Goal: Task Accomplishment & Management: Use online tool/utility

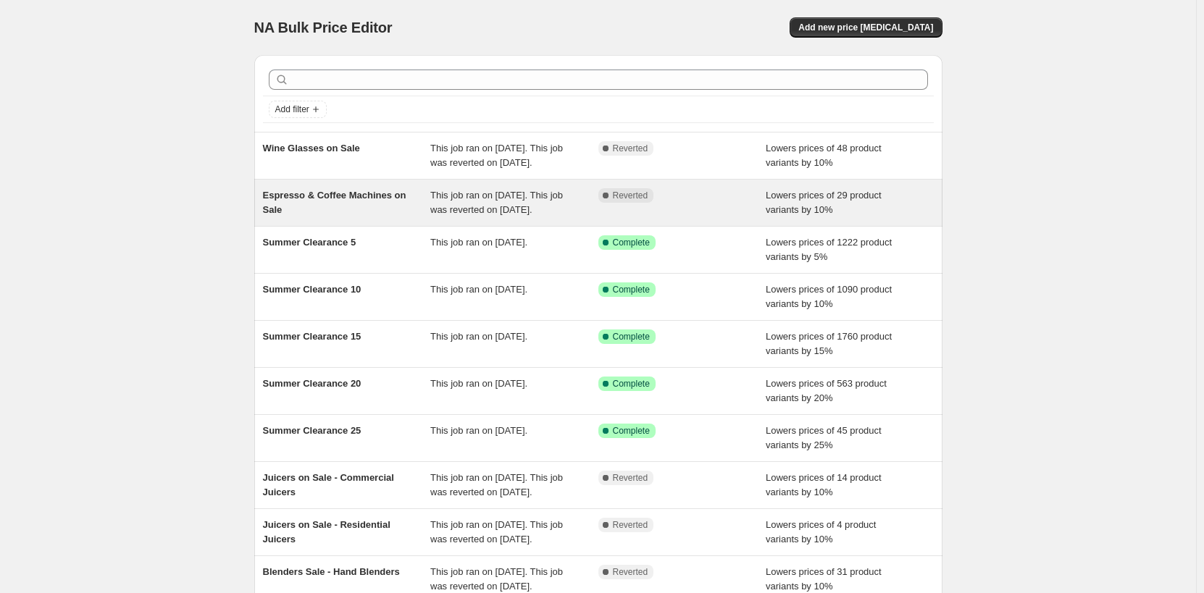
click at [315, 194] on div "Espresso & Coffee Machines on Sale This job ran on [DATE]. This job was reverte…" at bounding box center [598, 203] width 688 height 46
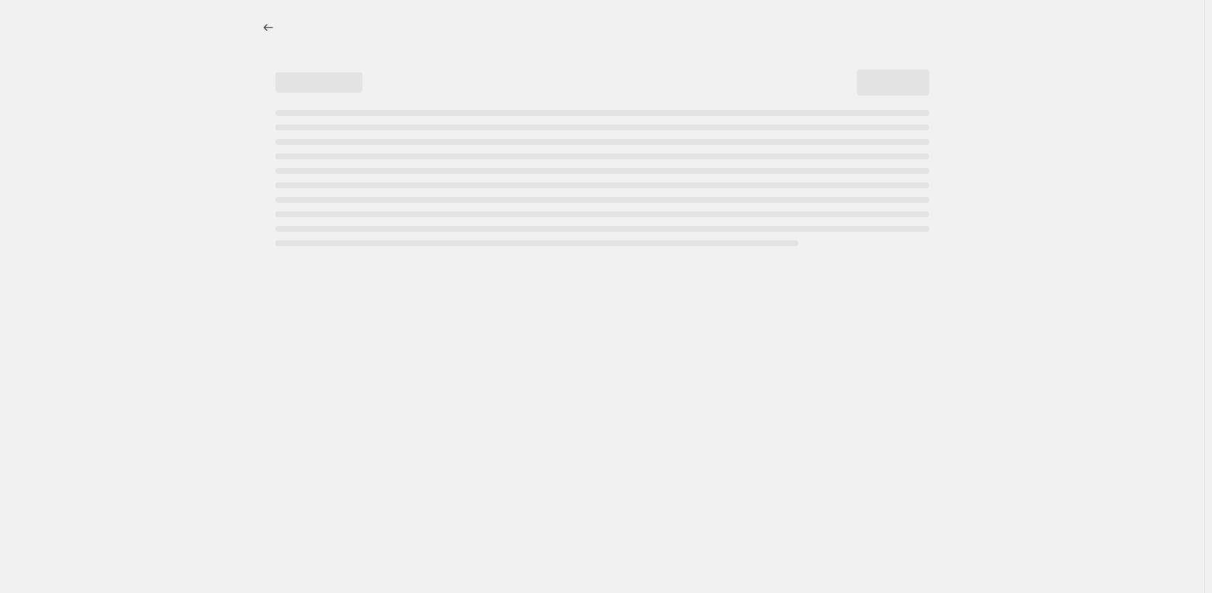
select select "percentage"
select select "no_change"
select select "product_status"
select select "collection"
select select "tag"
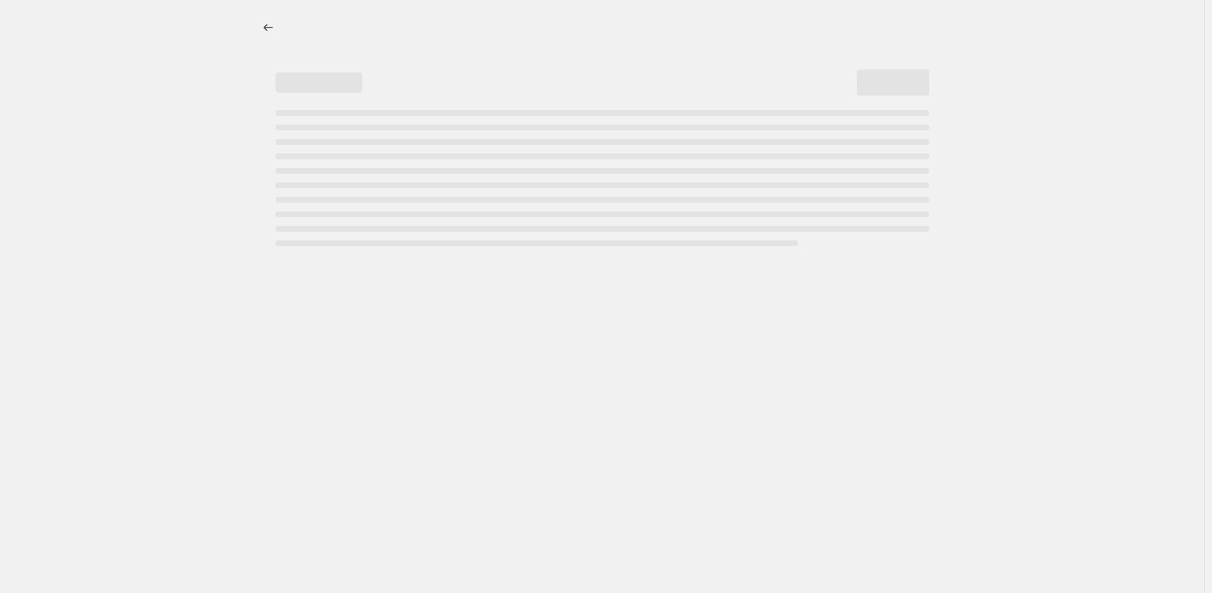
select select "not_equal"
select select "inventory_quantity"
select select ">"
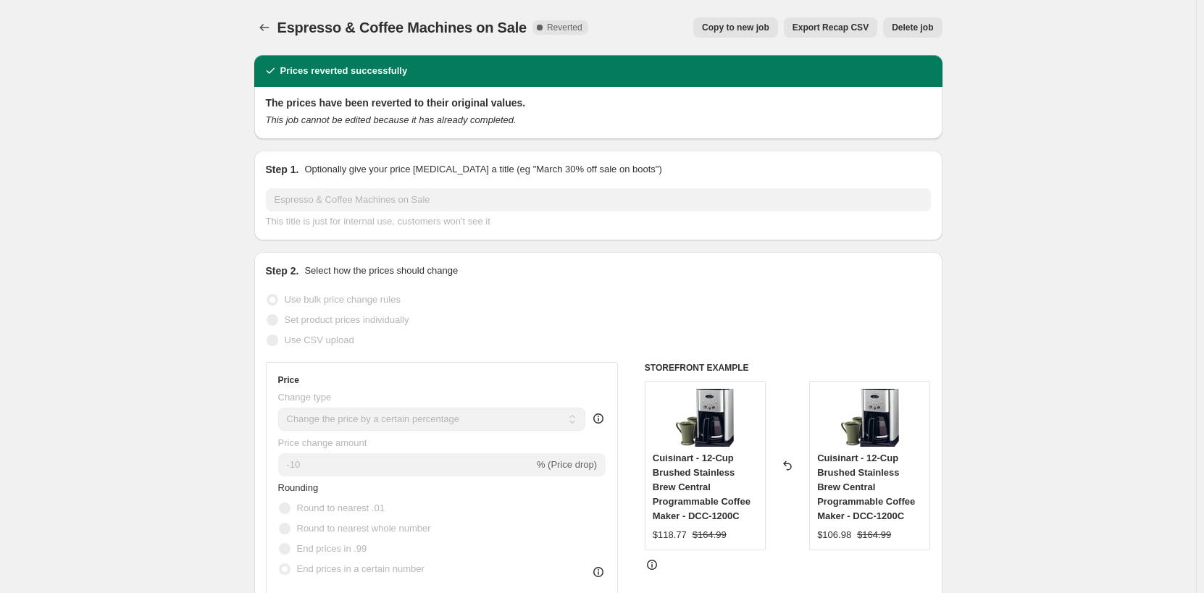
click at [756, 33] on span "Copy to new job" at bounding box center [735, 28] width 67 height 12
select select "percentage"
select select "no_change"
select select "product_status"
select select "collection"
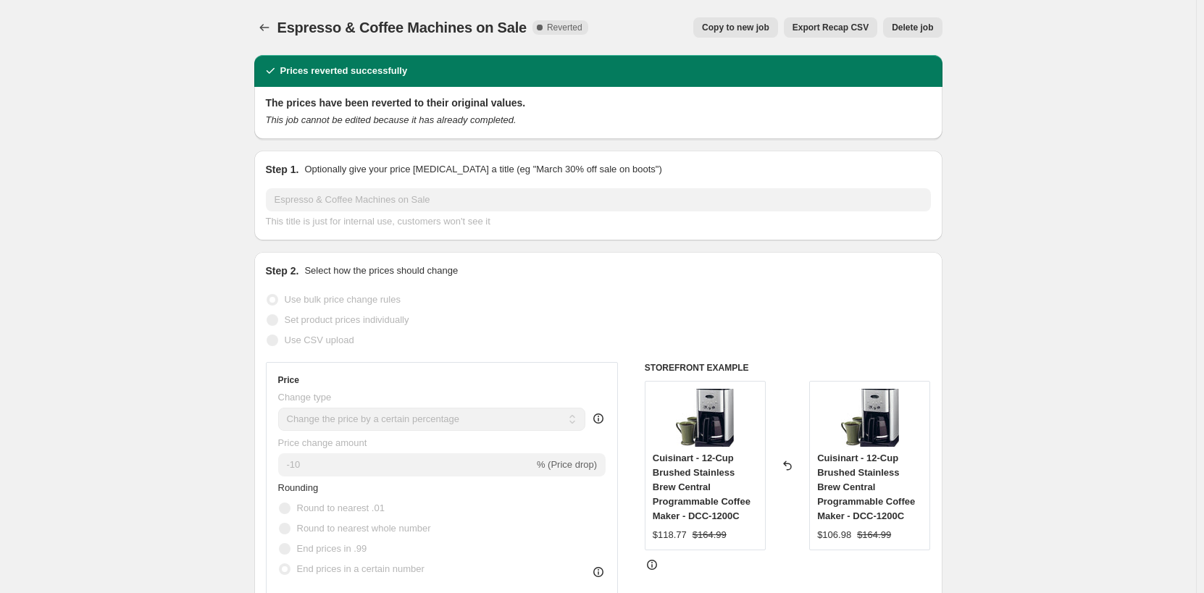
select select "tag"
select select "not_equal"
select select "inventory_quantity"
select select ">"
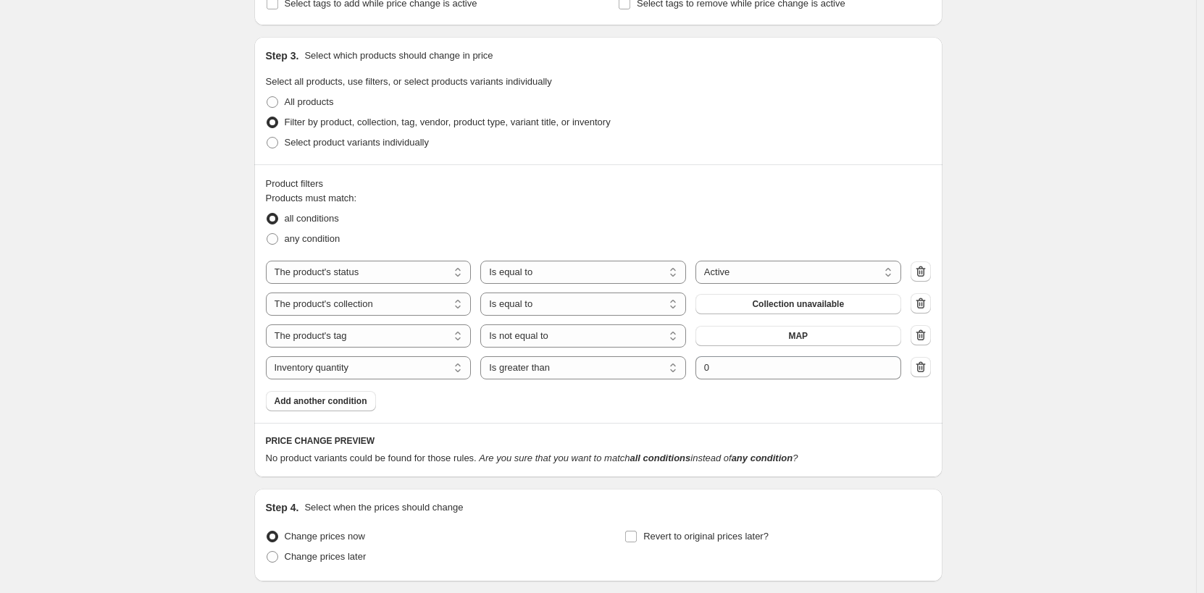
scroll to position [725, 0]
click at [802, 304] on span "Collection unavailable" at bounding box center [798, 304] width 92 height 12
click at [365, 405] on span "Add another condition" at bounding box center [321, 401] width 93 height 12
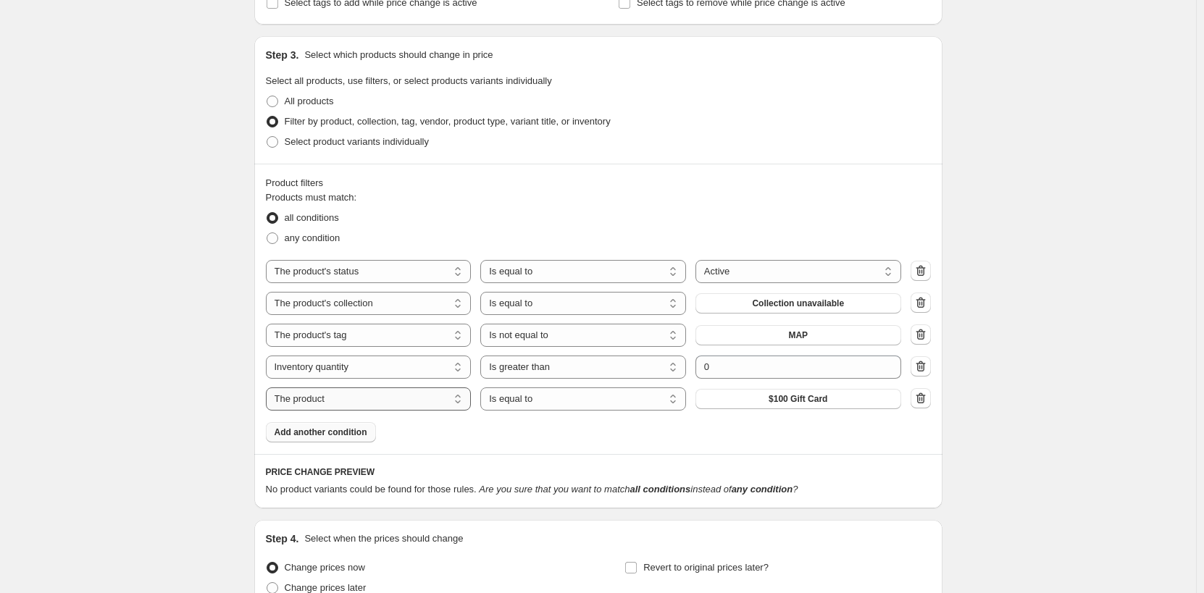
click at [370, 401] on select "The product The product's collection The product's tag The product's vendor The…" at bounding box center [369, 399] width 206 height 23
click at [1028, 401] on div "Create new price [MEDICAL_DATA]. This page is ready Create new price [MEDICAL_D…" at bounding box center [598, 4] width 1196 height 1458
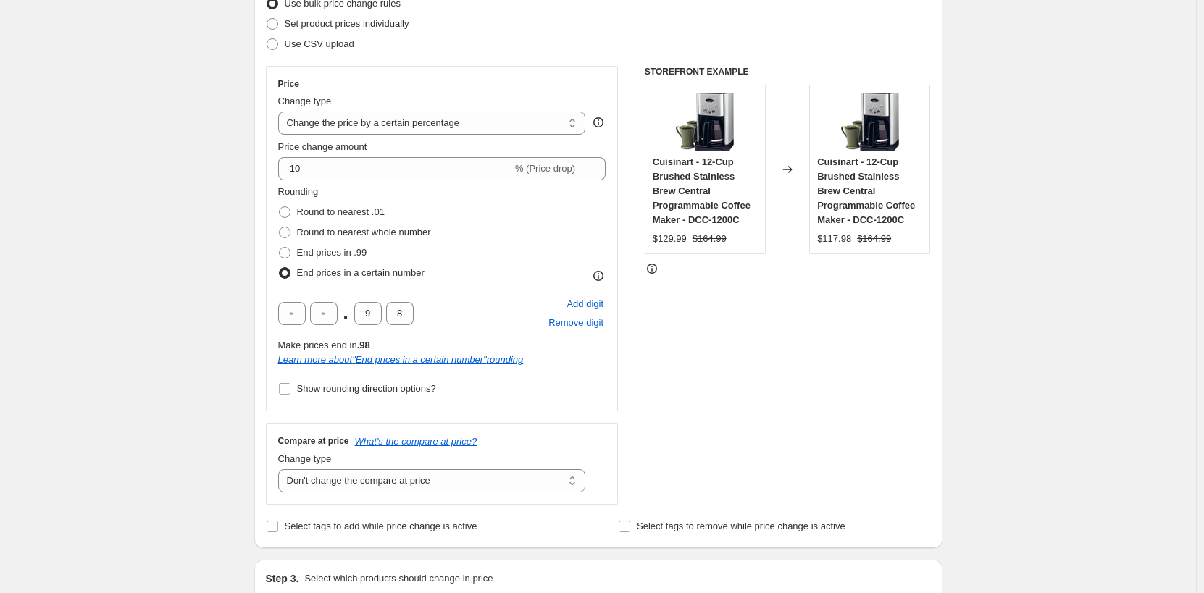
scroll to position [0, 0]
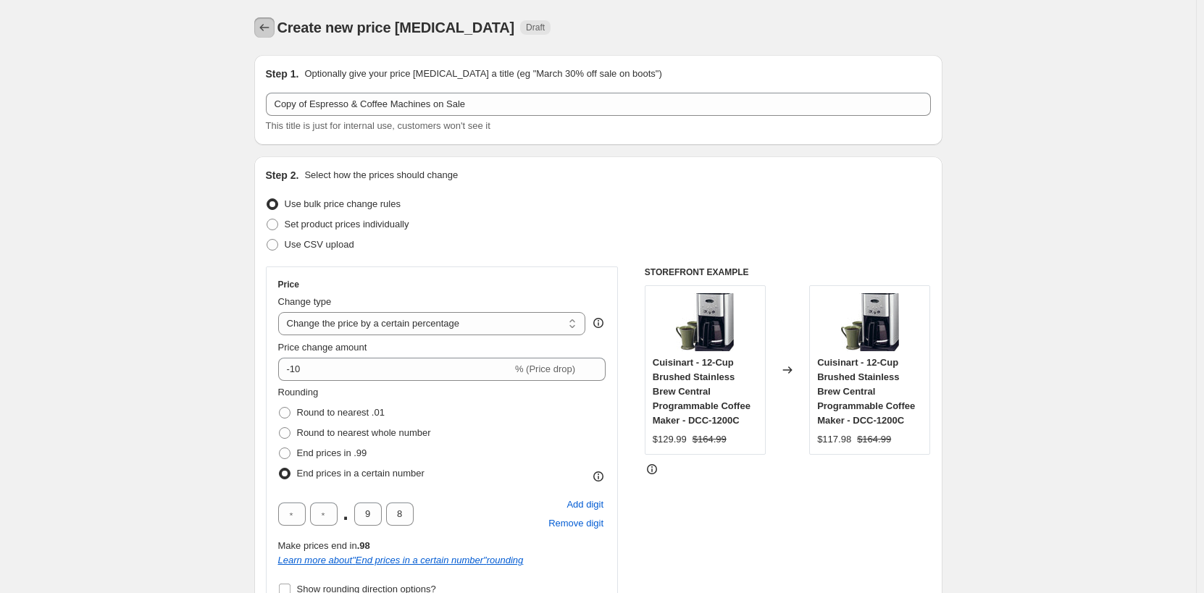
click at [264, 25] on icon "Price change jobs" at bounding box center [264, 27] width 14 height 14
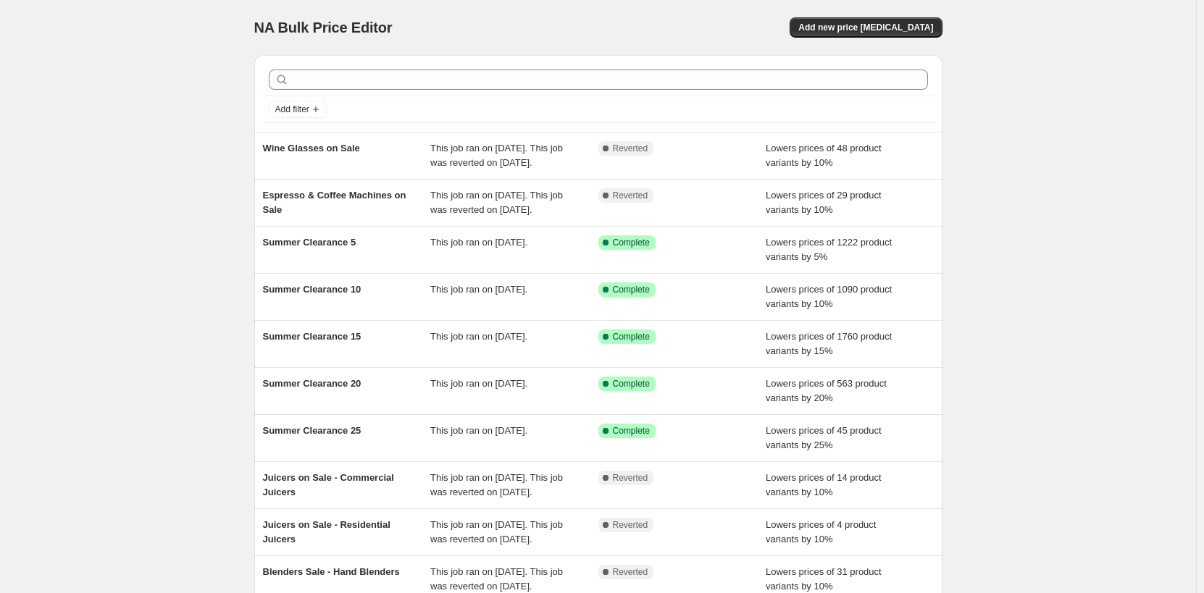
click at [1071, 202] on div "NA Bulk Price Editor. This page is ready NA Bulk Price Editor Add new price [ME…" at bounding box center [598, 373] width 1196 height 746
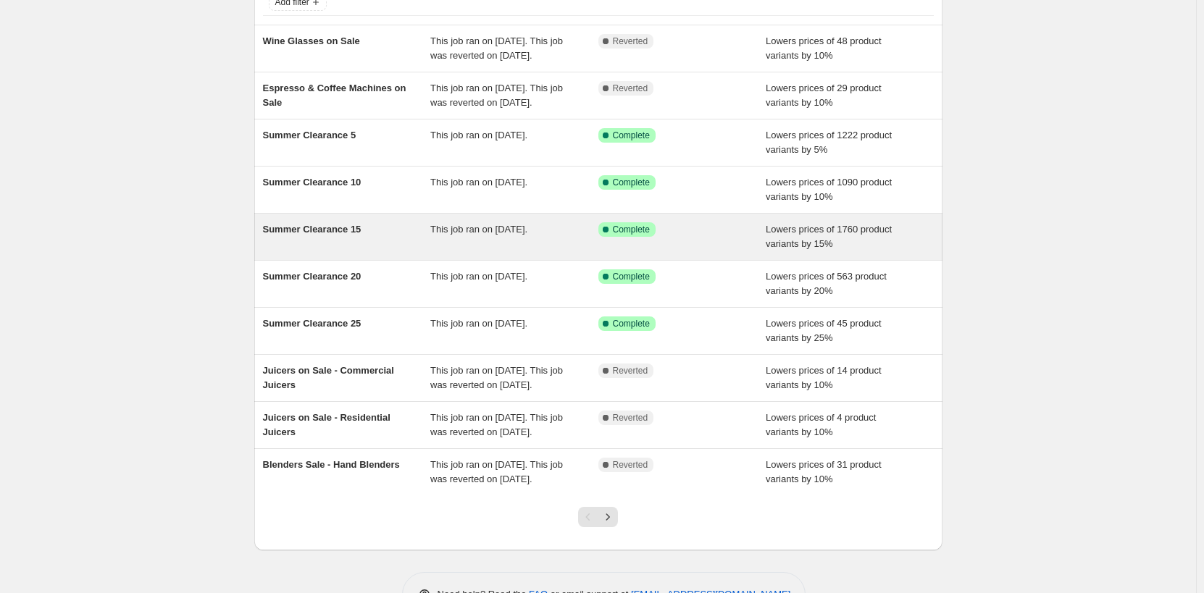
scroll to position [145, 0]
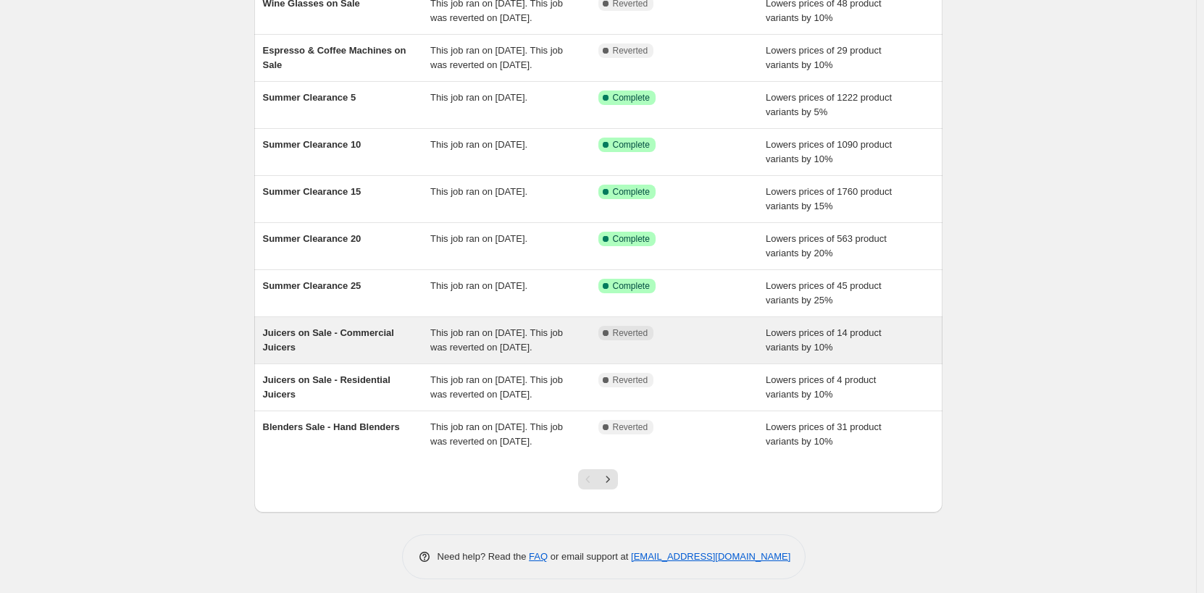
click at [370, 355] on div "Juicers on Sale - Commercial Juicers" at bounding box center [347, 340] width 168 height 29
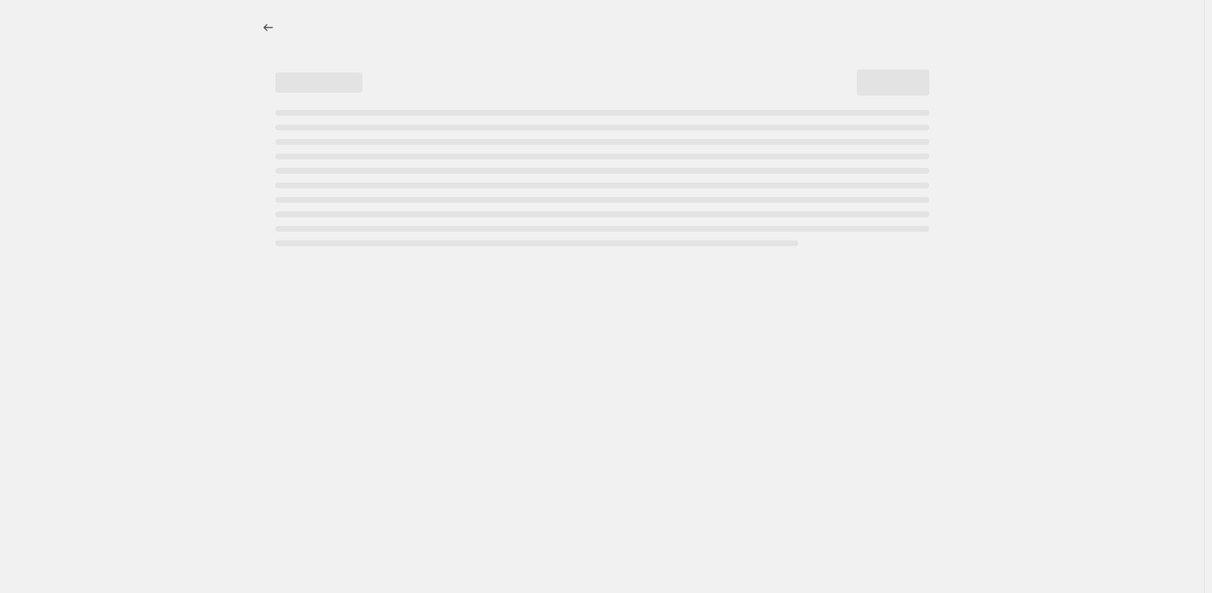
select select "percentage"
select select "no_change"
select select "product_status"
select select "inventory_quantity"
select select ">"
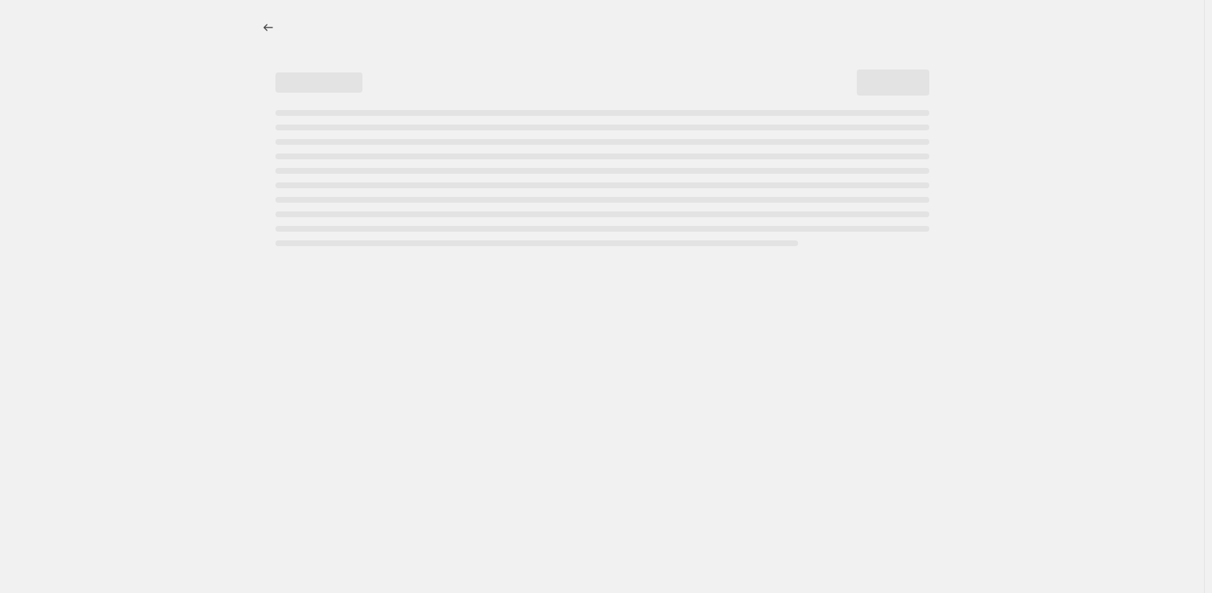
select select "collection"
select select "tag"
select select "not_equal"
select select "tag"
select select "not_equal"
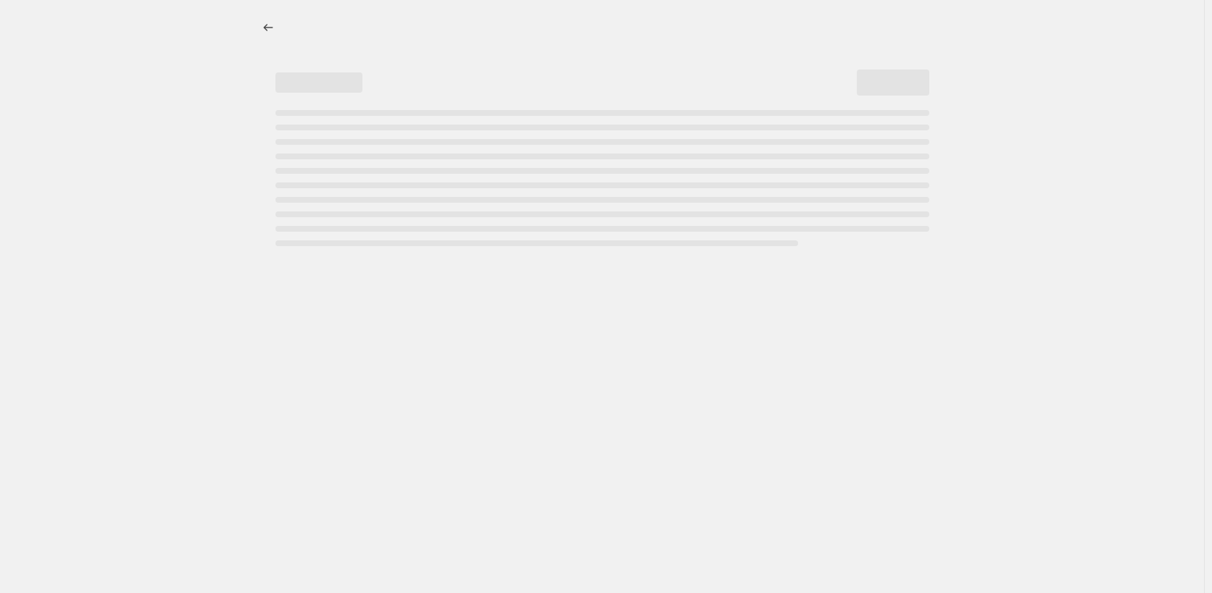
select select "tag"
select select "not_equal"
select select "tag"
select select "not_equal"
select select "tag"
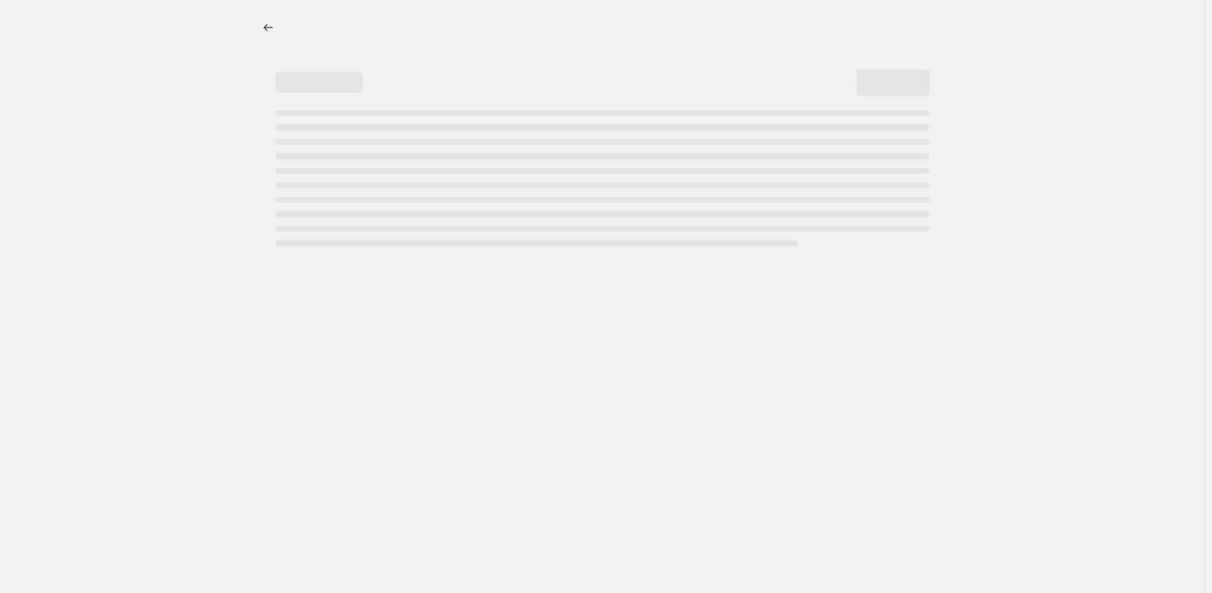
select select "not_equal"
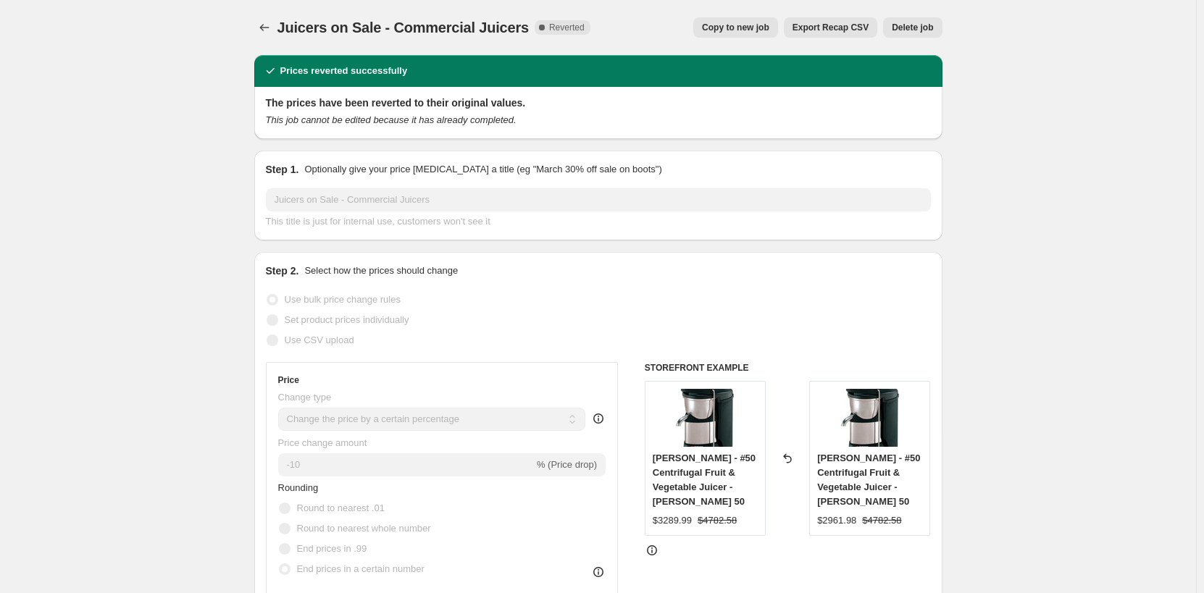
click at [767, 30] on span "Copy to new job" at bounding box center [735, 28] width 67 height 12
select select "percentage"
select select "no_change"
select select "product_status"
select select "inventory_quantity"
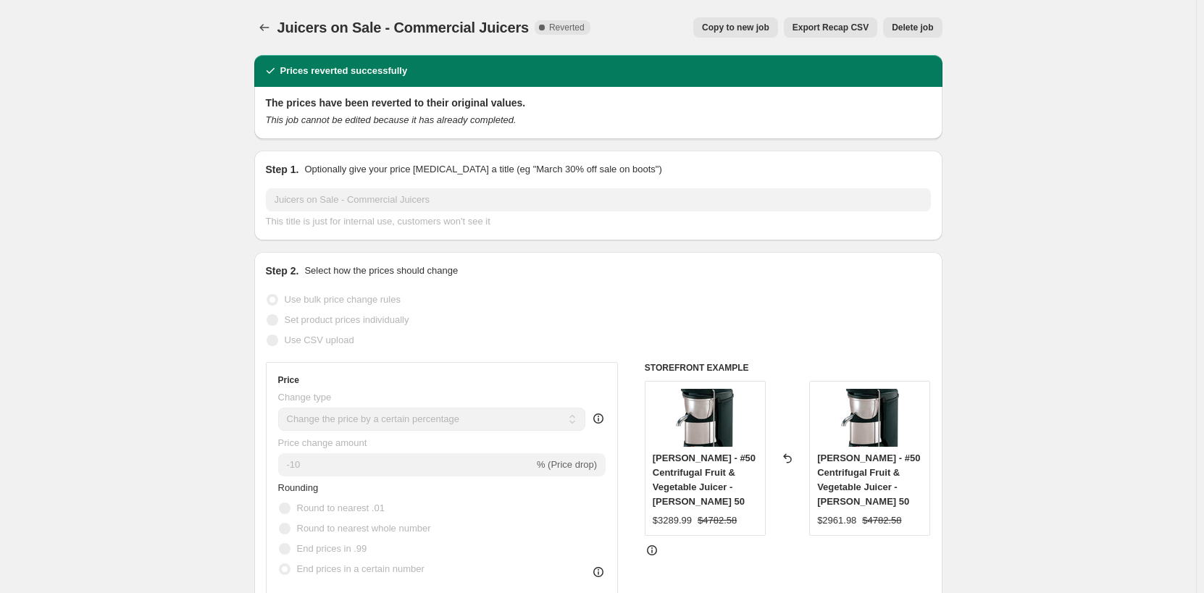
select select ">"
select select "collection"
select select "tag"
select select "not_equal"
select select "tag"
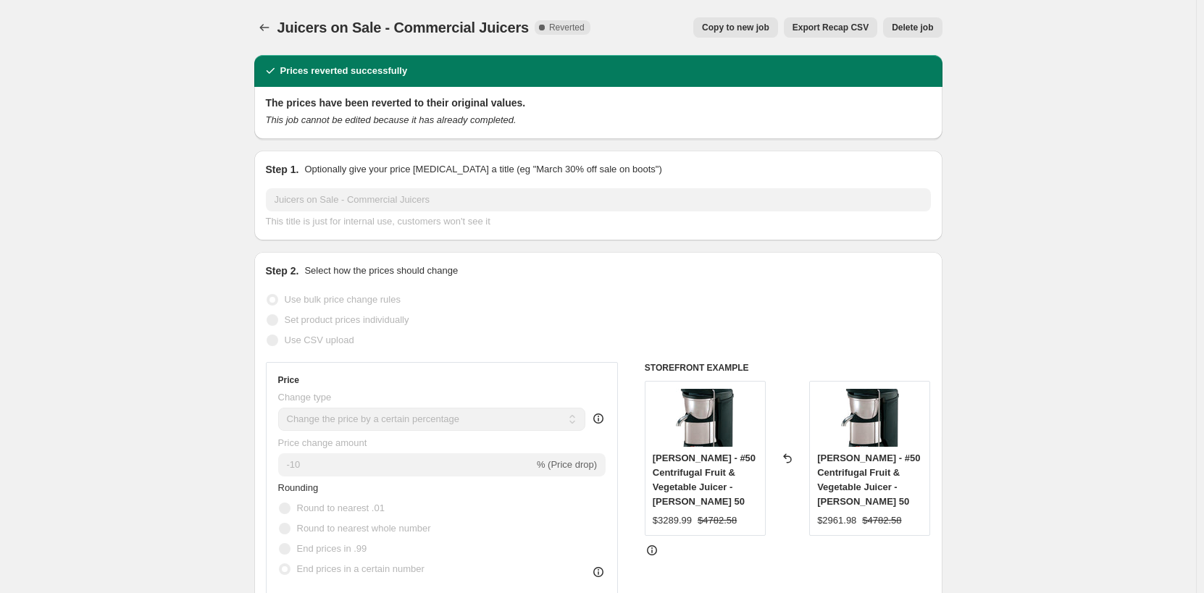
select select "not_equal"
select select "tag"
select select "not_equal"
select select "tag"
select select "not_equal"
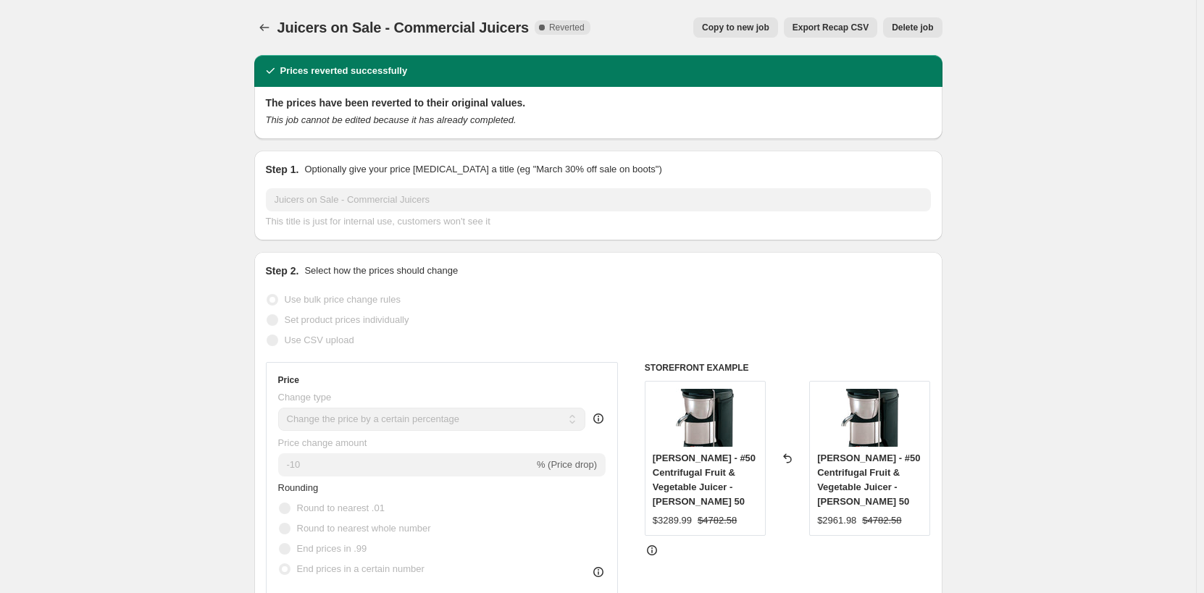
select select "tag"
select select "not_equal"
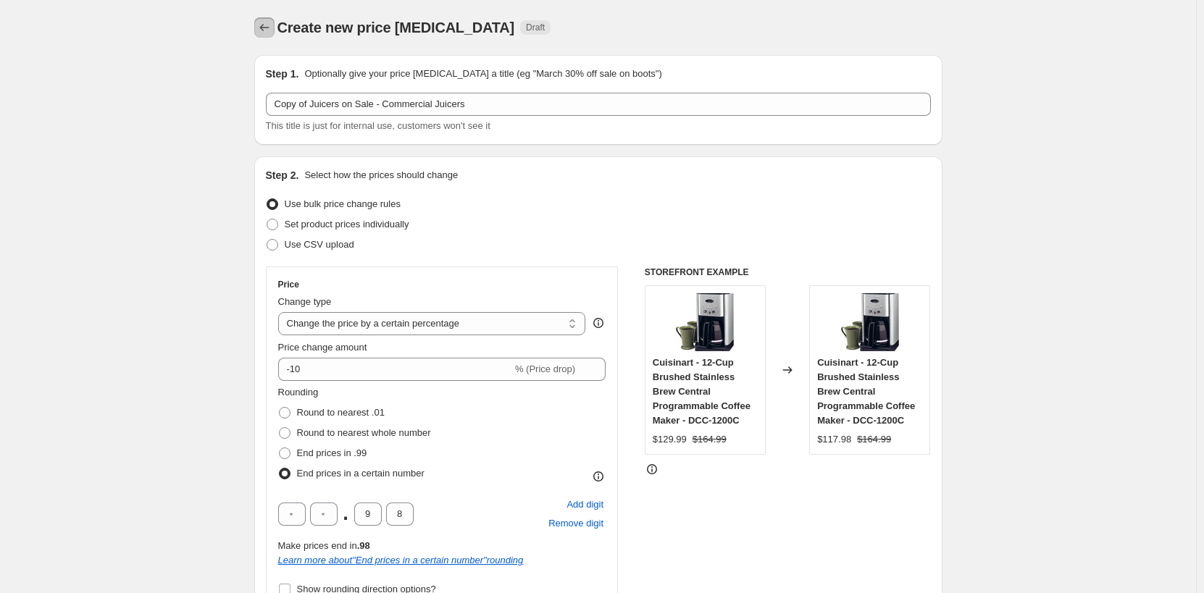
click at [269, 28] on icon "Price change jobs" at bounding box center [264, 27] width 14 height 14
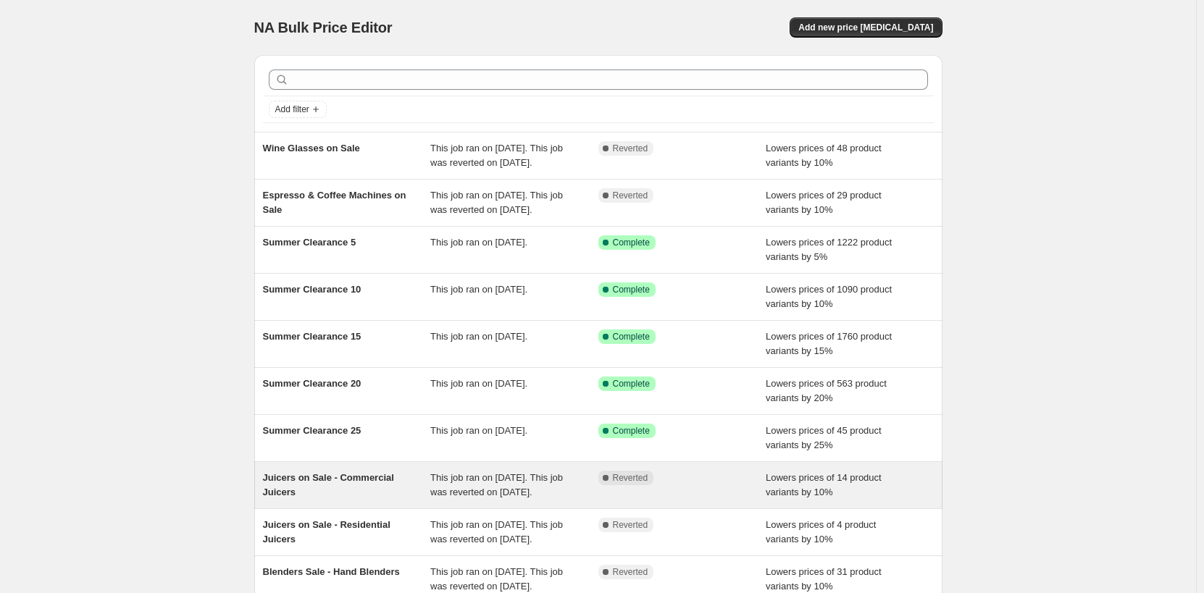
click at [551, 498] on span "This job ran on [DATE]. This job was reverted on [DATE]." at bounding box center [496, 484] width 133 height 25
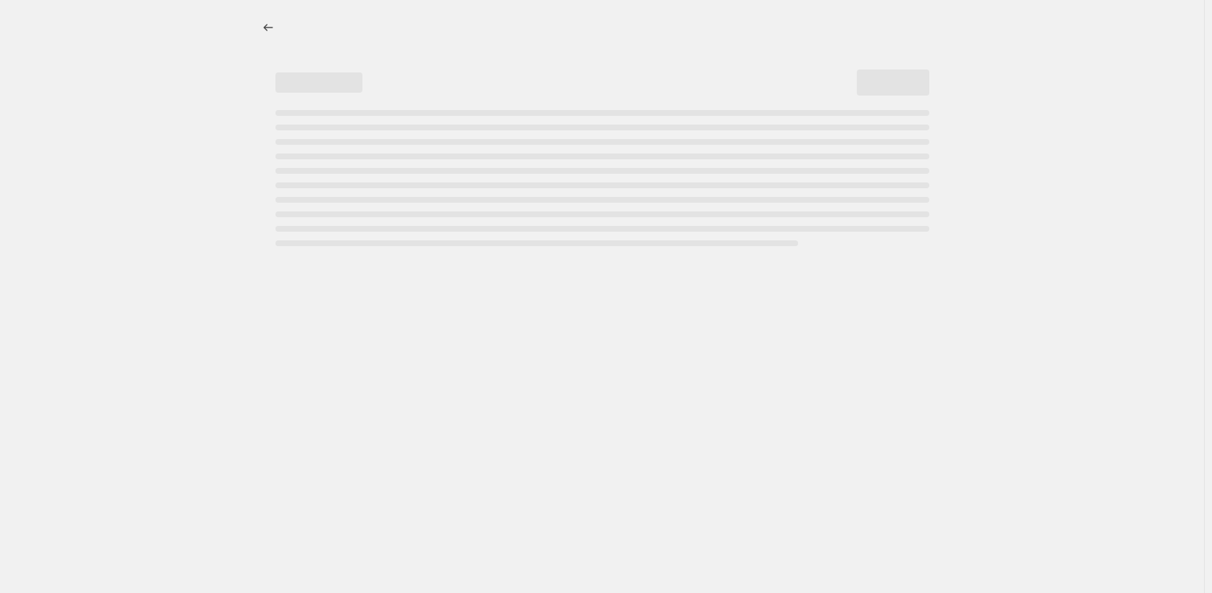
select select "percentage"
select select "no_change"
select select "product_status"
select select "inventory_quantity"
select select ">"
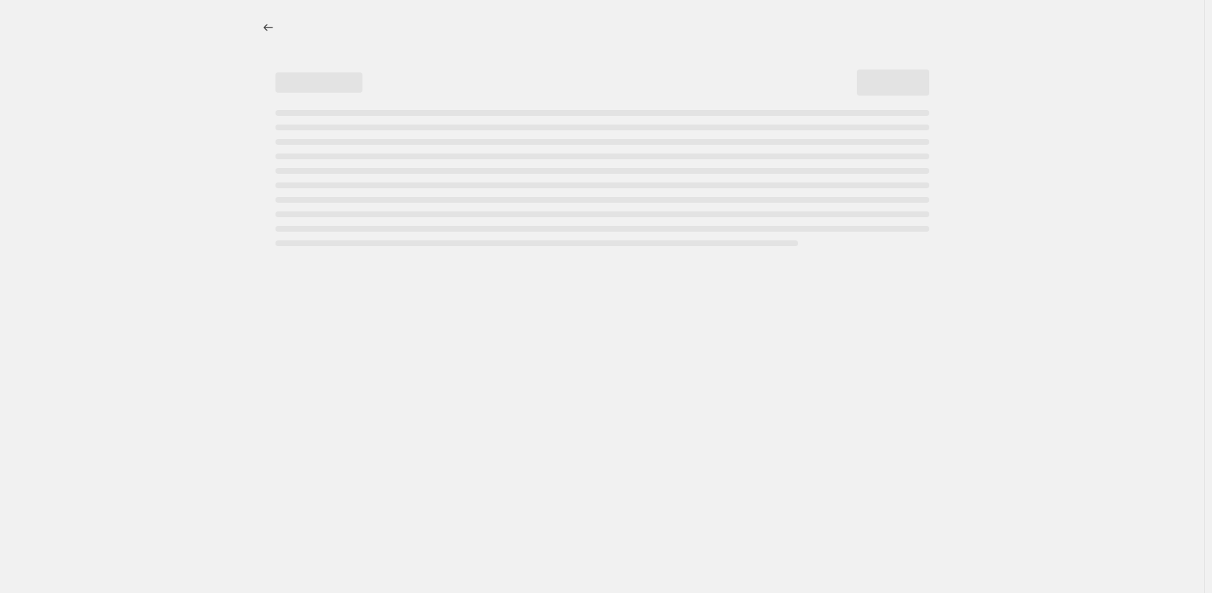
select select "collection"
select select "tag"
select select "not_equal"
select select "tag"
select select "not_equal"
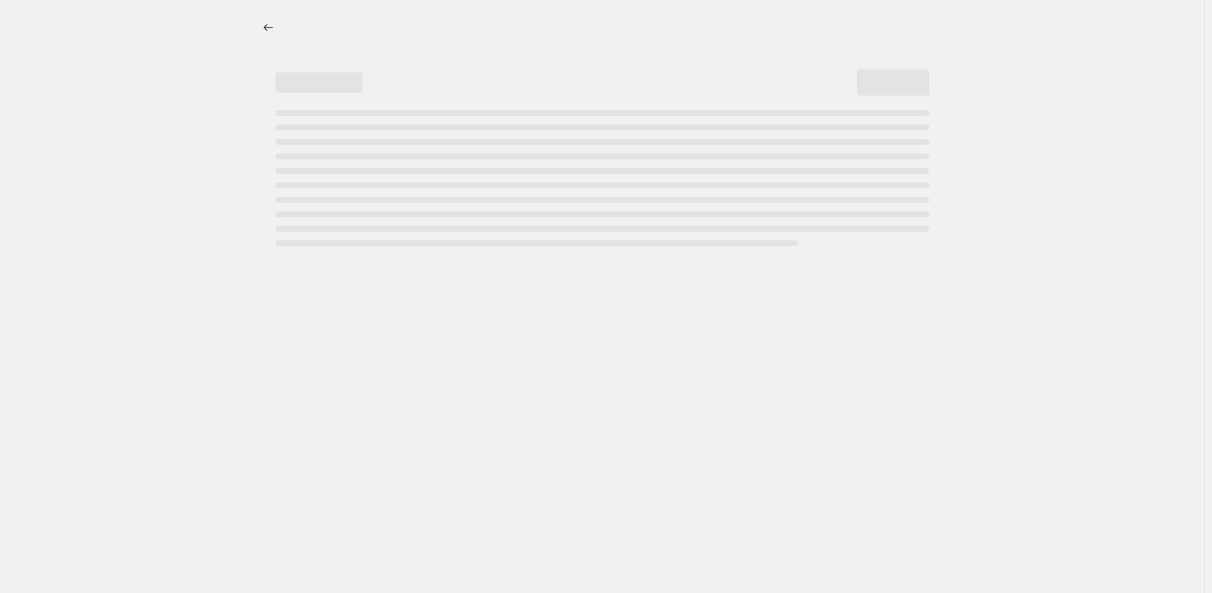
select select "tag"
select select "not_equal"
select select "tag"
select select "not_equal"
select select "tag"
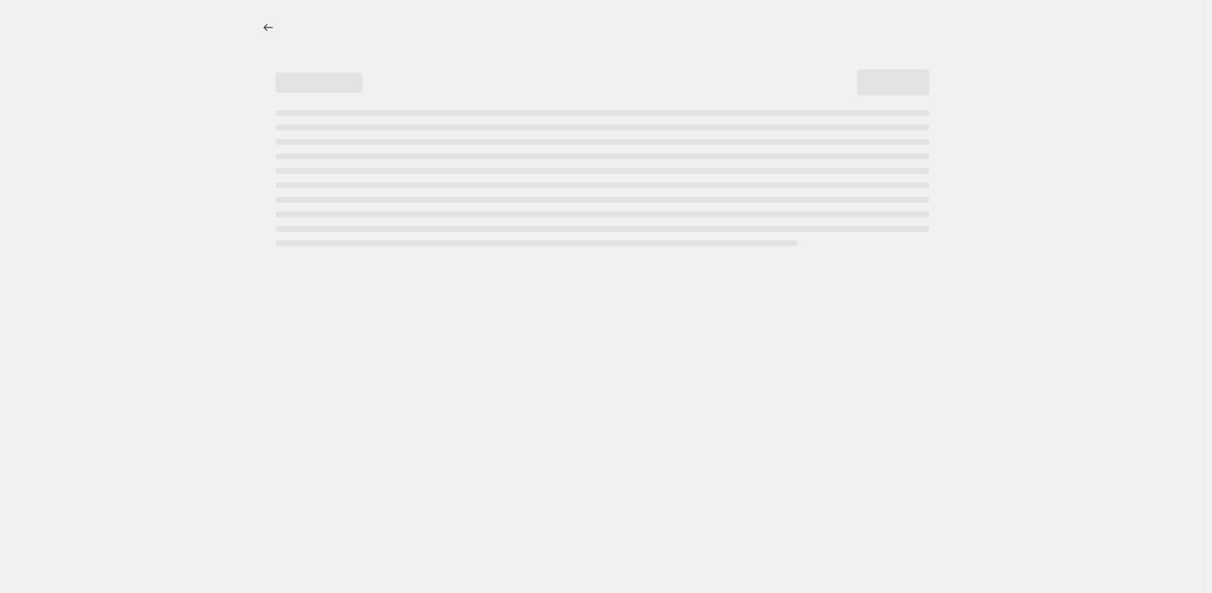
select select "not_equal"
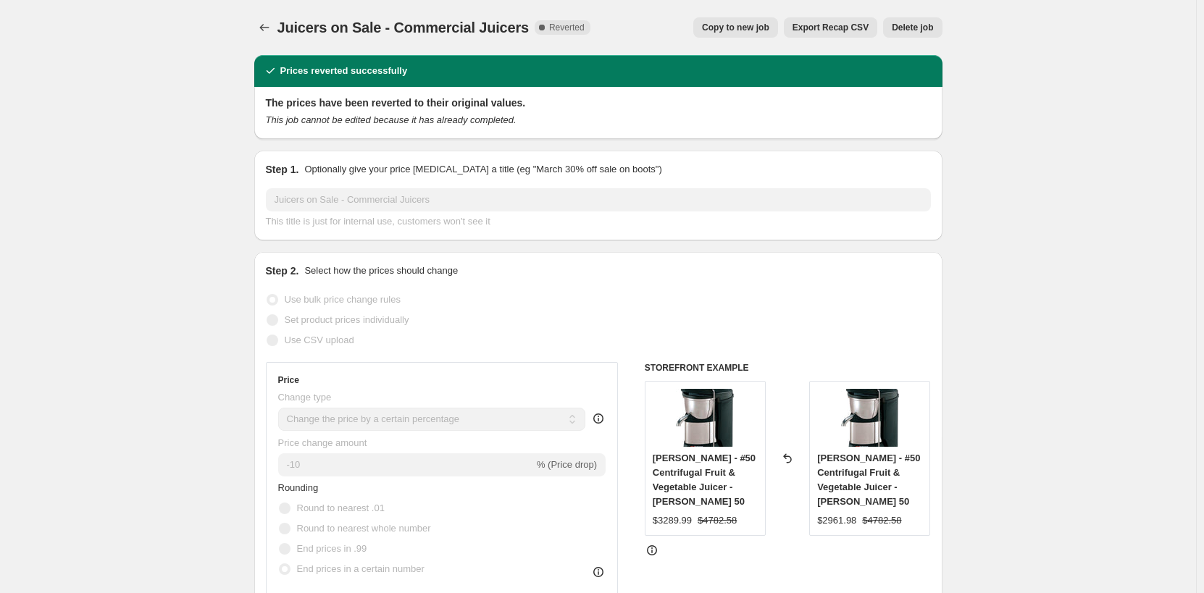
click at [828, 32] on span "Export Recap CSV" at bounding box center [831, 28] width 76 height 12
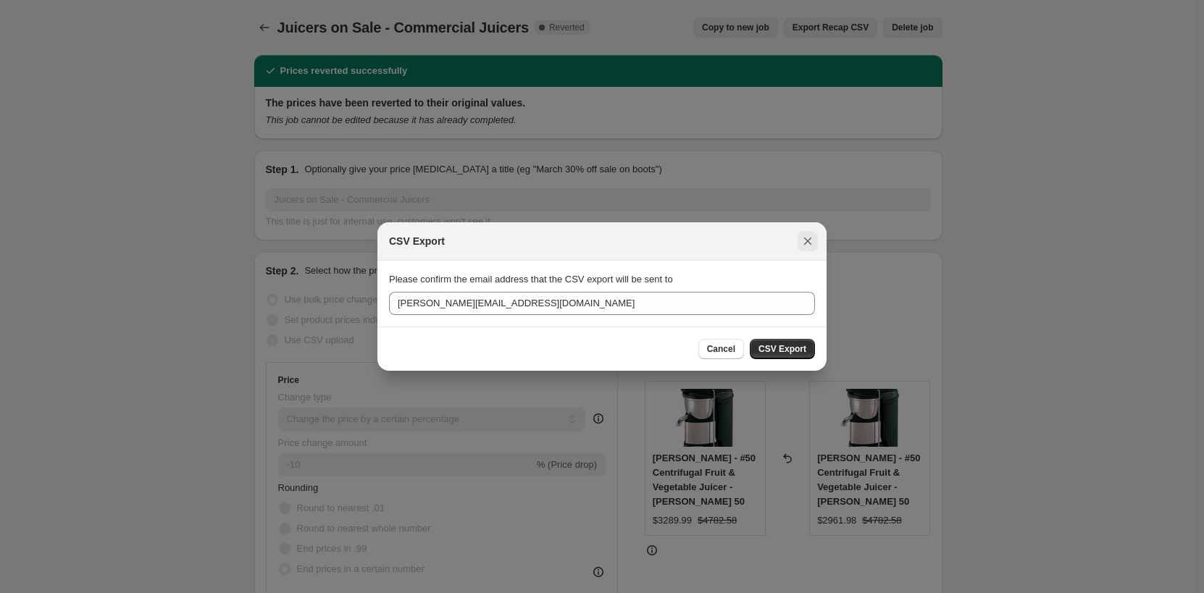
click at [805, 240] on icon "Close" at bounding box center [808, 241] width 14 height 14
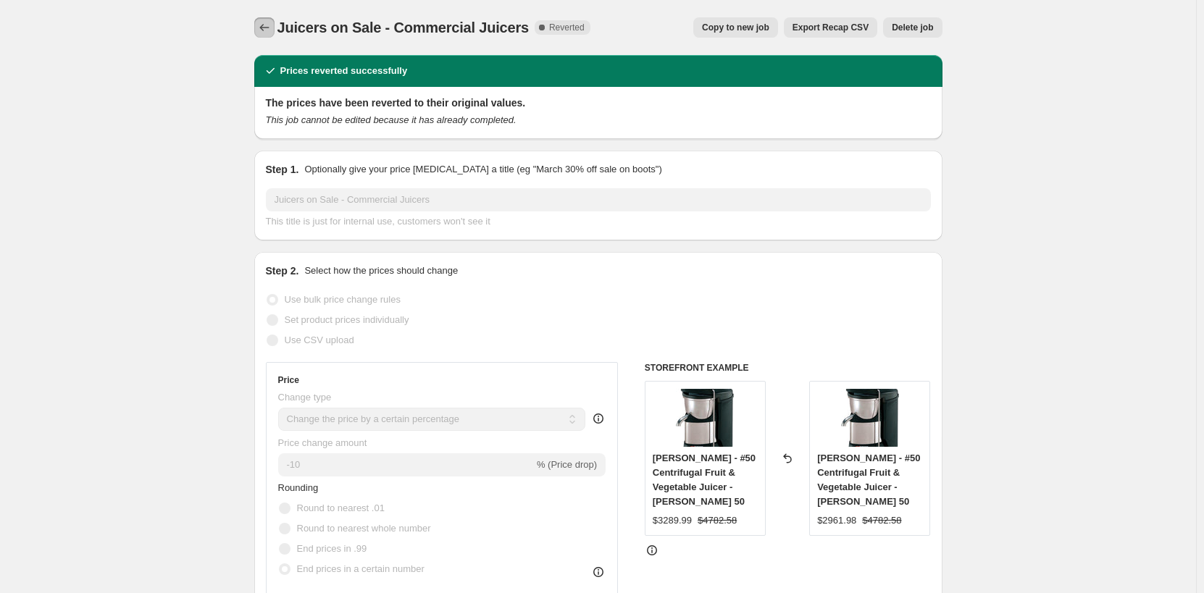
click at [266, 34] on icon "Price change jobs" at bounding box center [264, 27] width 14 height 14
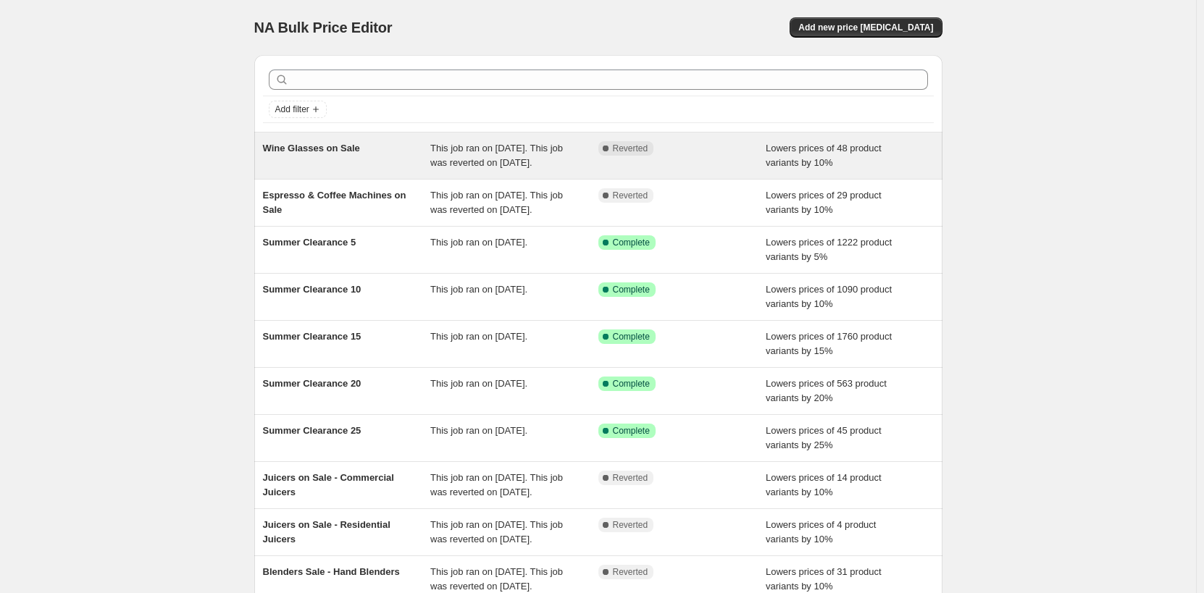
click at [412, 149] on div "Wine Glasses on Sale" at bounding box center [347, 155] width 168 height 29
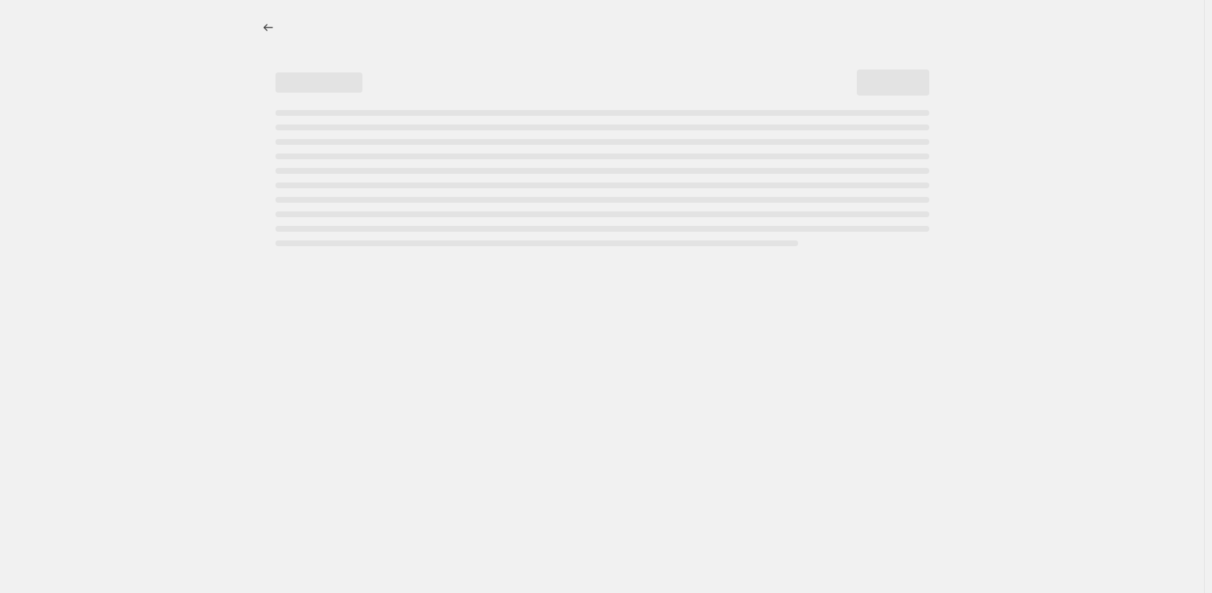
select select "percentage"
select select "no_change"
select select "product_status"
select select "tag"
select select "not_equal"
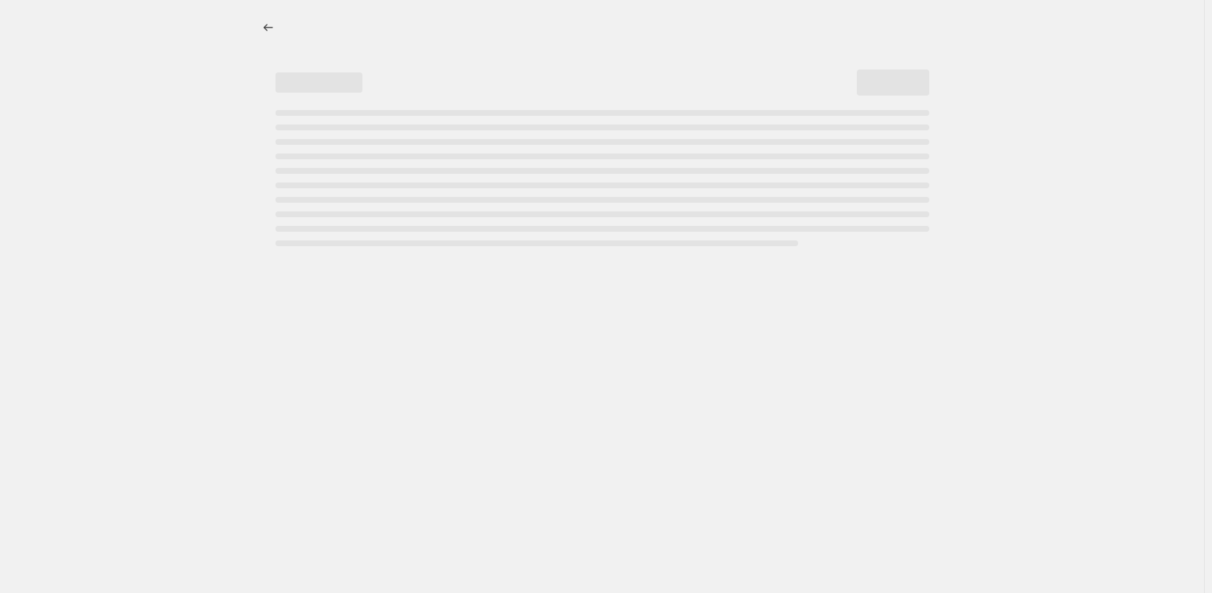
select select "inventory_quantity"
select select ">"
select select "collection"
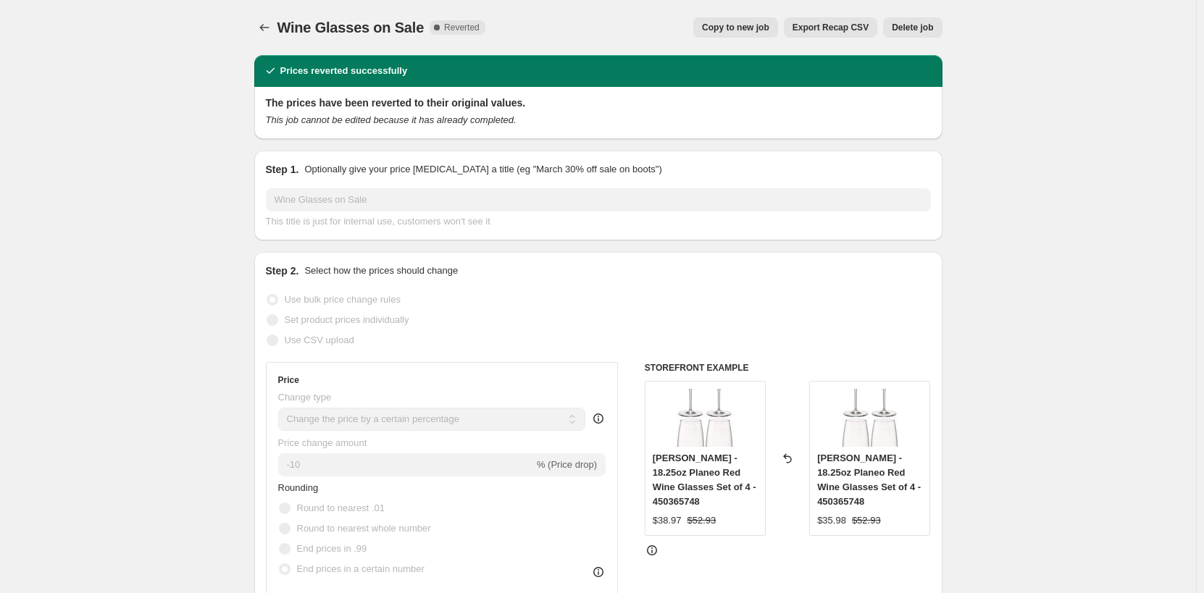
click at [767, 33] on span "Copy to new job" at bounding box center [735, 28] width 67 height 12
select select "percentage"
select select "no_change"
select select "product_status"
select select "tag"
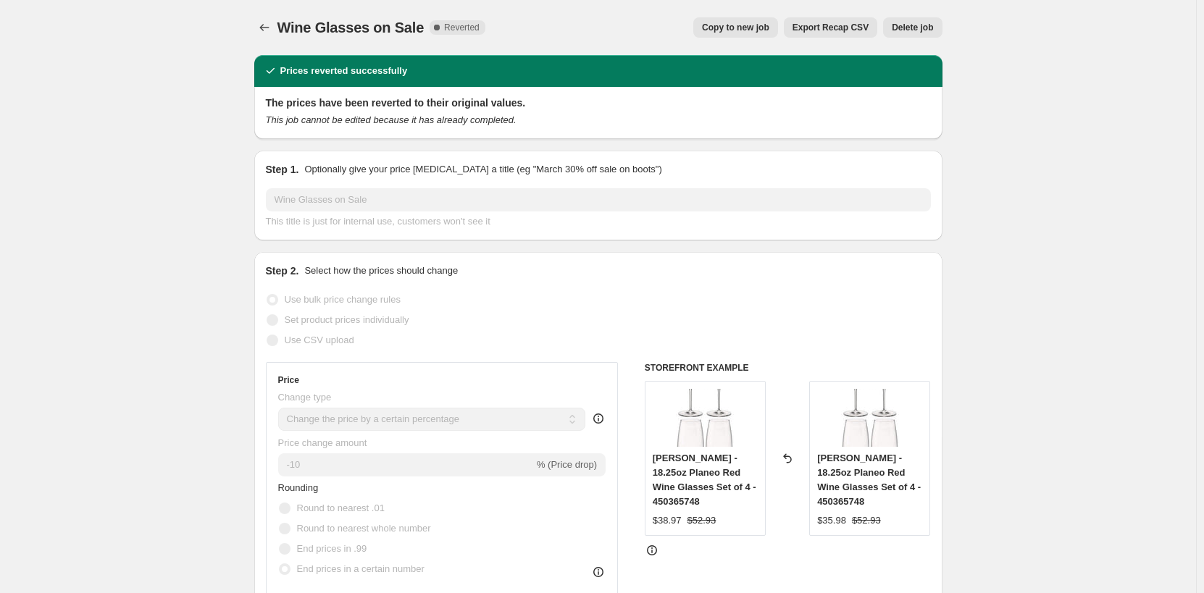
select select "not_equal"
select select "inventory_quantity"
select select ">"
select select "collection"
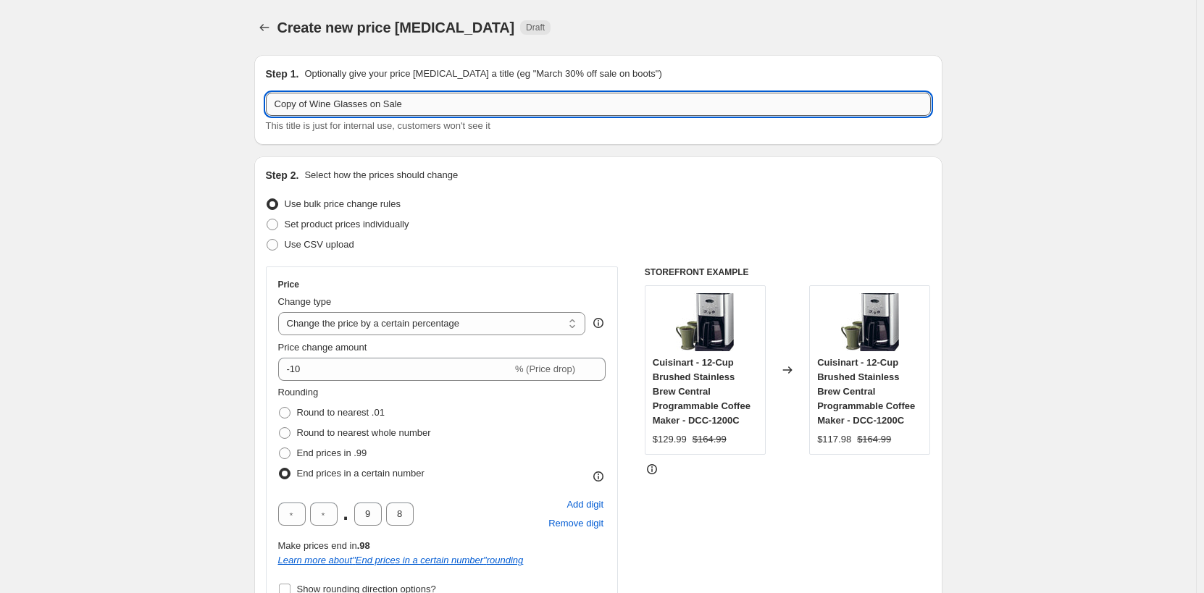
click at [420, 105] on input "Copy of Wine Glasses on Sale" at bounding box center [598, 104] width 665 height 23
paste input "Kniv"
click at [414, 101] on input "Knives on Sale -" at bounding box center [598, 104] width 665 height 23
paste input "Kitchen Knives"
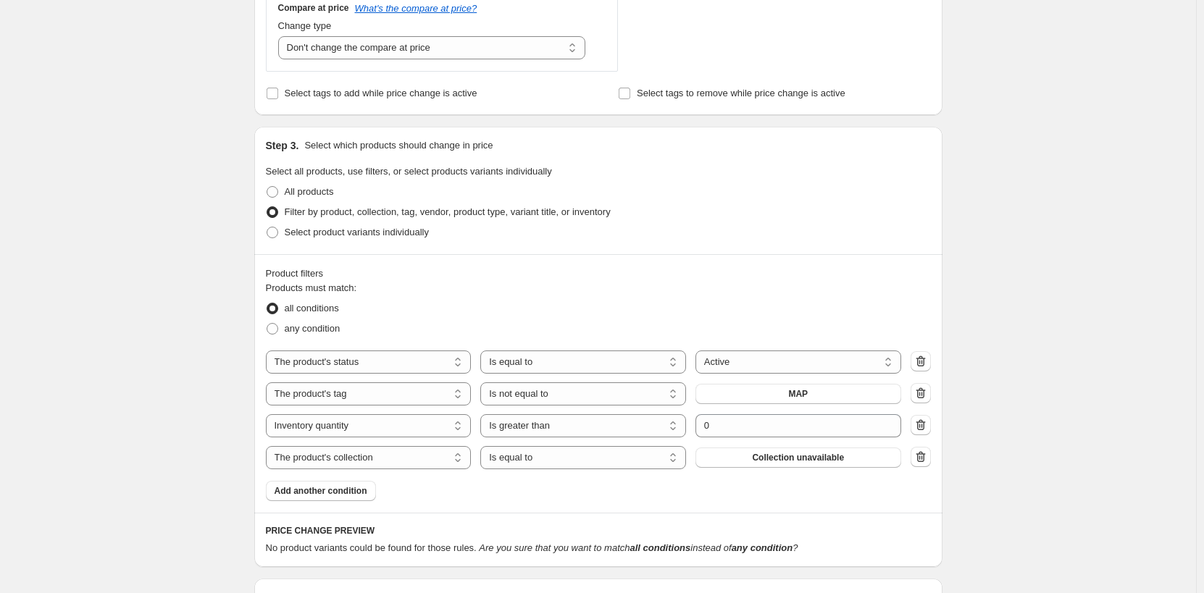
scroll to position [652, 0]
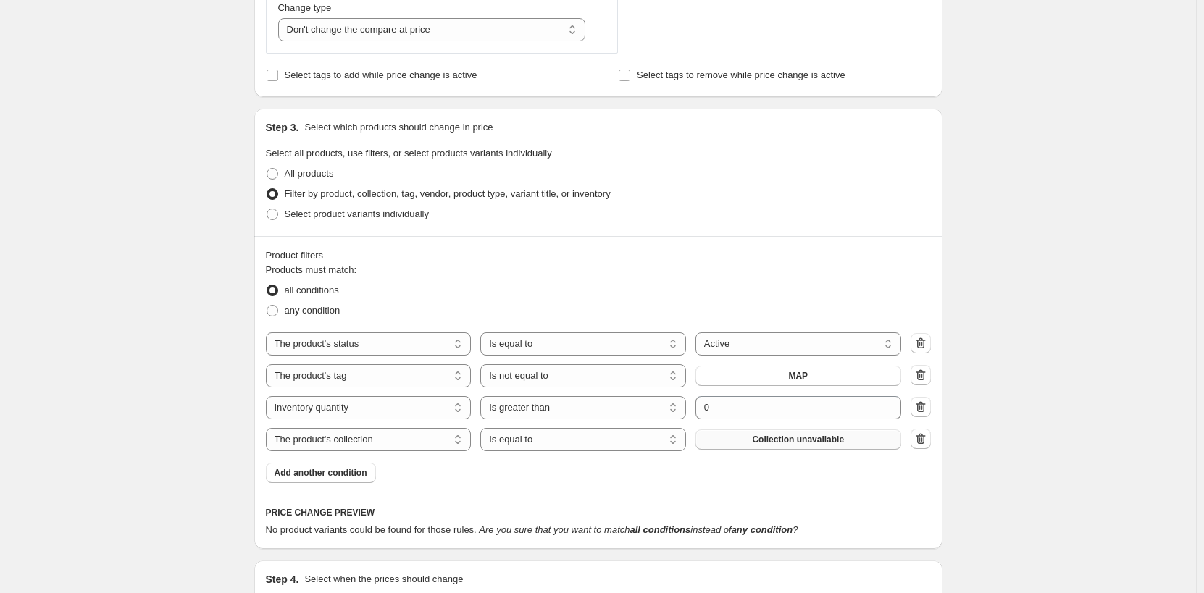
type input "Knives on Sale - Kitchen Knives"
click at [868, 439] on button "Collection unavailable" at bounding box center [799, 440] width 206 height 20
click at [837, 438] on span "Collection unavailable" at bounding box center [798, 440] width 92 height 12
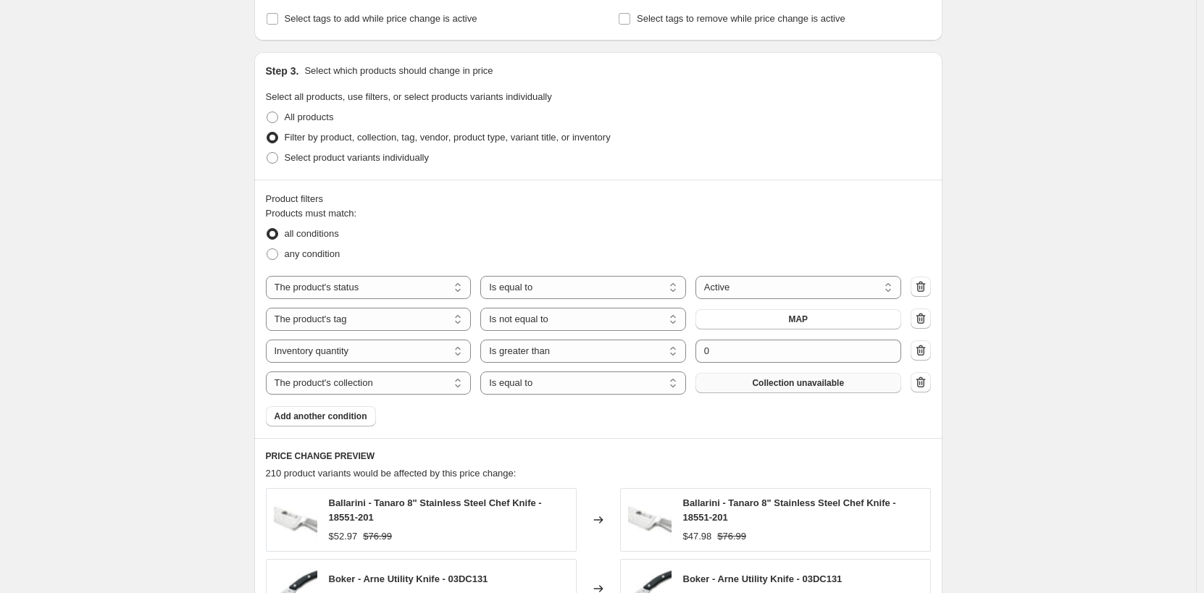
scroll to position [725, 0]
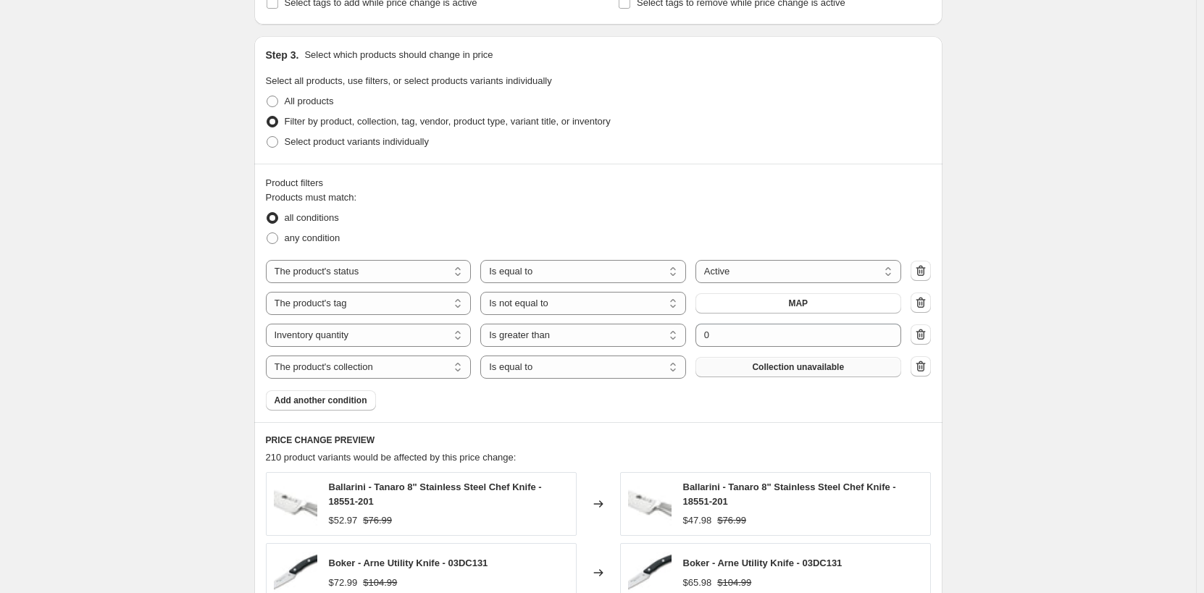
click at [987, 417] on div "Create new price [MEDICAL_DATA]. This page is ready Create new price [MEDICAL_D…" at bounding box center [598, 180] width 1196 height 1810
click at [852, 370] on button "Collection unavailable" at bounding box center [799, 367] width 206 height 20
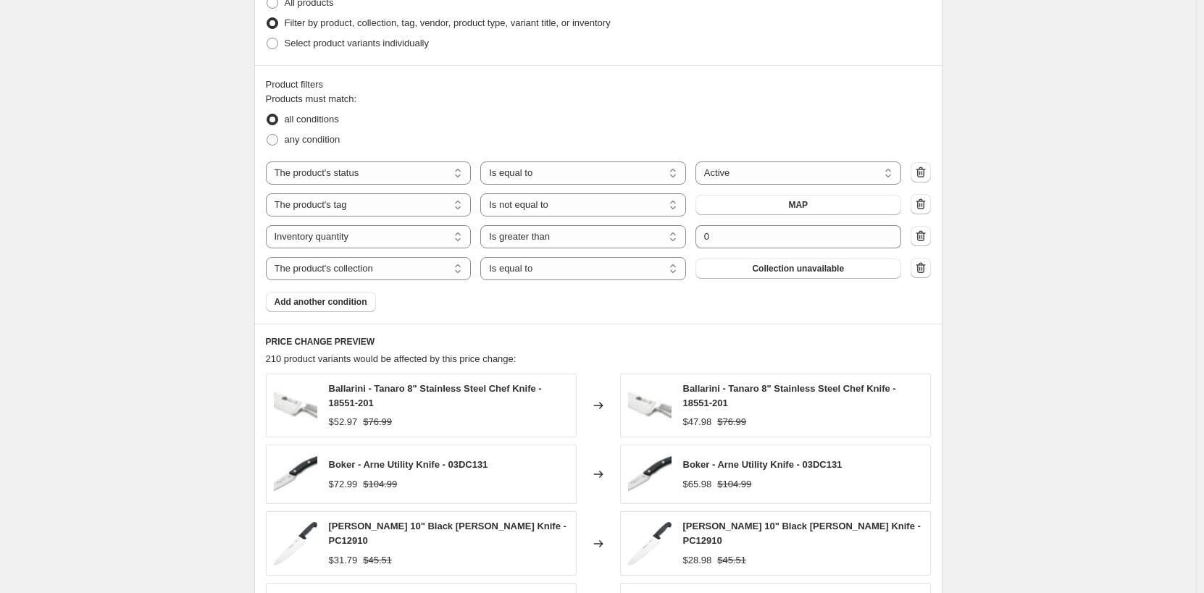
scroll to position [942, 0]
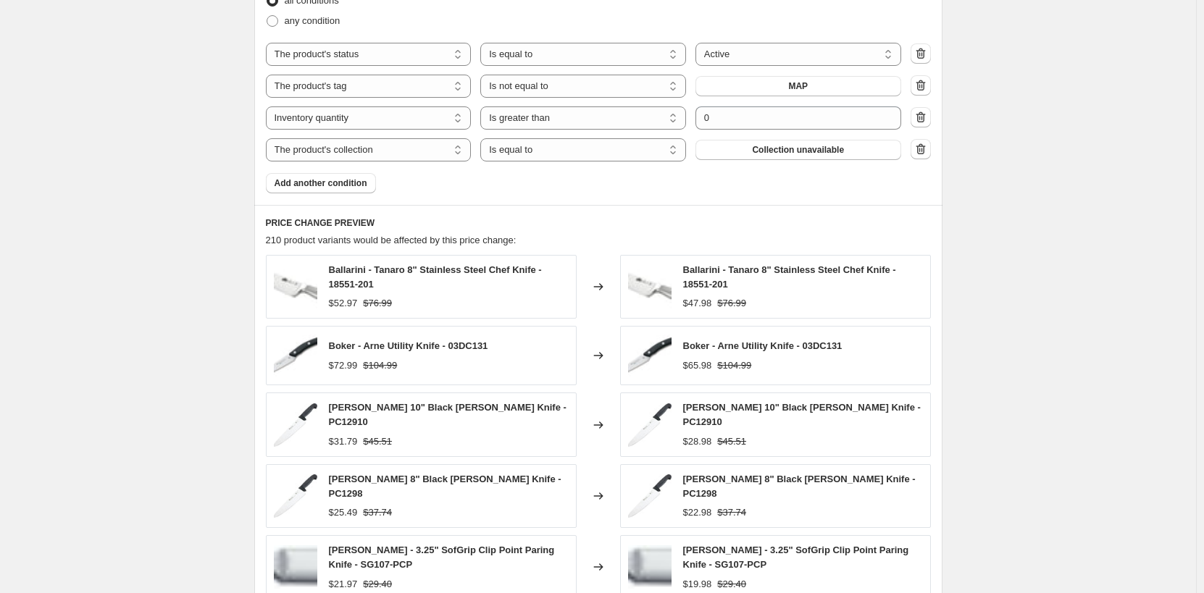
click at [349, 186] on span "Add another condition" at bounding box center [321, 184] width 93 height 12
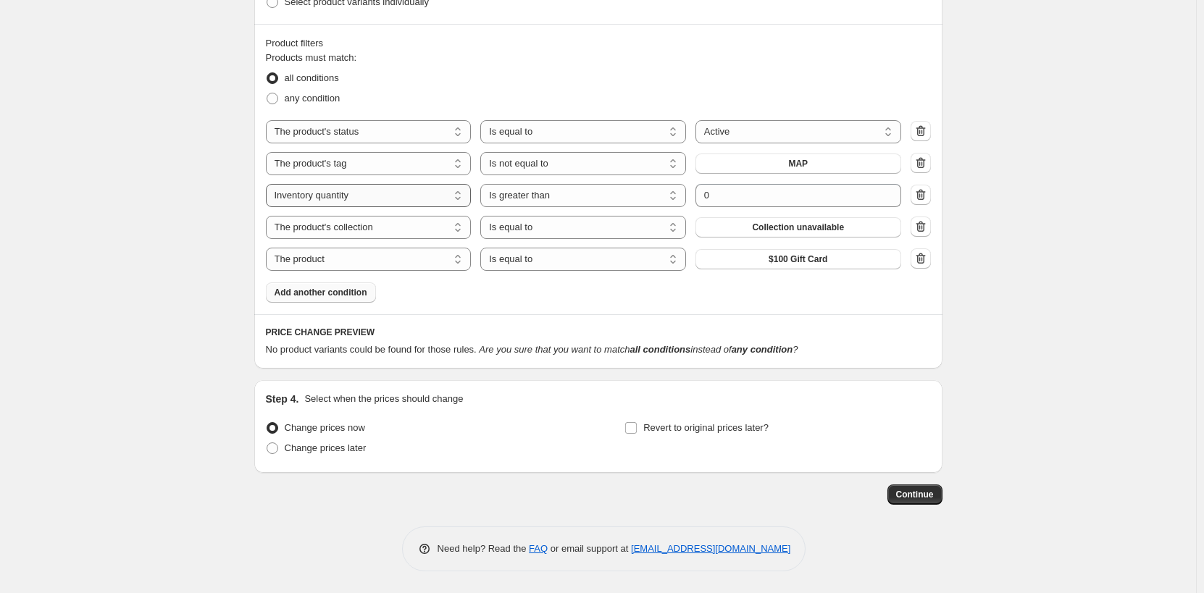
scroll to position [865, 0]
click at [437, 262] on select "The product The product's collection The product's tag The product's vendor The…" at bounding box center [369, 259] width 206 height 23
select select "tag"
click at [643, 258] on select "Is equal to Is not equal to" at bounding box center [583, 259] width 206 height 23
select select "not_equal"
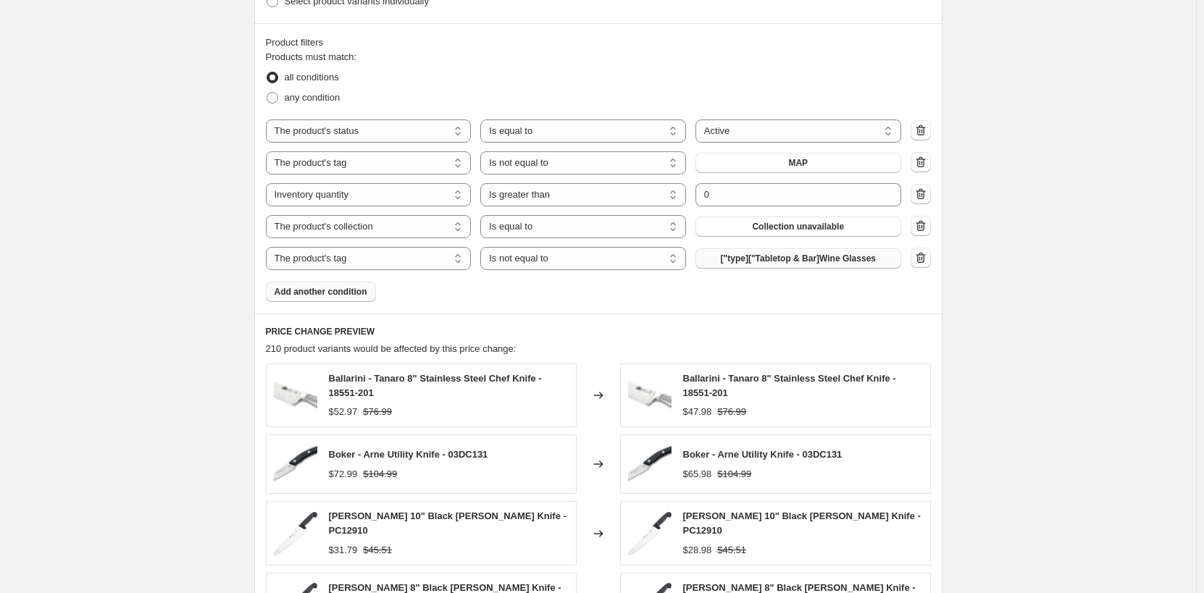
click at [790, 259] on span "["type]["Tabletop & Bar]Wine Glasses" at bounding box center [798, 259] width 155 height 12
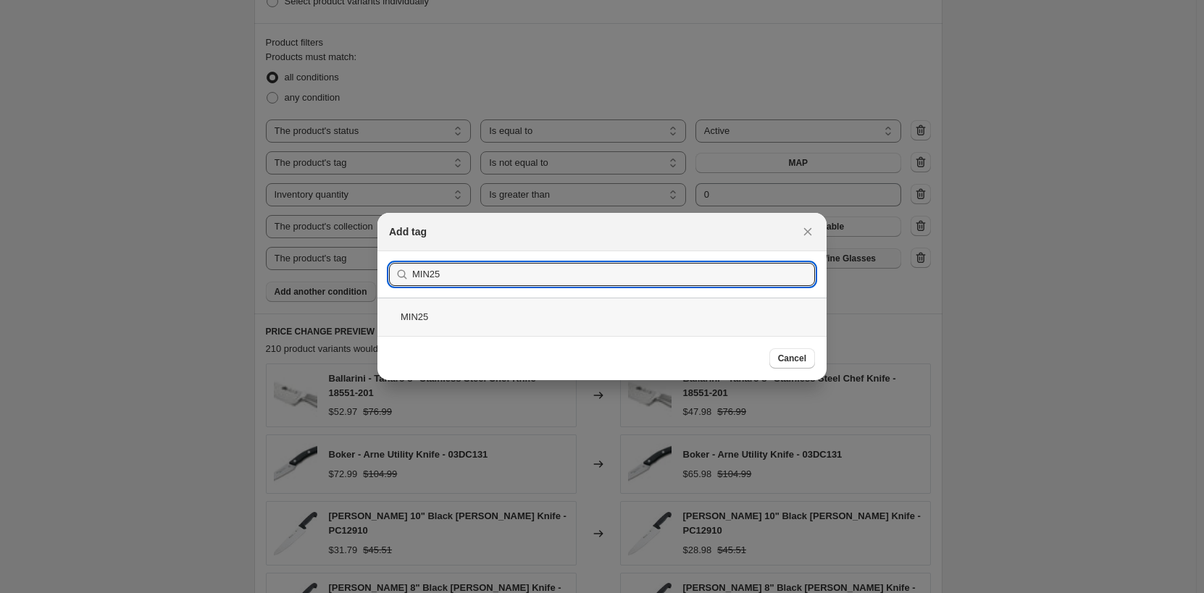
type input "MIN25"
click at [617, 330] on div "MIN25" at bounding box center [602, 317] width 449 height 38
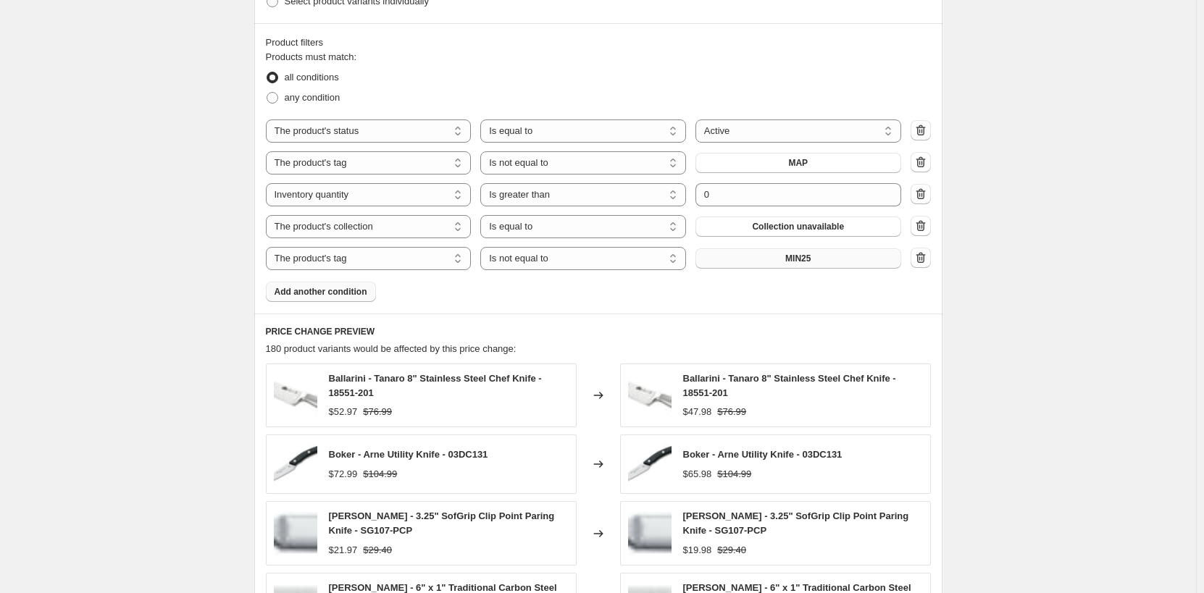
click at [326, 293] on span "Add another condition" at bounding box center [321, 292] width 93 height 12
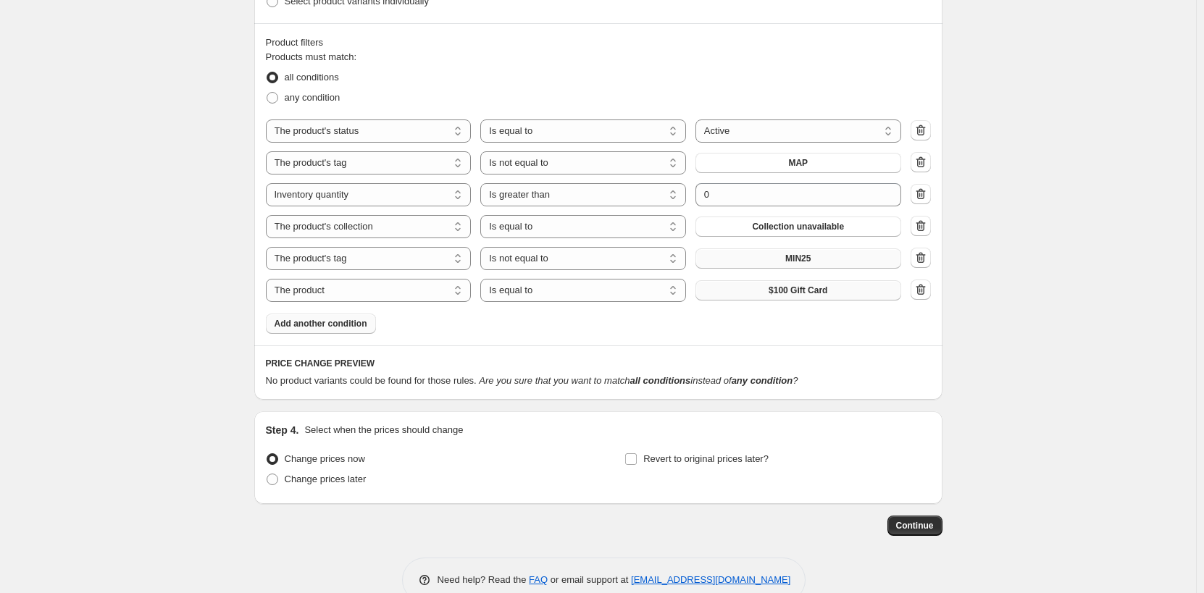
click at [795, 289] on span "$100 Gift Card" at bounding box center [798, 291] width 59 height 12
click at [409, 290] on select "The product The product's collection The product's tag The product's vendor The…" at bounding box center [369, 290] width 206 height 23
select select "tag"
click at [599, 292] on select "Is equal to Is not equal to" at bounding box center [583, 290] width 206 height 23
select select "not_equal"
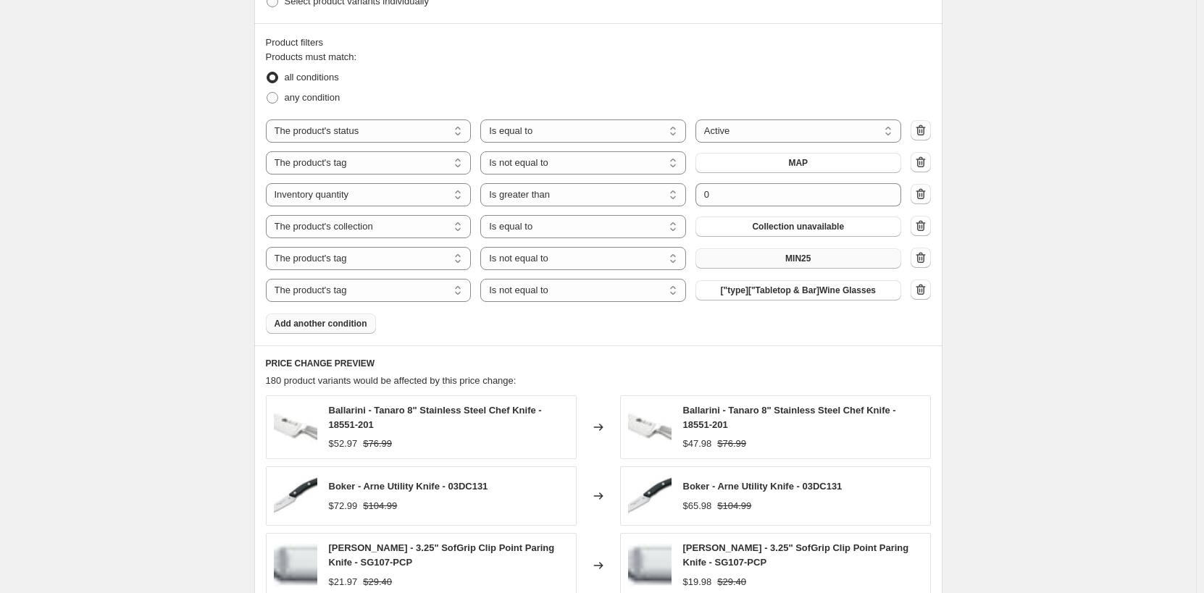
click at [825, 294] on span "["type]["Tabletop & Bar]Wine Glasses" at bounding box center [798, 291] width 155 height 12
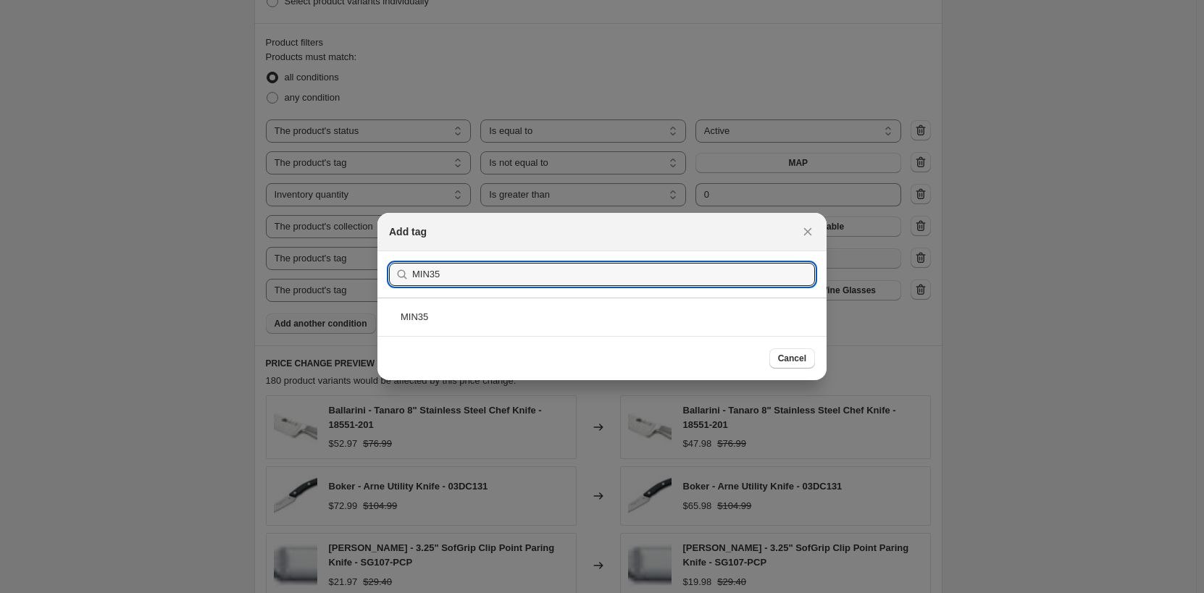
type input "MIN35"
click at [685, 340] on div "Cancel" at bounding box center [602, 358] width 449 height 44
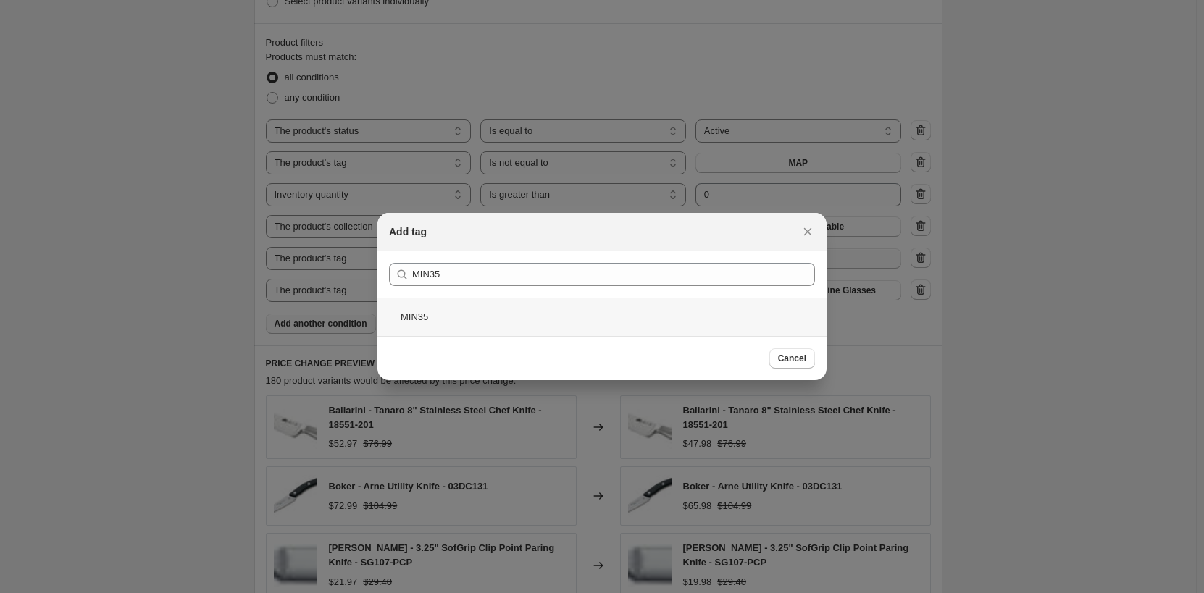
click at [688, 321] on div "MIN35" at bounding box center [602, 317] width 449 height 38
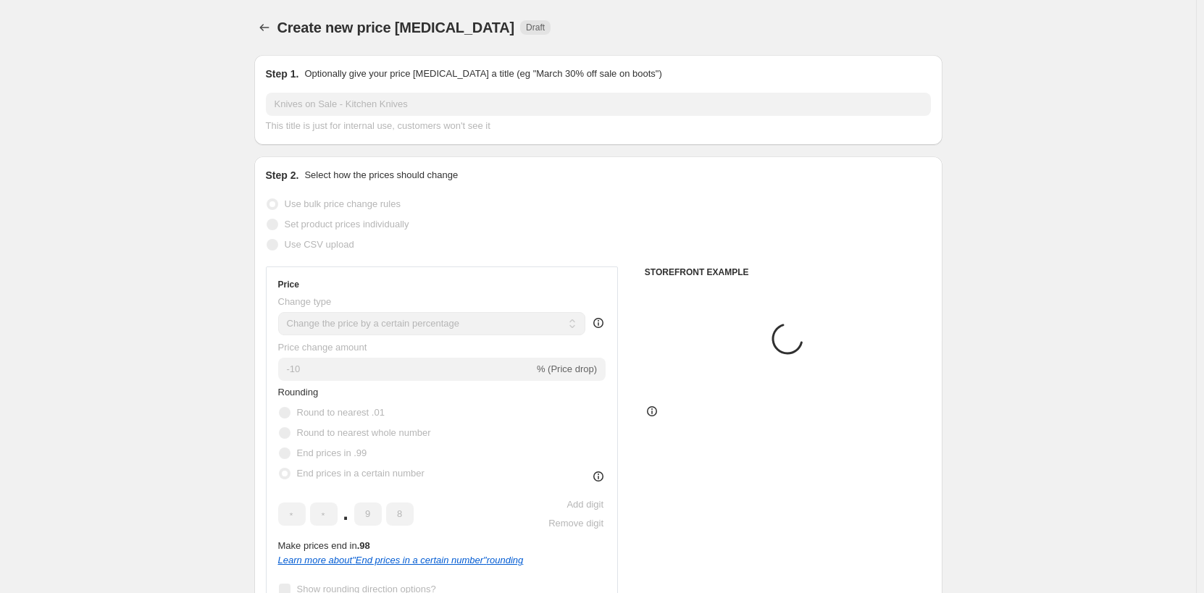
scroll to position [865, 0]
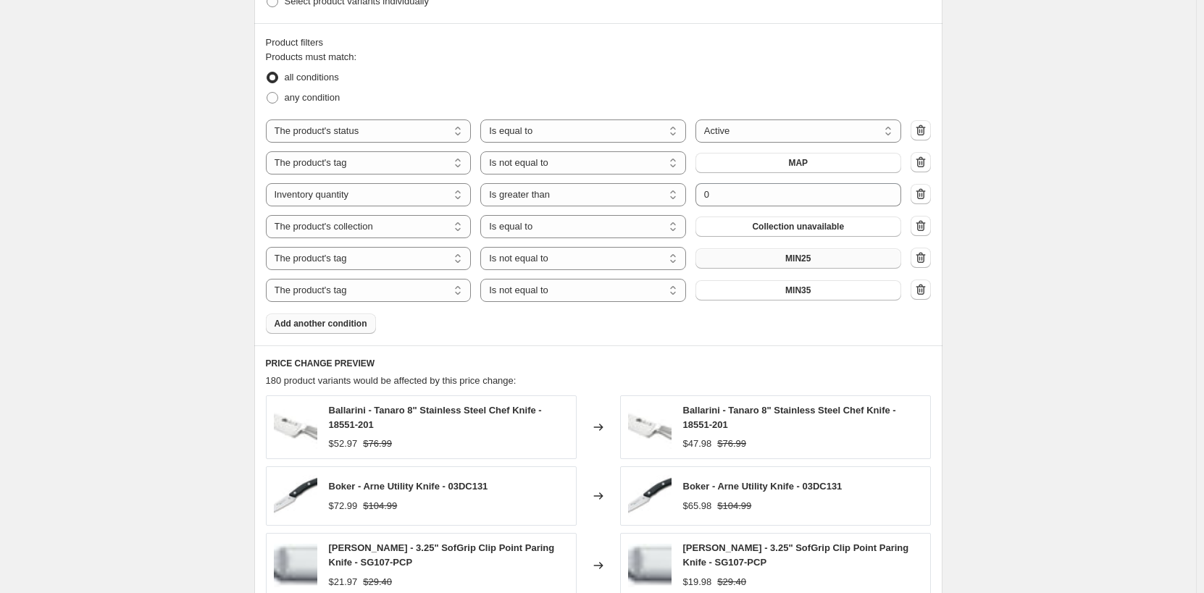
click at [1056, 421] on div "Create new price [MEDICAL_DATA]. This page is ready Create new price [MEDICAL_D…" at bounding box center [598, 72] width 1196 height 1874
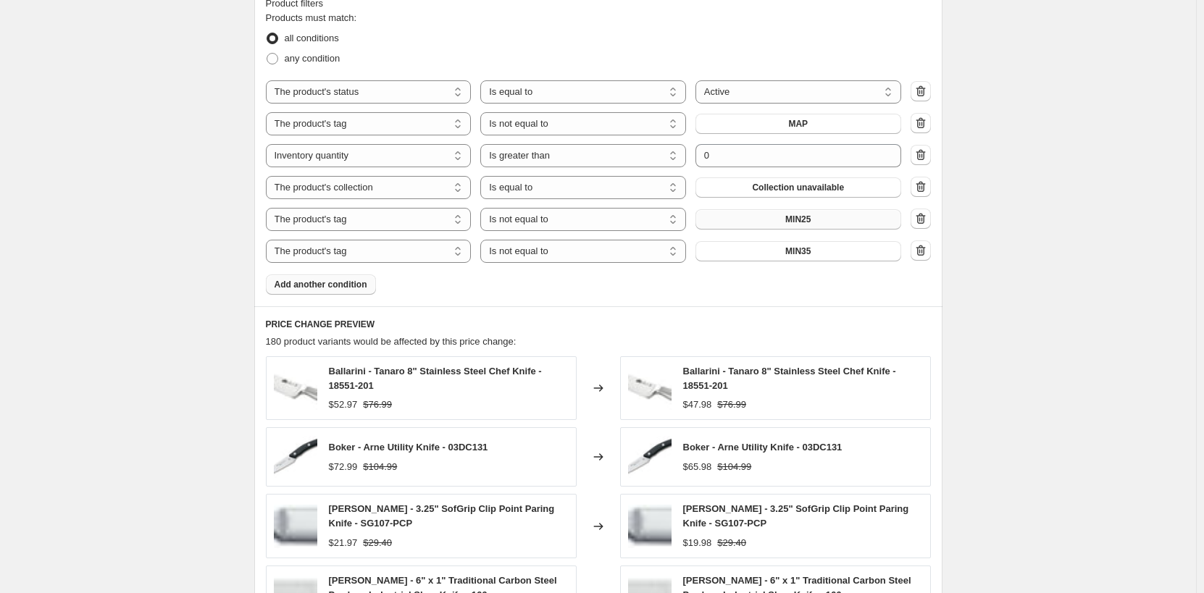
scroll to position [938, 0]
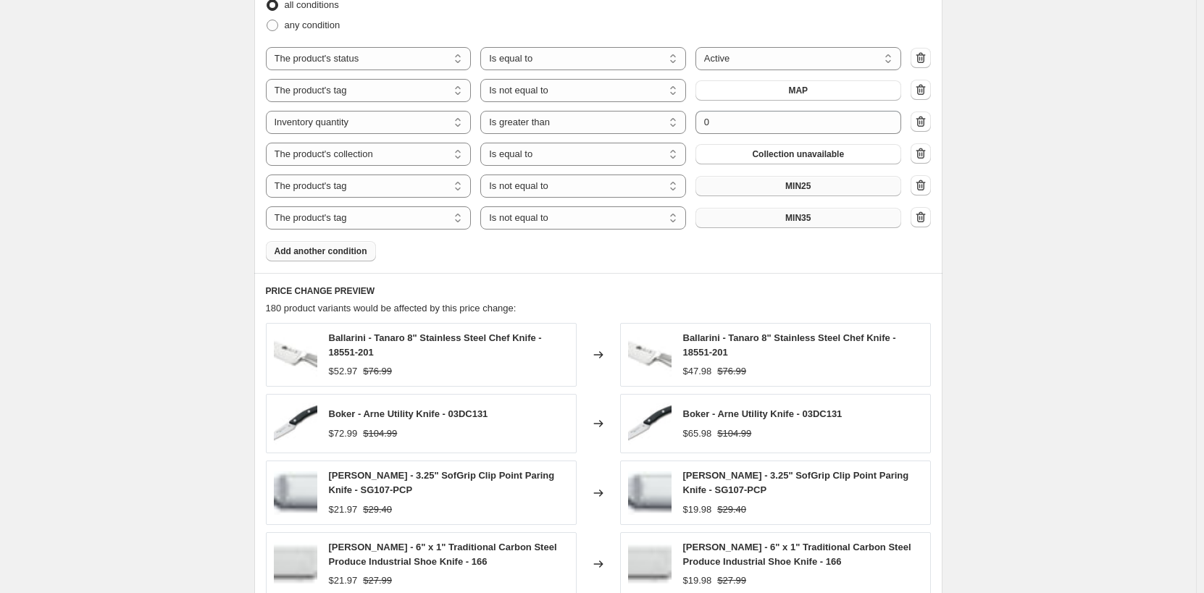
click at [845, 225] on button "MIN35" at bounding box center [799, 218] width 206 height 20
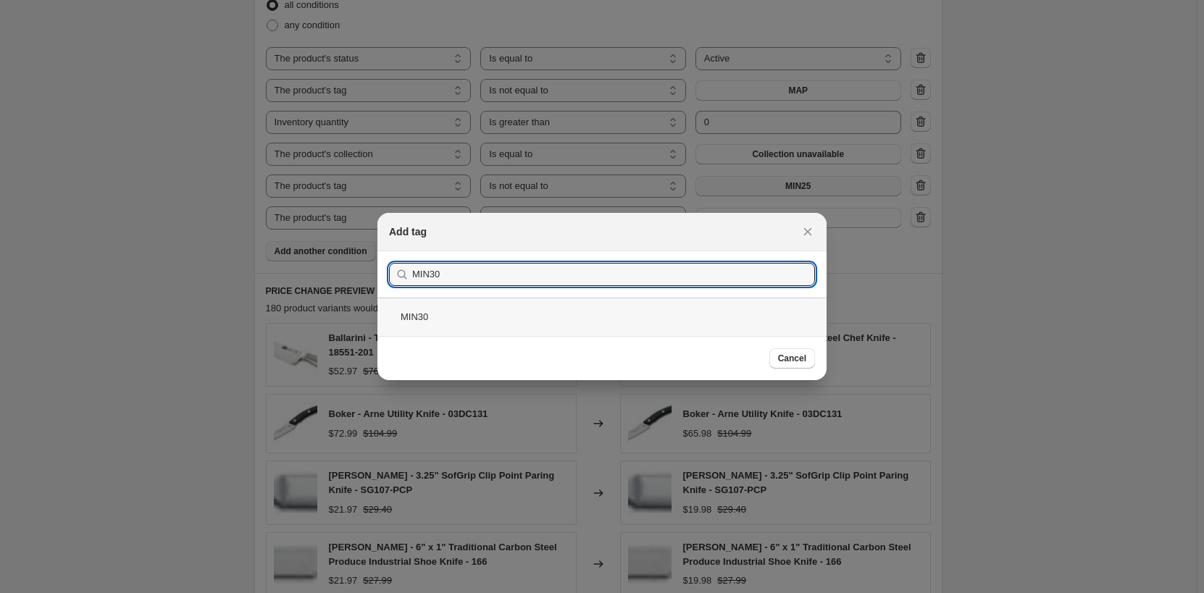
type input "MIN30"
click at [488, 317] on div "MIN30" at bounding box center [602, 317] width 449 height 38
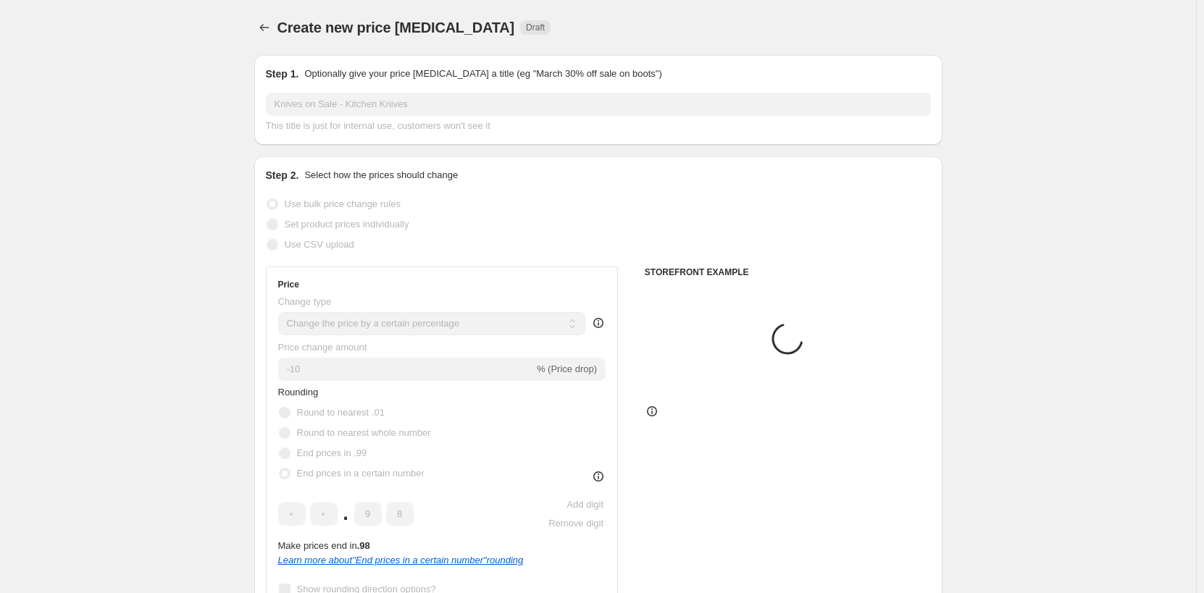
scroll to position [938, 0]
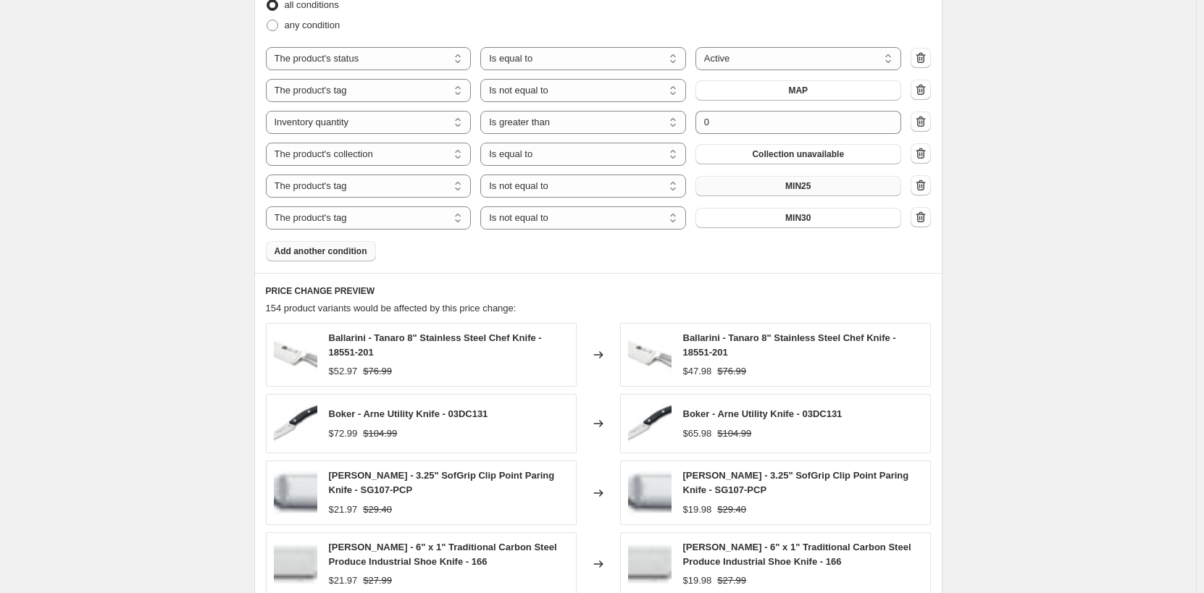
click at [358, 250] on span "Add another condition" at bounding box center [321, 252] width 93 height 12
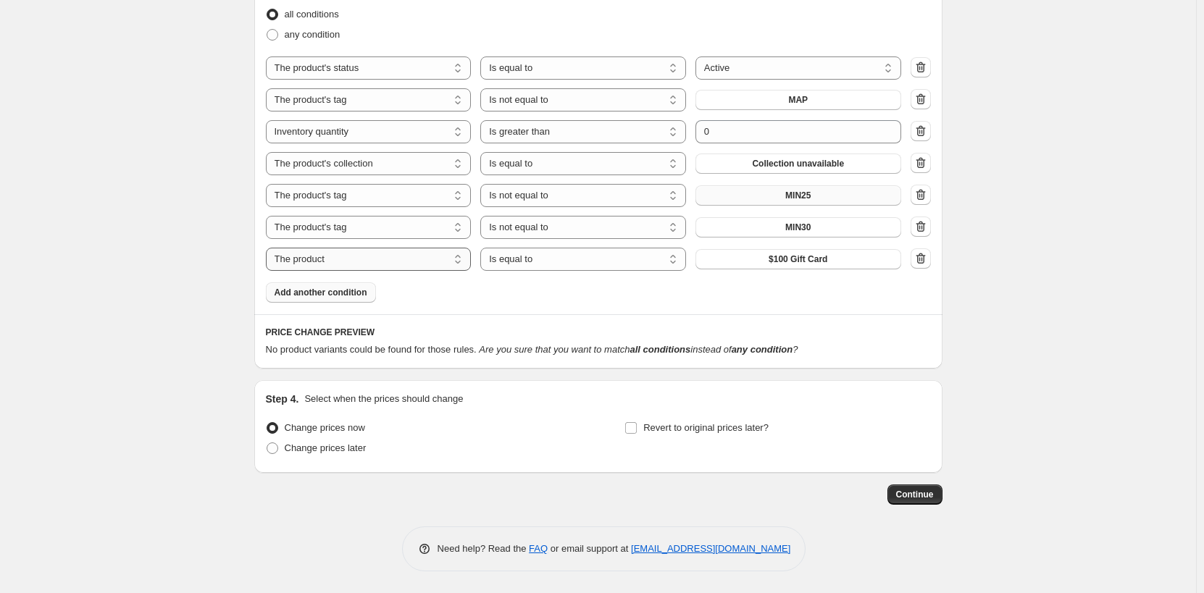
scroll to position [929, 0]
click at [793, 264] on span "$100 Gift Card" at bounding box center [798, 260] width 59 height 12
click at [374, 251] on select "The product The product's collection The product's tag The product's vendor The…" at bounding box center [369, 259] width 206 height 23
select select "tag"
click at [630, 260] on select "Is equal to Is not equal to" at bounding box center [583, 259] width 206 height 23
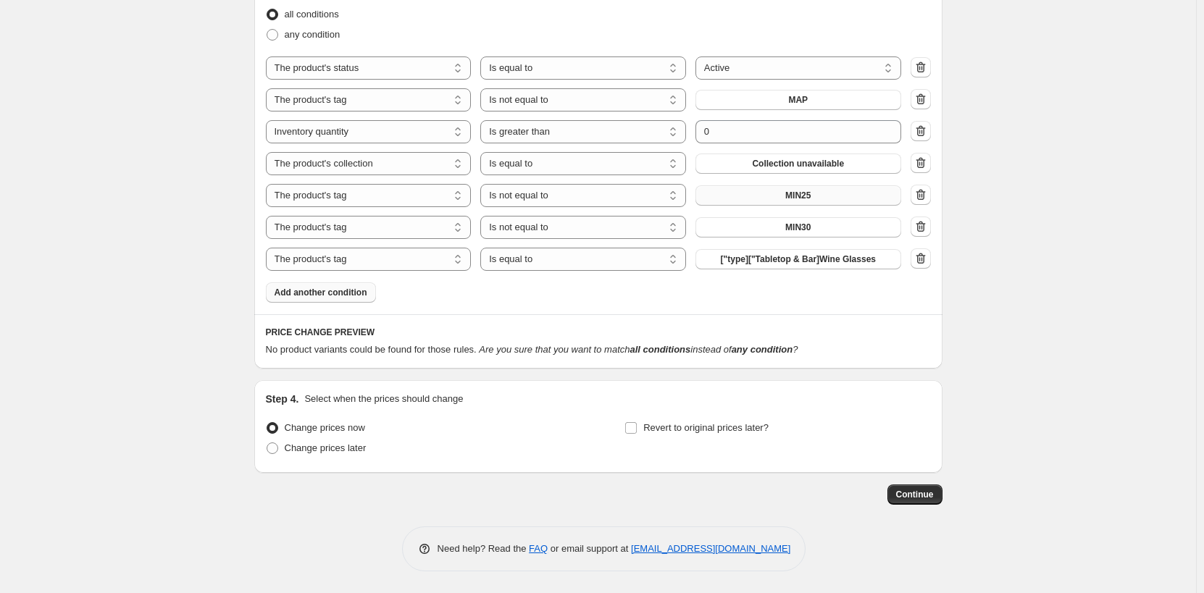
select select "not_equal"
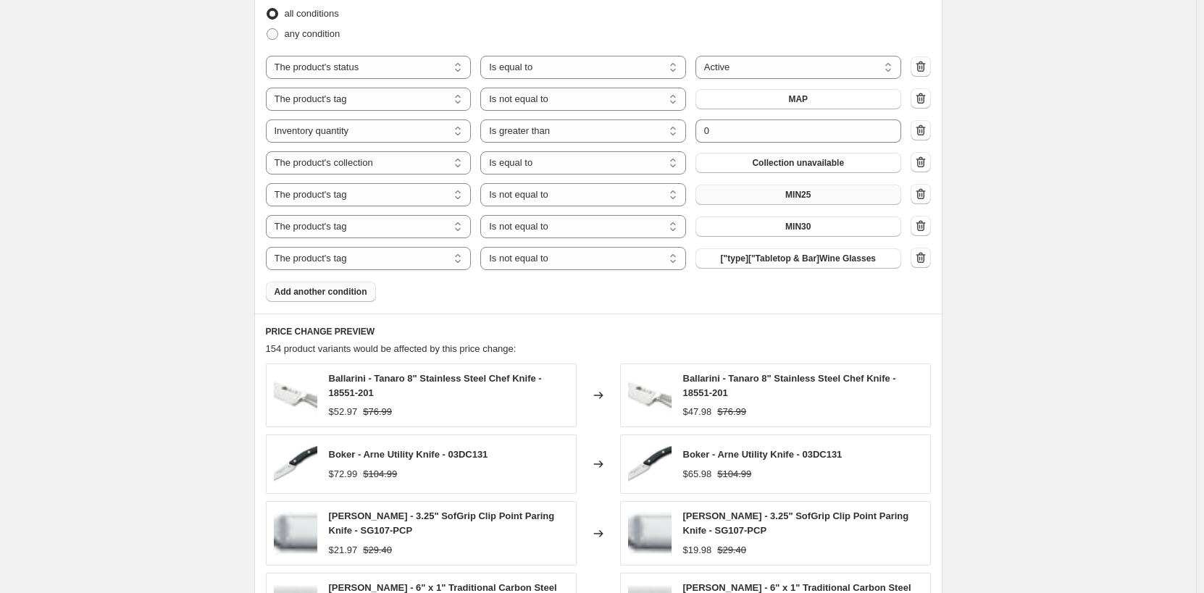
click at [846, 259] on span "["type]["Tabletop & Bar]Wine Glasses" at bounding box center [798, 259] width 155 height 12
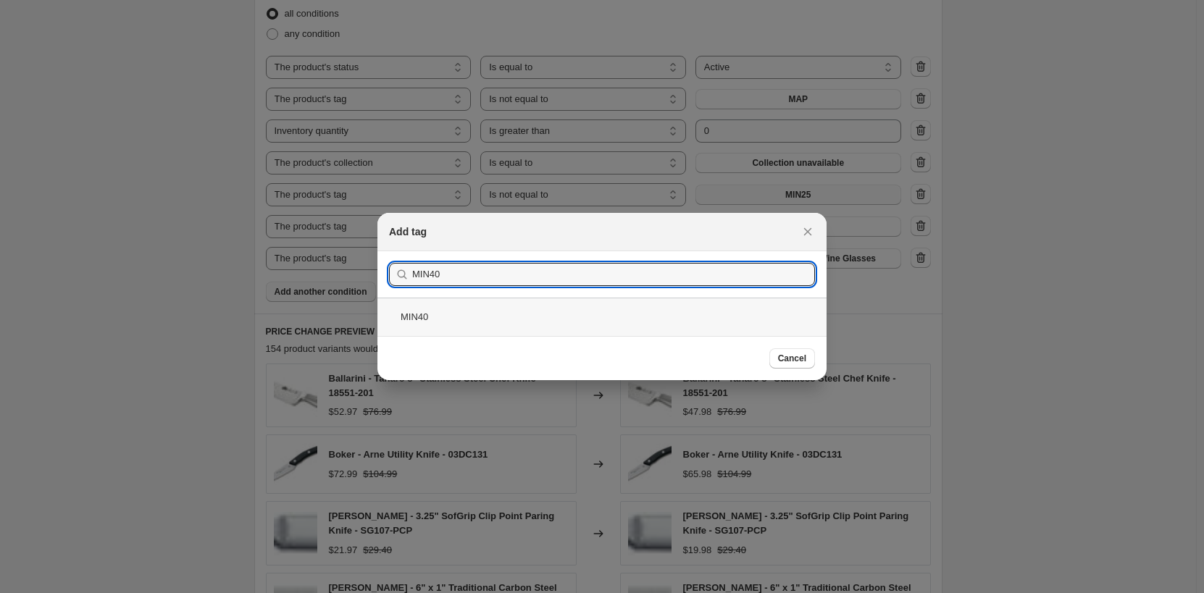
type input "MIN40"
click at [512, 310] on div "MIN40" at bounding box center [602, 317] width 449 height 38
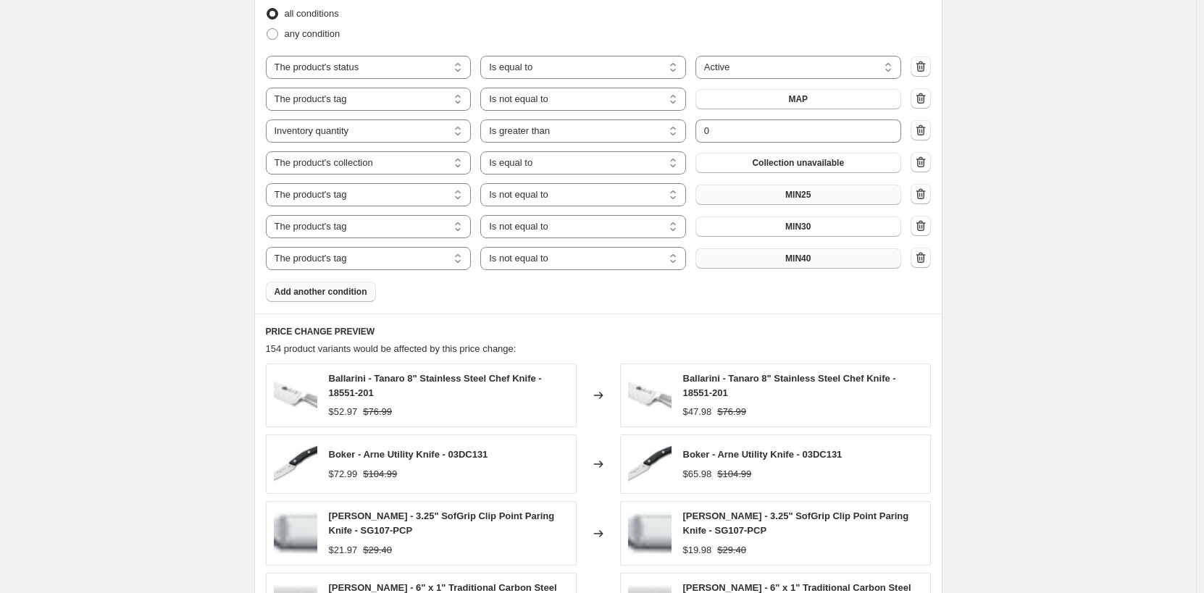
click at [830, 259] on button "MIN40" at bounding box center [799, 259] width 206 height 20
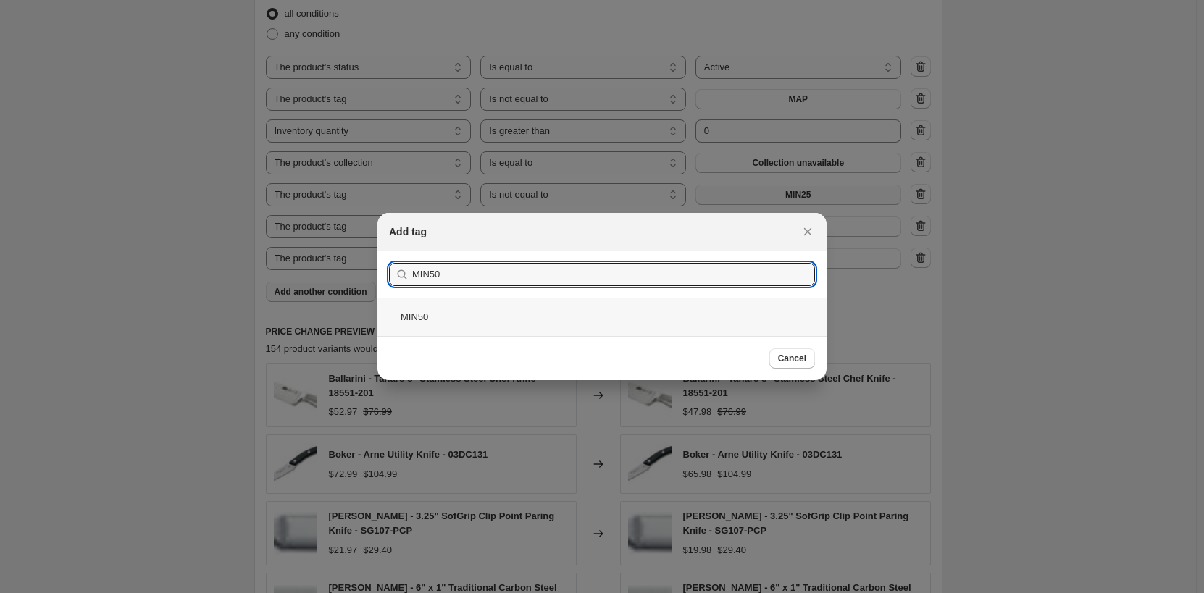
type input "MIN50"
click at [636, 329] on div "MIN50" at bounding box center [602, 317] width 449 height 38
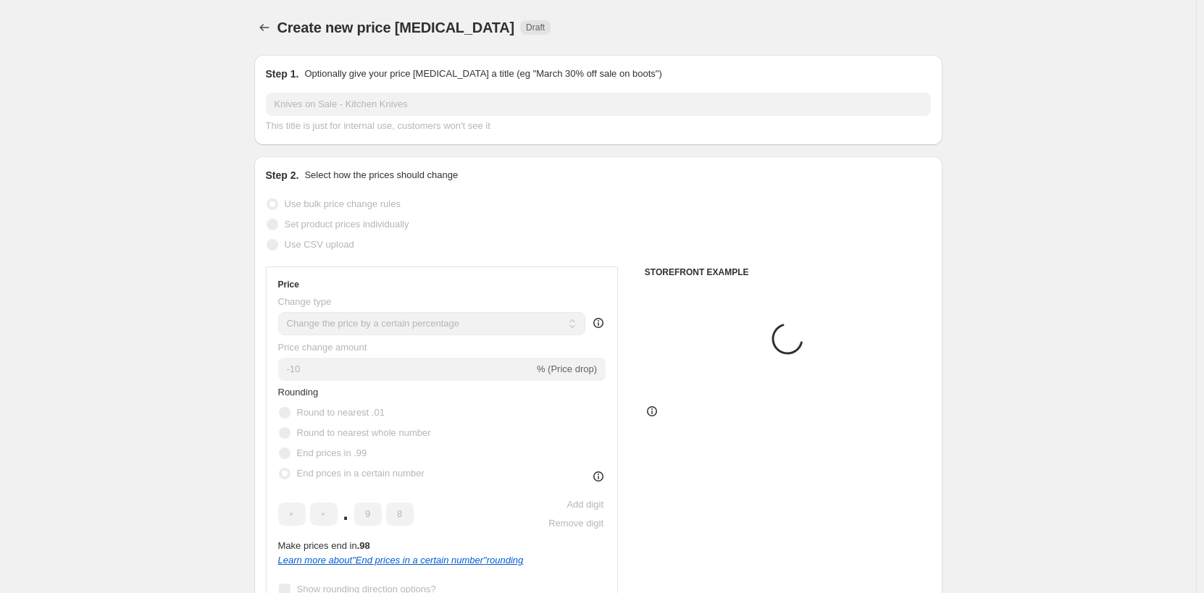
scroll to position [929, 0]
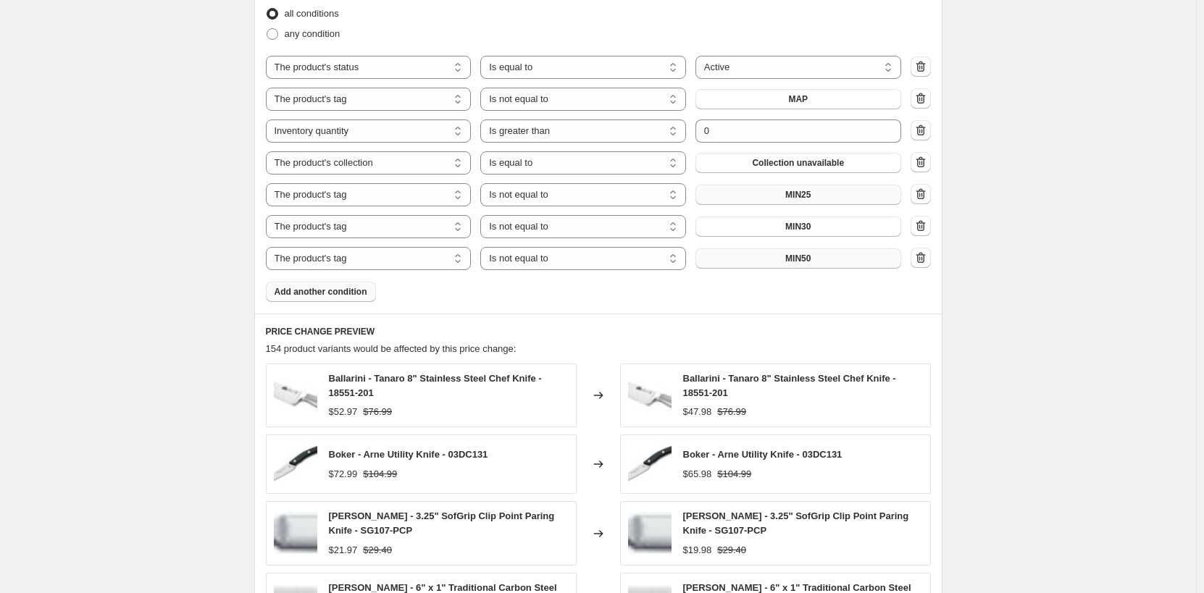
click at [843, 254] on button "MIN50" at bounding box center [799, 259] width 206 height 20
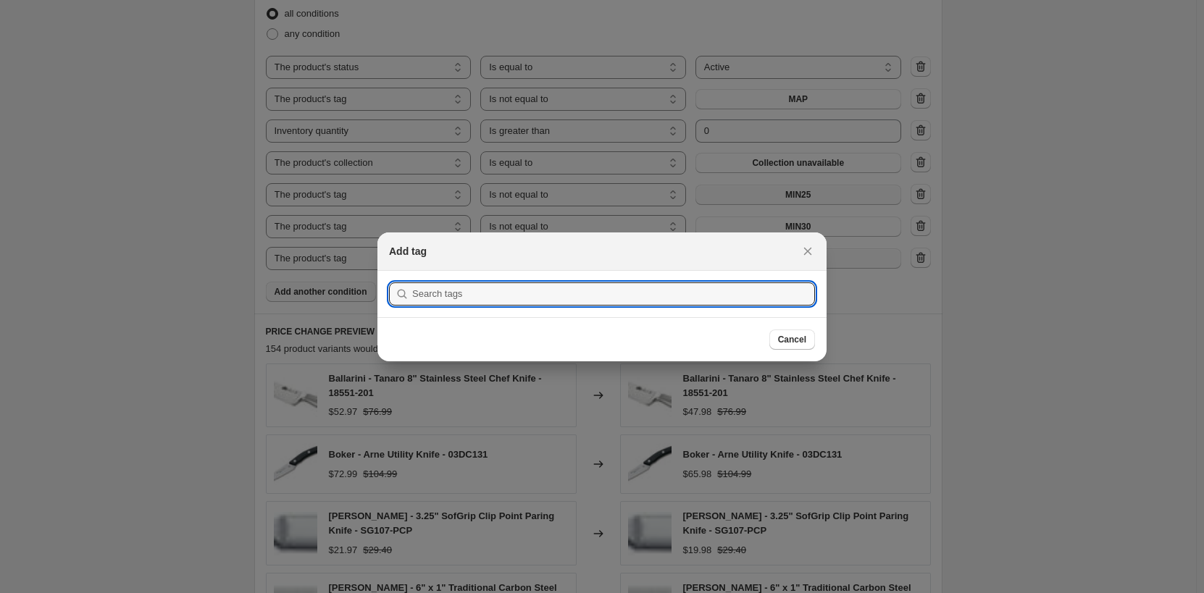
scroll to position [0, 0]
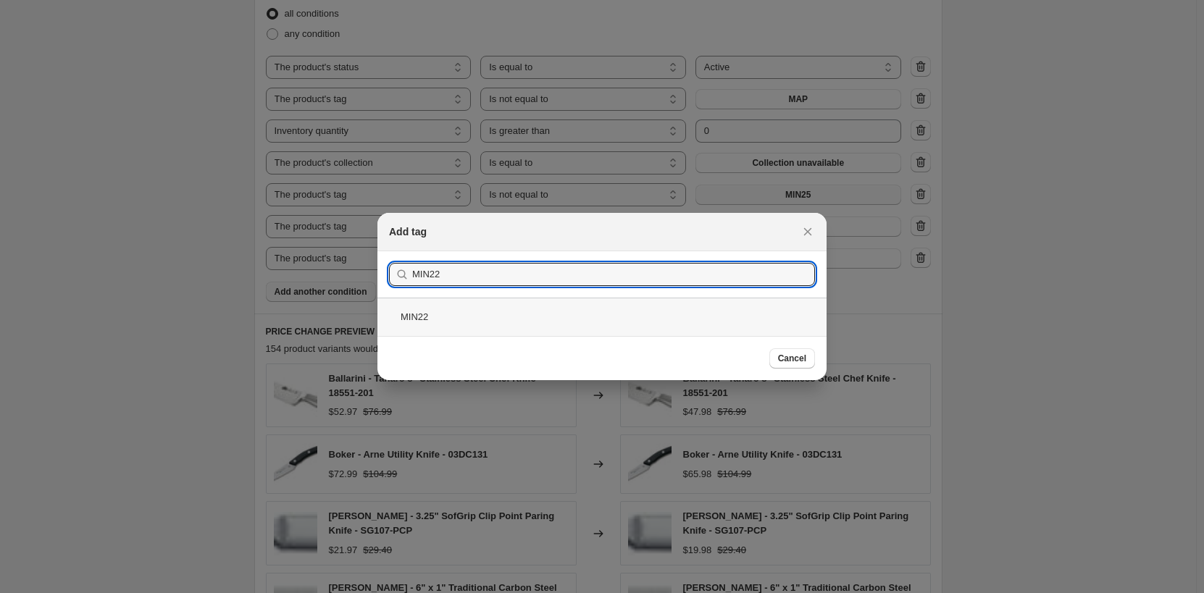
type input "MIN22"
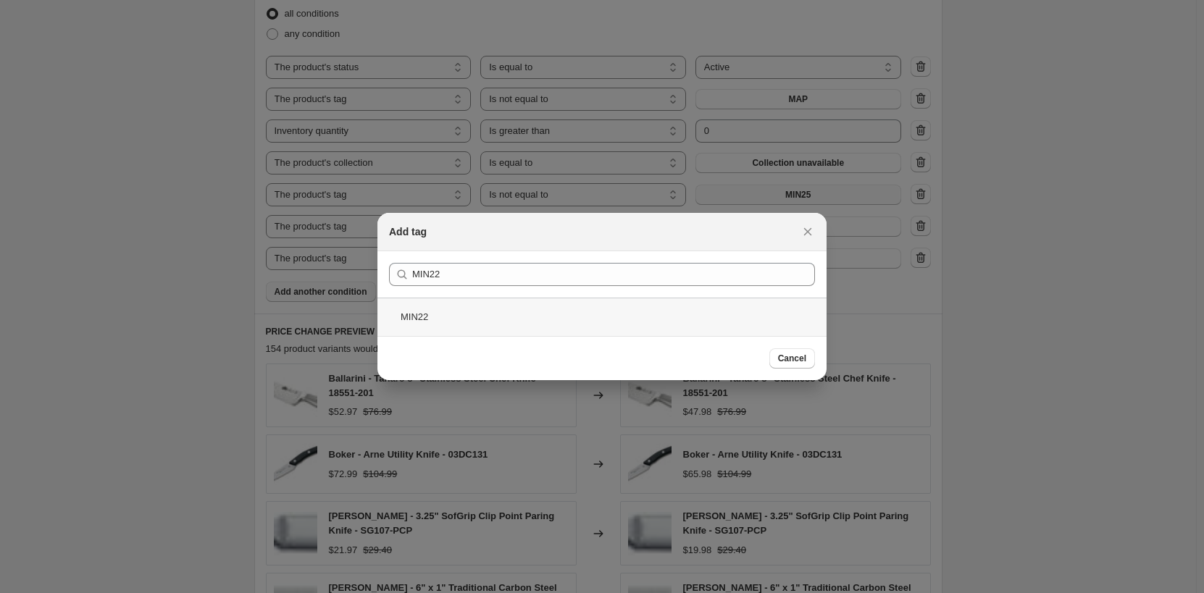
click at [504, 319] on div "MIN22" at bounding box center [602, 317] width 449 height 38
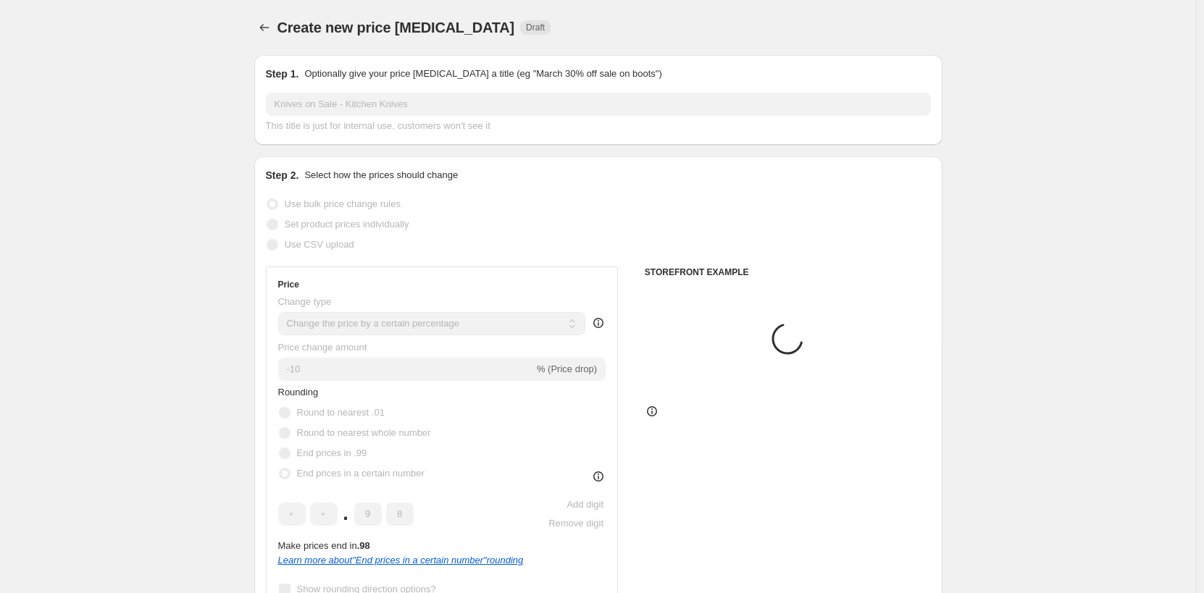
scroll to position [929, 0]
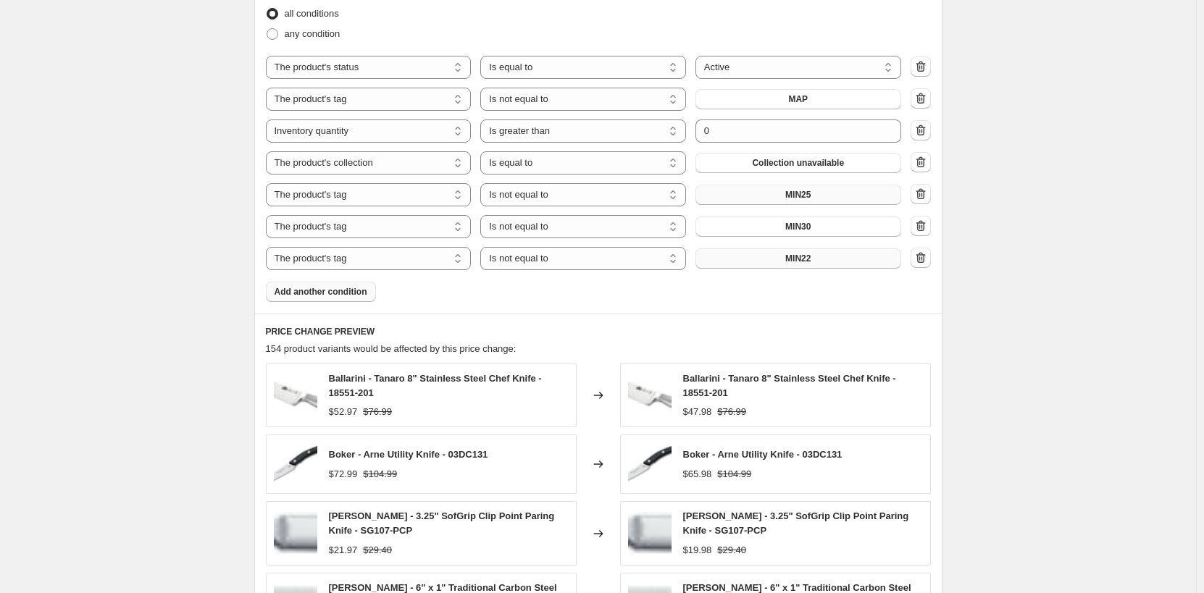
click at [822, 259] on button "MIN22" at bounding box center [799, 259] width 206 height 20
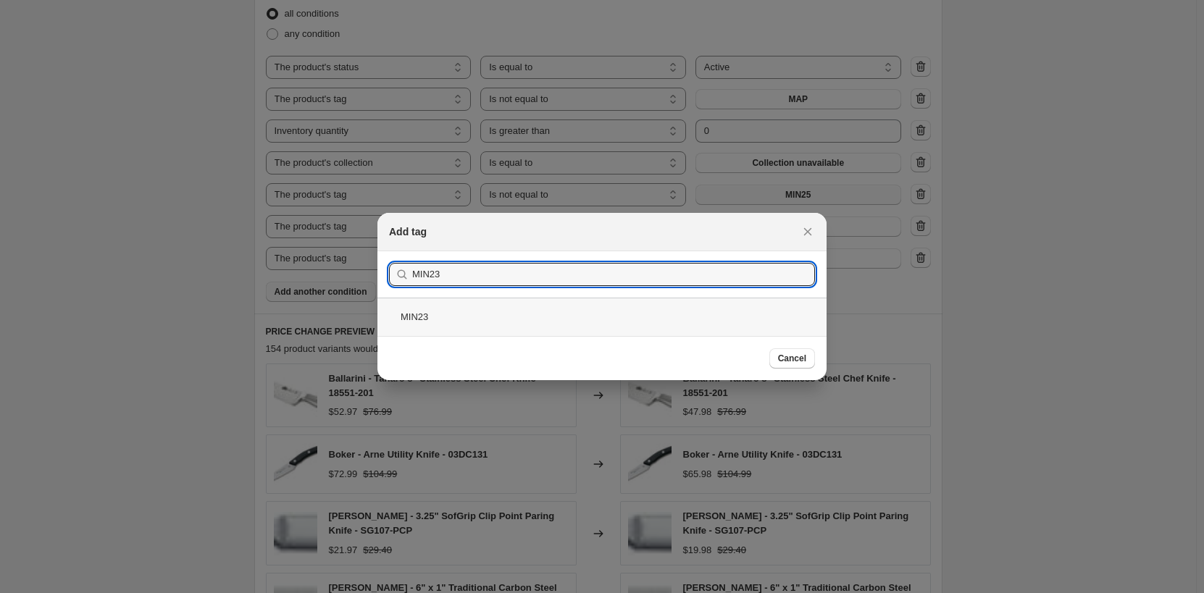
type input "MIN23"
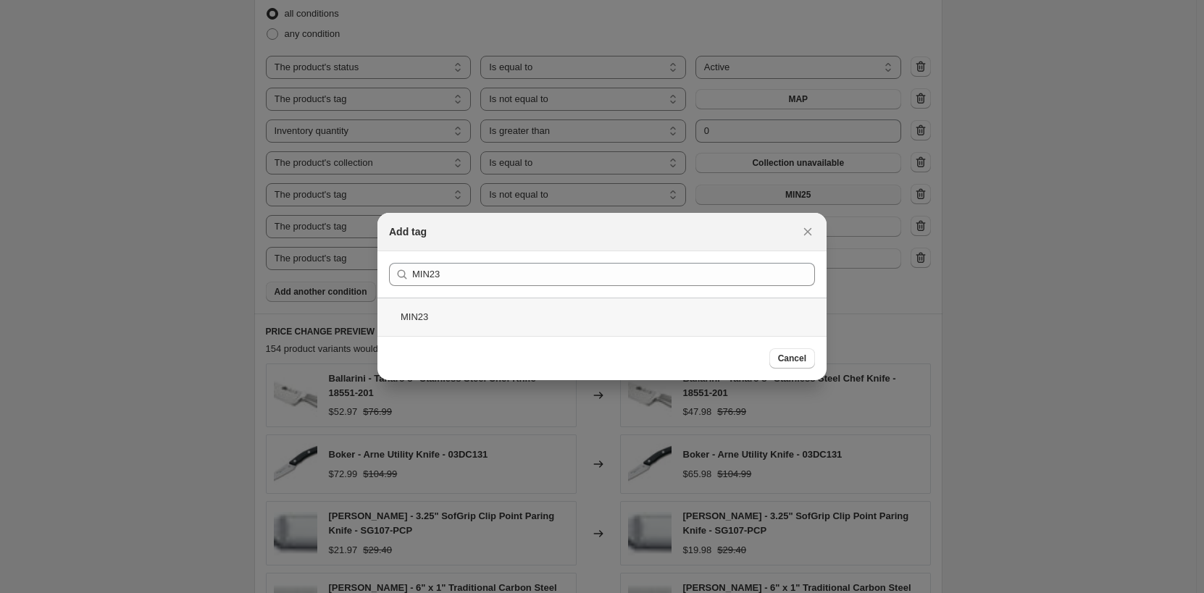
click at [496, 303] on div "MIN23" at bounding box center [602, 317] width 449 height 38
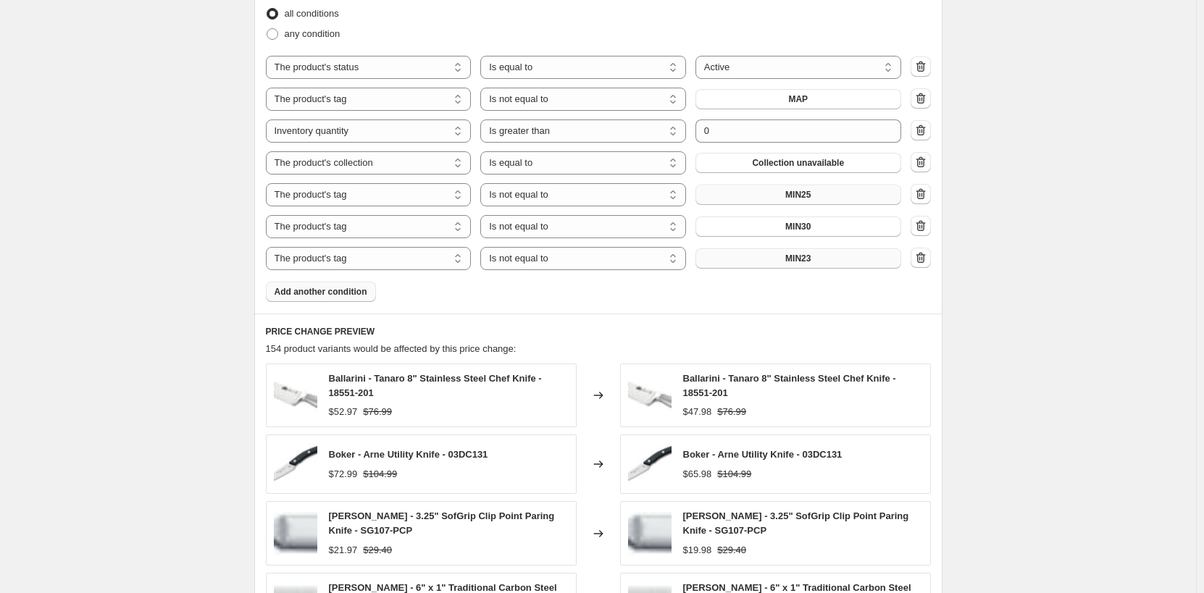
click at [822, 259] on button "MIN23" at bounding box center [799, 259] width 206 height 20
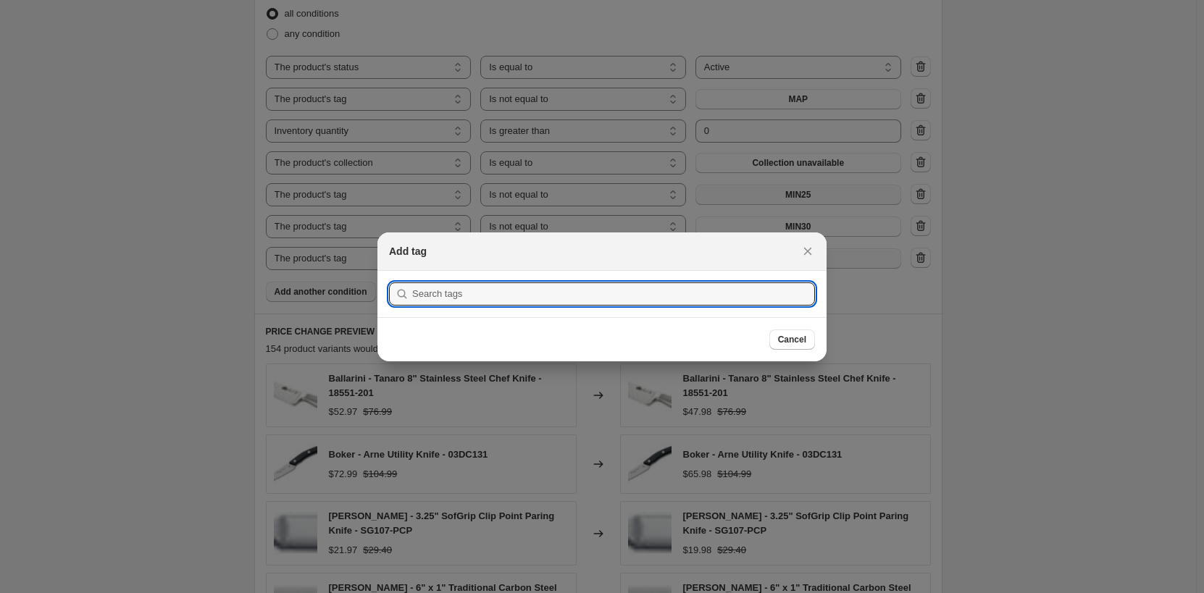
scroll to position [0, 0]
click at [479, 288] on input ":rkl:" at bounding box center [613, 294] width 403 height 23
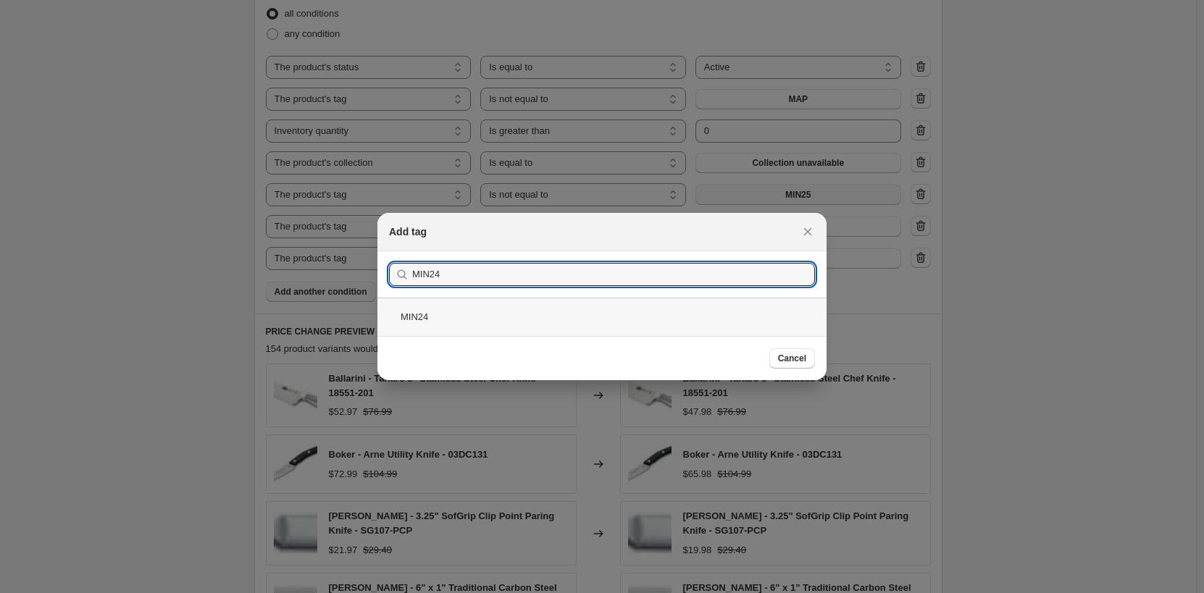
type input "MIN24"
click at [473, 327] on div "MIN24" at bounding box center [602, 317] width 449 height 38
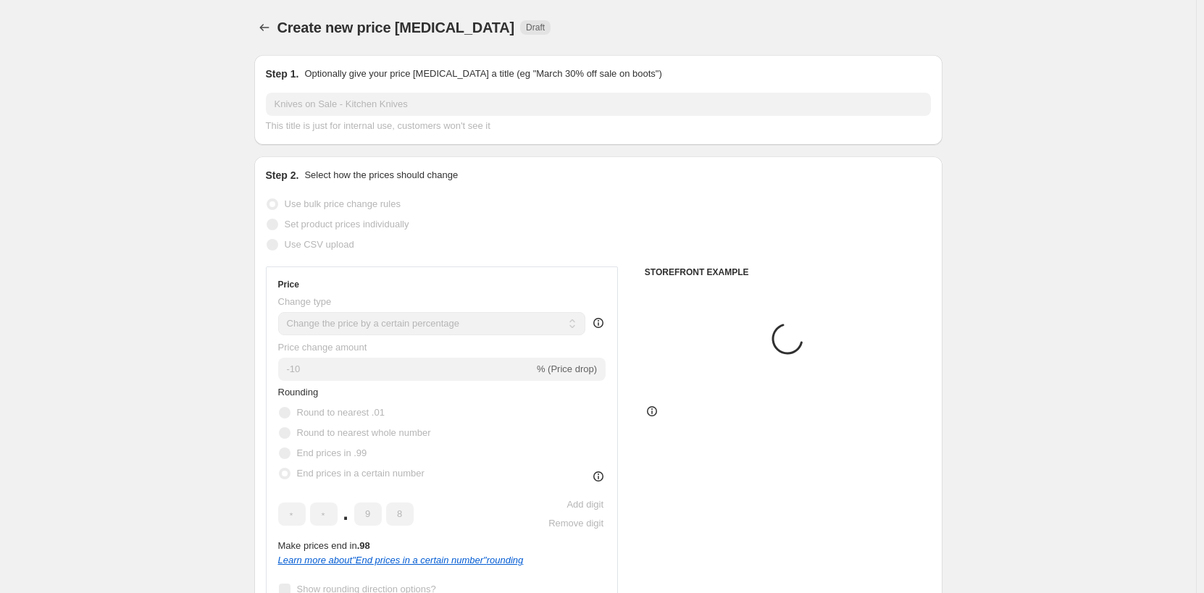
scroll to position [929, 0]
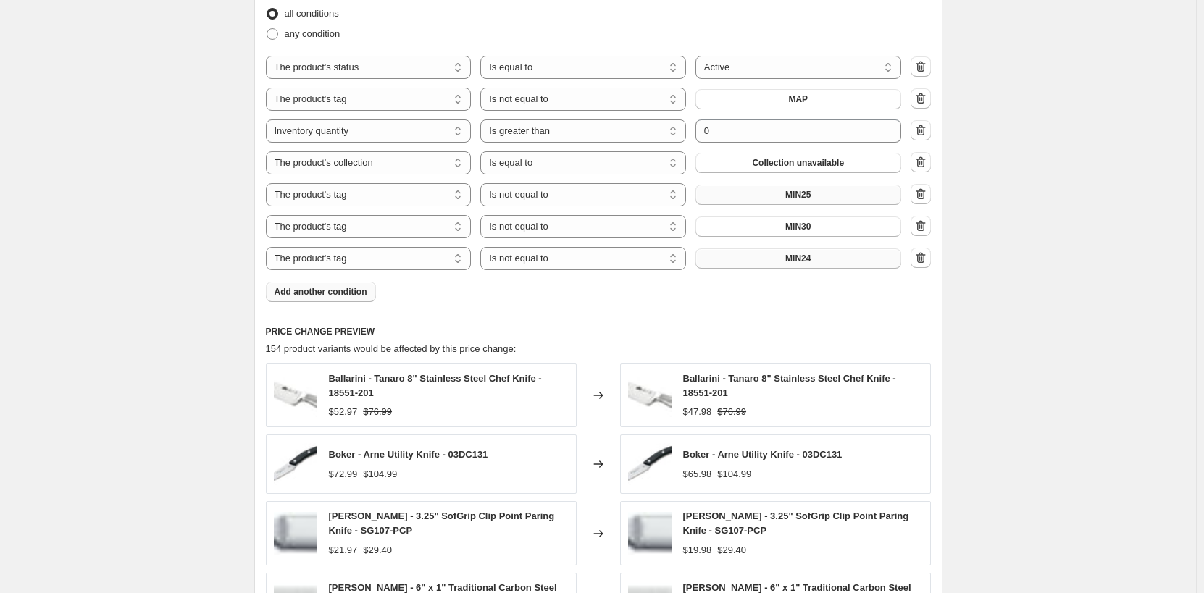
click at [823, 263] on button "MIN24" at bounding box center [799, 259] width 206 height 20
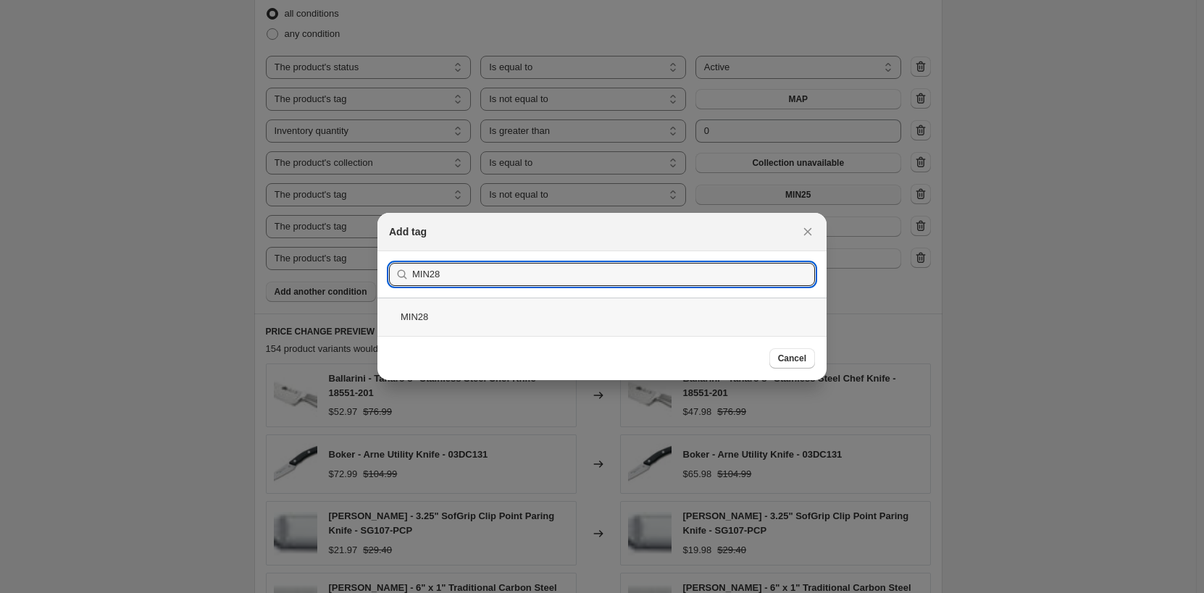
type input "MIN28"
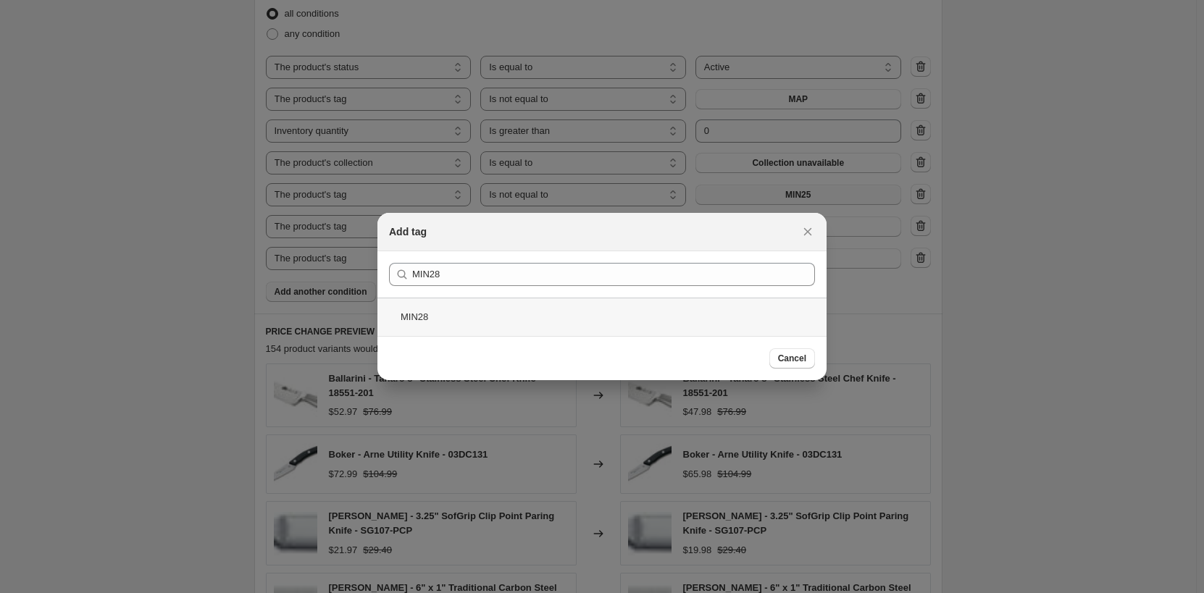
click at [579, 315] on div "MIN28" at bounding box center [602, 317] width 449 height 38
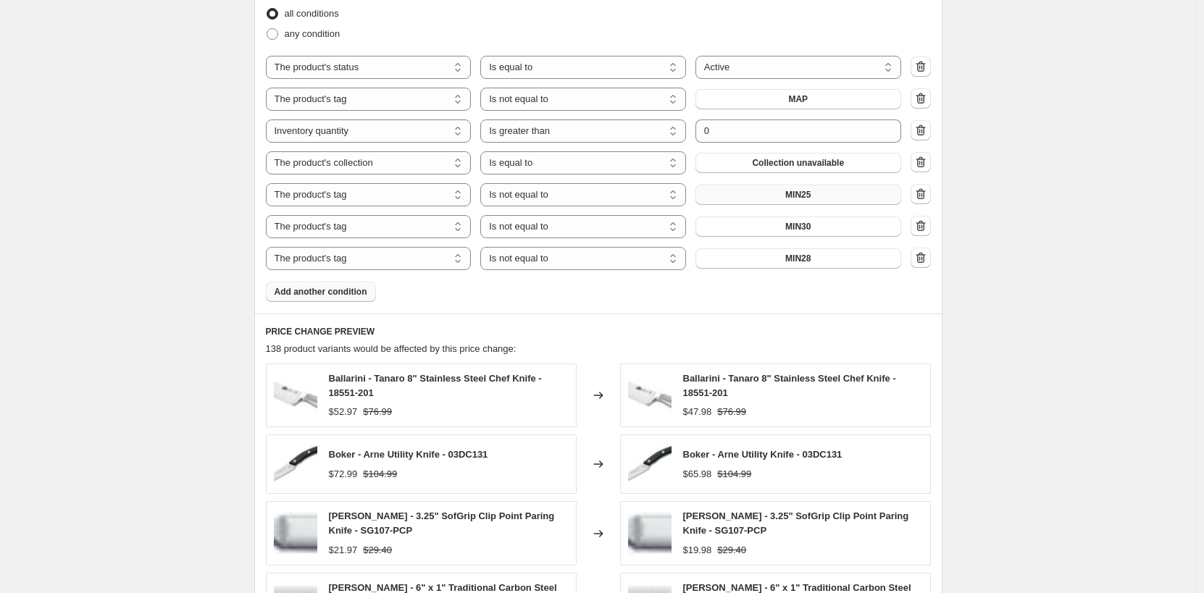
click at [313, 290] on span "Add another condition" at bounding box center [321, 292] width 93 height 12
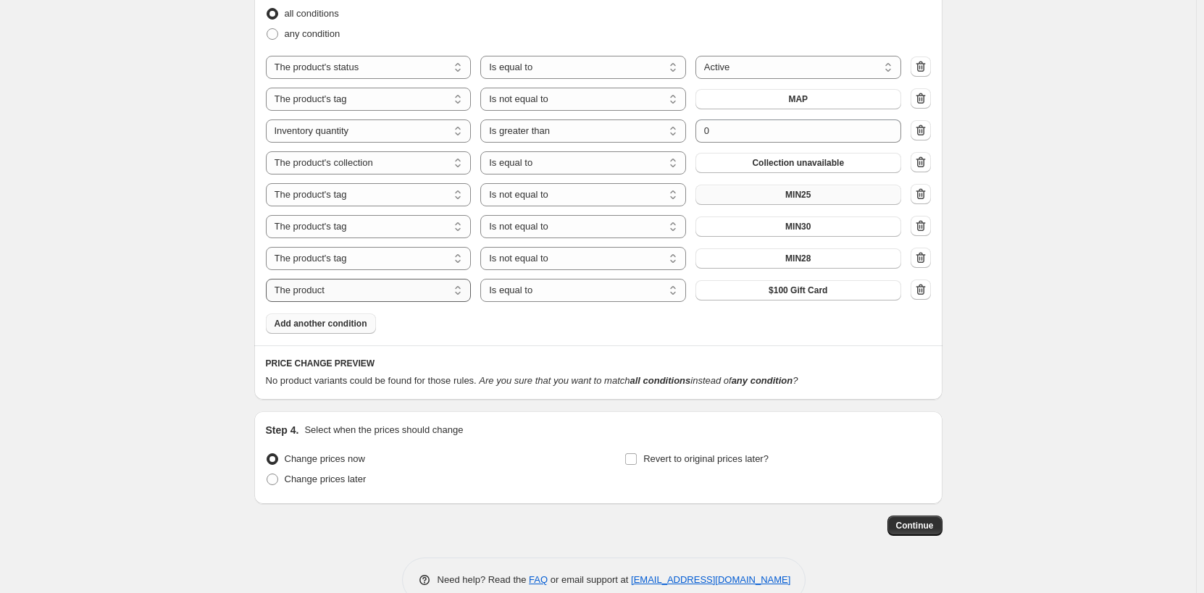
click at [400, 291] on select "The product The product's collection The product's tag The product's vendor The…" at bounding box center [369, 290] width 206 height 23
select select "tag"
click at [584, 287] on select "Is equal to Is not equal to" at bounding box center [583, 290] width 206 height 23
select select "not_equal"
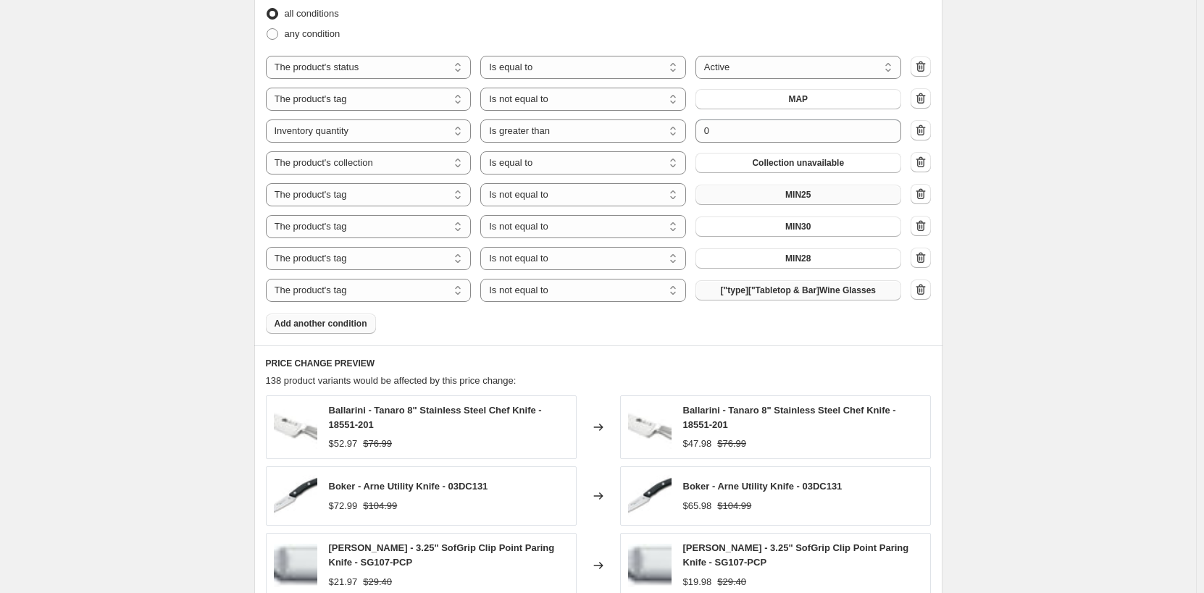
click at [794, 292] on span "["type]["Tabletop & Bar]Wine Glasses" at bounding box center [798, 291] width 155 height 12
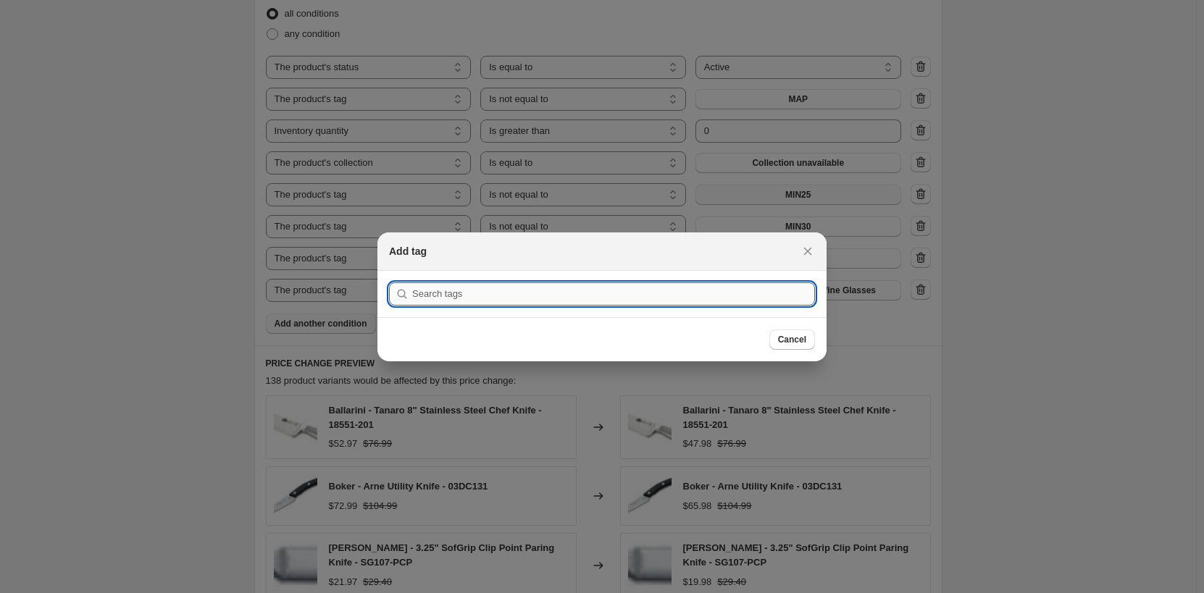
scroll to position [0, 0]
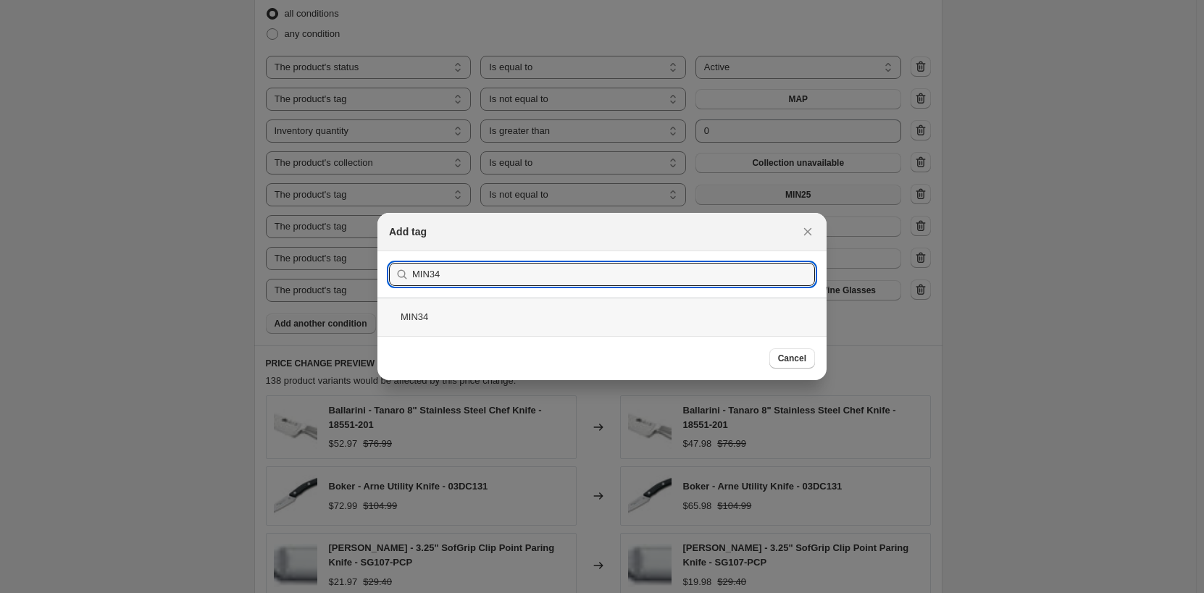
type input "MIN34"
click at [717, 307] on div "MIN34" at bounding box center [602, 317] width 449 height 38
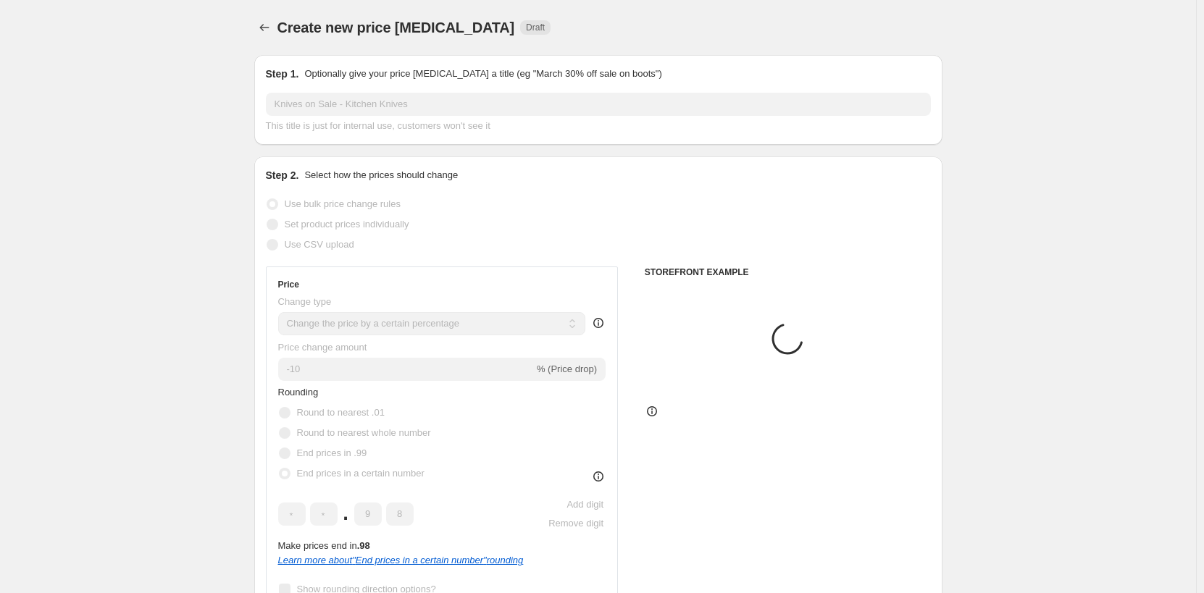
scroll to position [929, 0]
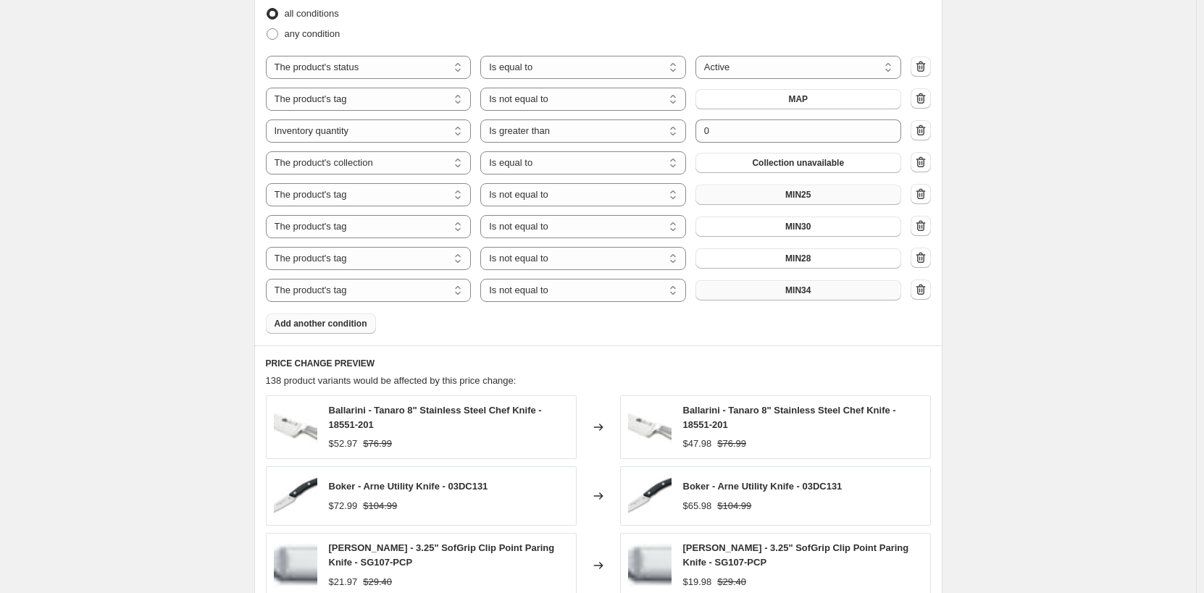
click at [832, 290] on button "MIN34" at bounding box center [799, 290] width 206 height 20
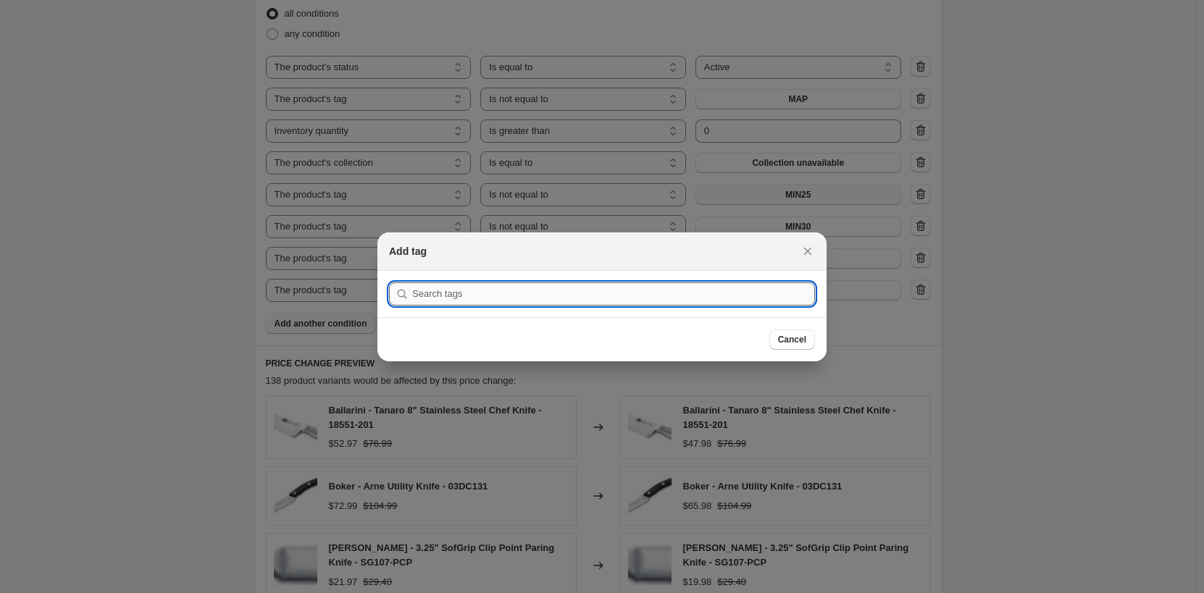
click at [609, 299] on input ":rl5:" at bounding box center [613, 294] width 403 height 23
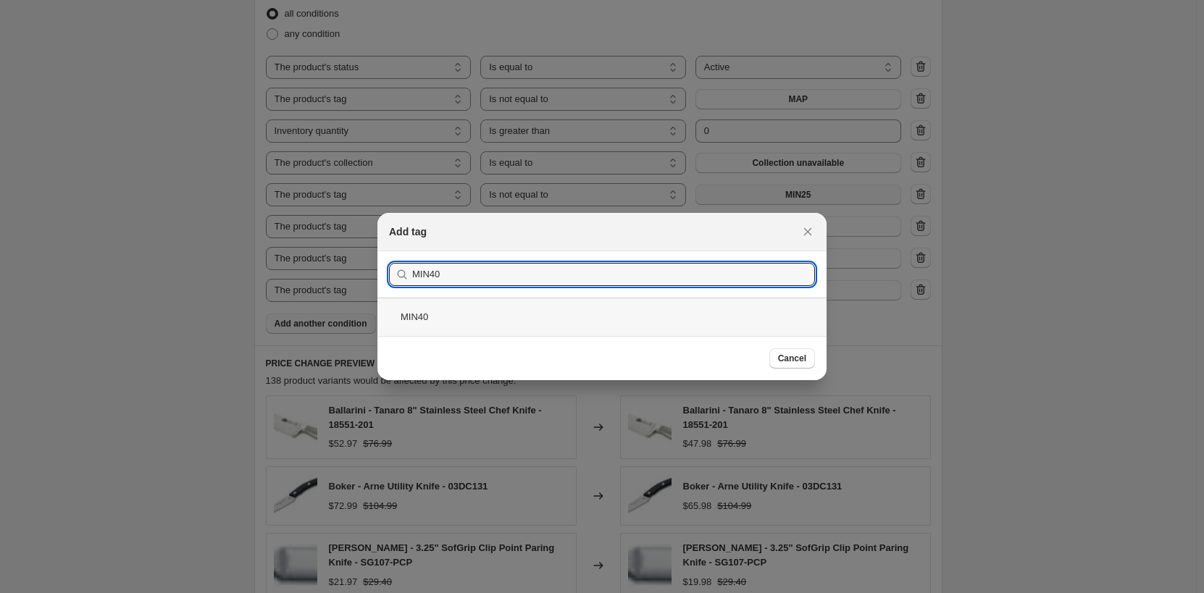
type input "MIN40"
click at [523, 328] on div "MIN40" at bounding box center [602, 317] width 449 height 38
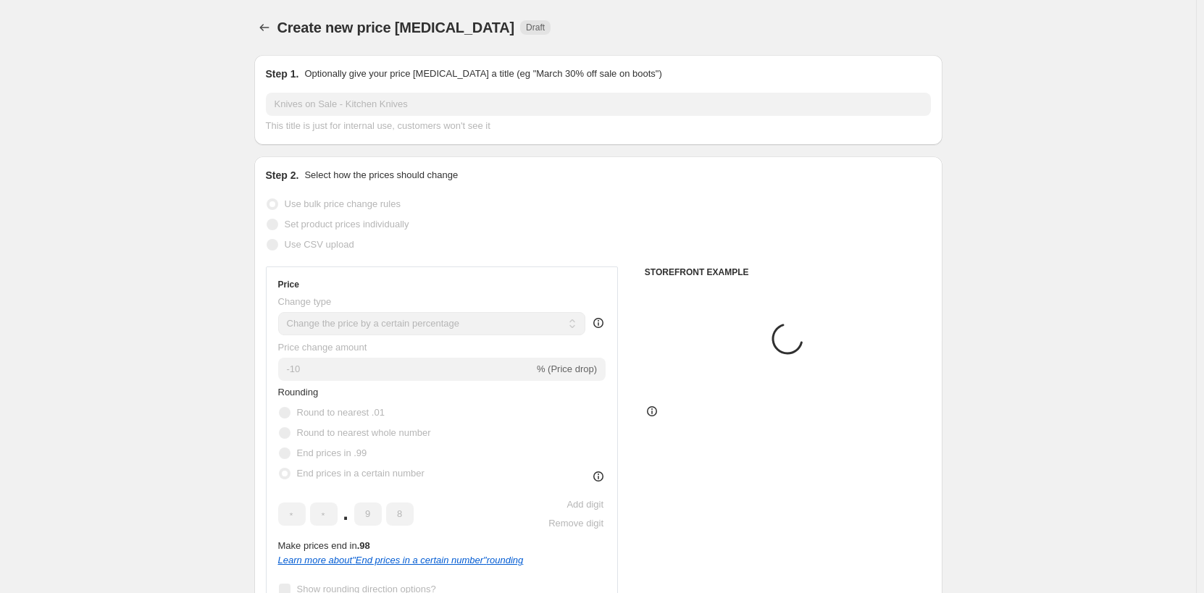
scroll to position [929, 0]
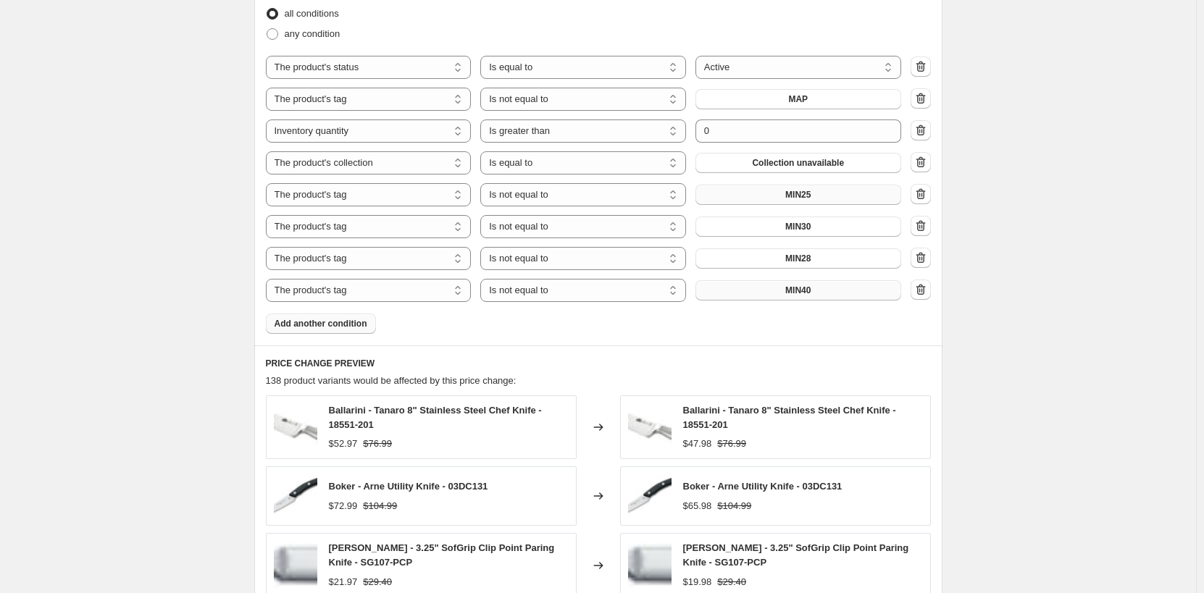
click at [838, 288] on button "MIN40" at bounding box center [799, 290] width 206 height 20
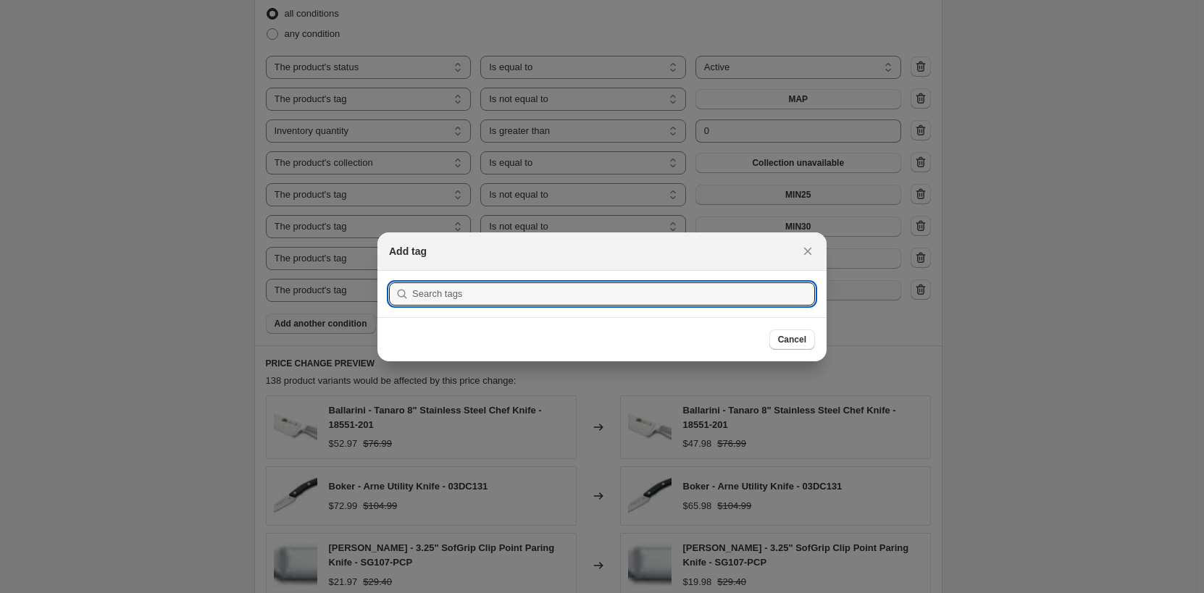
scroll to position [0, 0]
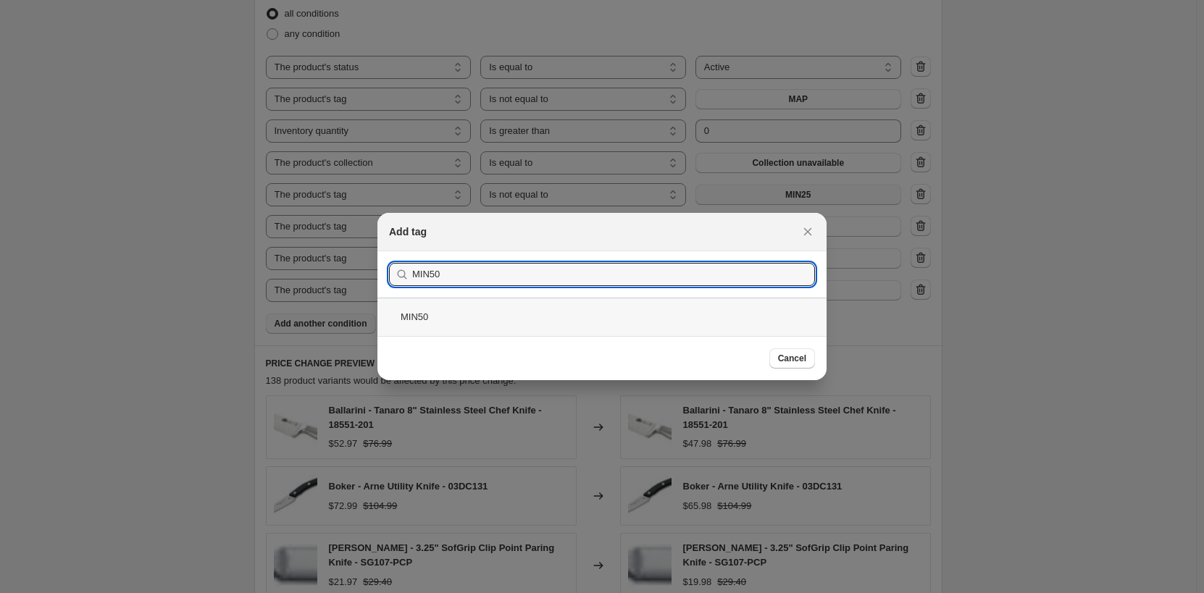
type input "MIN50"
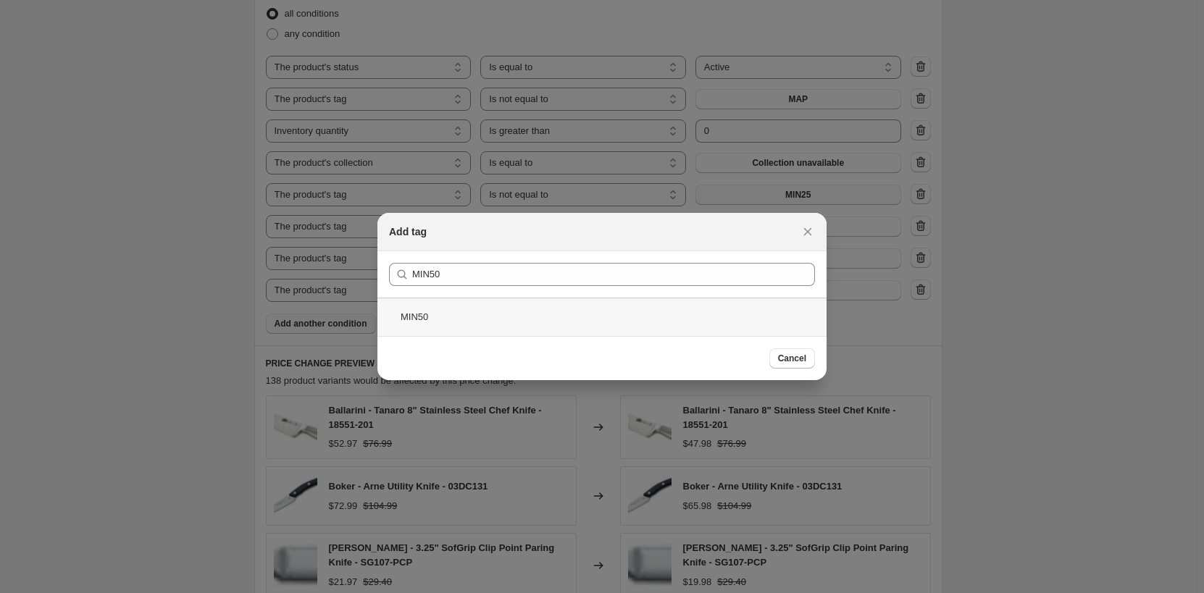
click at [605, 310] on div "MIN50" at bounding box center [602, 317] width 449 height 38
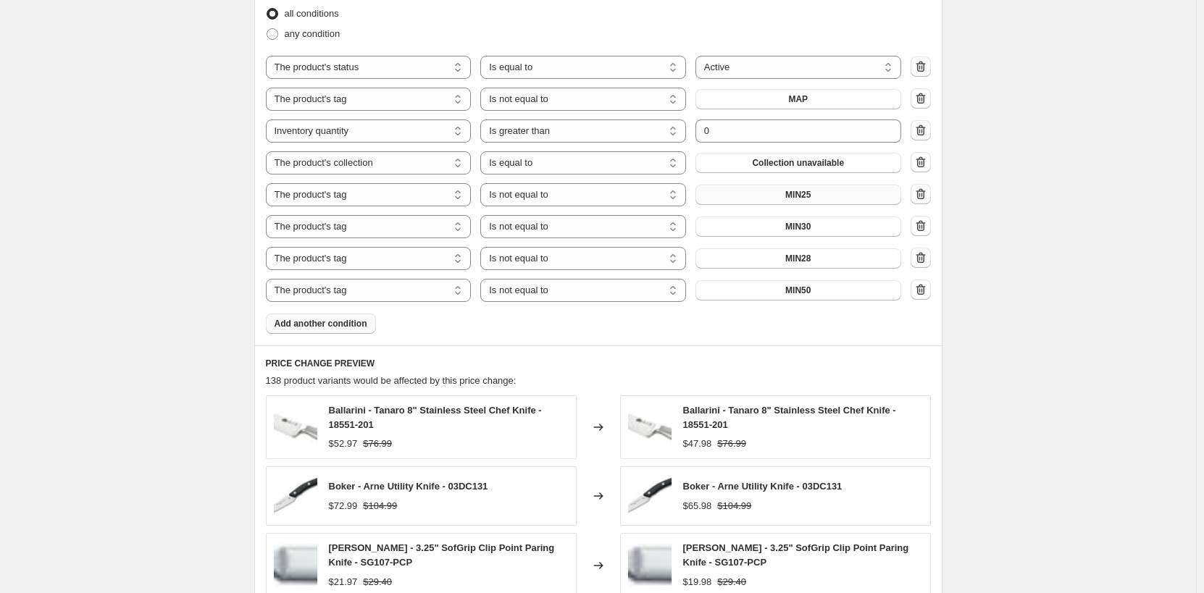
click at [1101, 320] on div "Create new price [MEDICAL_DATA]. This page is ready Create new price [MEDICAL_D…" at bounding box center [598, 40] width 1196 height 1938
click at [922, 293] on icon "button" at bounding box center [921, 290] width 1 height 4
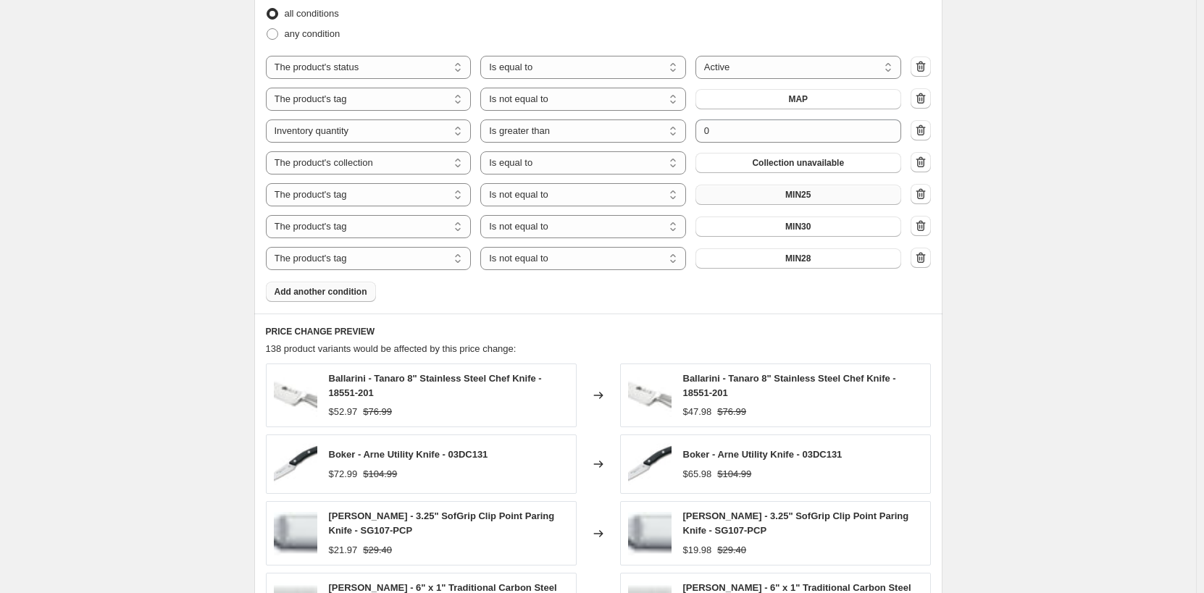
click at [1007, 425] on div "Create new price [MEDICAL_DATA]. This page is ready Create new price [MEDICAL_D…" at bounding box center [598, 24] width 1196 height 1906
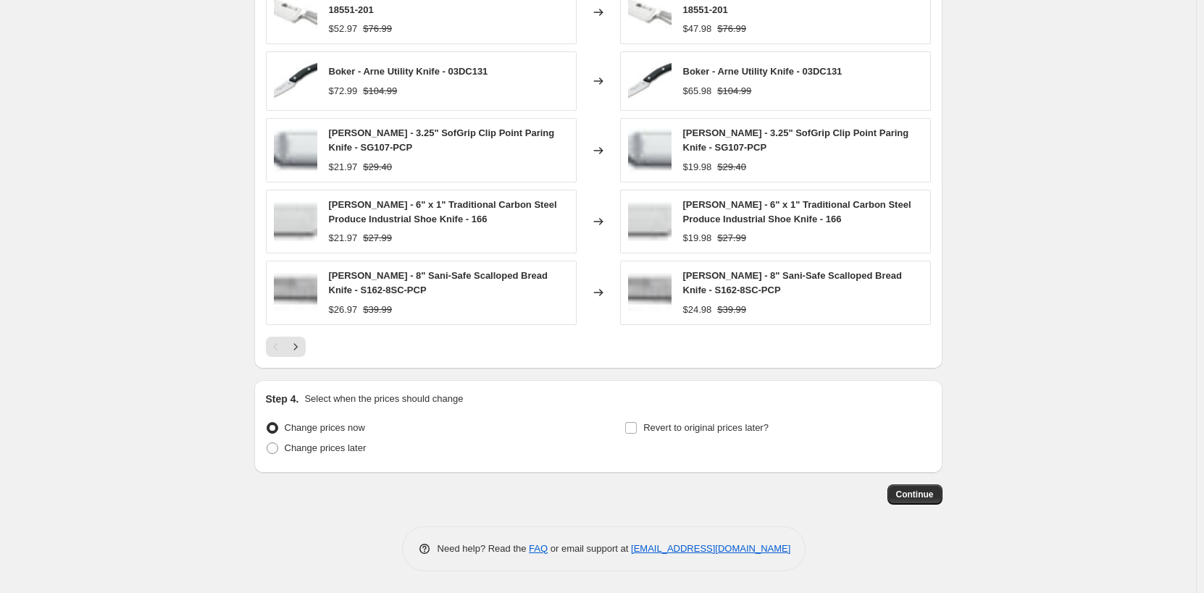
scroll to position [1313, 0]
click at [331, 451] on span "Change prices later" at bounding box center [326, 448] width 82 height 11
click at [267, 443] on input "Change prices later" at bounding box center [267, 443] width 1 height 1
radio input "true"
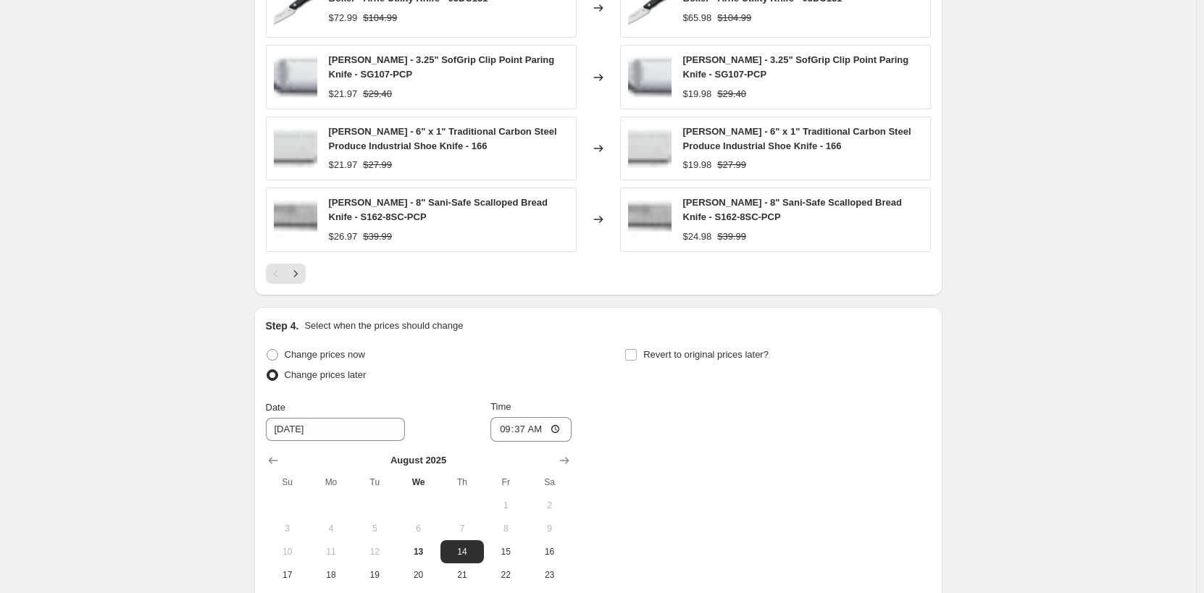
scroll to position [1458, 0]
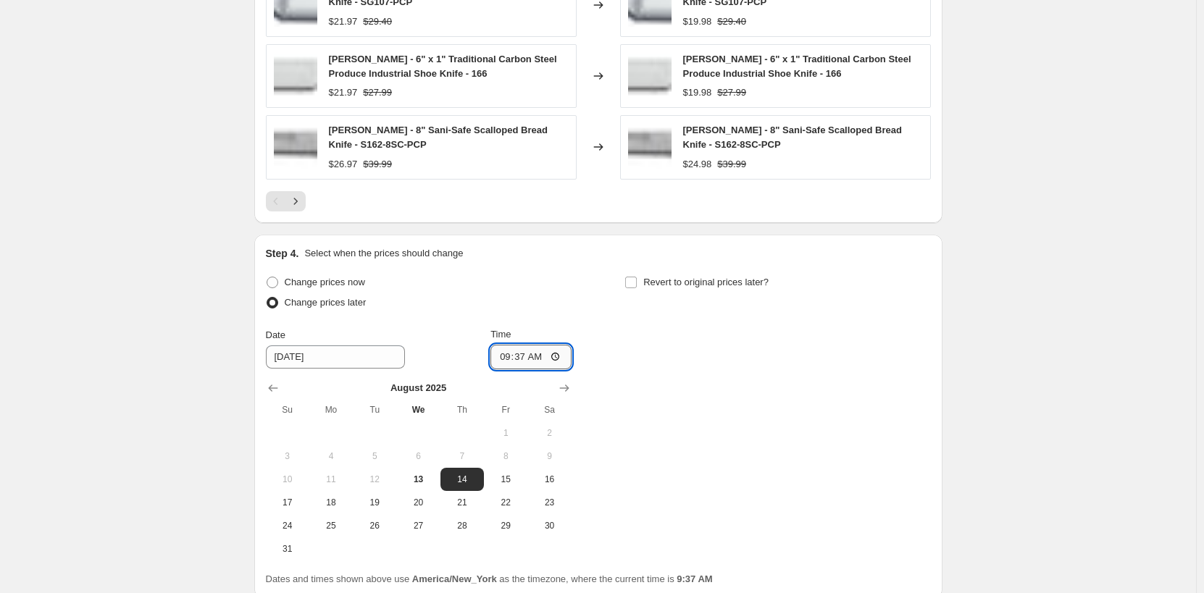
click at [510, 362] on input "09:37" at bounding box center [531, 357] width 81 height 25
type input "00:00"
click at [663, 279] on span "Revert to original prices later?" at bounding box center [705, 282] width 125 height 11
click at [637, 279] on input "Revert to original prices later?" at bounding box center [631, 283] width 12 height 12
checkbox input "true"
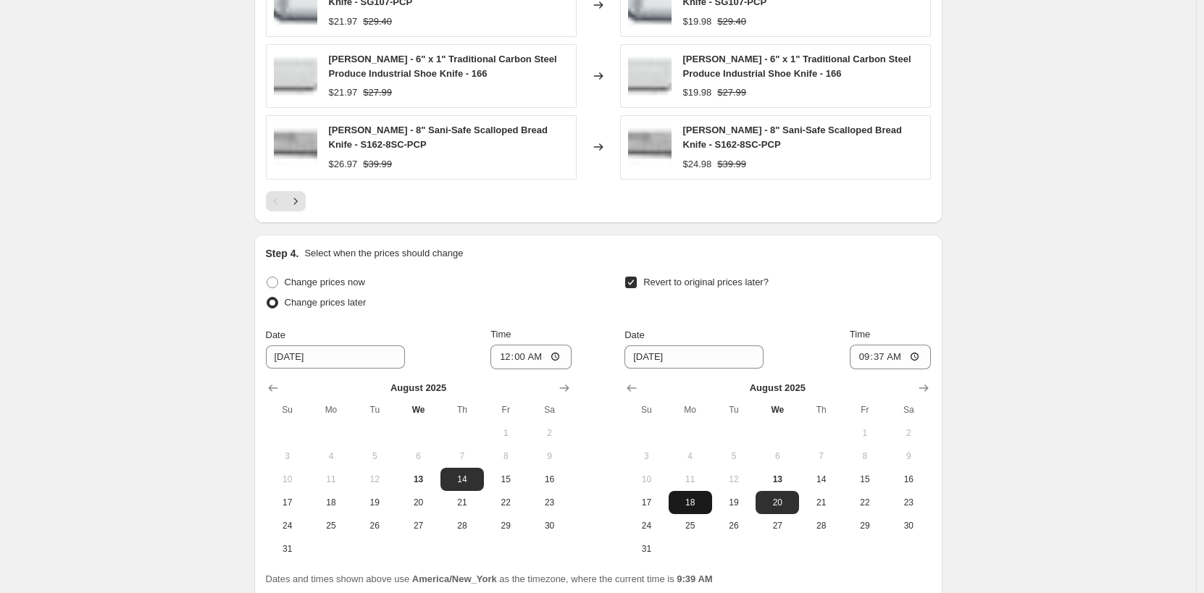
click at [700, 506] on span "18" at bounding box center [691, 503] width 32 height 12
type input "[DATE]"
click at [869, 359] on input "09:37" at bounding box center [890, 357] width 81 height 25
type input "23:59"
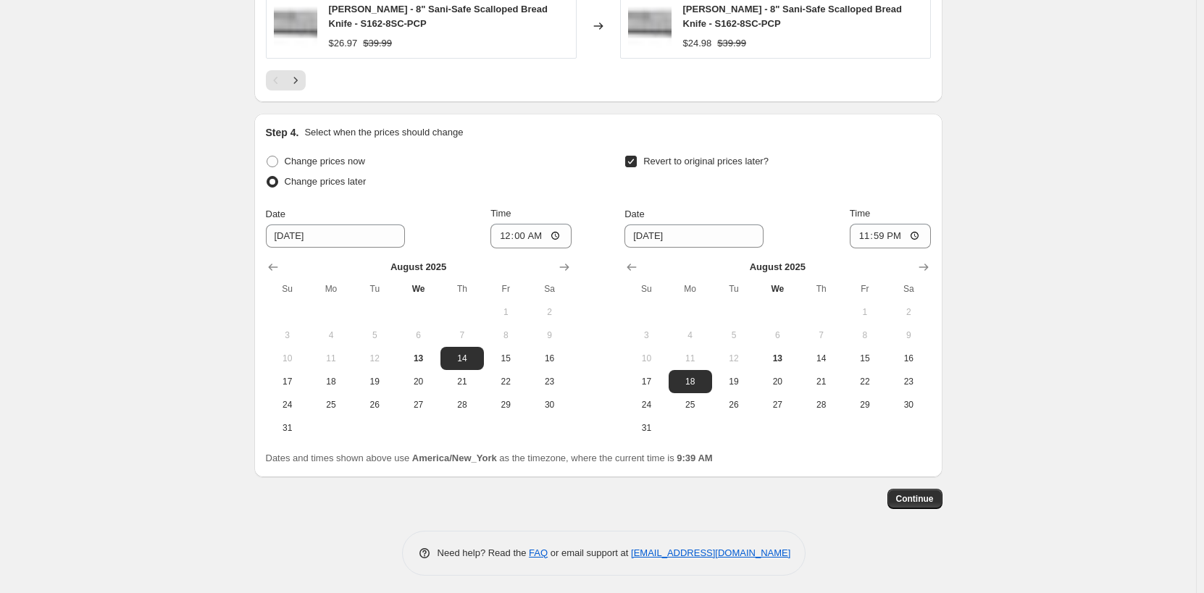
scroll to position [1584, 0]
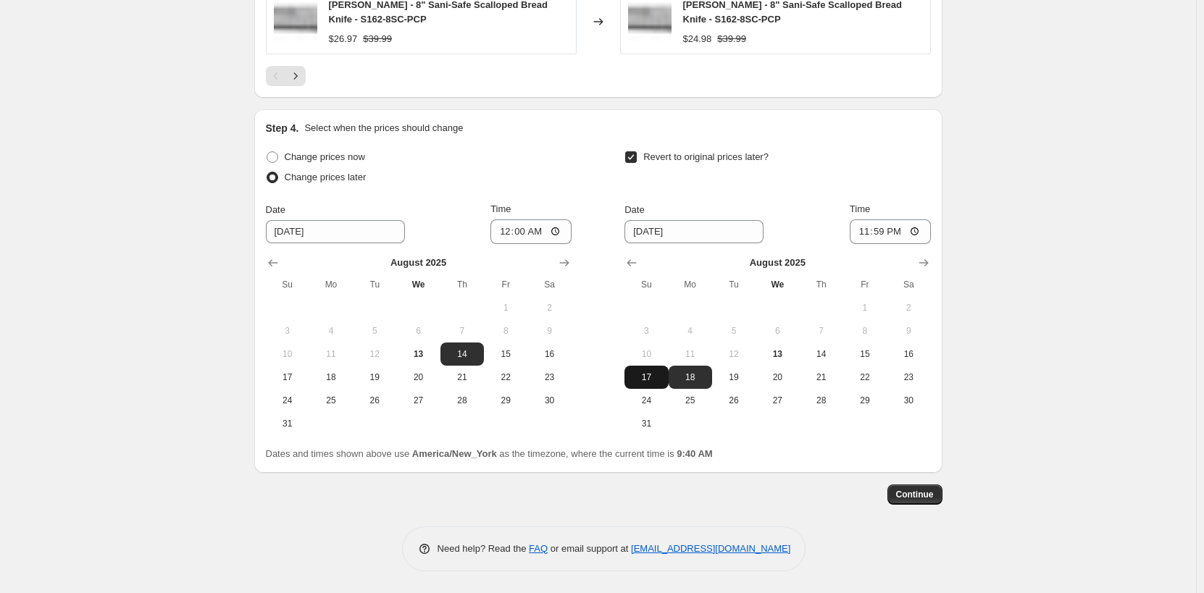
click at [654, 382] on span "17" at bounding box center [646, 378] width 32 height 12
type input "[DATE]"
click at [933, 492] on span "Continue" at bounding box center [915, 495] width 38 height 12
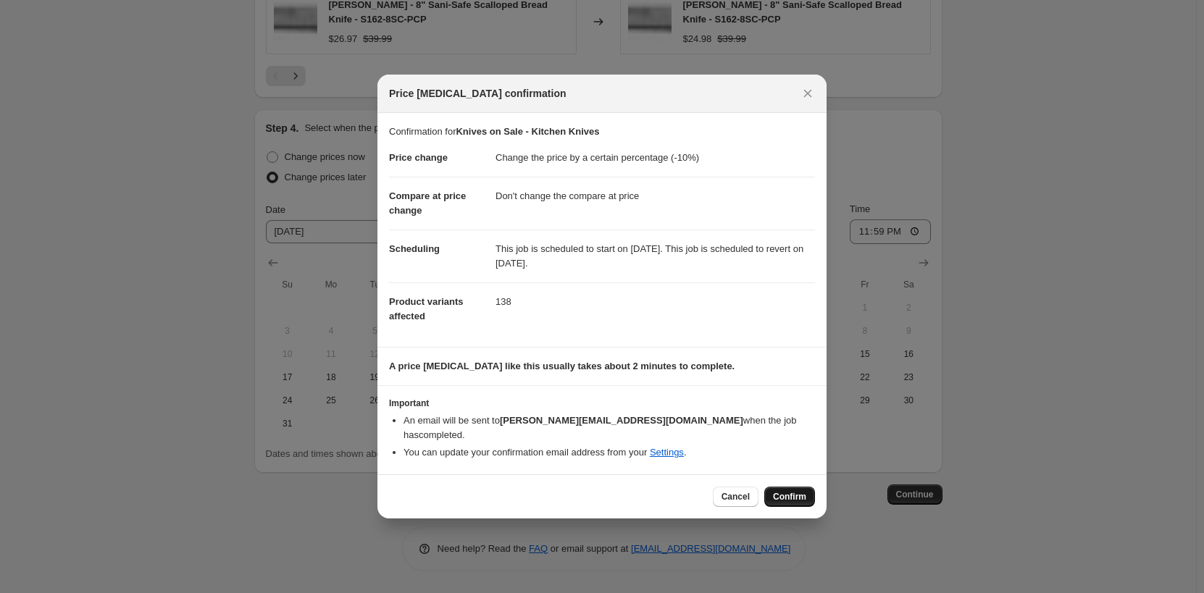
click at [792, 491] on span "Confirm" at bounding box center [789, 497] width 33 height 12
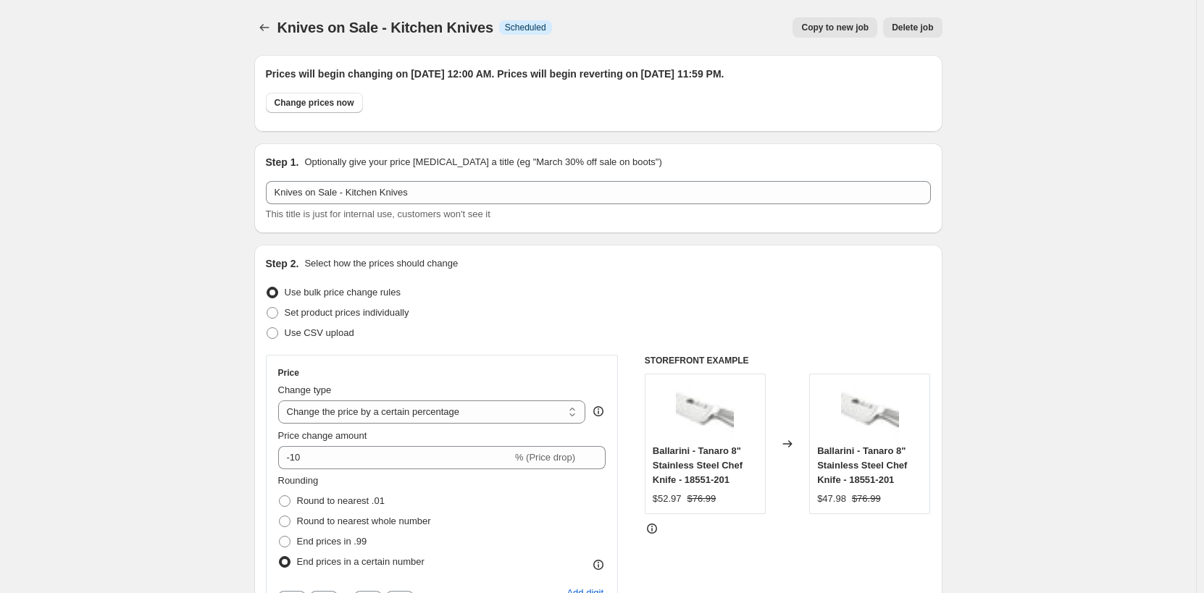
scroll to position [1584, 0]
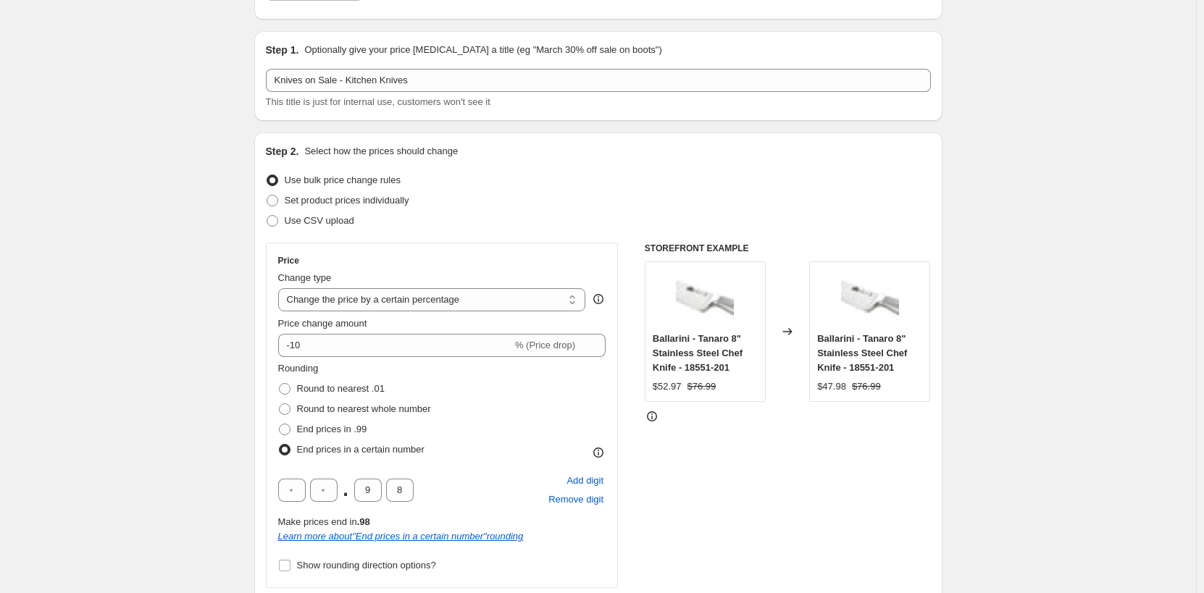
scroll to position [0, 0]
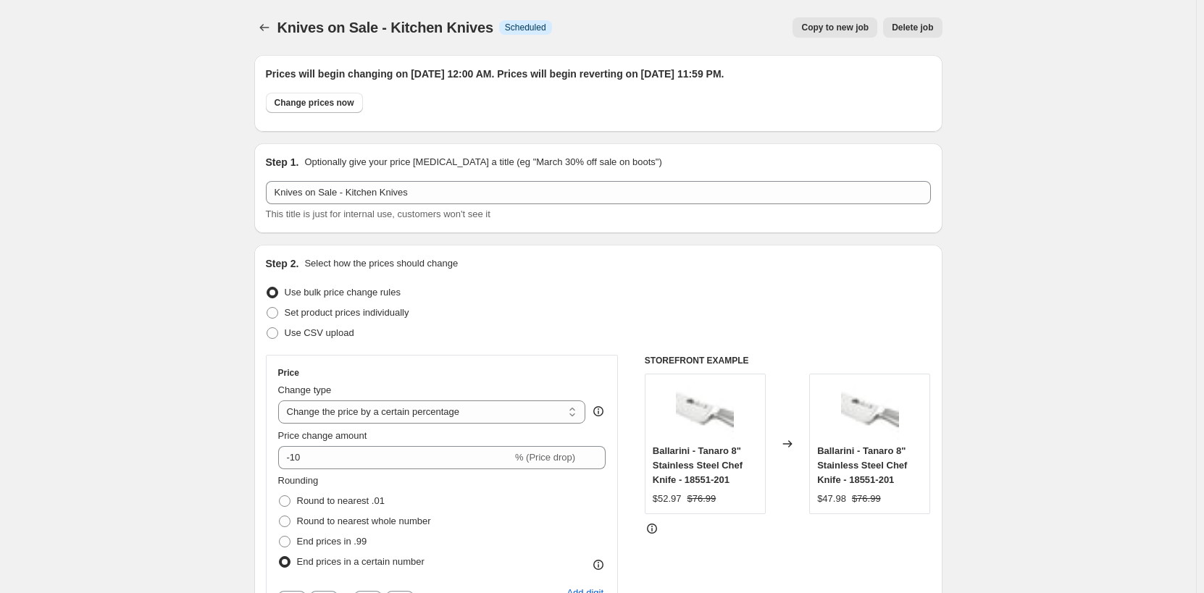
click at [822, 33] on span "Copy to new job" at bounding box center [834, 28] width 67 height 12
select select "percentage"
select select "no_change"
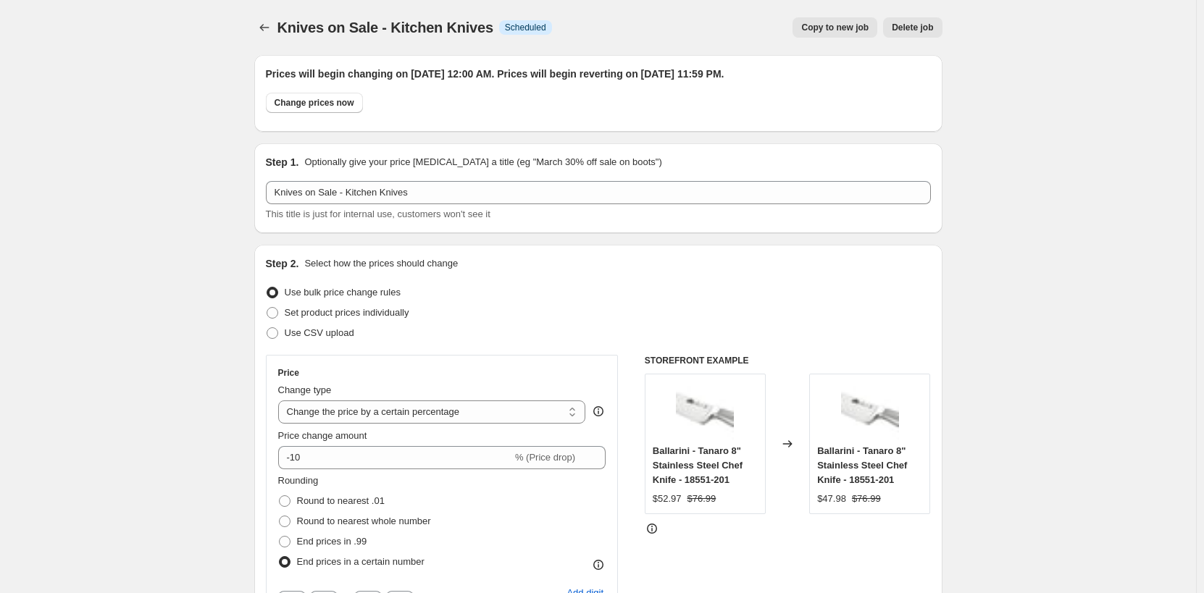
select select "product_status"
select select "tag"
select select "not_equal"
select select "inventory_quantity"
select select ">"
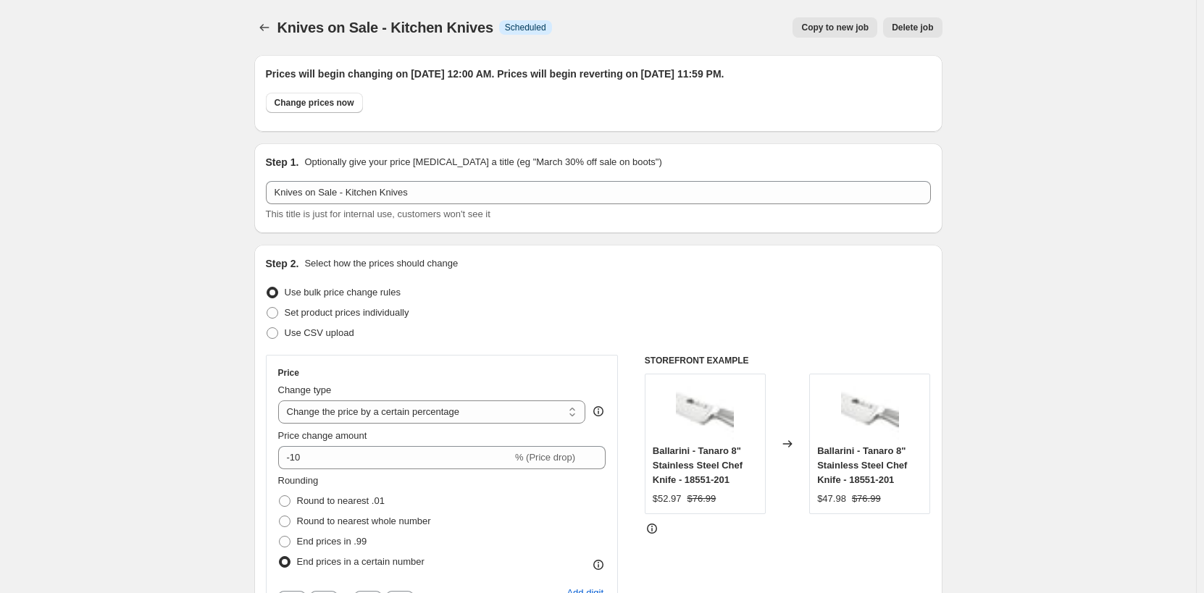
select select "collection"
select select "tag"
select select "not_equal"
select select "tag"
select select "not_equal"
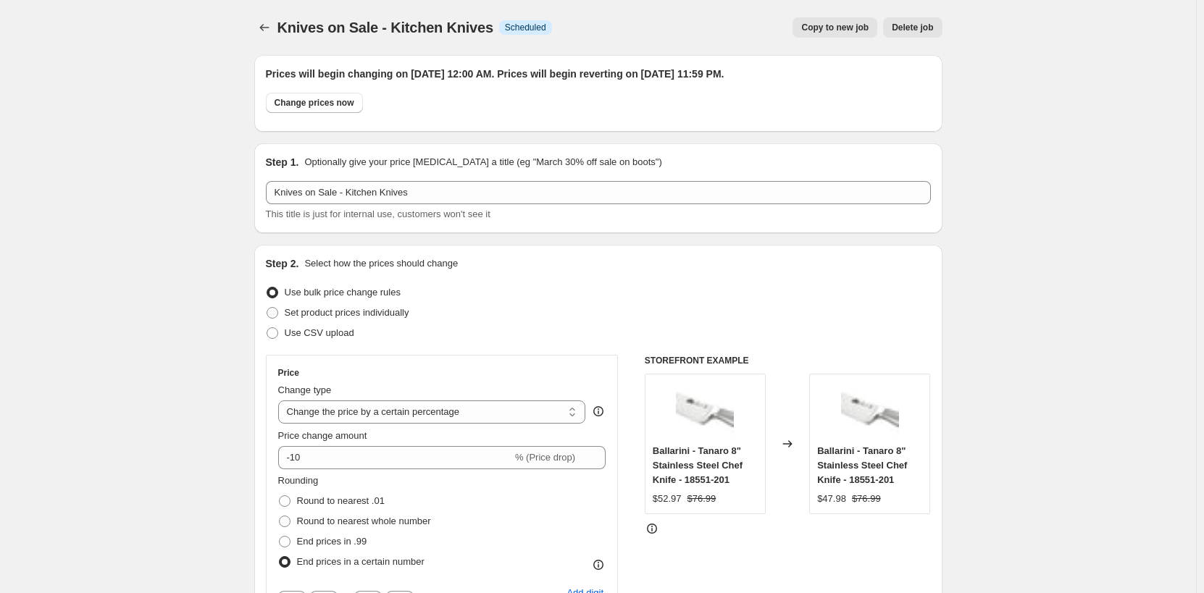
select select "tag"
select select "not_equal"
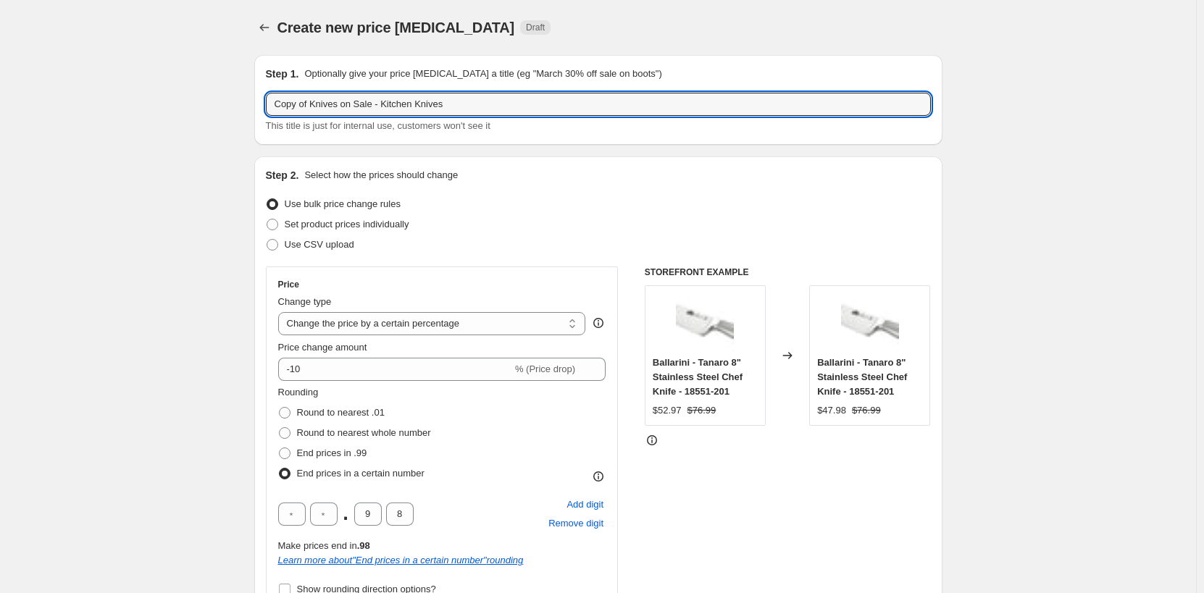
drag, startPoint x: 312, startPoint y: 102, endPoint x: 175, endPoint y: 90, distance: 137.5
paste input "Carving & Slicing"
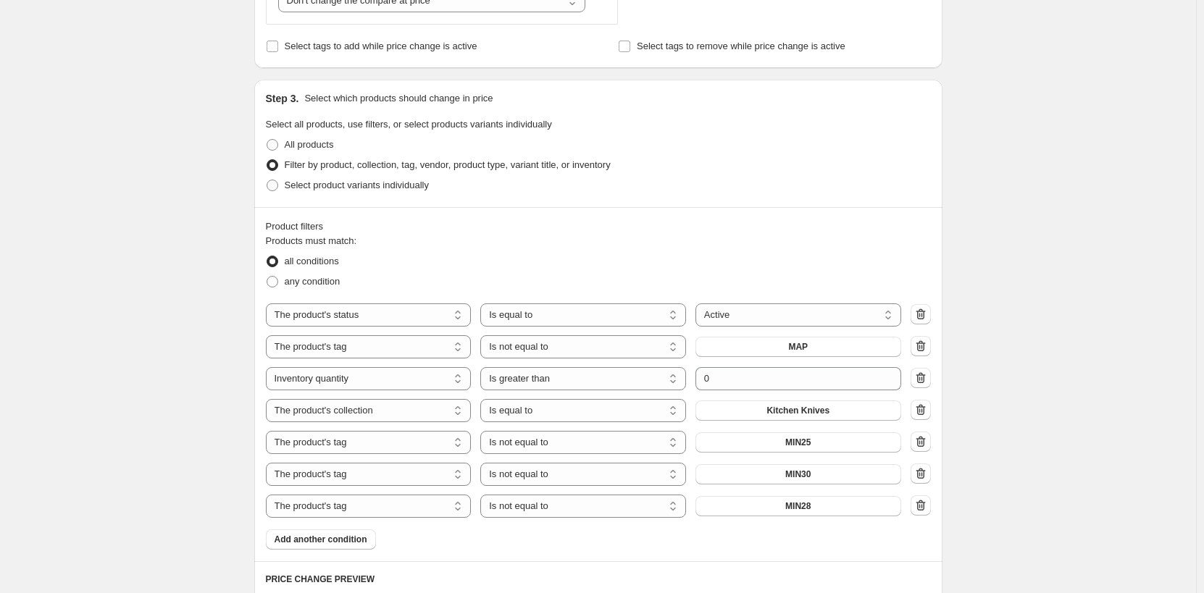
scroll to position [725, 0]
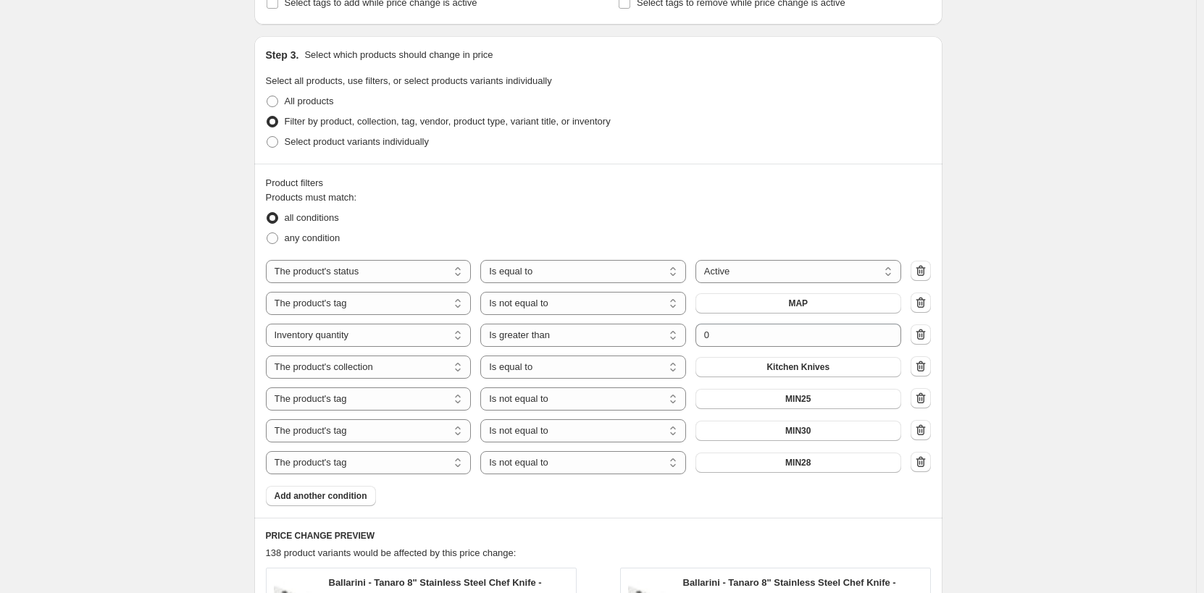
type input "Knives on Sale - Carving & Slicing Knives"
click at [850, 366] on button "Kitchen Knives" at bounding box center [799, 367] width 206 height 20
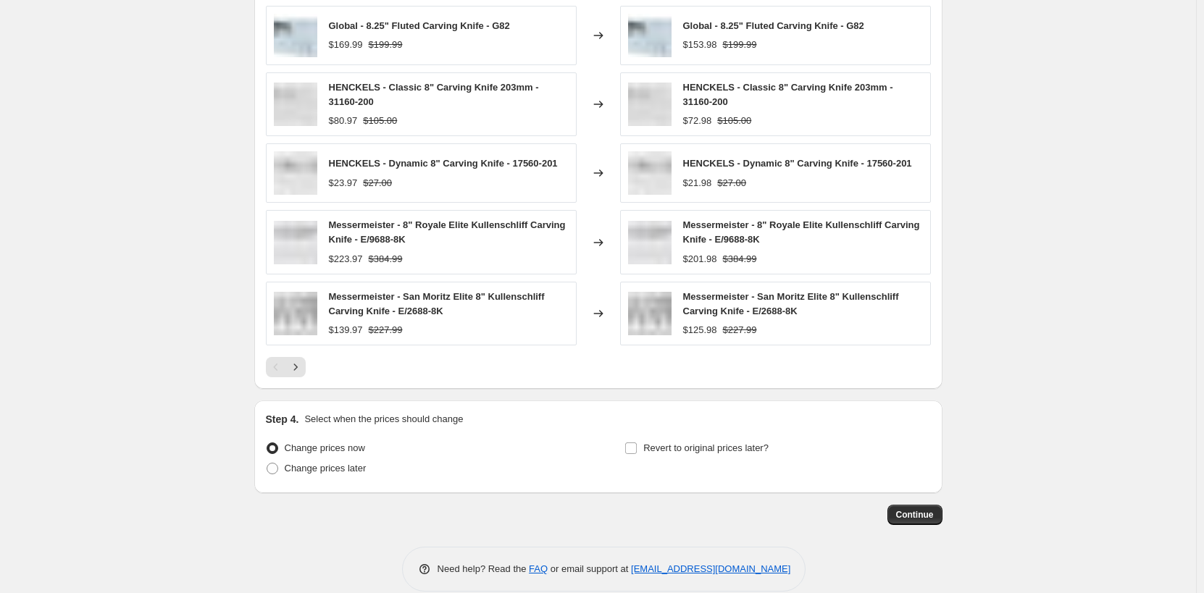
scroll to position [1308, 0]
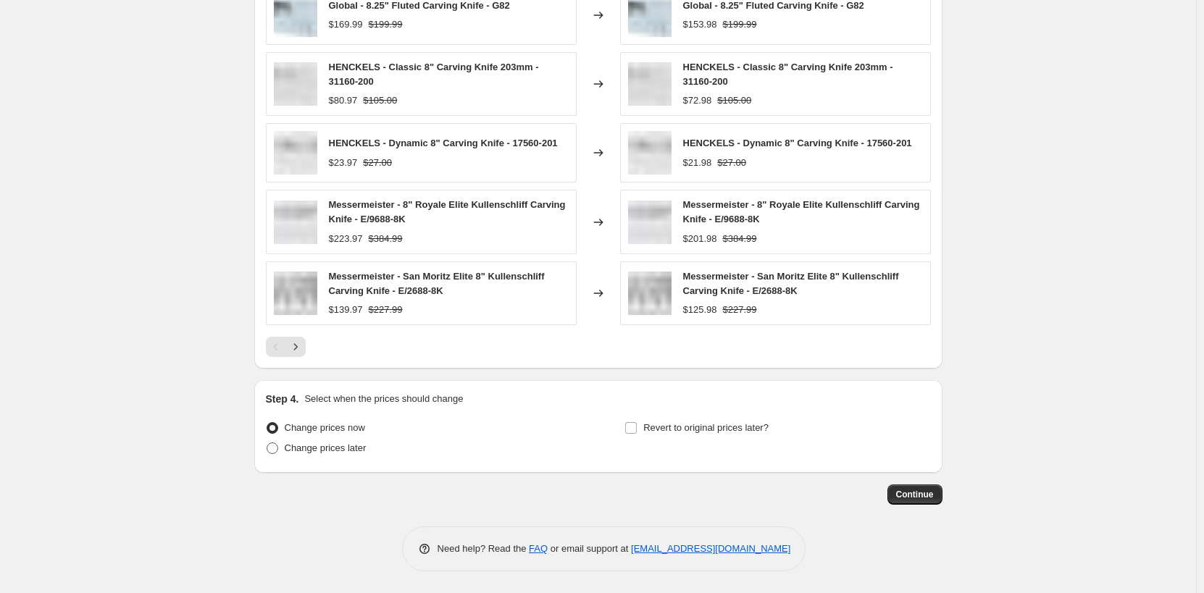
click at [349, 447] on span "Change prices later" at bounding box center [326, 448] width 82 height 11
click at [267, 443] on input "Change prices later" at bounding box center [267, 443] width 1 height 1
radio input "true"
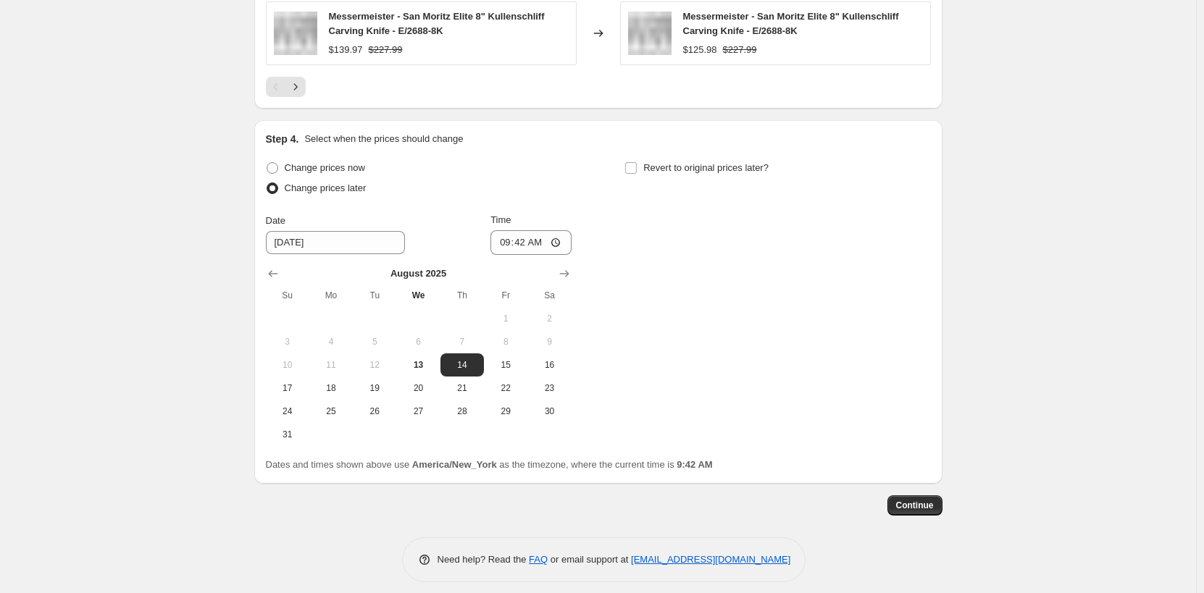
scroll to position [1579, 0]
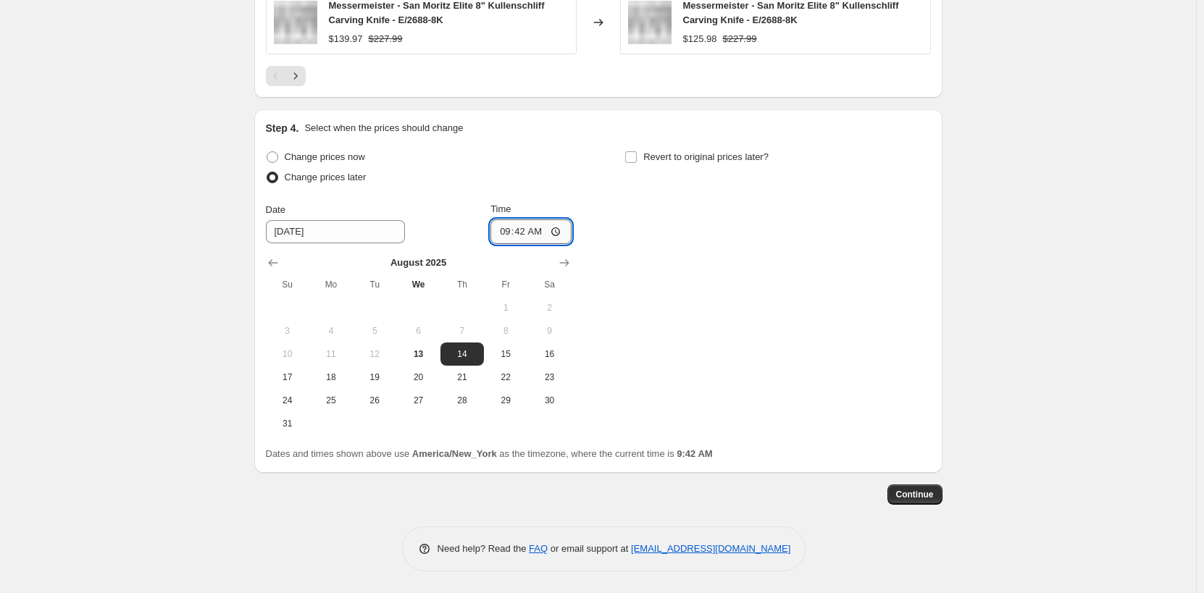
click at [509, 229] on input "09:42" at bounding box center [531, 232] width 81 height 25
click at [528, 235] on input "00:42" at bounding box center [531, 232] width 81 height 25
click at [521, 234] on input "00:42" at bounding box center [531, 232] width 81 height 25
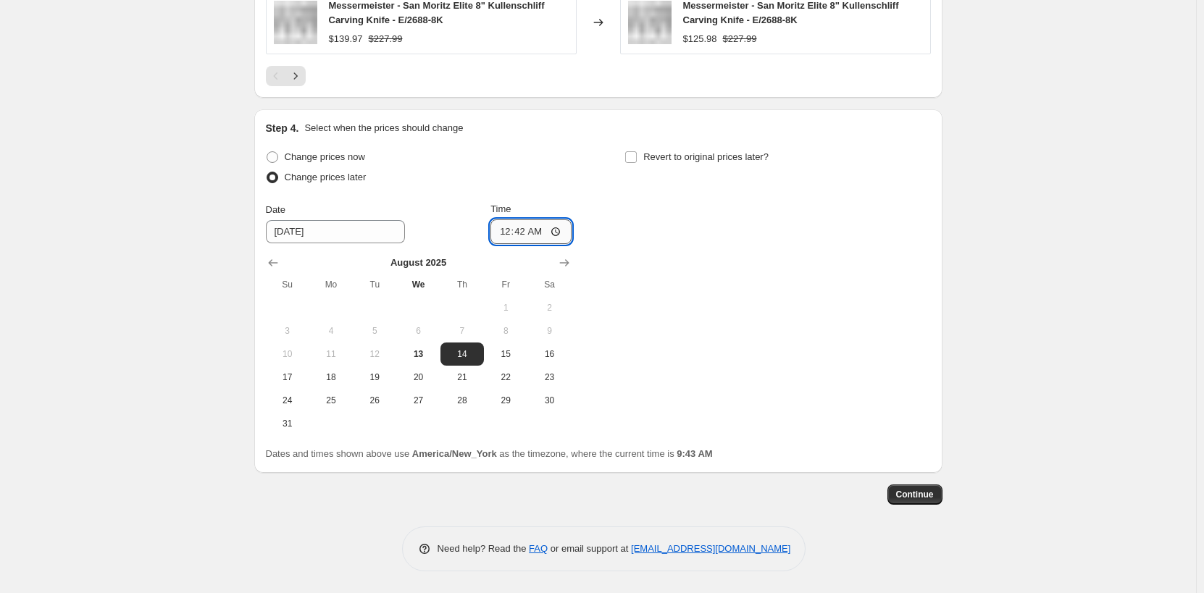
click at [521, 234] on input "00:42" at bounding box center [531, 232] width 81 height 25
type input "00:00"
click at [688, 154] on span "Revert to original prices later?" at bounding box center [705, 156] width 125 height 11
click at [637, 154] on input "Revert to original prices later?" at bounding box center [631, 157] width 12 height 12
checkbox input "true"
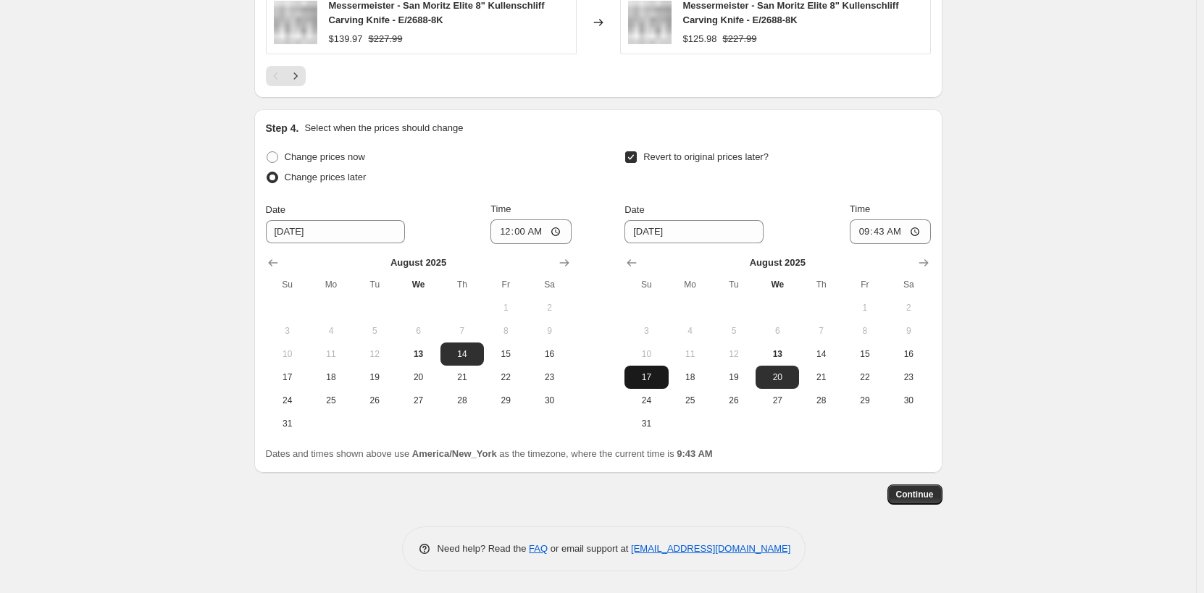
click at [651, 372] on span "17" at bounding box center [646, 378] width 32 height 12
type input "[DATE]"
click at [872, 234] on input "09:43" at bounding box center [890, 232] width 81 height 25
type input "23:59"
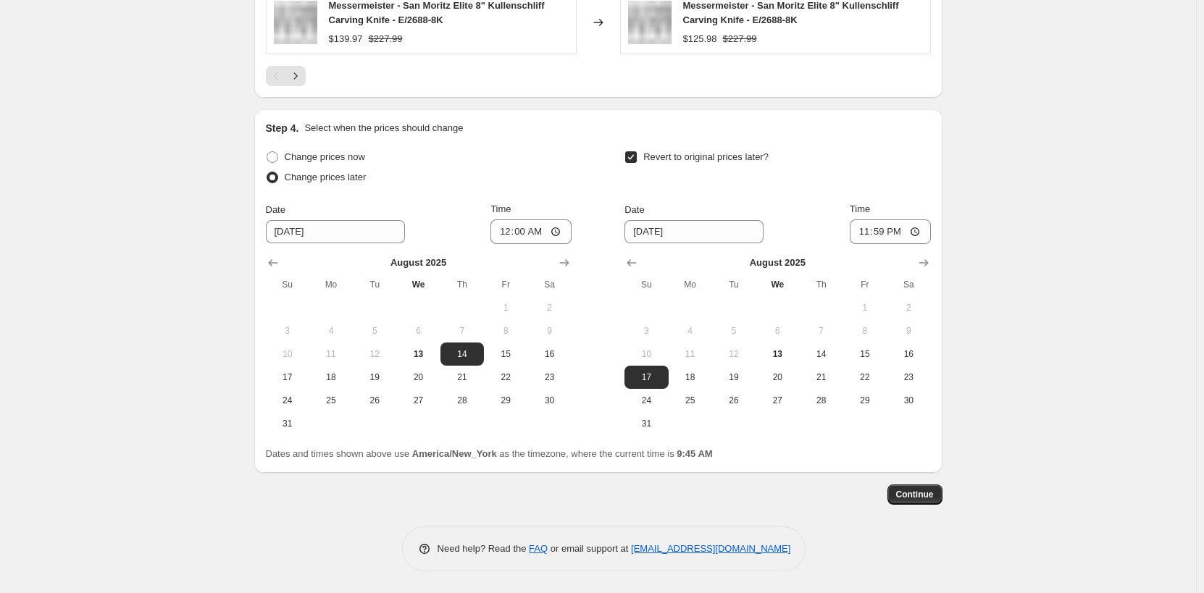
drag, startPoint x: 1072, startPoint y: 66, endPoint x: 744, endPoint y: 4, distance: 333.3
click at [933, 497] on span "Continue" at bounding box center [915, 495] width 38 height 12
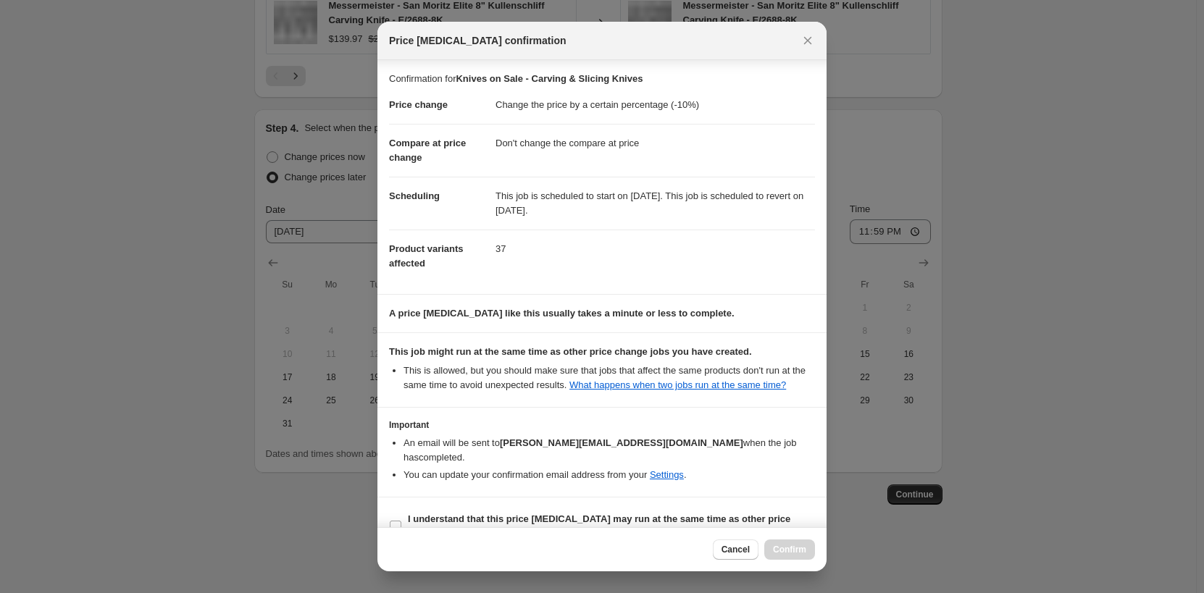
scroll to position [14, 0]
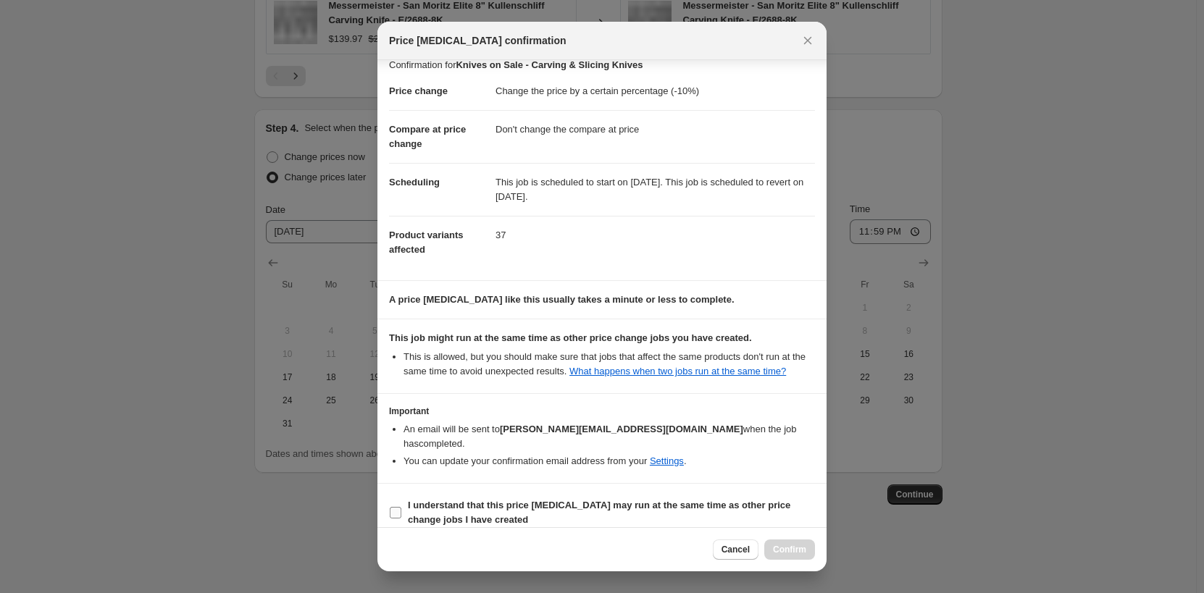
click at [443, 500] on b "I understand that this price [MEDICAL_DATA] may run at the same time as other p…" at bounding box center [599, 512] width 383 height 25
click at [401, 507] on input "I understand that this price [MEDICAL_DATA] may run at the same time as other p…" at bounding box center [396, 513] width 12 height 12
checkbox input "true"
click at [788, 551] on span "Confirm" at bounding box center [789, 550] width 33 height 12
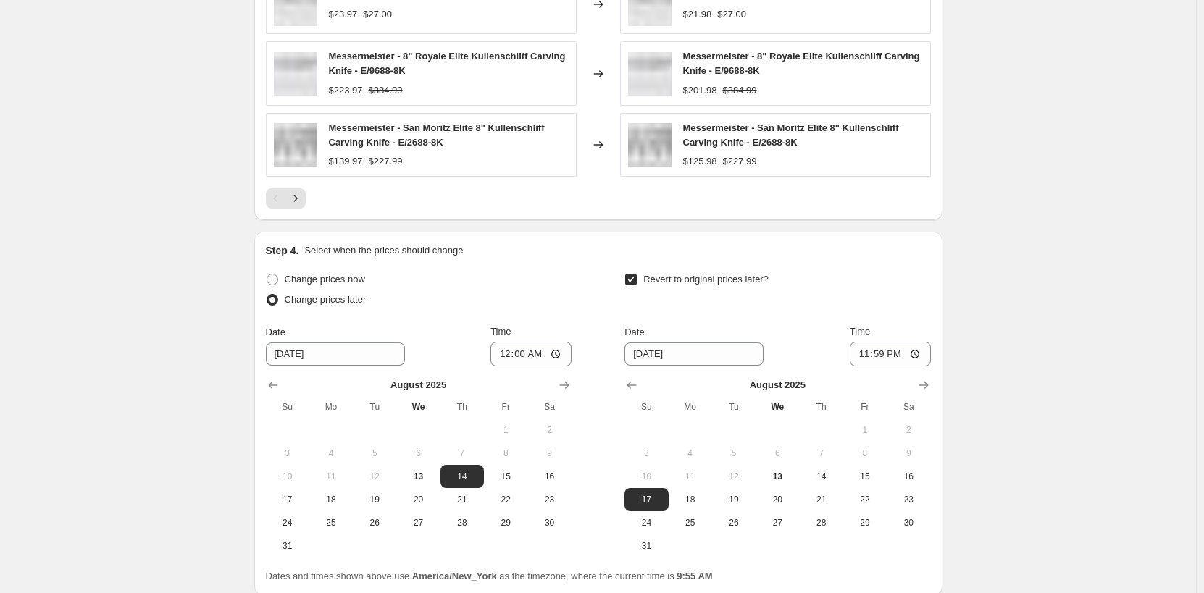
scroll to position [1667, 0]
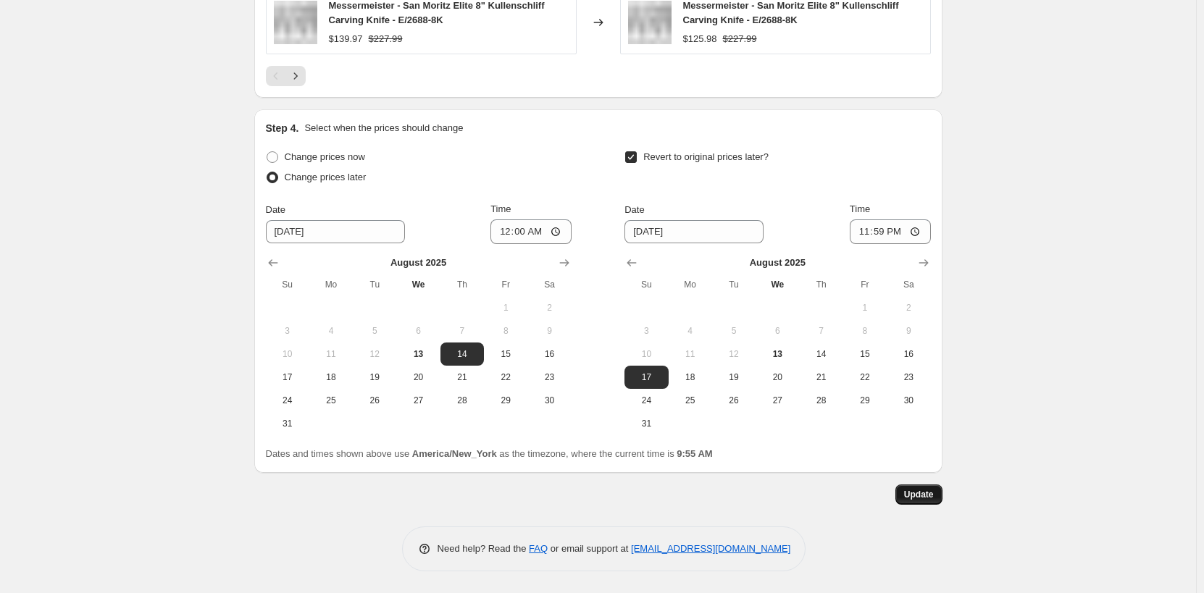
click at [938, 499] on button "Update" at bounding box center [919, 495] width 47 height 20
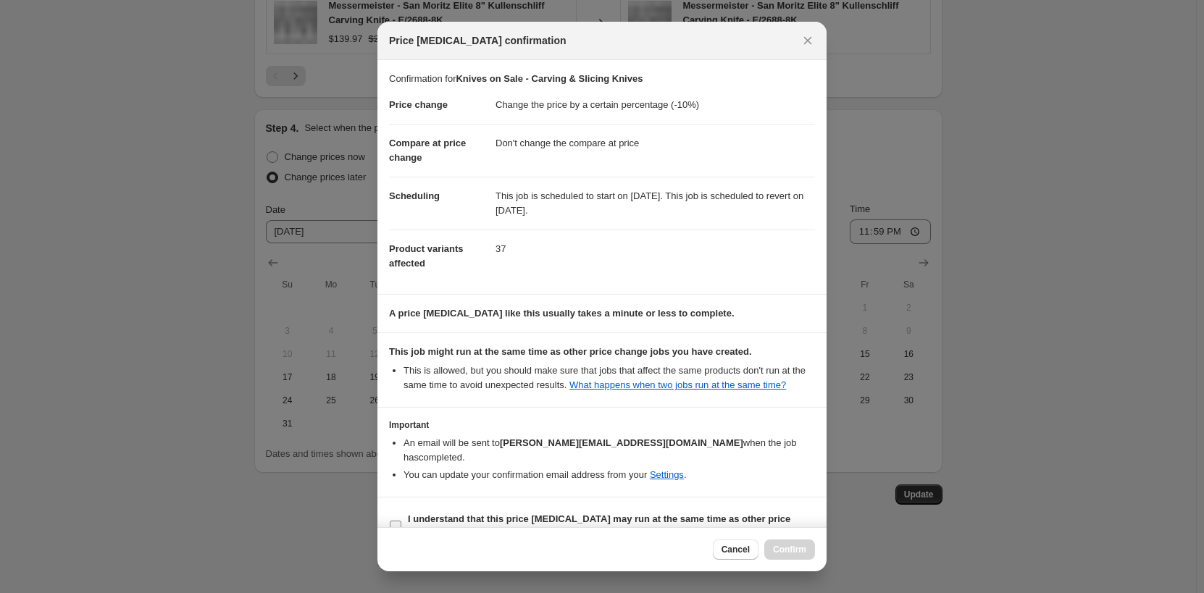
click at [437, 514] on b "I understand that this price [MEDICAL_DATA] may run at the same time as other p…" at bounding box center [599, 526] width 383 height 25
click at [401, 521] on input "I understand that this price [MEDICAL_DATA] may run at the same time as other p…" at bounding box center [396, 527] width 12 height 12
checkbox input "true"
click at [785, 556] on button "Confirm" at bounding box center [789, 550] width 51 height 20
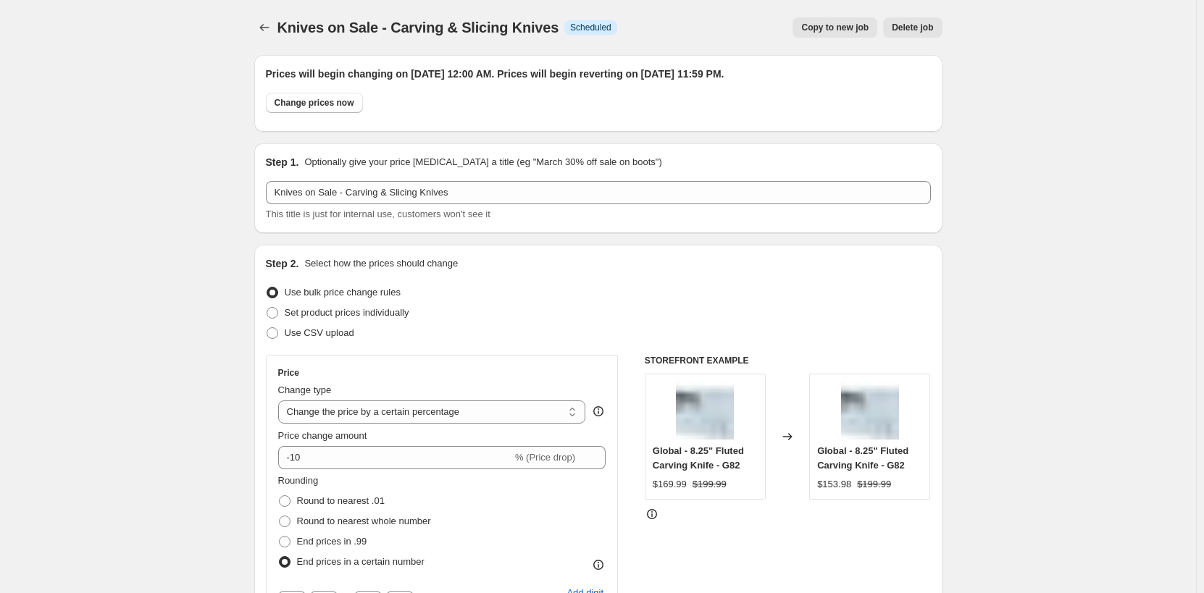
click at [852, 32] on span "Copy to new job" at bounding box center [834, 28] width 67 height 12
select select "percentage"
select select "no_change"
select select "product_status"
select select "tag"
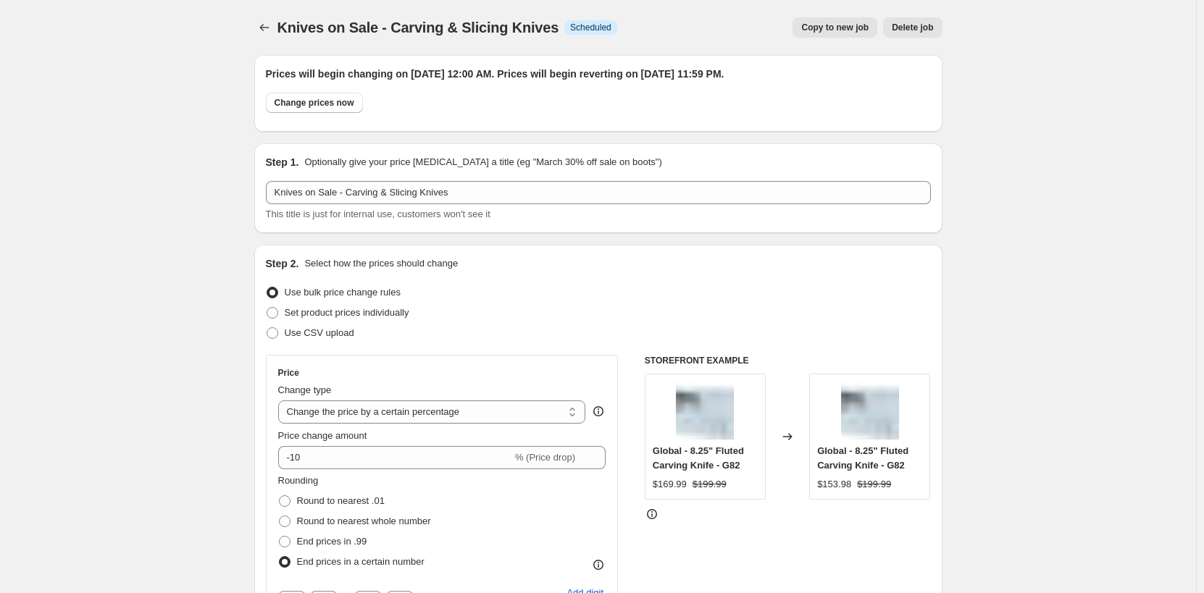
select select "not_equal"
select select "inventory_quantity"
select select ">"
select select "collection"
select select "tag"
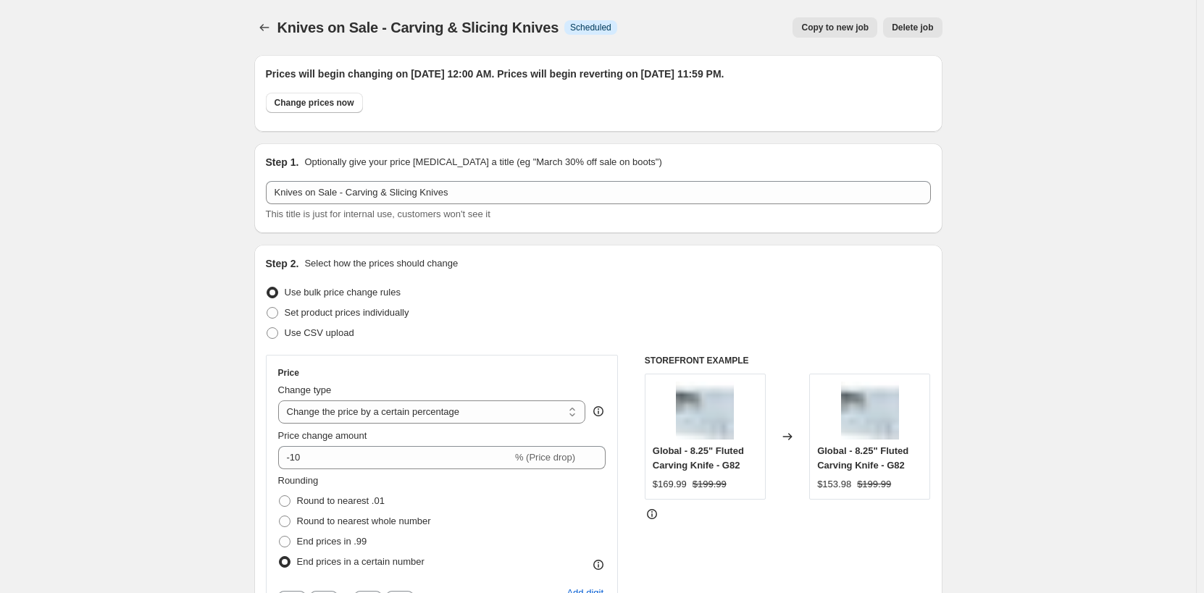
select select "not_equal"
select select "tag"
select select "not_equal"
select select "tag"
select select "not_equal"
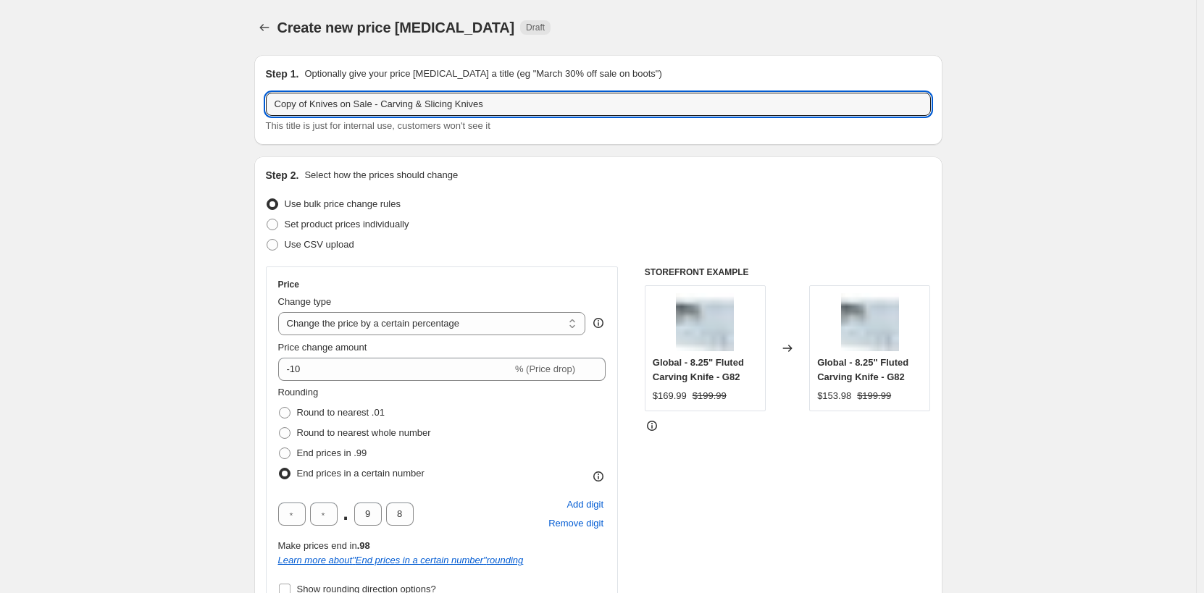
drag, startPoint x: 314, startPoint y: 102, endPoint x: 254, endPoint y: 104, distance: 60.2
type input "Knives on Sale - Carving & Slicing Knives"
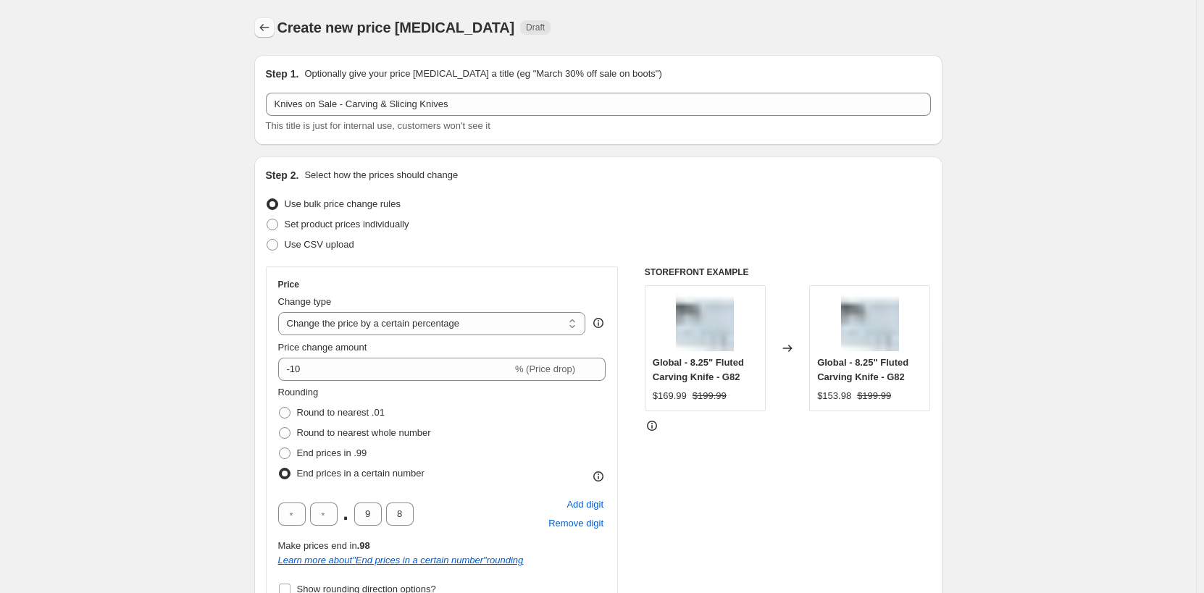
click at [272, 31] on icon "Price change jobs" at bounding box center [264, 27] width 14 height 14
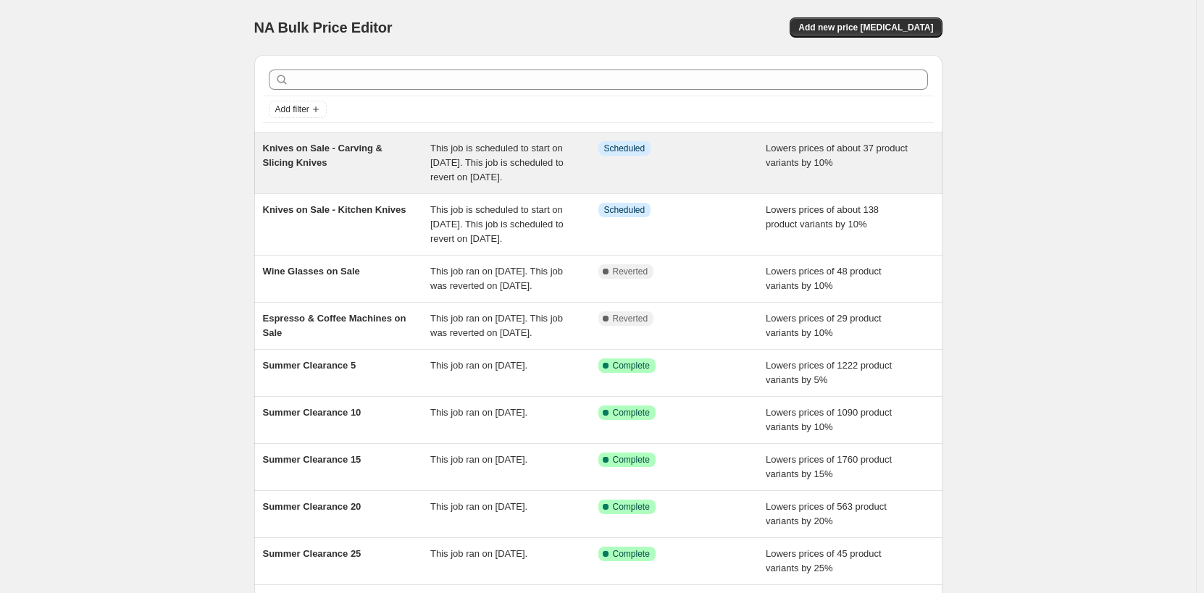
click at [352, 167] on div "Knives on Sale - Carving & Slicing Knives" at bounding box center [347, 162] width 168 height 43
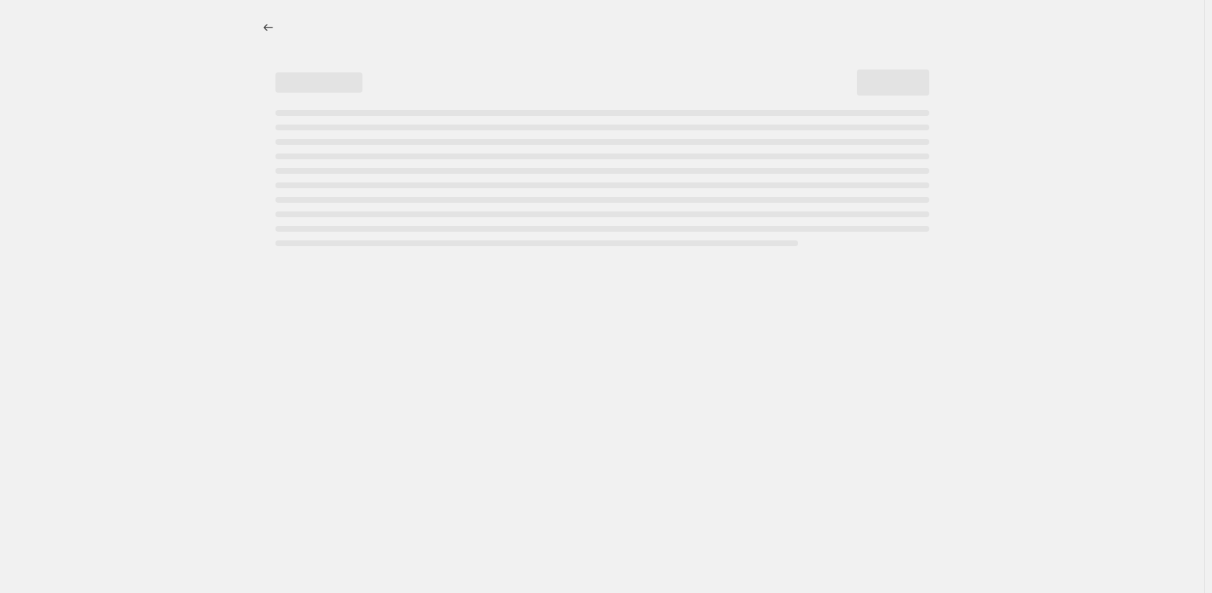
select select "percentage"
select select "no_change"
select select "product_status"
select select "tag"
select select "not_equal"
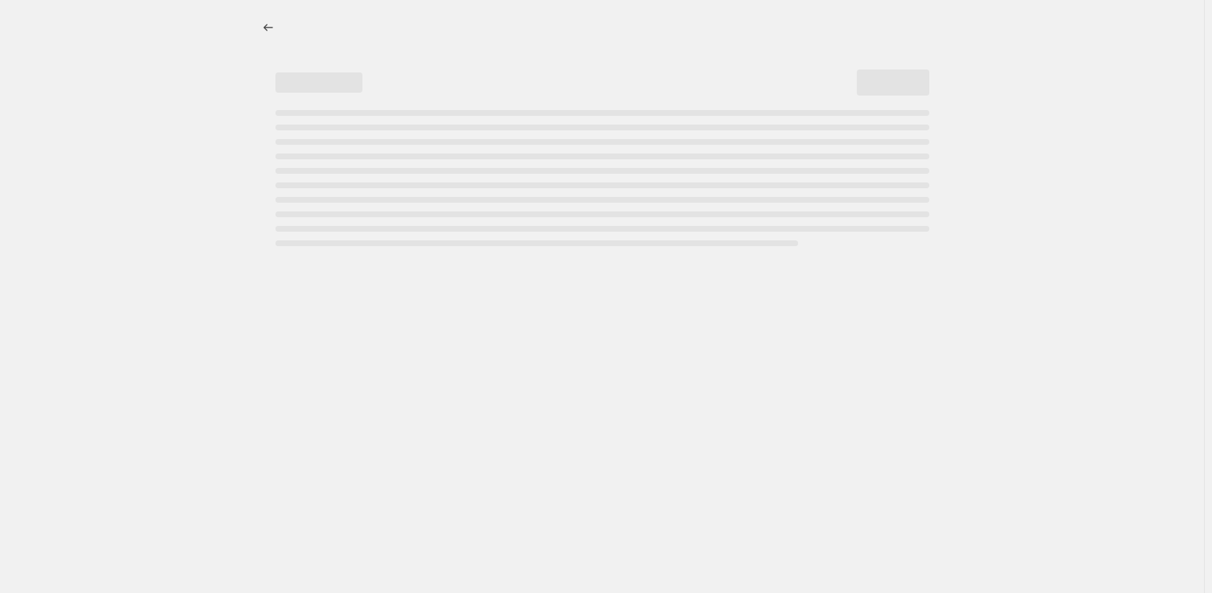
select select "inventory_quantity"
select select ">"
select select "collection"
select select "tag"
select select "not_equal"
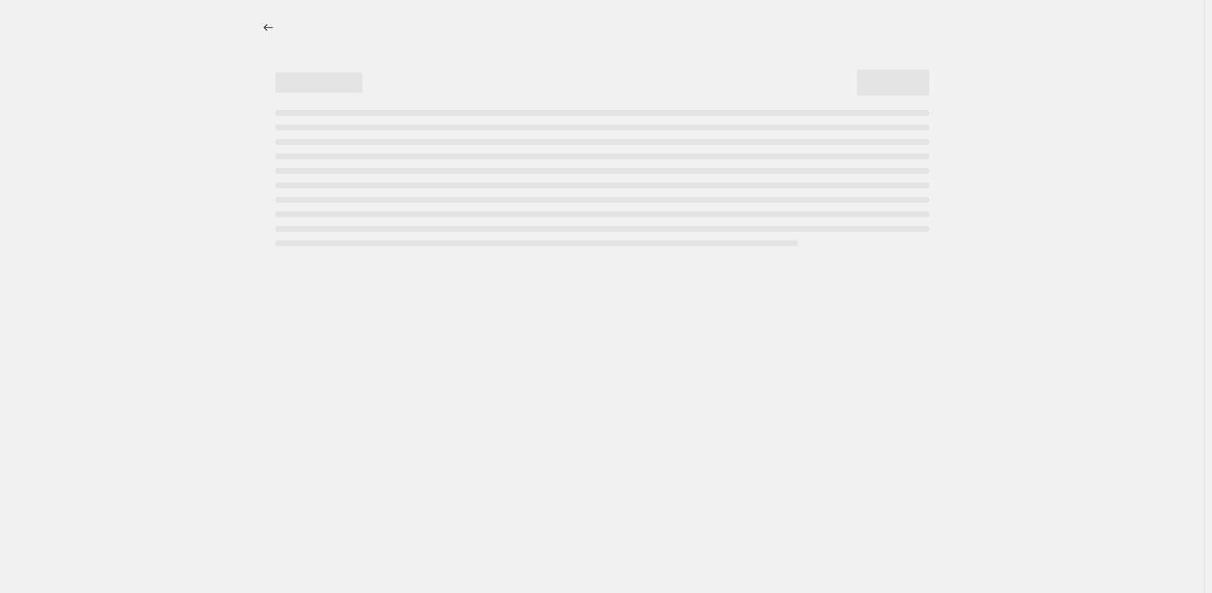
select select "tag"
select select "not_equal"
select select "tag"
select select "not_equal"
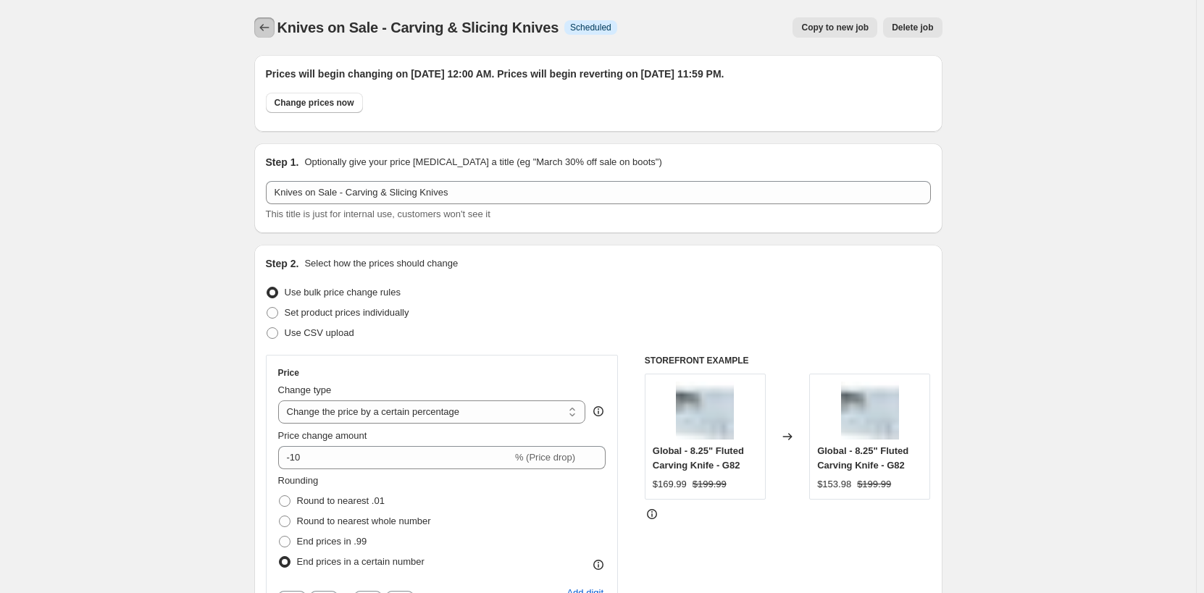
click at [261, 33] on icon "Price change jobs" at bounding box center [264, 27] width 14 height 14
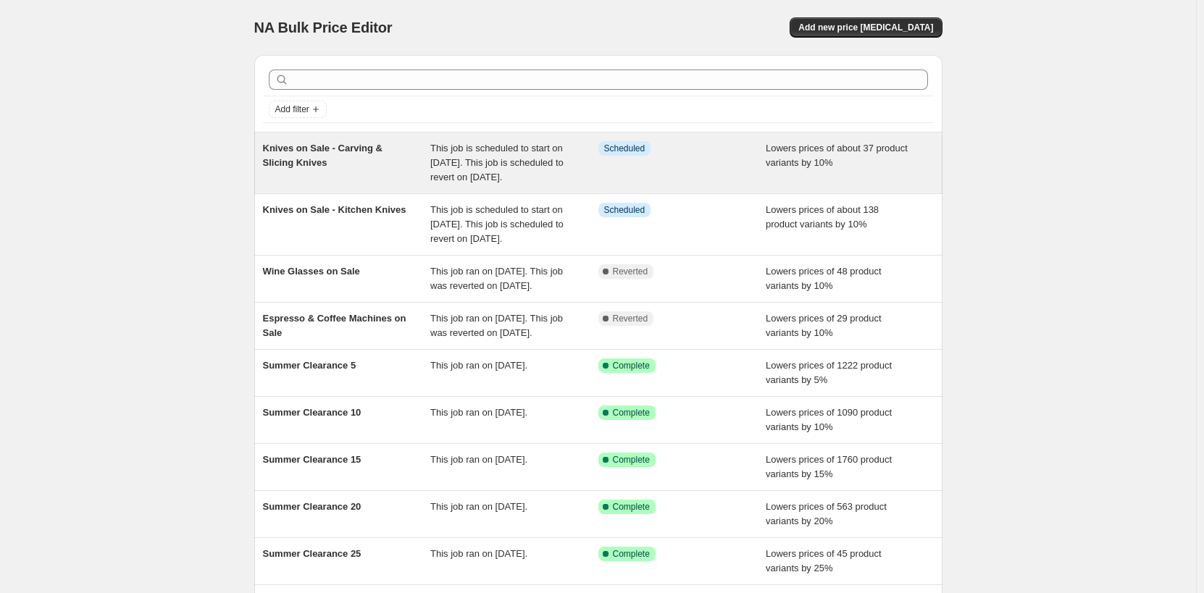
click at [735, 157] on div "Info Scheduled" at bounding box center [683, 162] width 168 height 43
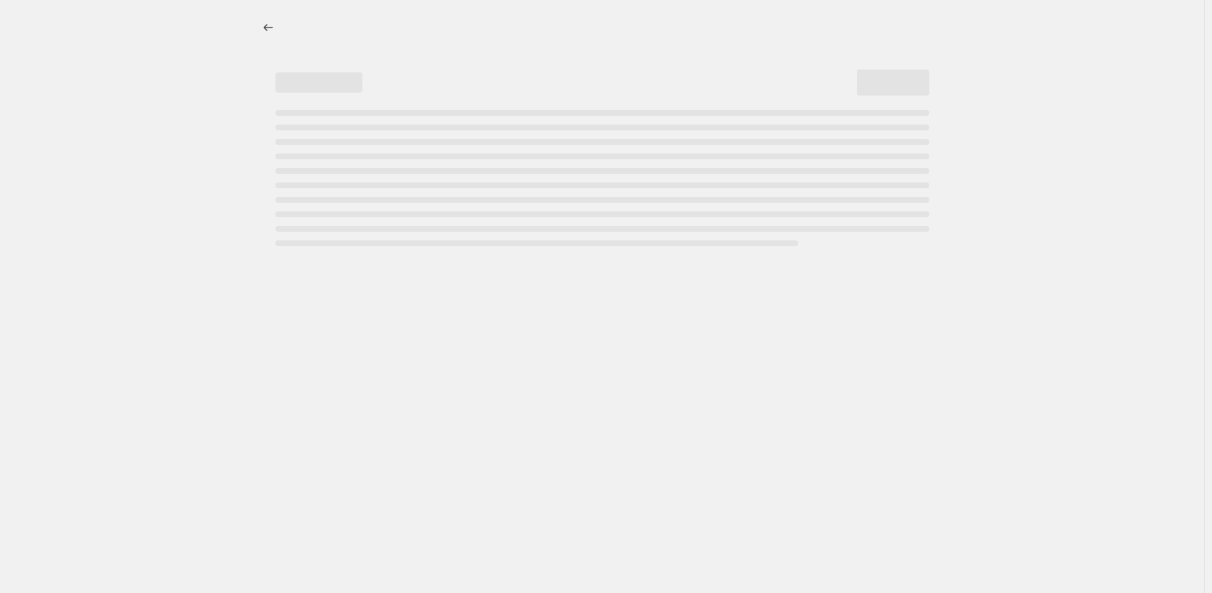
select select "percentage"
select select "no_change"
select select "product_status"
select select "tag"
select select "not_equal"
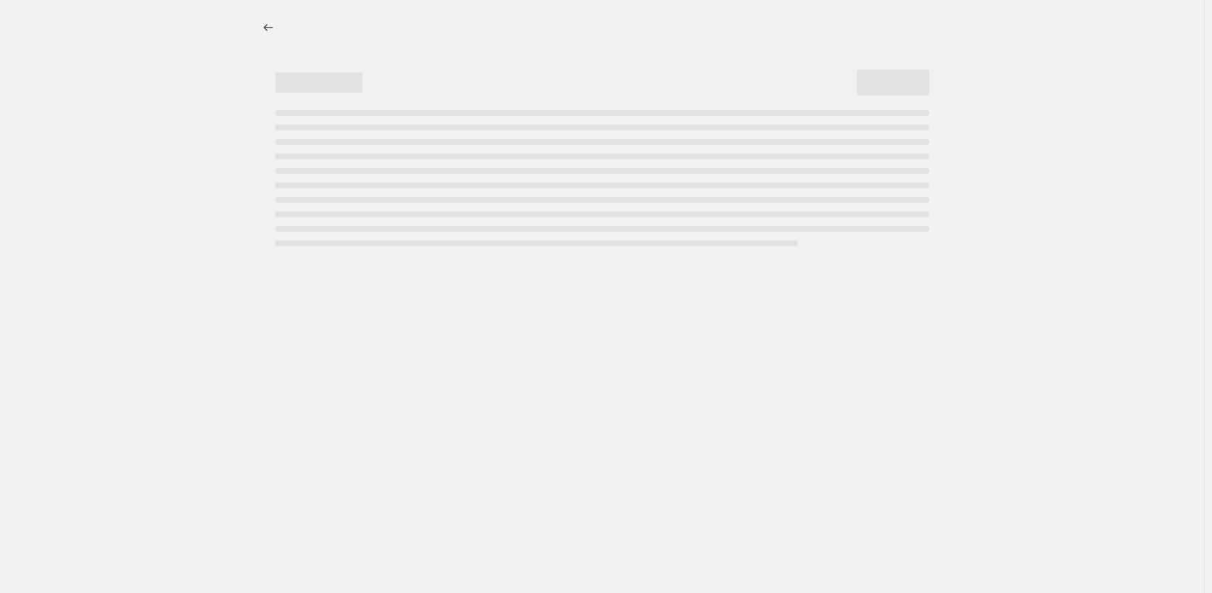
select select "inventory_quantity"
select select ">"
select select "collection"
select select "tag"
select select "not_equal"
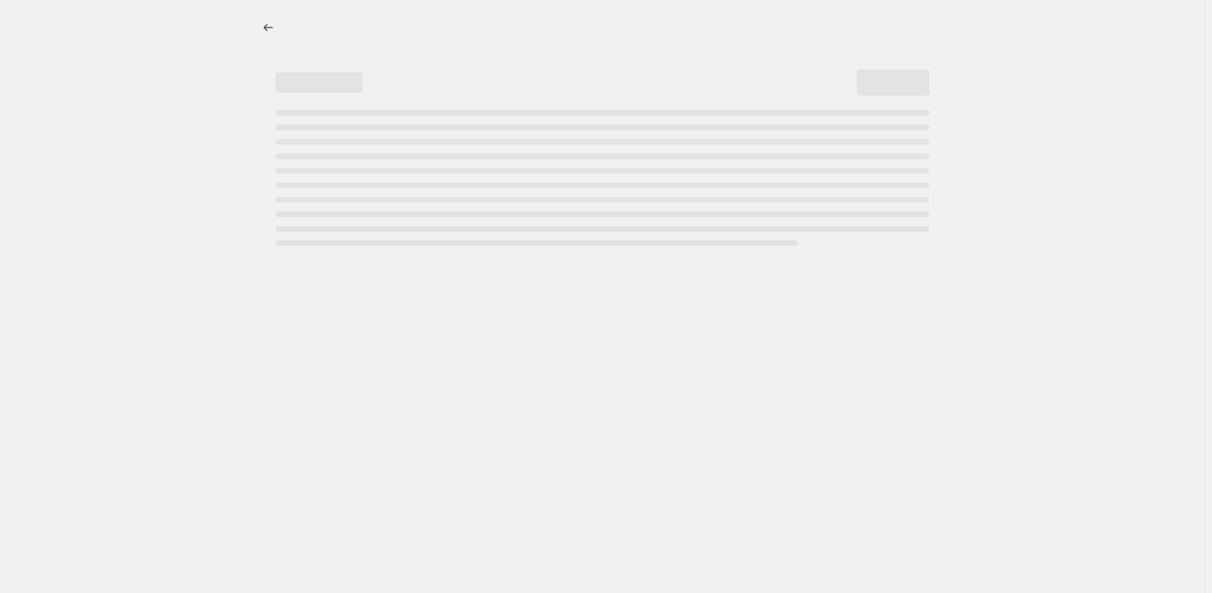
select select "tag"
select select "not_equal"
select select "tag"
select select "not_equal"
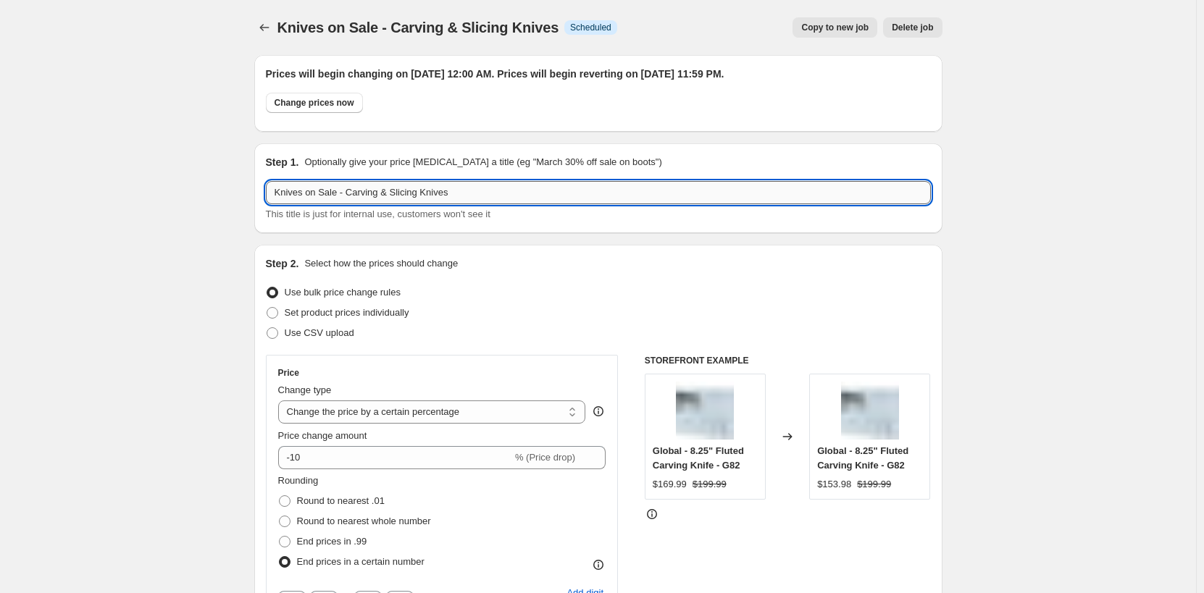
click at [486, 190] on input "Knives on Sale - Carving & Slicing Knives" at bounding box center [598, 192] width 665 height 23
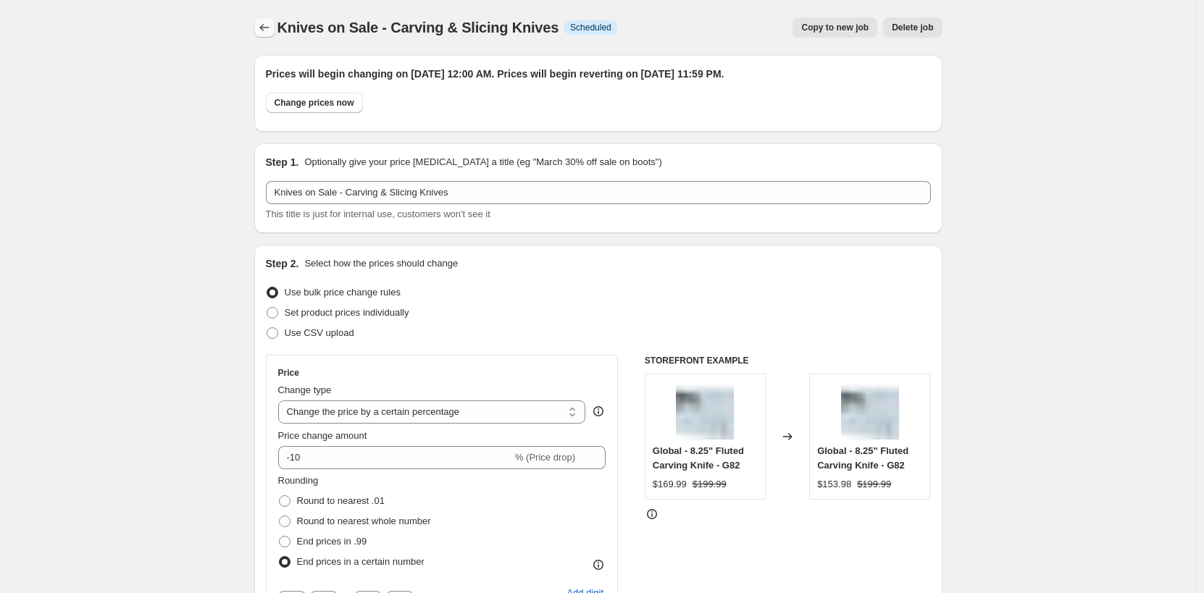
click at [270, 31] on icon "Price change jobs" at bounding box center [264, 27] width 14 height 14
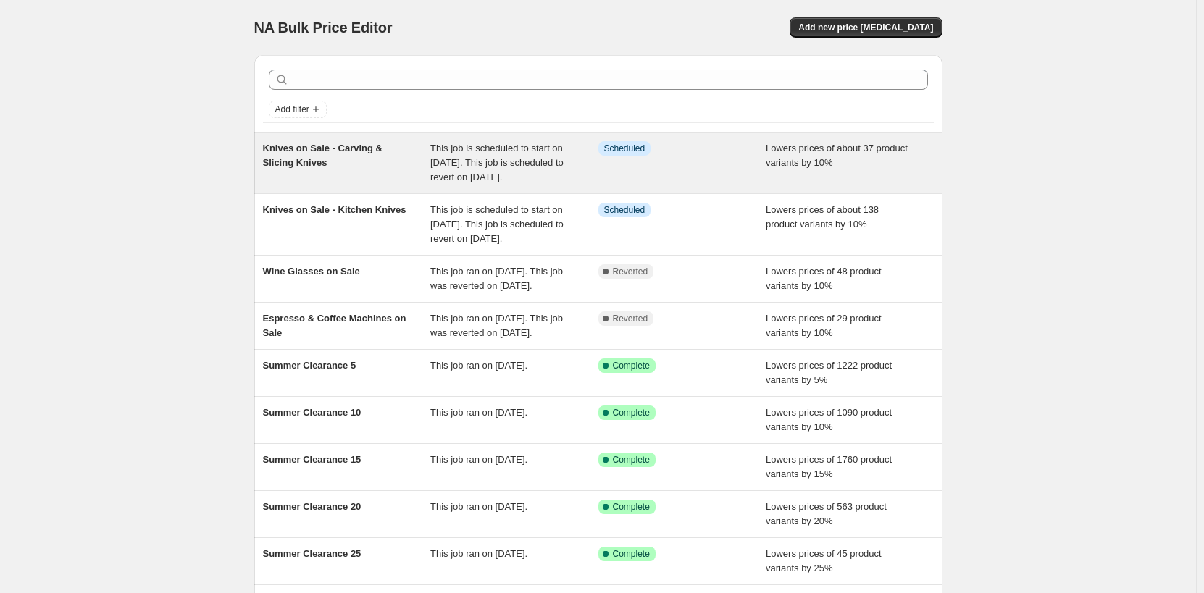
click at [711, 183] on div "Info Scheduled" at bounding box center [683, 162] width 168 height 43
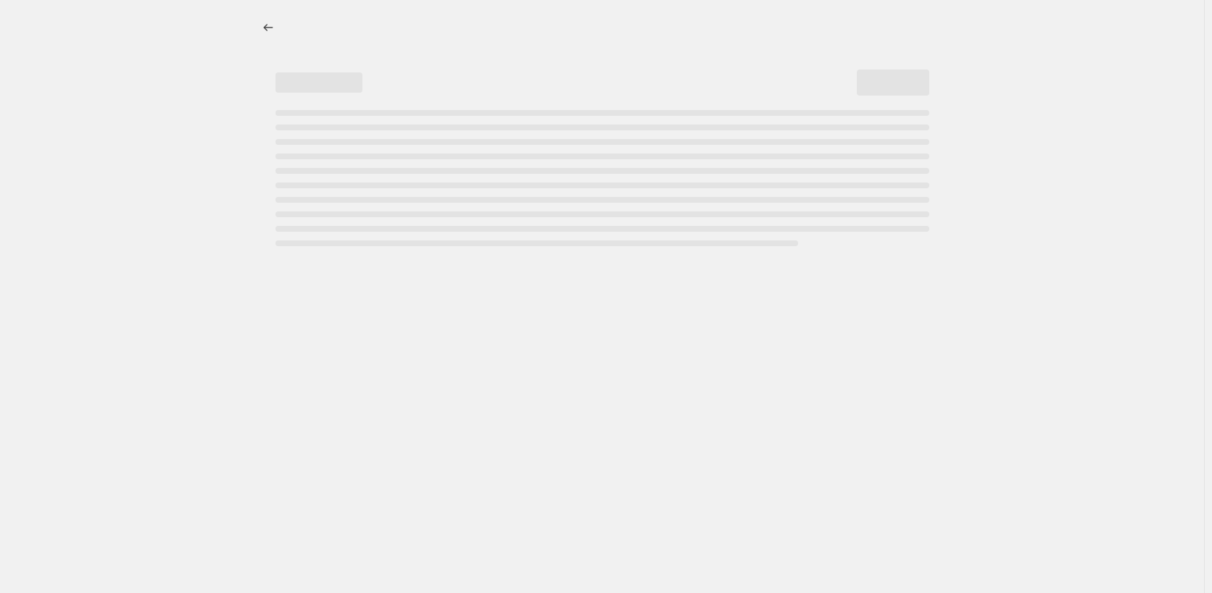
select select "percentage"
select select "no_change"
select select "product_status"
select select "tag"
select select "not_equal"
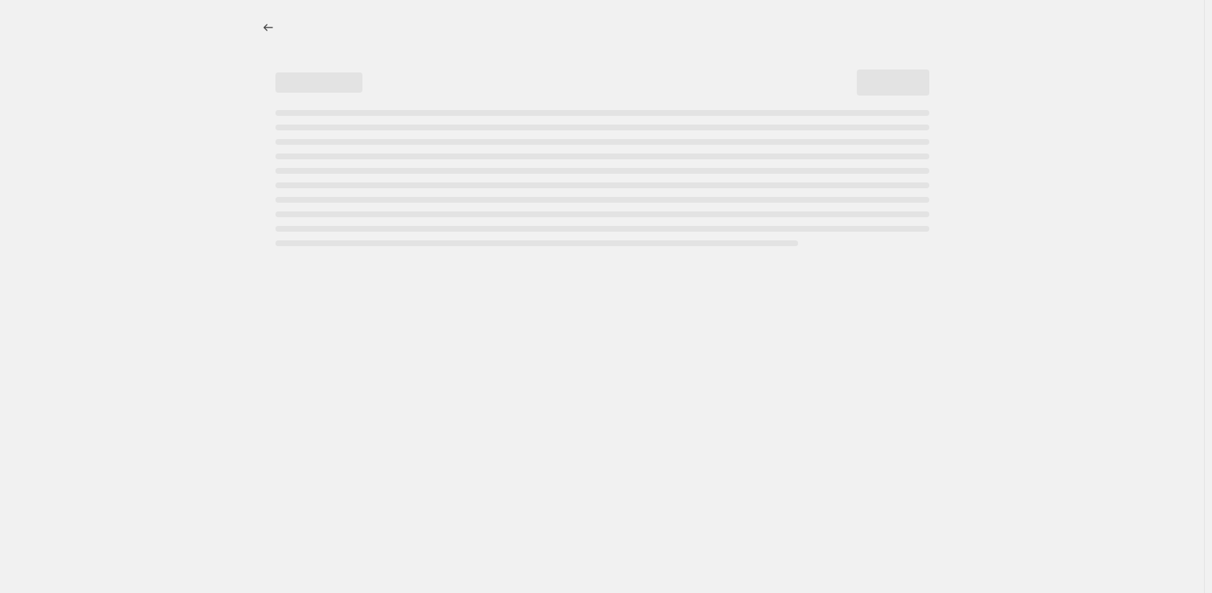
select select "inventory_quantity"
select select ">"
select select "collection"
select select "tag"
select select "not_equal"
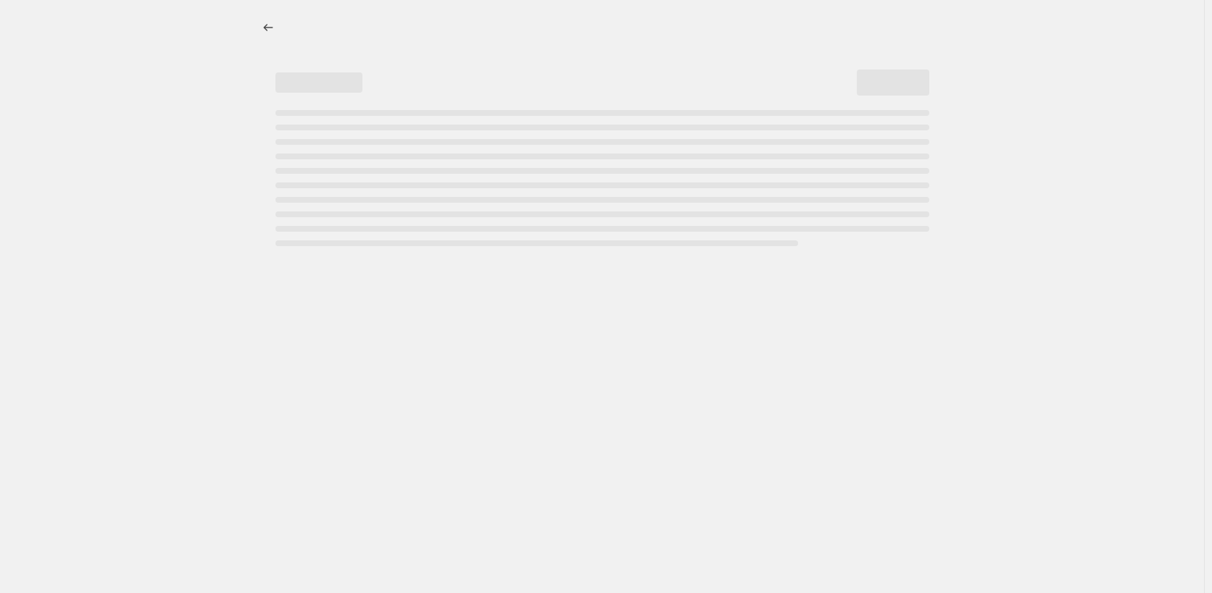
select select "tag"
select select "not_equal"
select select "tag"
select select "not_equal"
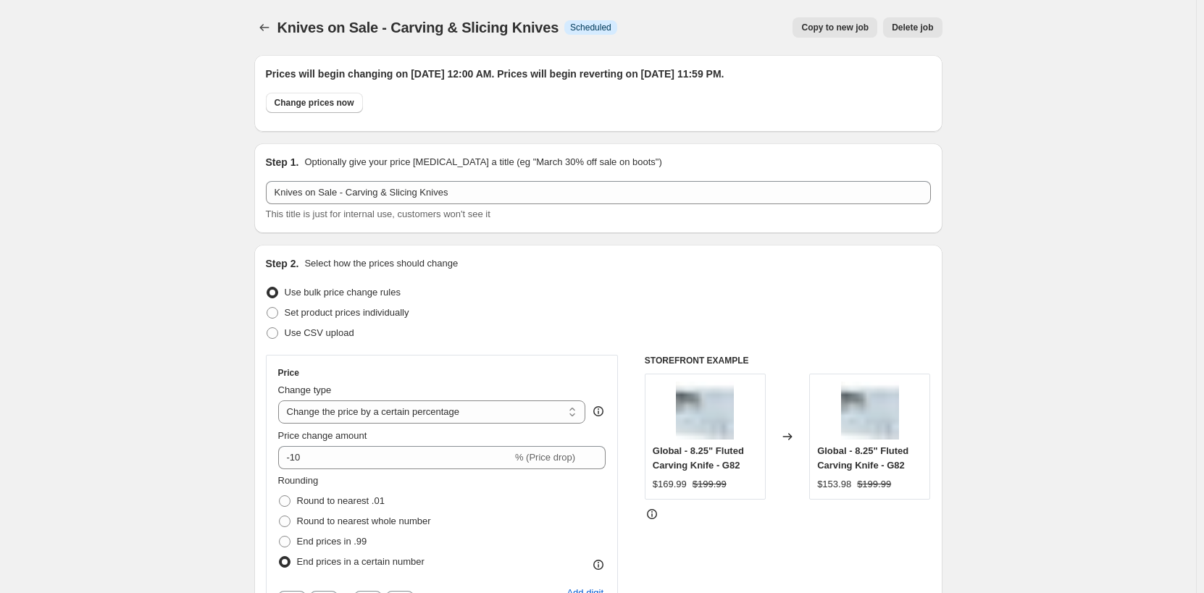
click at [846, 27] on span "Copy to new job" at bounding box center [834, 28] width 67 height 12
select select "percentage"
select select "no_change"
select select "product_status"
select select "tag"
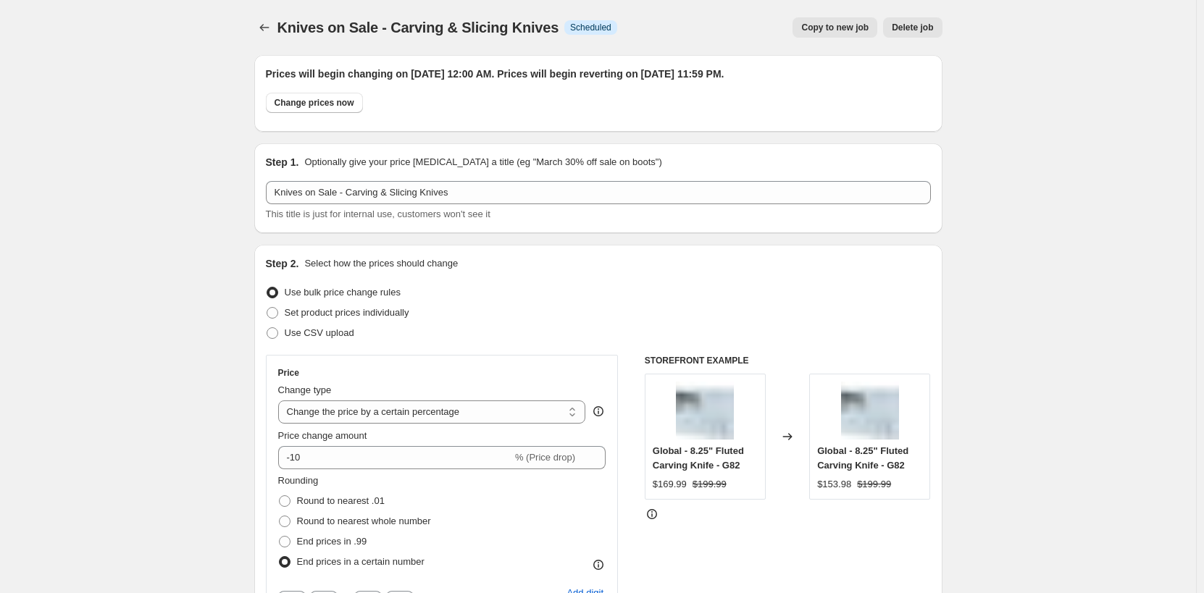
select select "not_equal"
select select "inventory_quantity"
select select ">"
select select "collection"
select select "tag"
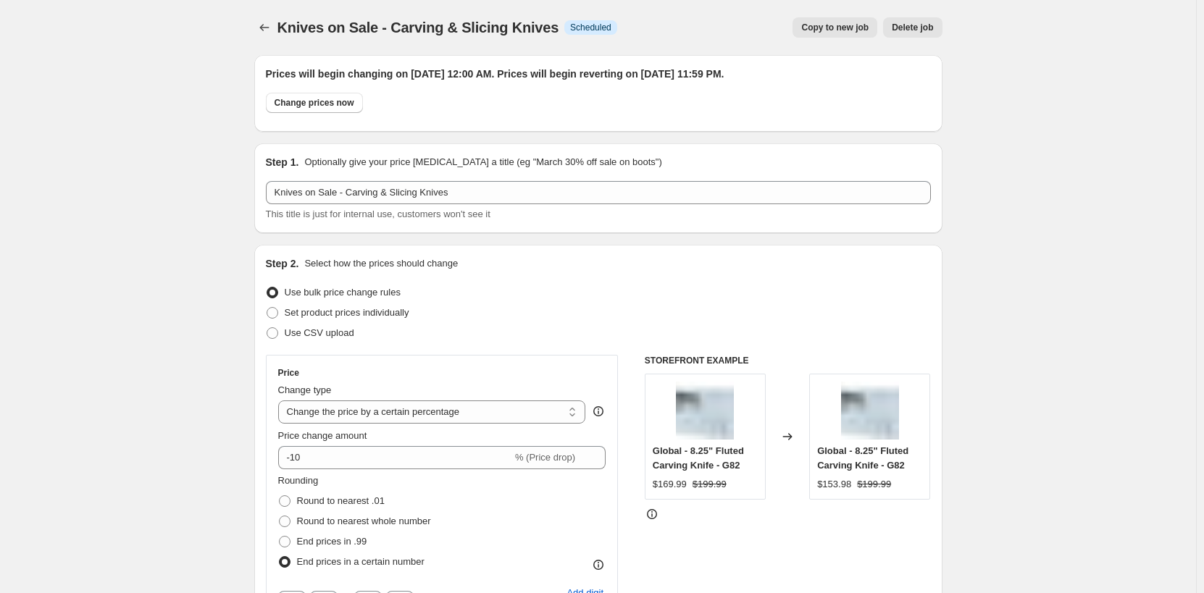
select select "not_equal"
select select "tag"
select select "not_equal"
select select "tag"
select select "not_equal"
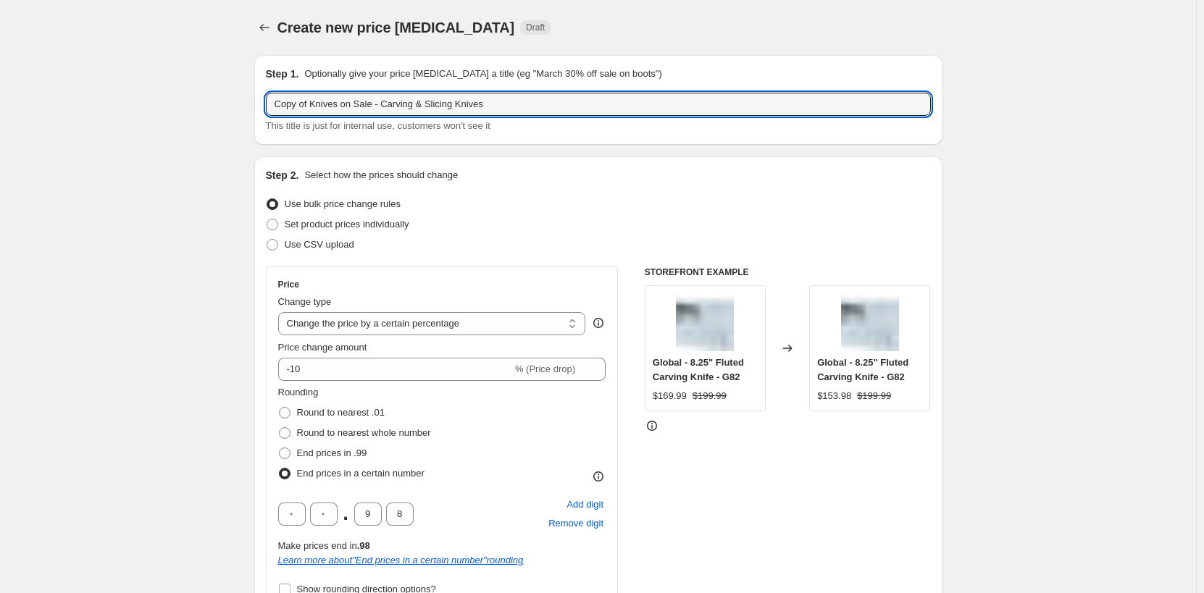
drag, startPoint x: 314, startPoint y: 106, endPoint x: 241, endPoint y: 87, distance: 76.3
drag, startPoint x: 350, startPoint y: 104, endPoint x: 511, endPoint y: 110, distance: 161.0
click at [511, 110] on input "Knives on Sale - Carving & Slicing Knives" at bounding box center [598, 104] width 665 height 23
paste input "Specialty & Outdoor Knives"
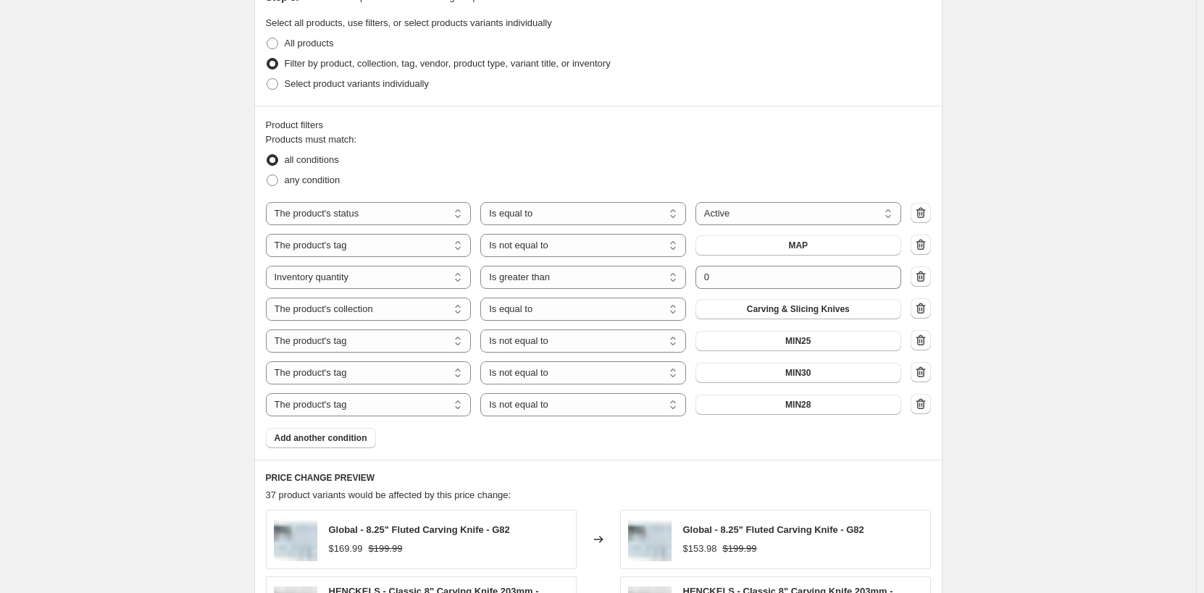
scroll to position [797, 0]
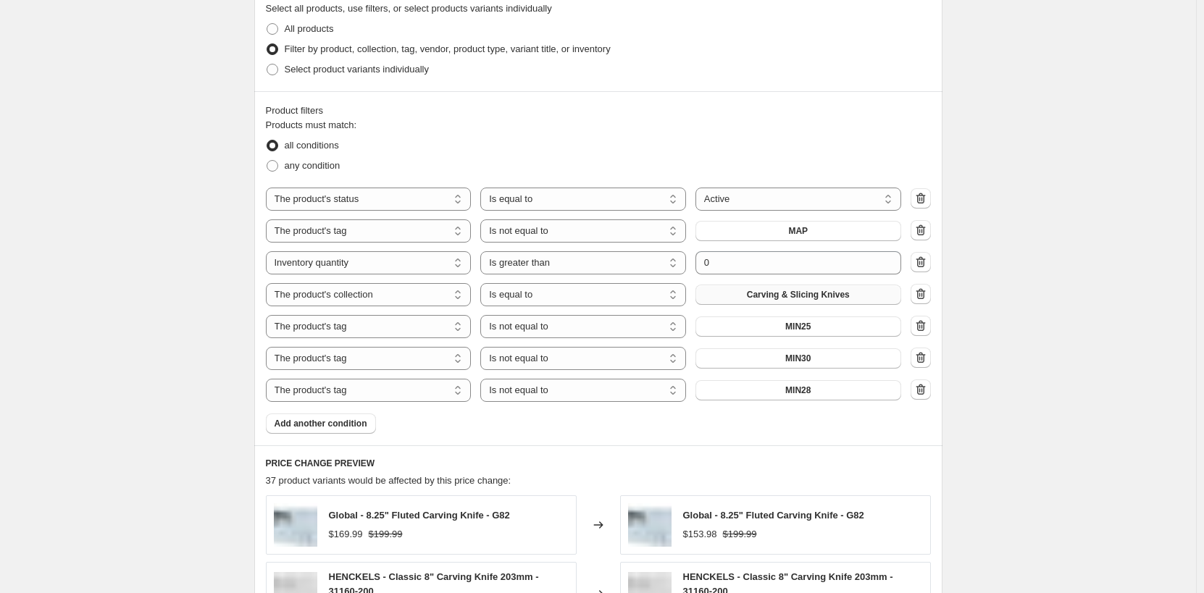
click at [828, 293] on span "Carving & Slicing Knives" at bounding box center [798, 295] width 103 height 12
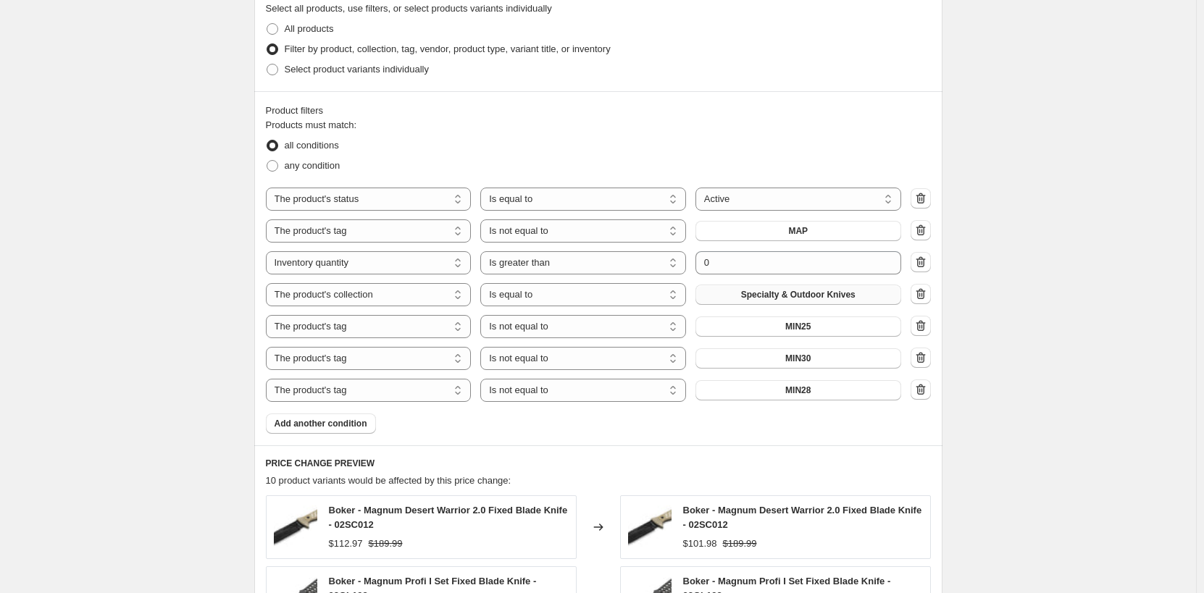
click at [1073, 285] on div "Create new price [MEDICAL_DATA]. This page is ready Create new price [MEDICAL_D…" at bounding box center [598, 153] width 1196 height 1901
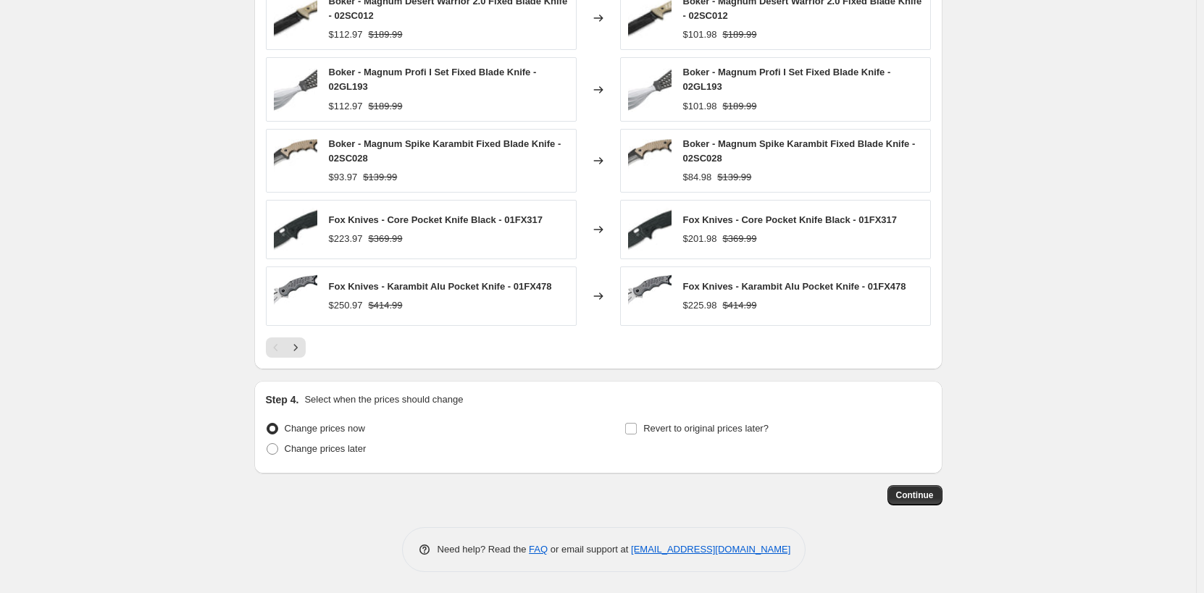
scroll to position [1308, 0]
click at [339, 452] on span "Change prices later" at bounding box center [326, 448] width 82 height 11
click at [267, 443] on input "Change prices later" at bounding box center [267, 443] width 1 height 1
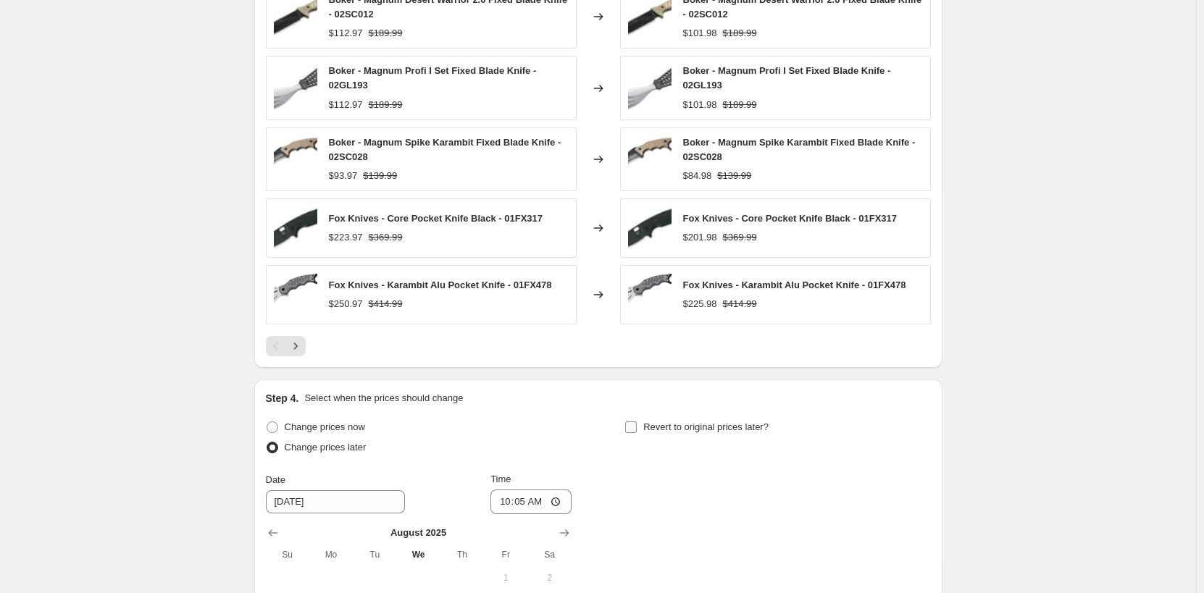
click at [736, 430] on span "Revert to original prices later?" at bounding box center [705, 427] width 125 height 11
click at [637, 430] on input "Revert to original prices later?" at bounding box center [631, 428] width 12 height 12
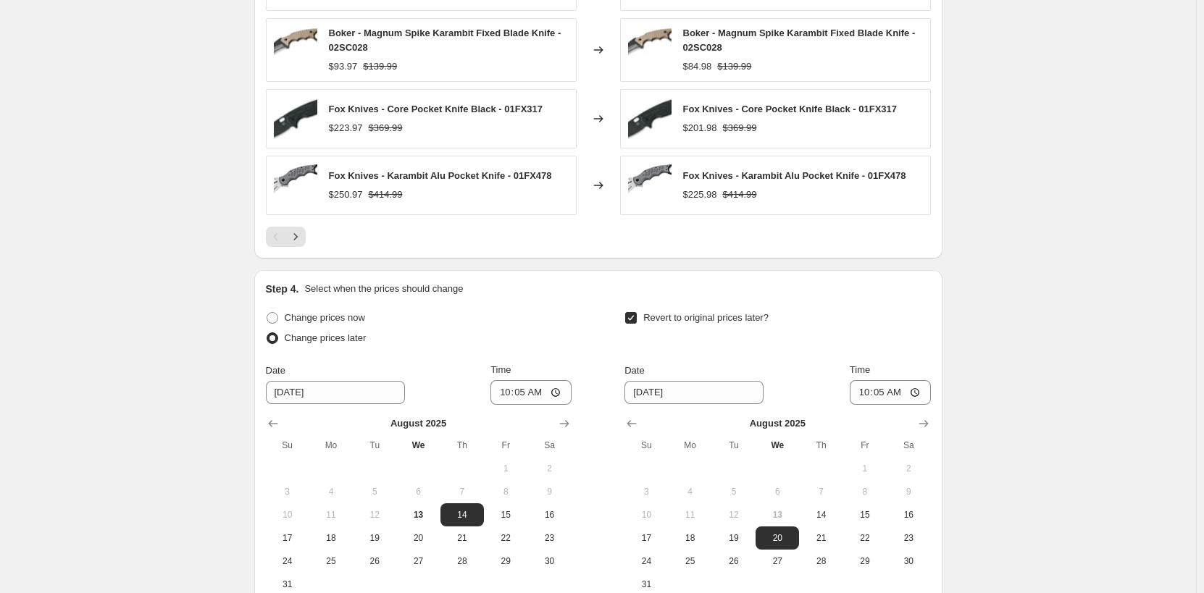
scroll to position [1525, 0]
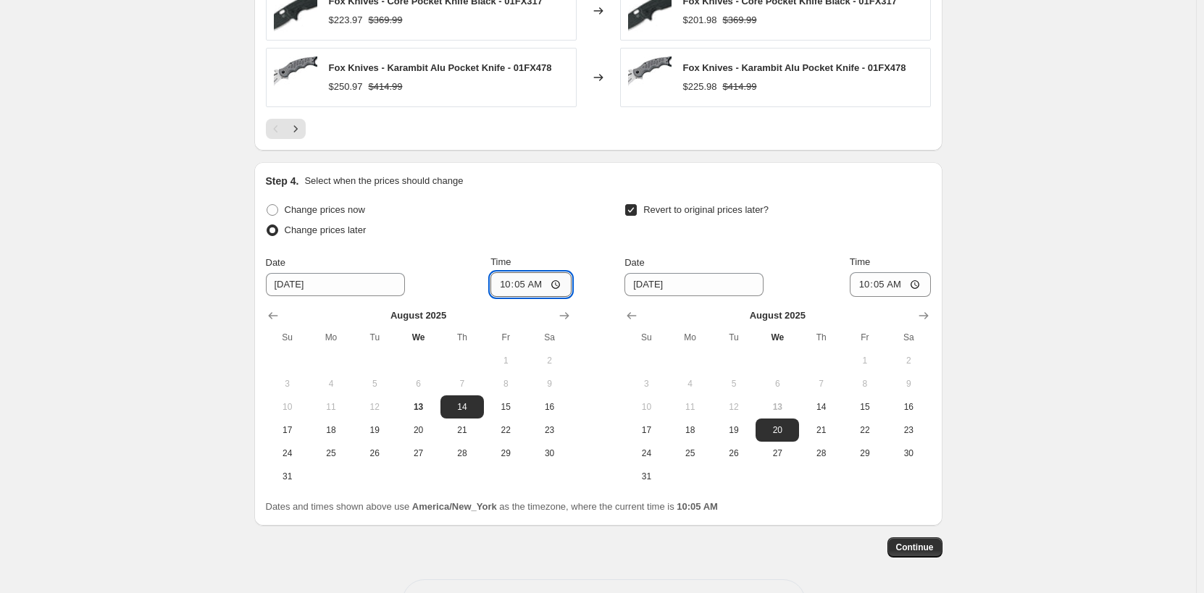
click at [513, 285] on input "10:05" at bounding box center [531, 284] width 81 height 25
click at [660, 433] on span "17" at bounding box center [646, 431] width 32 height 12
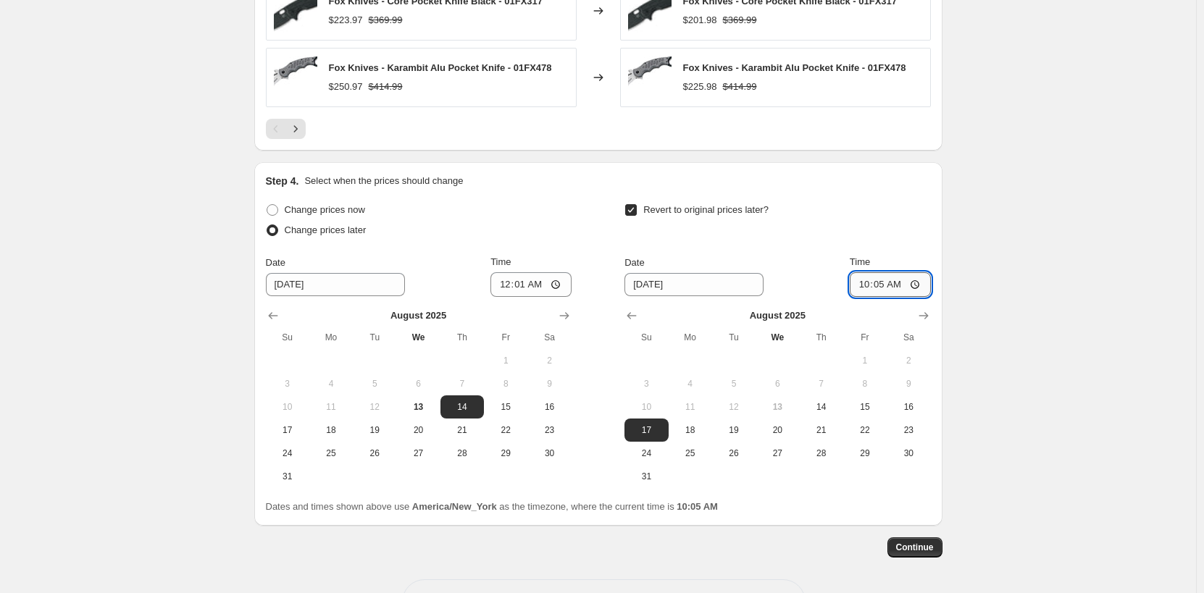
click at [869, 284] on input "10:05" at bounding box center [890, 284] width 81 height 25
click at [926, 551] on span "Continue" at bounding box center [915, 548] width 38 height 12
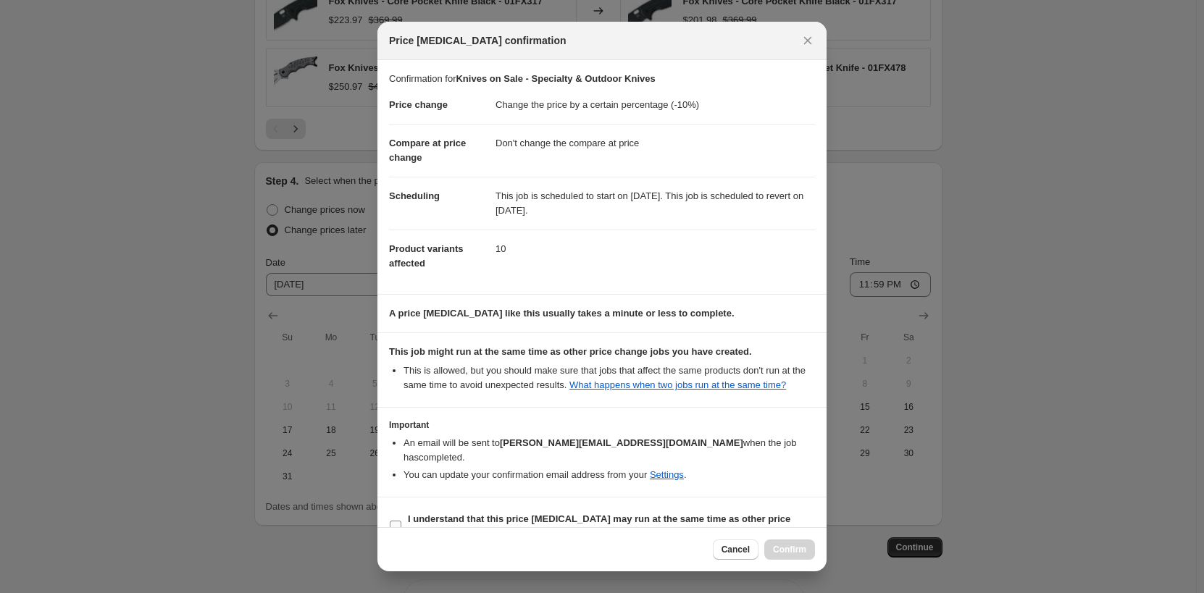
click at [470, 514] on b "I understand that this price [MEDICAL_DATA] may run at the same time as other p…" at bounding box center [599, 526] width 383 height 25
click at [401, 521] on input "I understand that this price [MEDICAL_DATA] may run at the same time as other p…" at bounding box center [396, 527] width 12 height 12
click at [793, 550] on span "Confirm" at bounding box center [789, 550] width 33 height 12
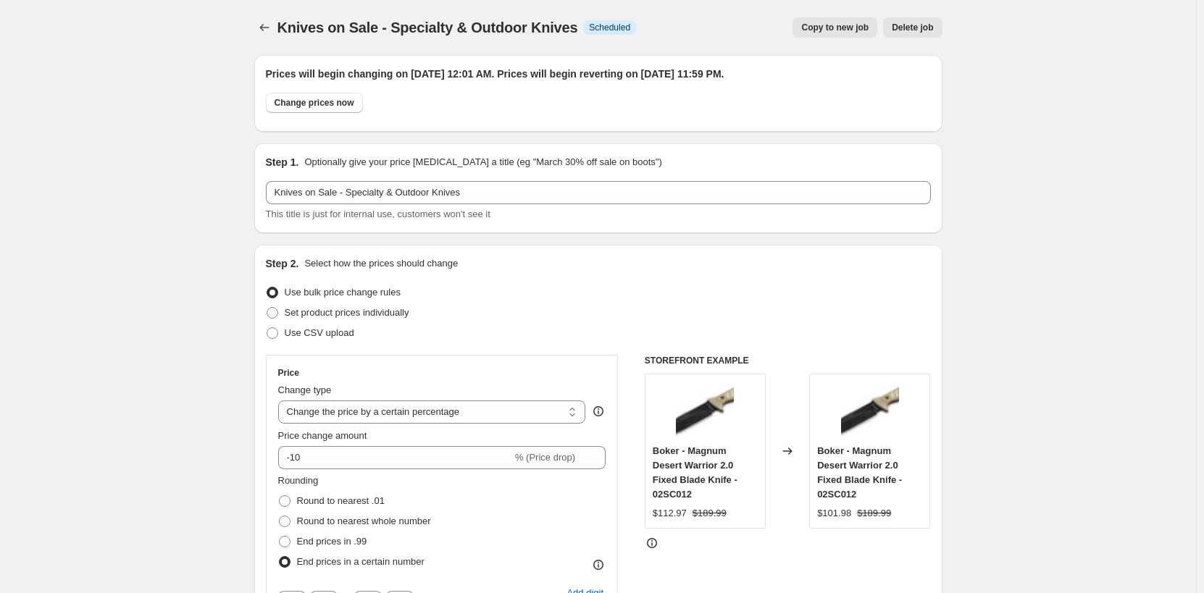
click at [838, 29] on span "Copy to new job" at bounding box center [834, 28] width 67 height 12
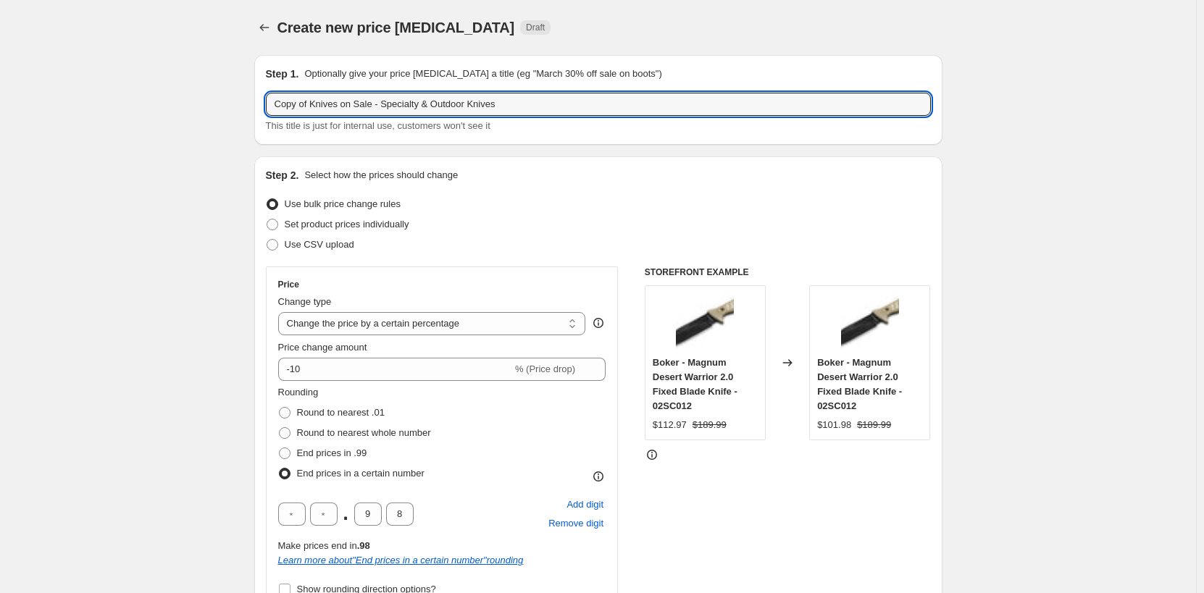
drag, startPoint x: 313, startPoint y: 109, endPoint x: 255, endPoint y: 104, distance: 58.2
drag, startPoint x: 348, startPoint y: 106, endPoint x: 522, endPoint y: 125, distance: 174.9
click at [522, 125] on div "Knives on Sale - Specialty & Outdoor Knives This title is just for internal use…" at bounding box center [598, 113] width 665 height 41
paste input "Knife Sets & Block"
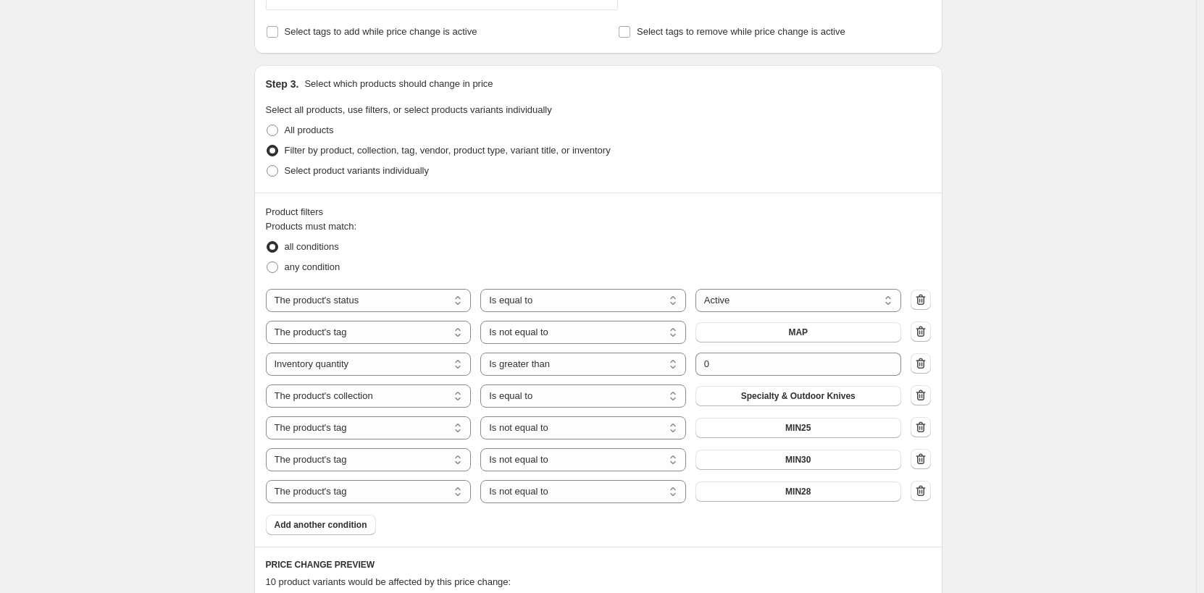
scroll to position [725, 0]
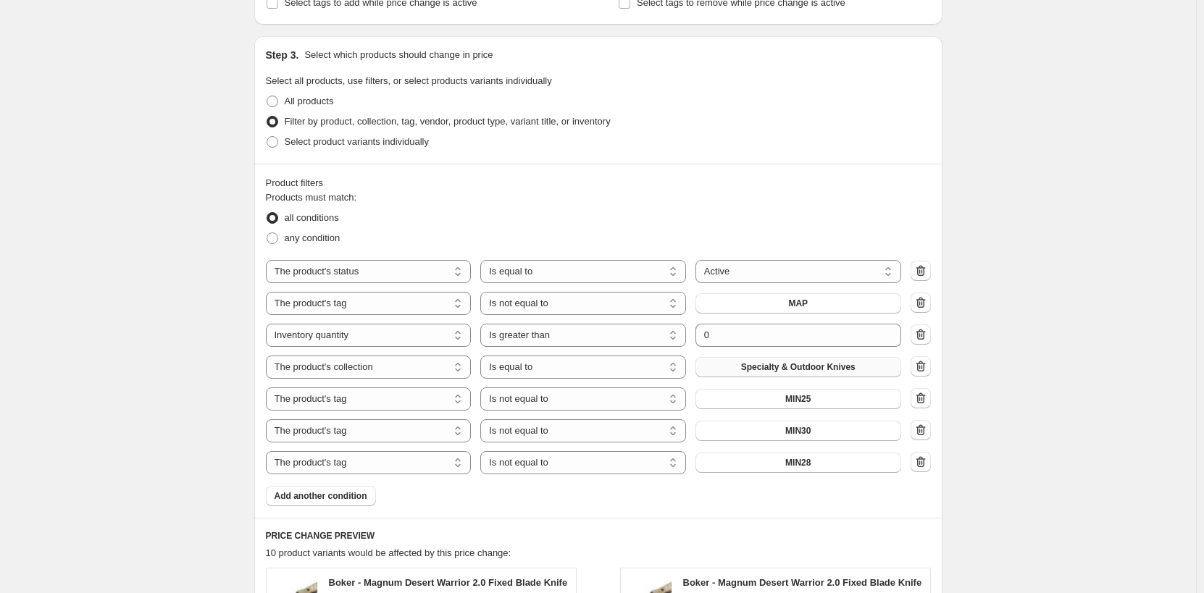
click at [830, 372] on span "Specialty & Outdoor Knives" at bounding box center [798, 368] width 114 height 12
click at [1054, 277] on div "Create new price [MEDICAL_DATA]. This page is ready Create new price [MEDICAL_D…" at bounding box center [598, 235] width 1196 height 1920
click at [1132, 270] on div "Create new price [MEDICAL_DATA]. This page is ready Create new price [MEDICAL_D…" at bounding box center [598, 235] width 1196 height 1920
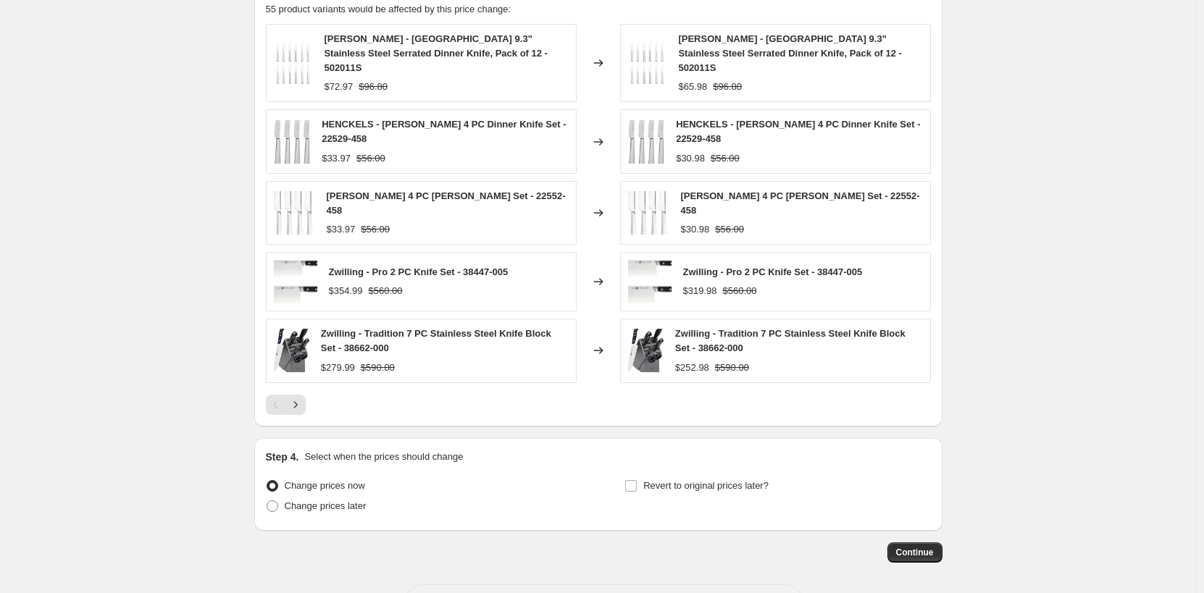
scroll to position [1304, 0]
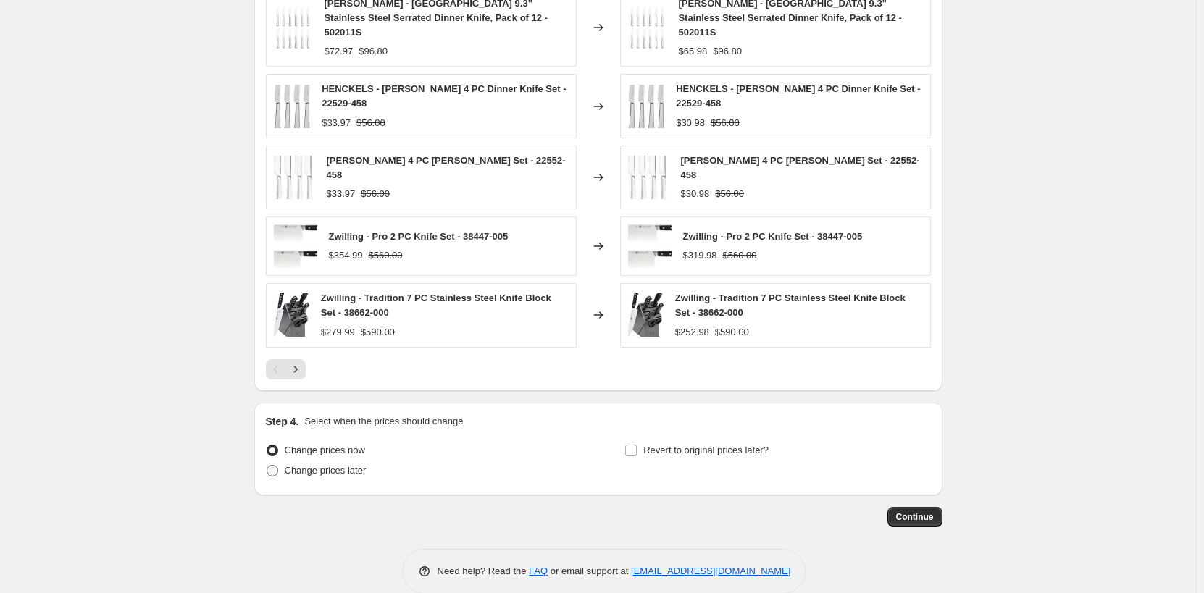
click at [333, 464] on span "Change prices later" at bounding box center [326, 471] width 82 height 14
click at [267, 465] on input "Change prices later" at bounding box center [267, 465] width 1 height 1
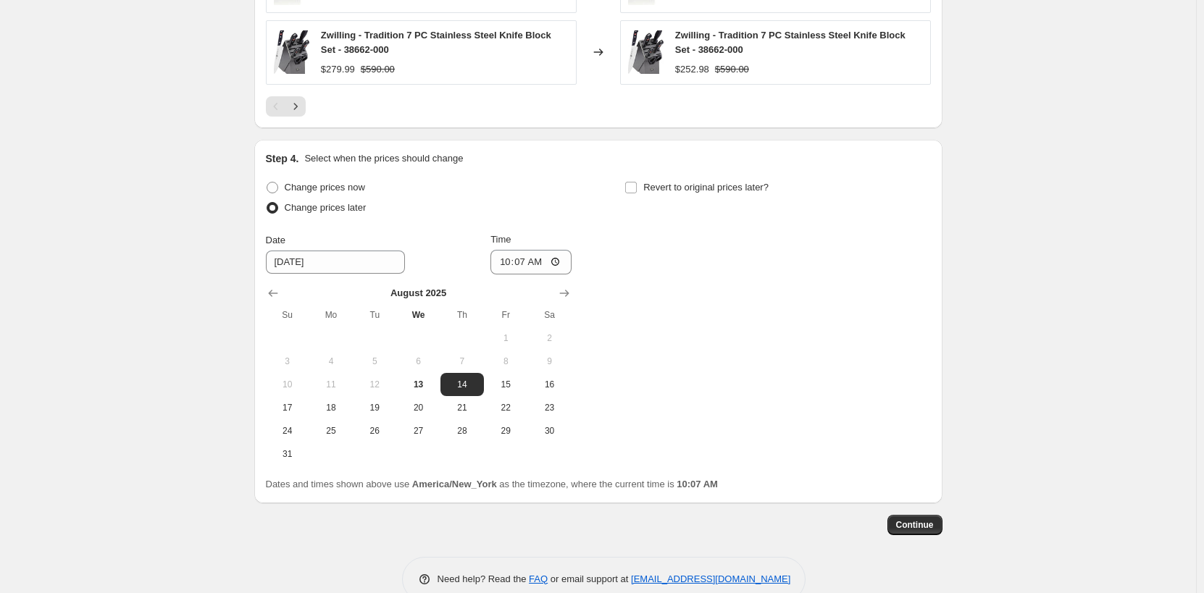
scroll to position [1579, 0]
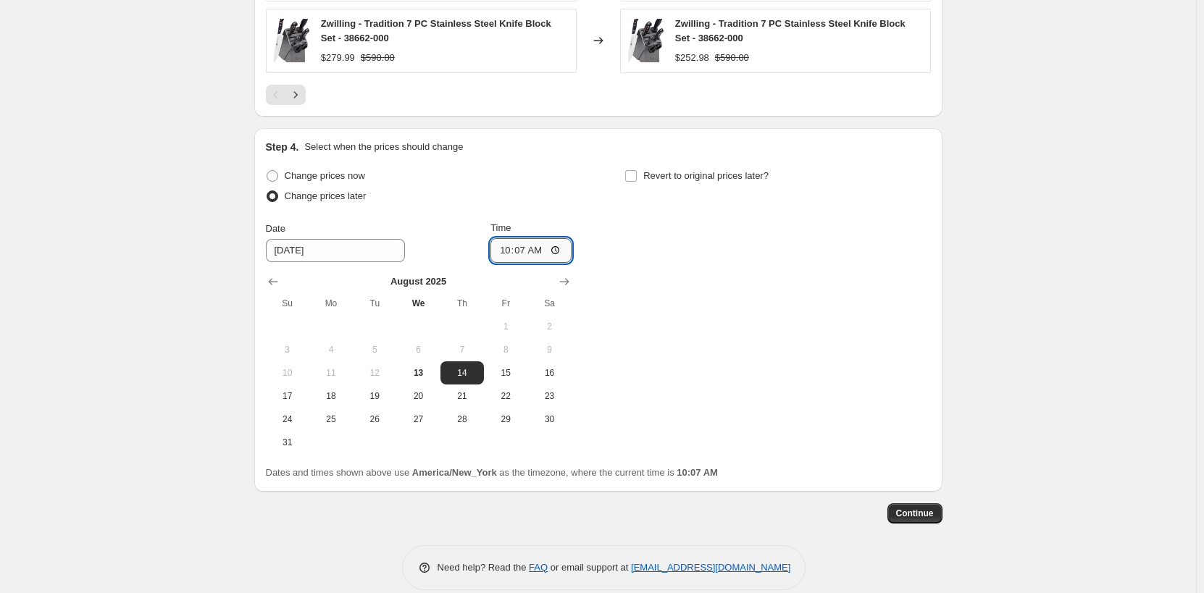
click at [512, 238] on input "10:07" at bounding box center [531, 250] width 81 height 25
click at [676, 170] on span "Revert to original prices later?" at bounding box center [705, 175] width 125 height 11
click at [637, 170] on input "Revert to original prices later?" at bounding box center [631, 176] width 12 height 12
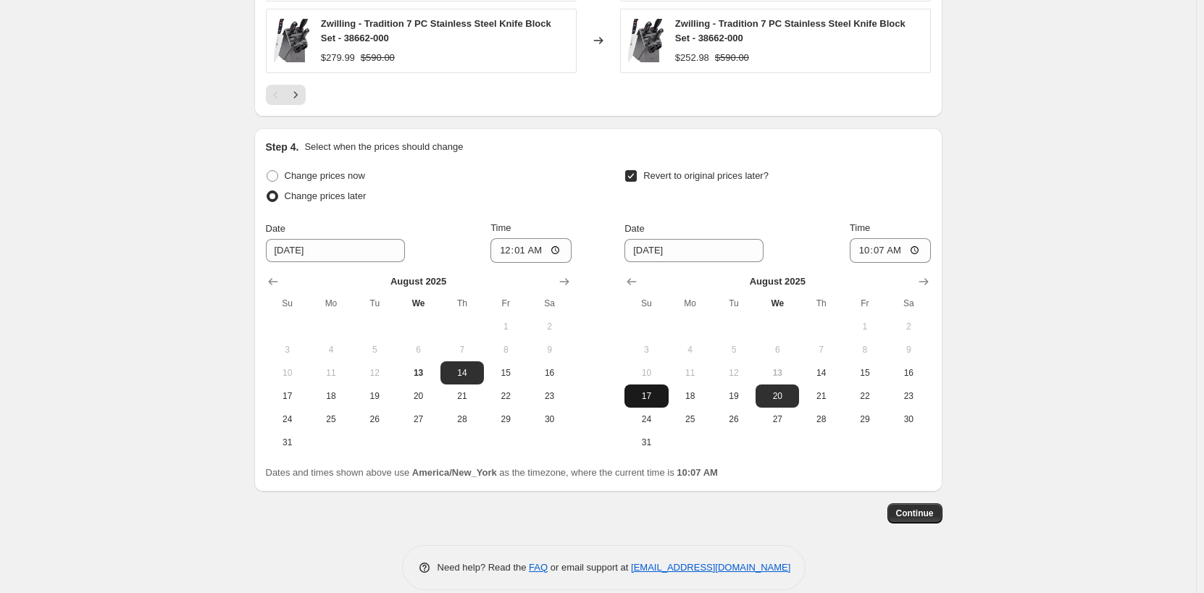
click at [647, 391] on span "17" at bounding box center [646, 397] width 32 height 12
click at [871, 238] on input "10:07" at bounding box center [890, 250] width 81 height 25
click at [919, 508] on span "Continue" at bounding box center [915, 514] width 38 height 12
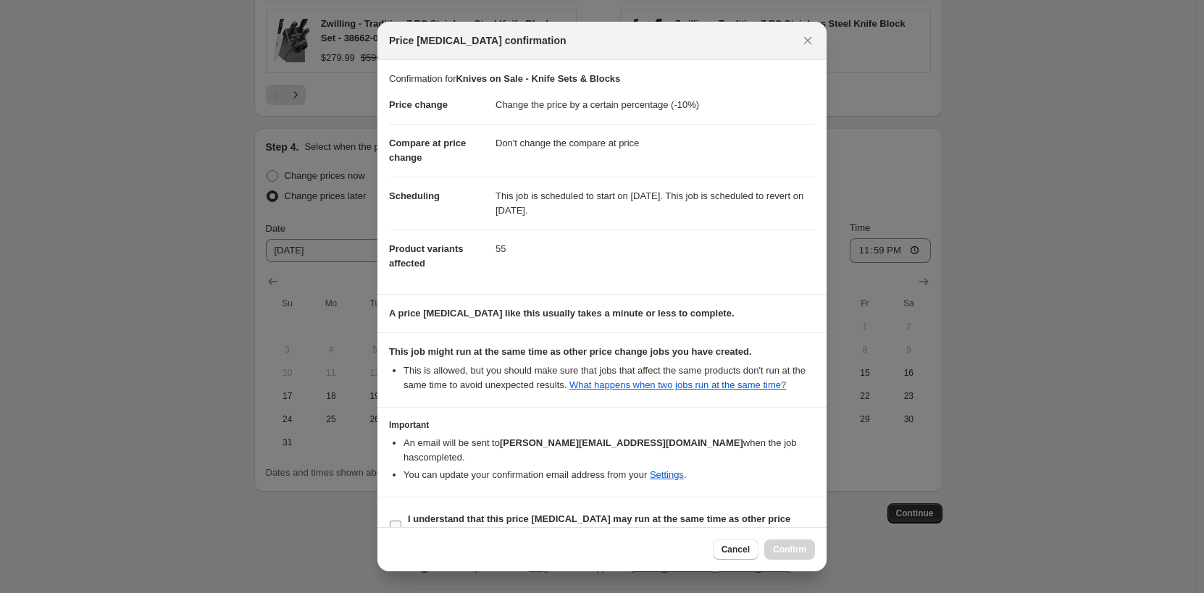
click at [496, 514] on b "I understand that this price [MEDICAL_DATA] may run at the same time as other p…" at bounding box center [599, 526] width 383 height 25
click at [401, 521] on input "I understand that this price [MEDICAL_DATA] may run at the same time as other p…" at bounding box center [396, 527] width 12 height 12
click at [794, 554] on span "Confirm" at bounding box center [789, 550] width 33 height 12
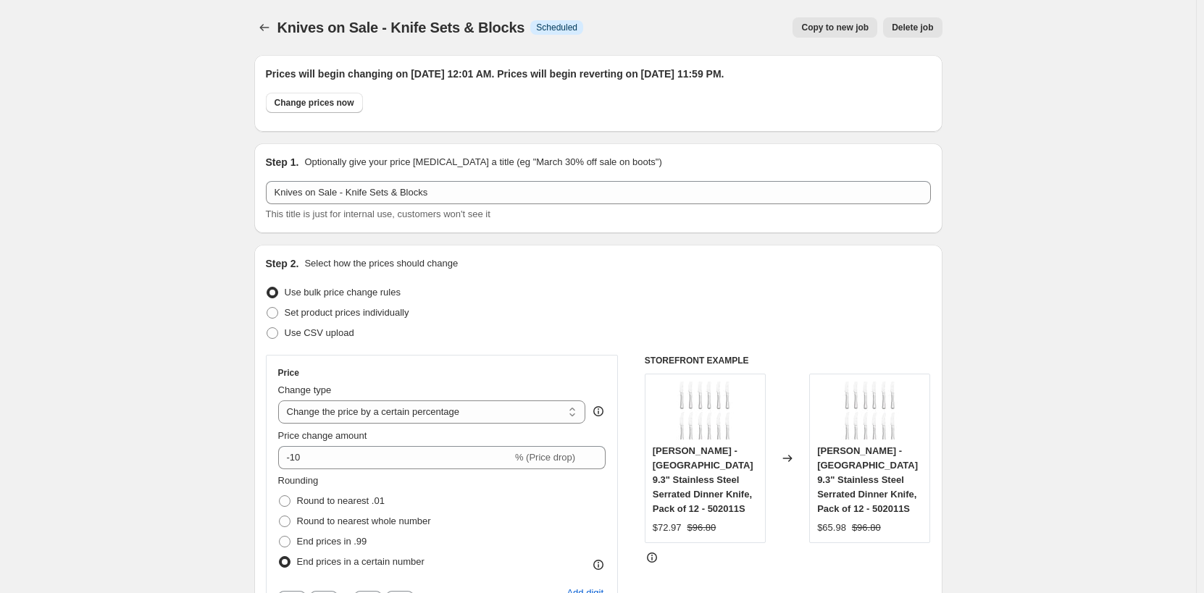
click at [858, 29] on span "Copy to new job" at bounding box center [834, 28] width 67 height 12
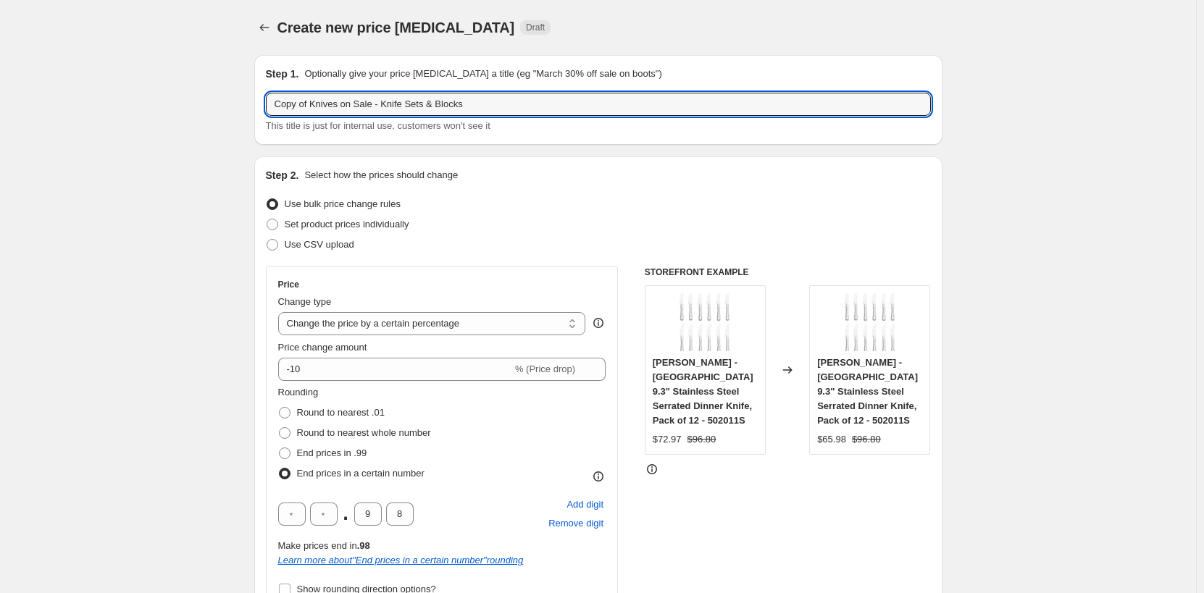
drag, startPoint x: 313, startPoint y: 104, endPoint x: 254, endPoint y: 92, distance: 60.5
drag, startPoint x: 346, startPoint y: 104, endPoint x: 464, endPoint y: 111, distance: 117.6
click at [464, 111] on input "Knives on Sale - Knife Sets & Blocks" at bounding box center [598, 104] width 665 height 23
paste input "harpening Tool"
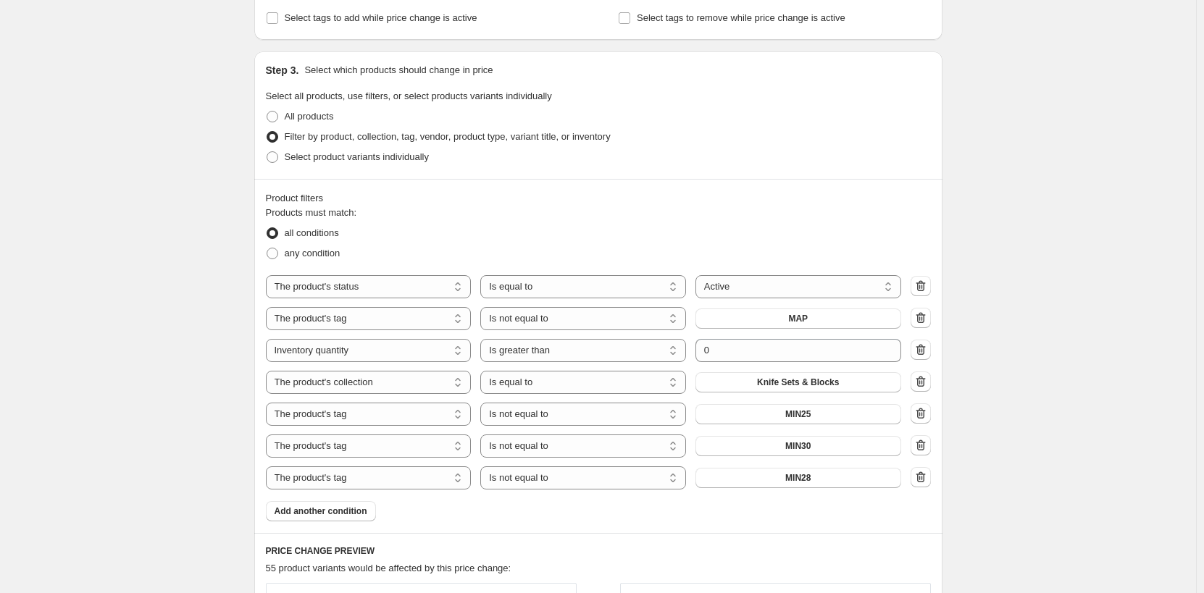
scroll to position [725, 0]
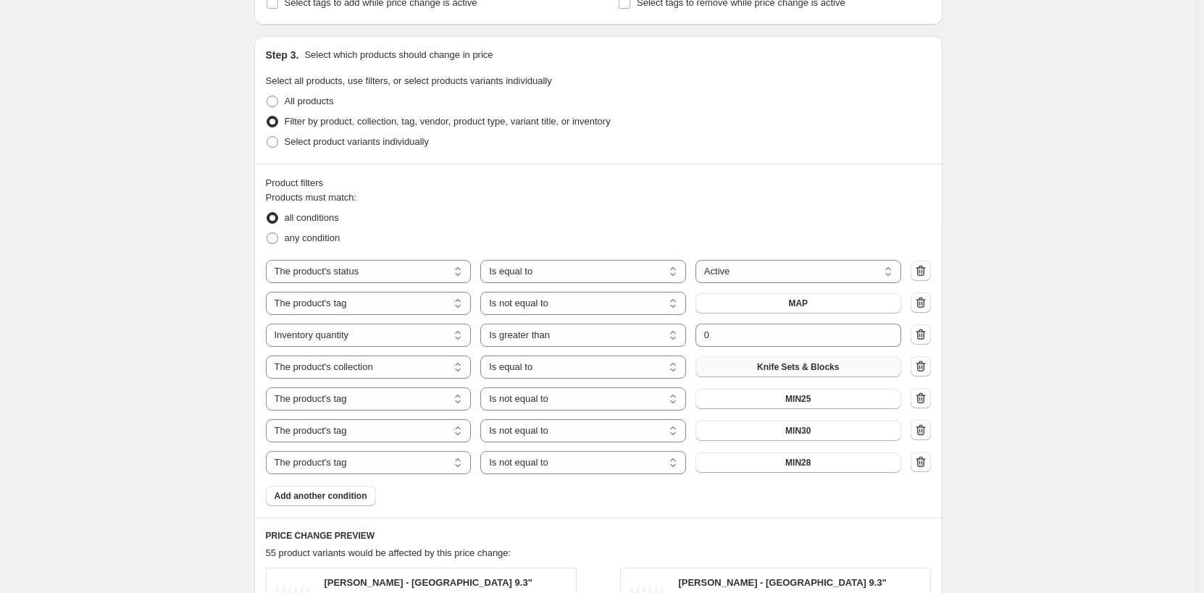
click at [830, 374] on button "Knife Sets & Blocks" at bounding box center [799, 367] width 206 height 20
click at [1057, 367] on div "Create new price [MEDICAL_DATA]. This page is ready Create new price [MEDICAL_D…" at bounding box center [598, 235] width 1196 height 1920
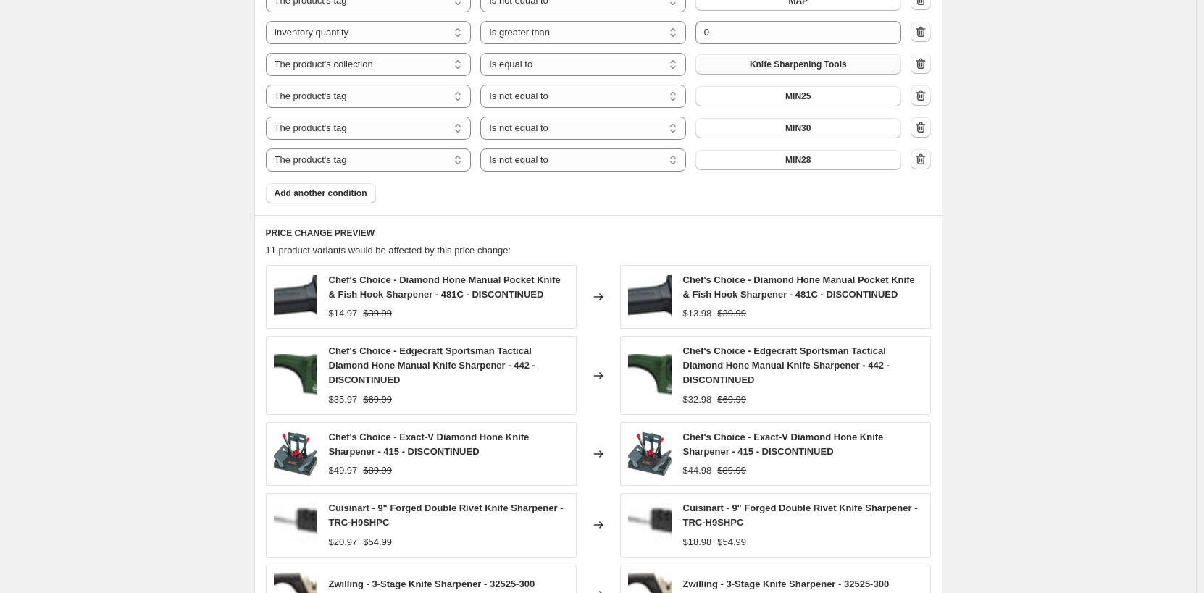
scroll to position [1304, 0]
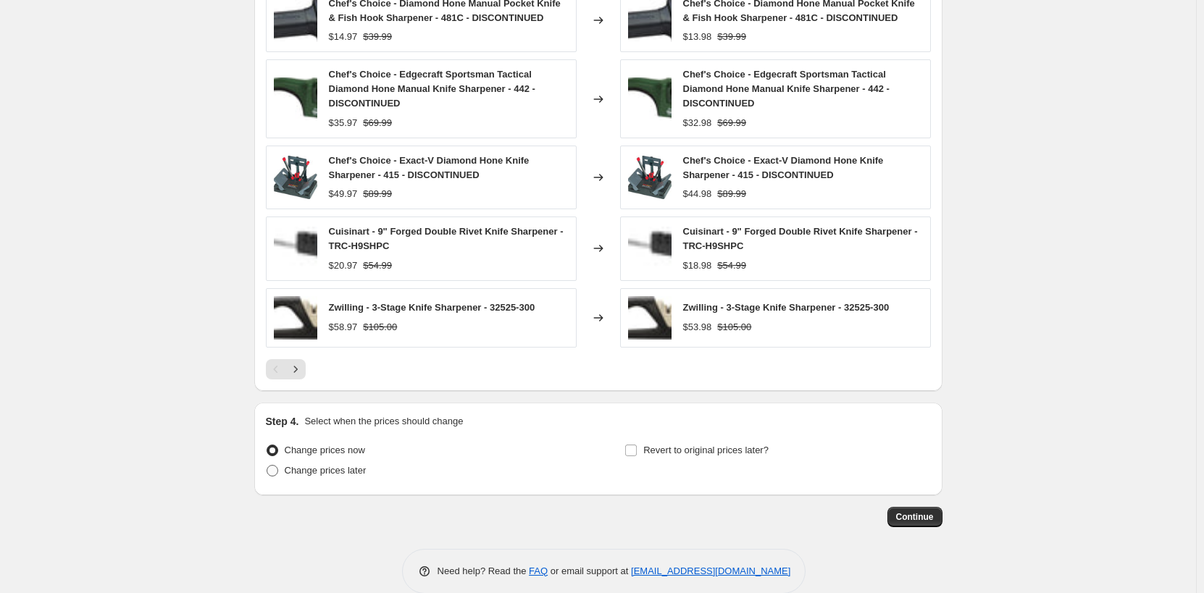
click at [351, 474] on span "Change prices later" at bounding box center [326, 470] width 82 height 11
click at [267, 466] on input "Change prices later" at bounding box center [267, 465] width 1 height 1
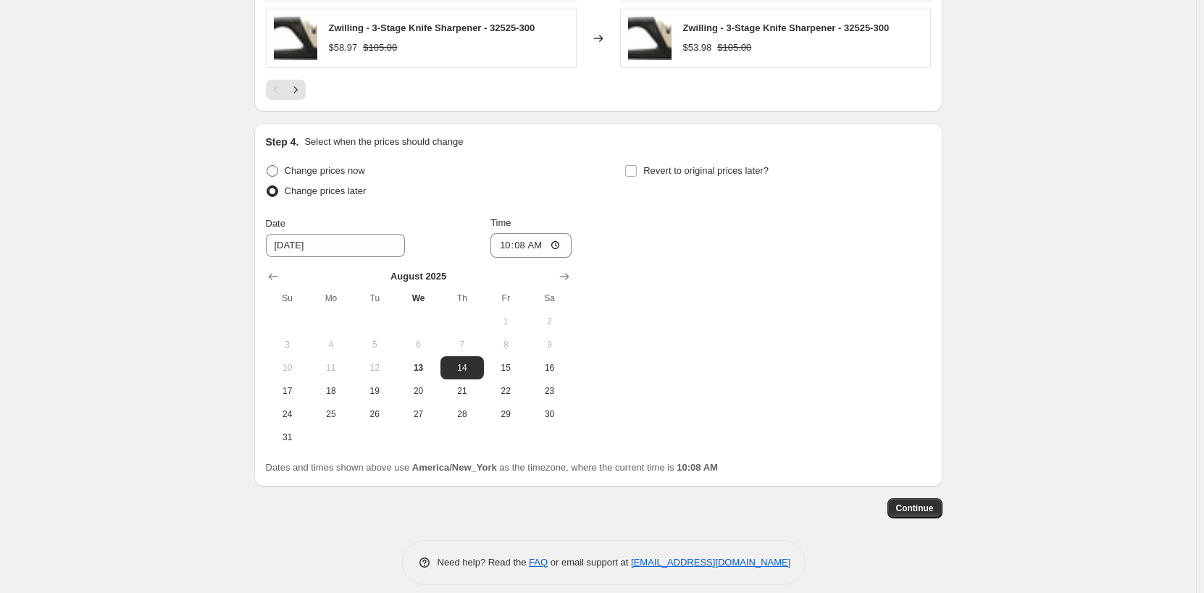
scroll to position [1594, 0]
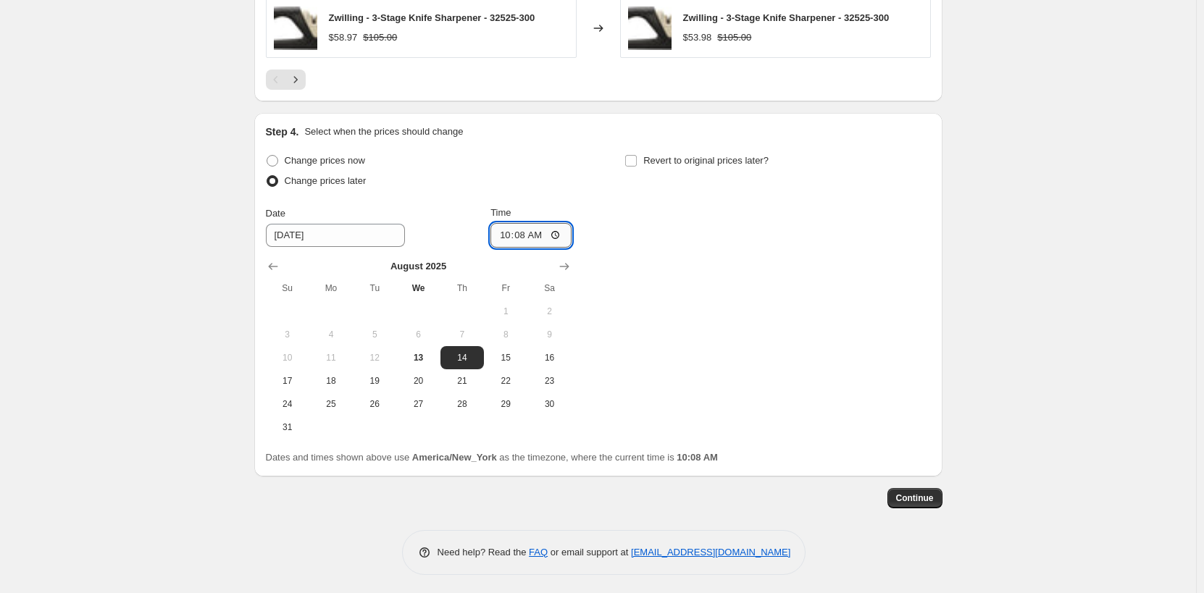
click at [509, 234] on input "10:08" at bounding box center [531, 235] width 81 height 25
click at [718, 166] on span "Revert to original prices later?" at bounding box center [705, 160] width 125 height 11
click at [637, 166] on input "Revert to original prices later?" at bounding box center [631, 161] width 12 height 12
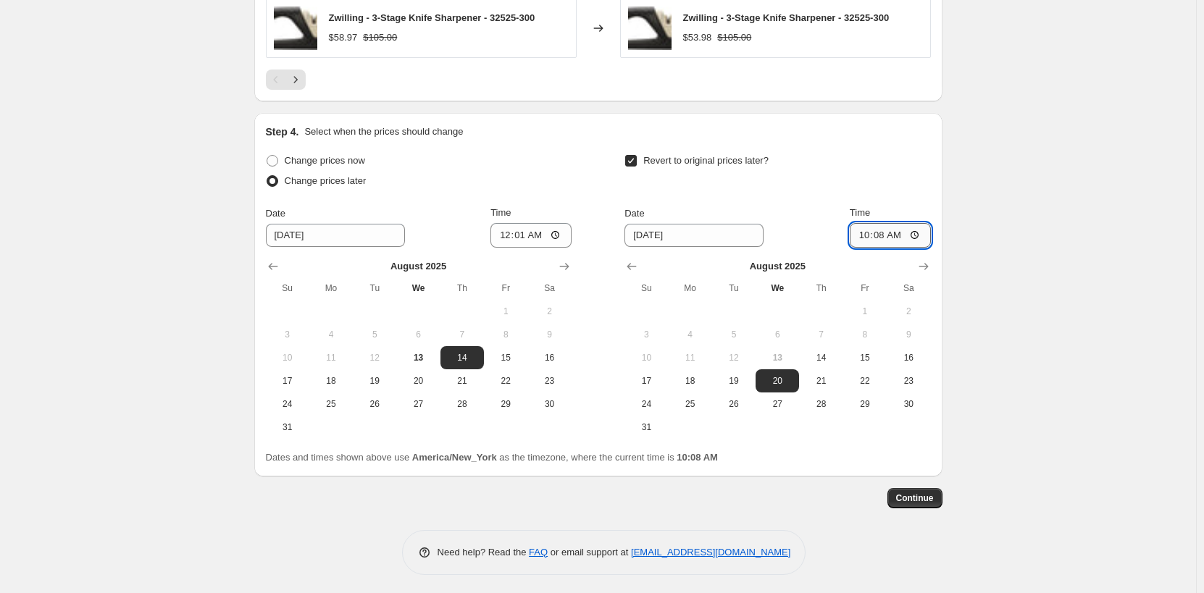
click at [867, 235] on input "10:08" at bounding box center [890, 235] width 81 height 25
click at [654, 385] on span "17" at bounding box center [646, 381] width 32 height 12
click at [865, 237] on input "10:08" at bounding box center [890, 235] width 81 height 25
click at [915, 497] on span "Continue" at bounding box center [915, 499] width 38 height 12
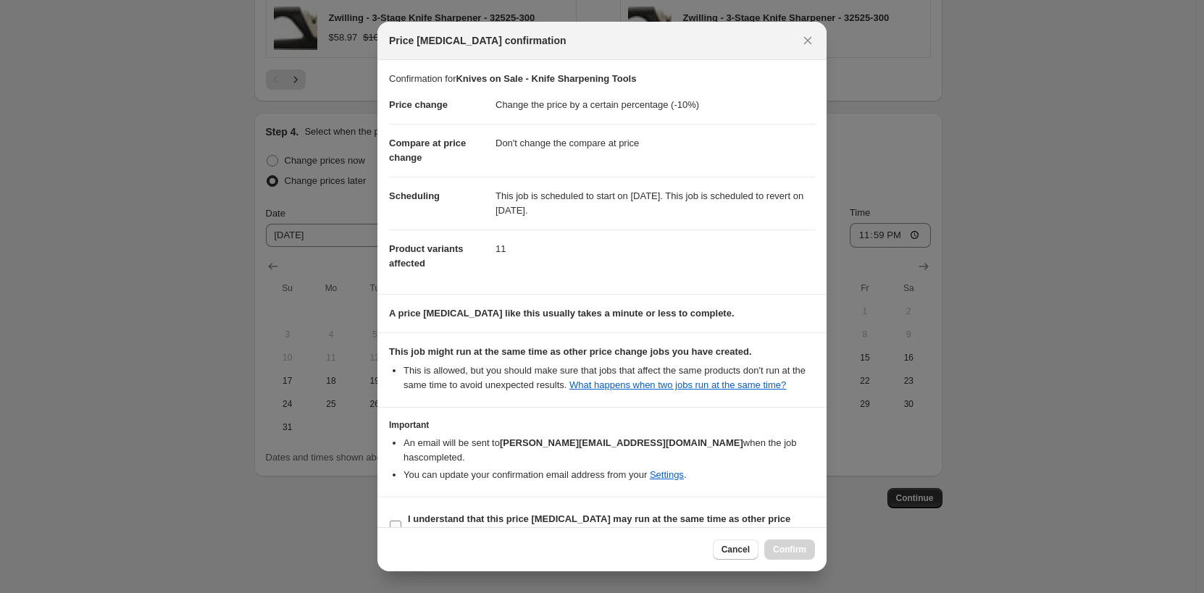
click at [448, 514] on b "I understand that this price [MEDICAL_DATA] may run at the same time as other p…" at bounding box center [599, 526] width 383 height 25
click at [401, 521] on input "I understand that this price [MEDICAL_DATA] may run at the same time as other p…" at bounding box center [396, 527] width 12 height 12
click at [804, 556] on button "Confirm" at bounding box center [789, 550] width 51 height 20
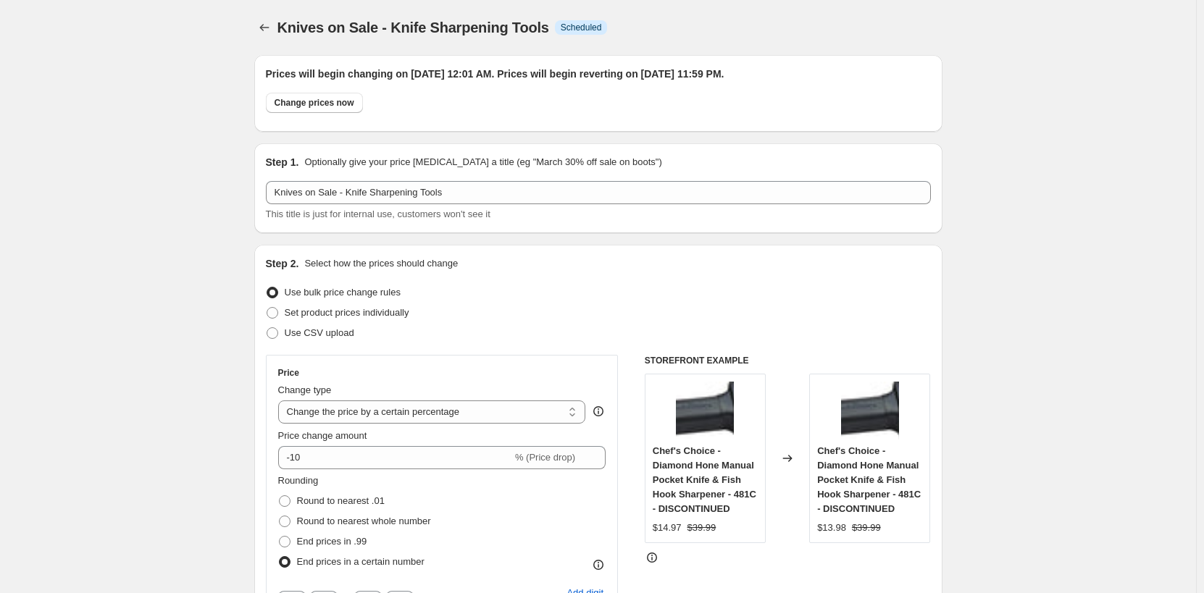
scroll to position [1594, 0]
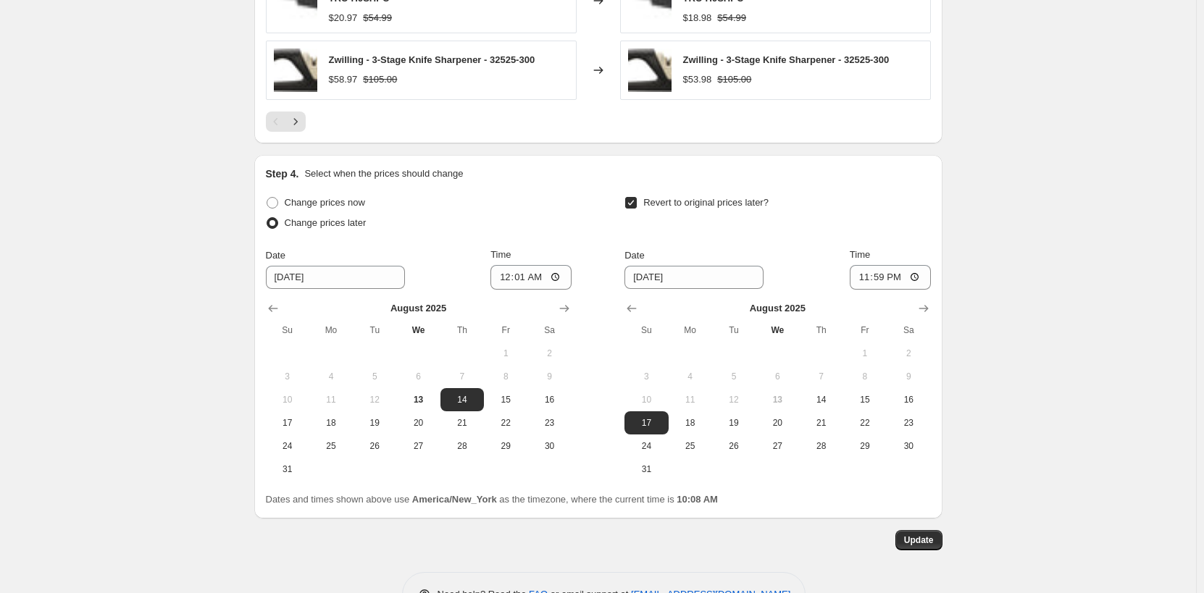
scroll to position [1687, 0]
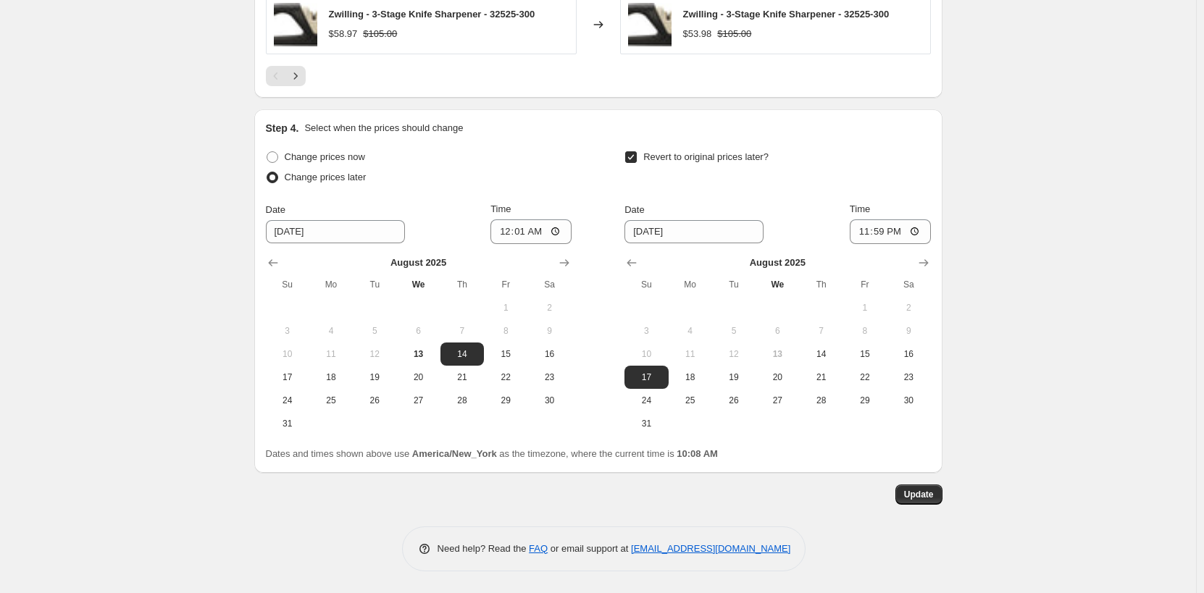
click at [931, 503] on button "Update" at bounding box center [919, 495] width 47 height 20
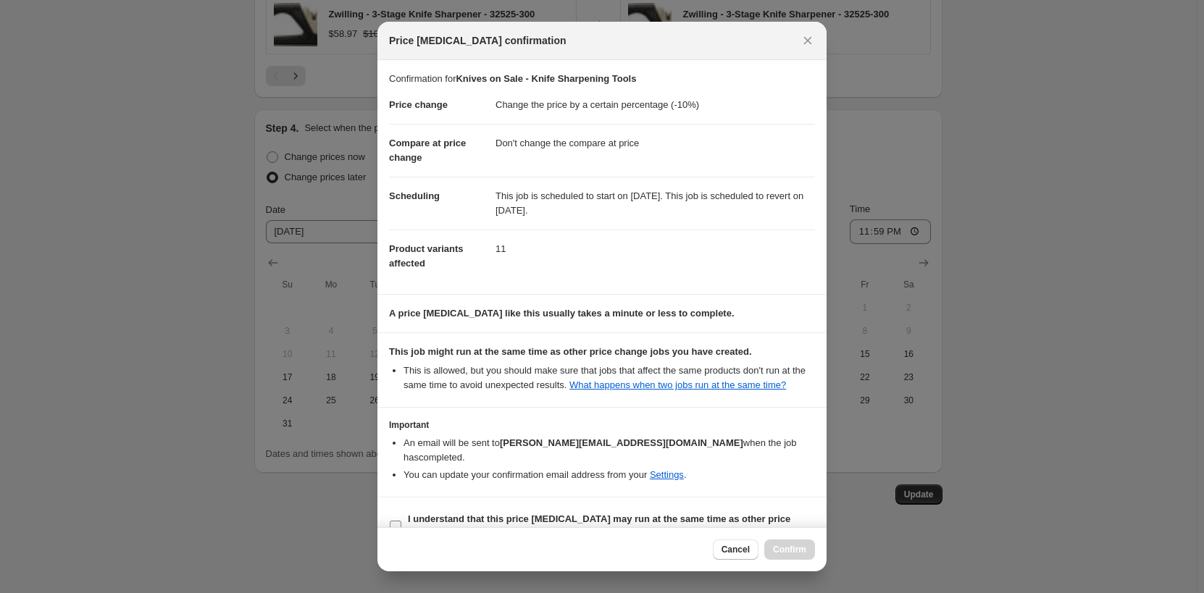
click at [531, 514] on b "I understand that this price [MEDICAL_DATA] may run at the same time as other p…" at bounding box center [599, 526] width 383 height 25
click at [401, 521] on input "I understand that this price [MEDICAL_DATA] may run at the same time as other p…" at bounding box center [396, 527] width 12 height 12
click at [775, 551] on span "Confirm" at bounding box center [789, 550] width 33 height 12
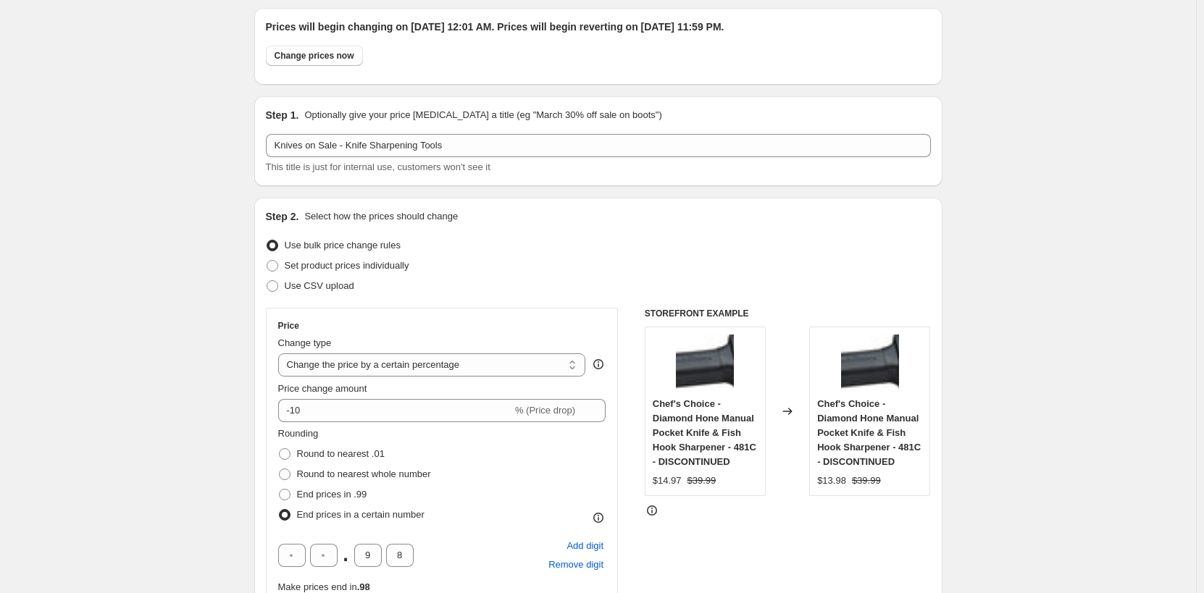
scroll to position [0, 0]
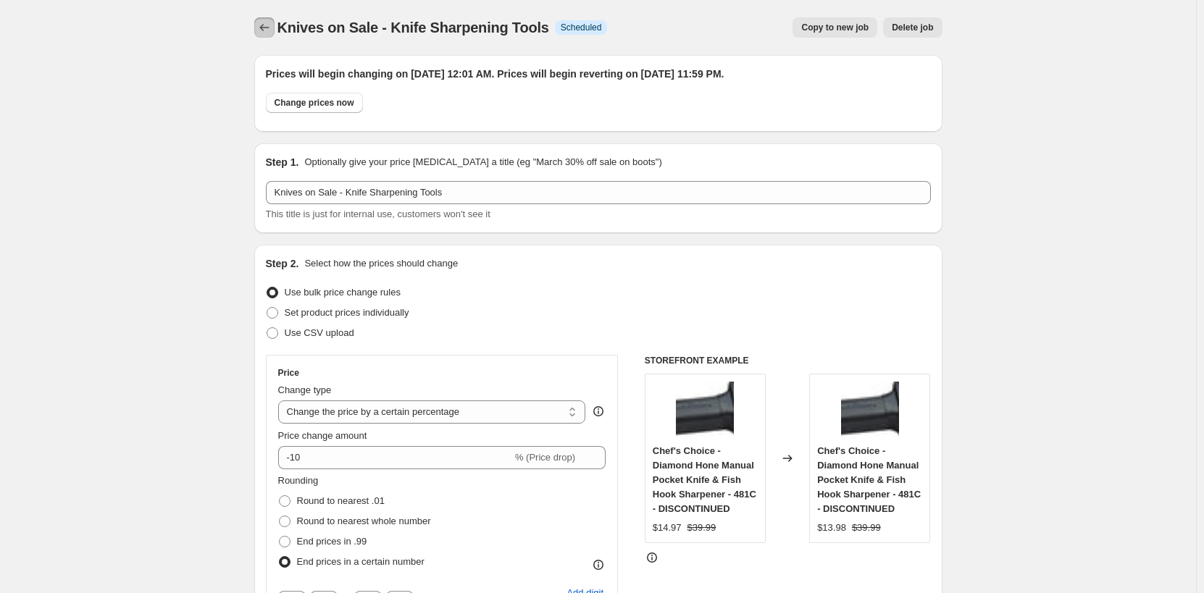
click at [262, 25] on icon "Price change jobs" at bounding box center [264, 27] width 14 height 14
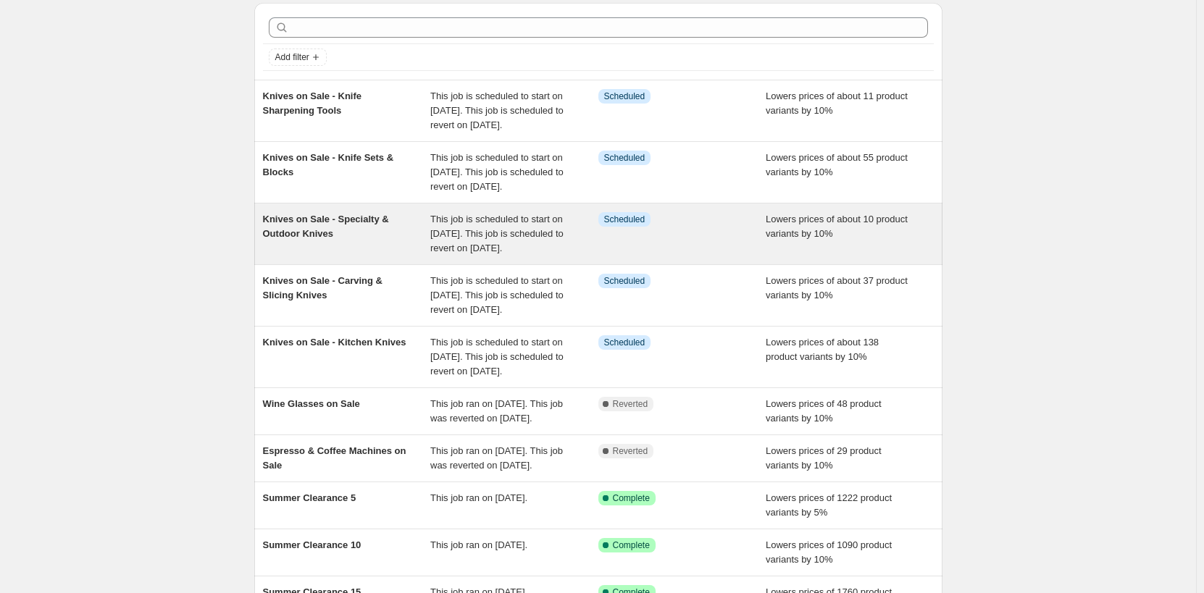
scroll to position [72, 0]
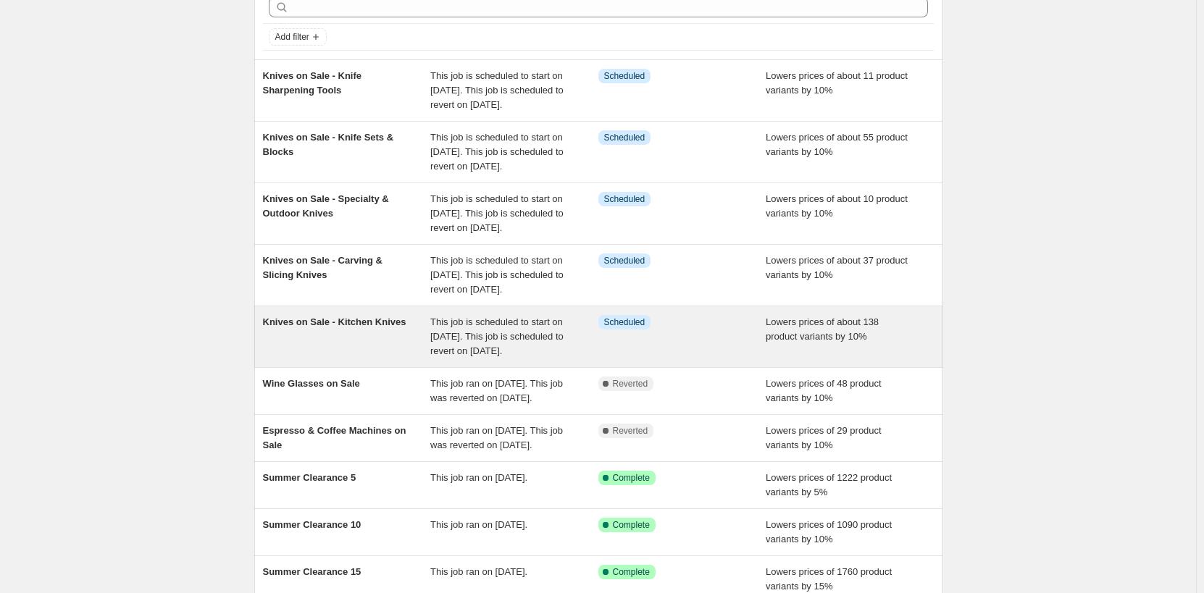
click at [363, 359] on div "Knives on Sale - Kitchen Knives" at bounding box center [347, 336] width 168 height 43
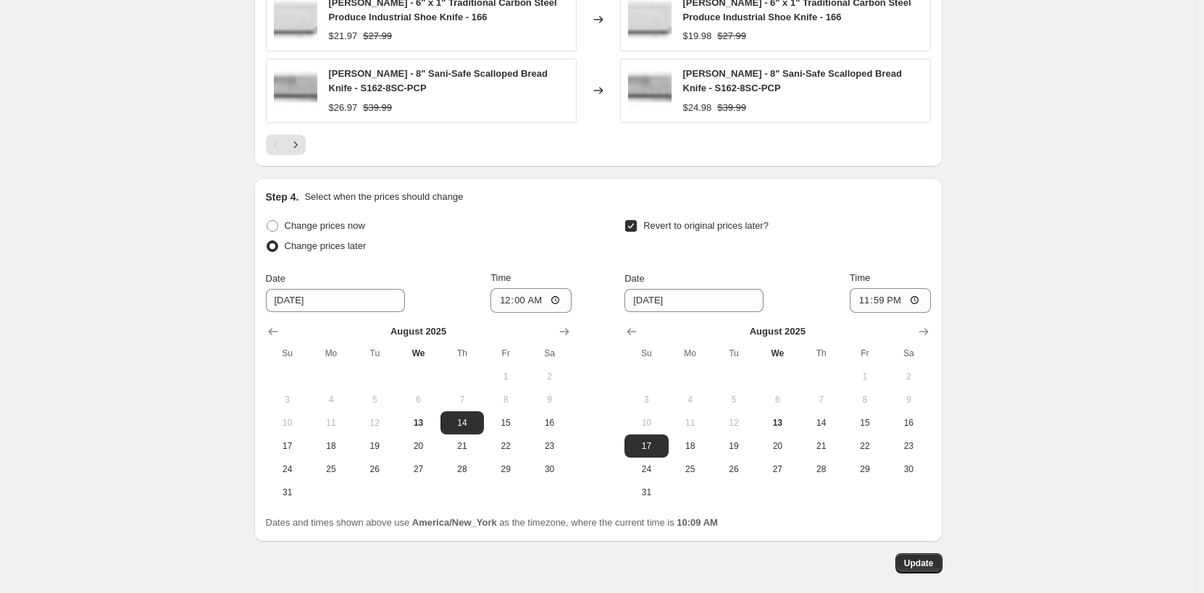
scroll to position [1672, 0]
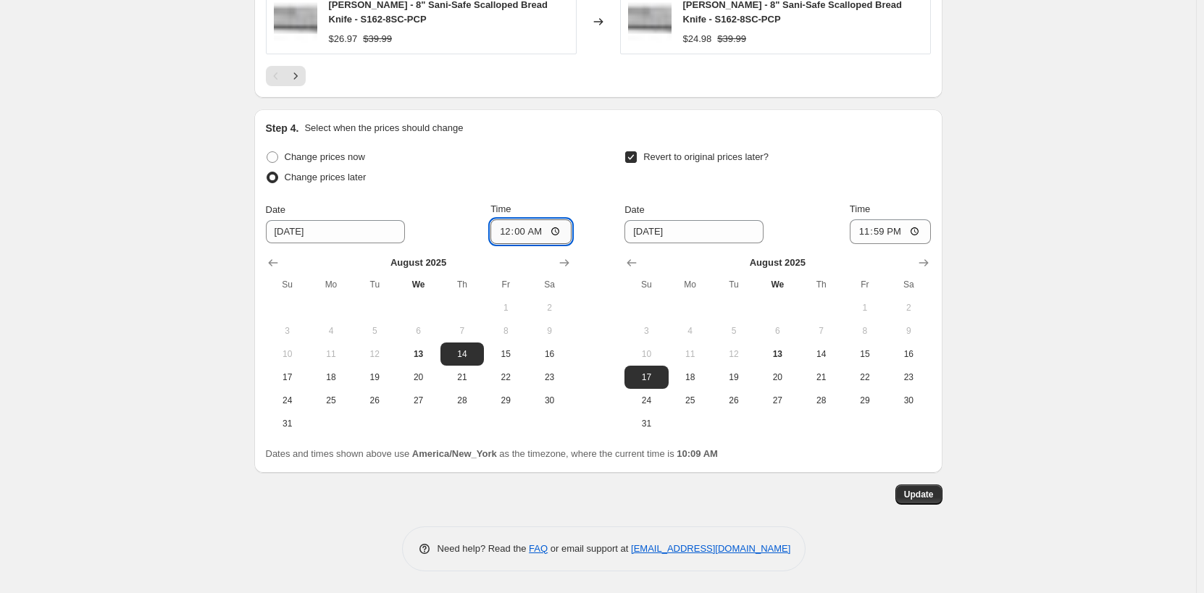
click at [525, 231] on input "00:00" at bounding box center [531, 232] width 81 height 25
click at [913, 494] on span "Update" at bounding box center [919, 495] width 30 height 12
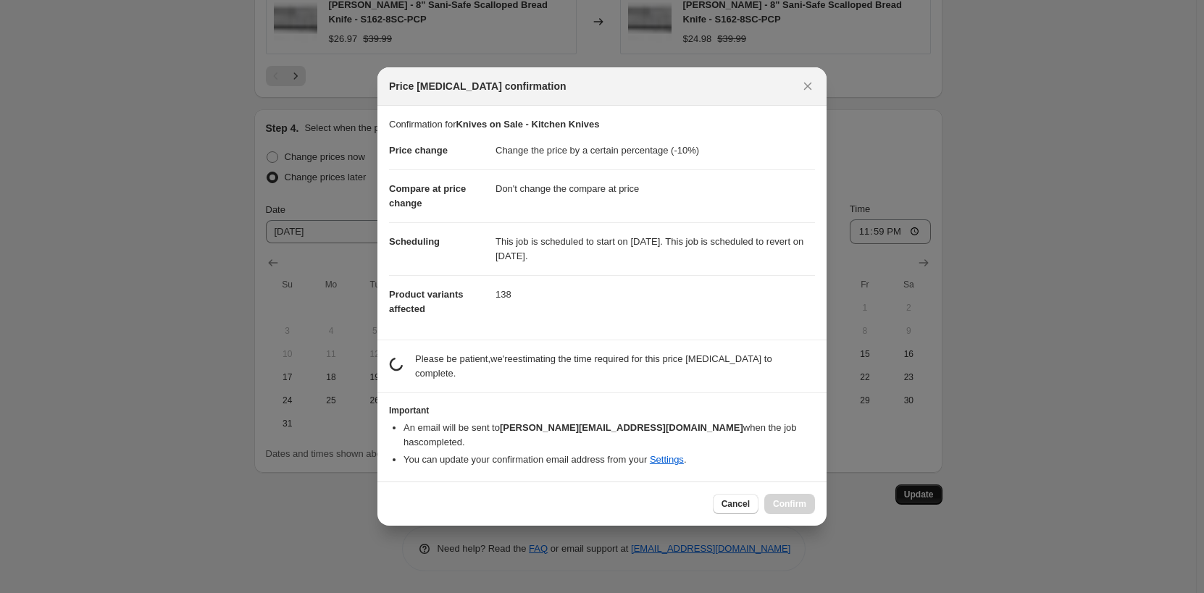
scroll to position [0, 0]
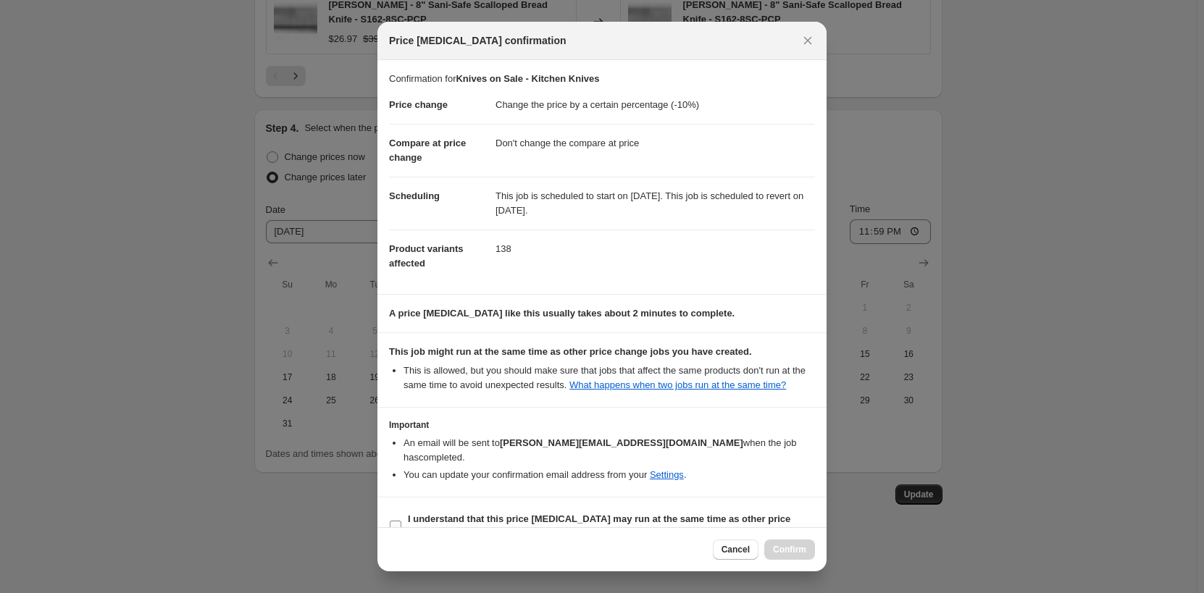
click at [430, 514] on b "I understand that this price [MEDICAL_DATA] may run at the same time as other p…" at bounding box center [599, 526] width 383 height 25
click at [401, 521] on input "I understand that this price [MEDICAL_DATA] may run at the same time as other p…" at bounding box center [396, 527] width 12 height 12
click at [789, 556] on button "Confirm" at bounding box center [789, 550] width 51 height 20
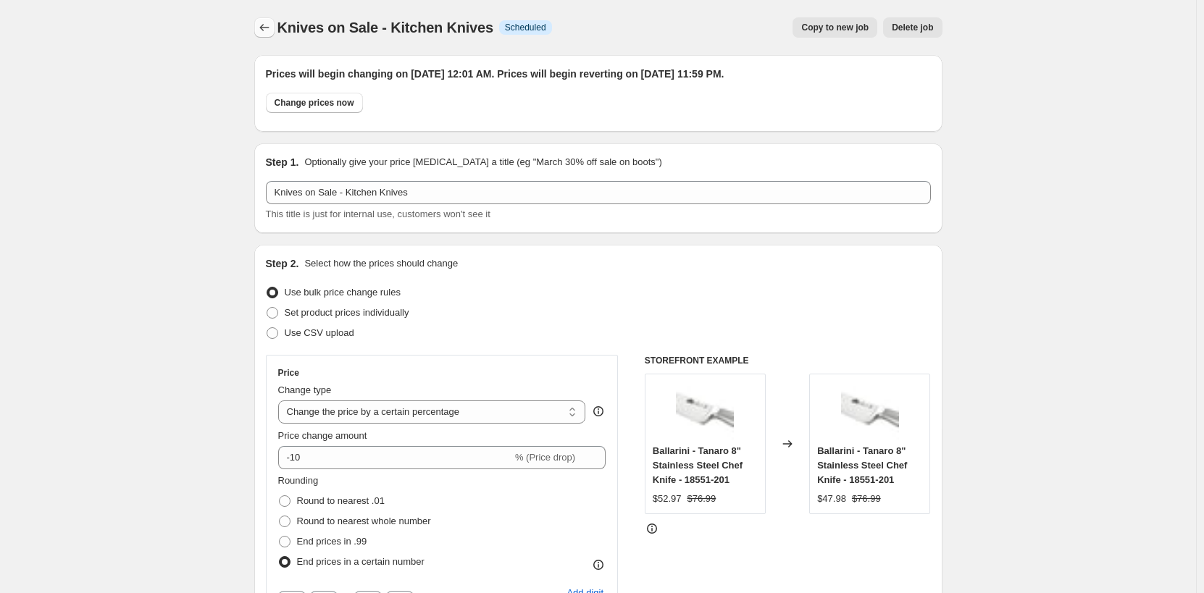
click at [269, 33] on icon "Price change jobs" at bounding box center [264, 27] width 14 height 14
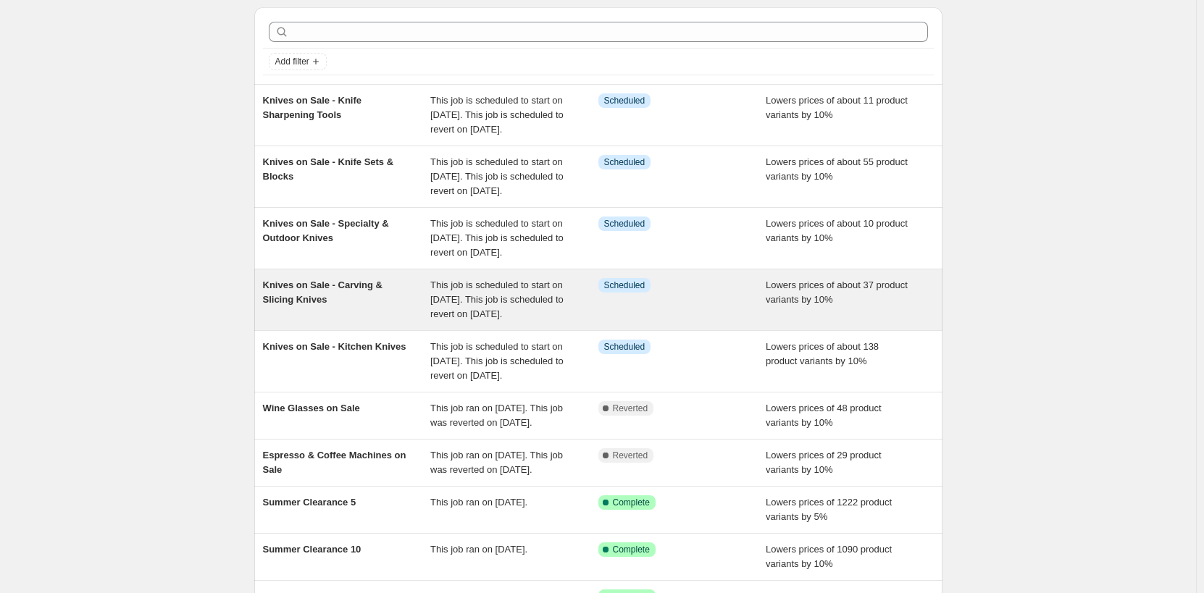
scroll to position [72, 0]
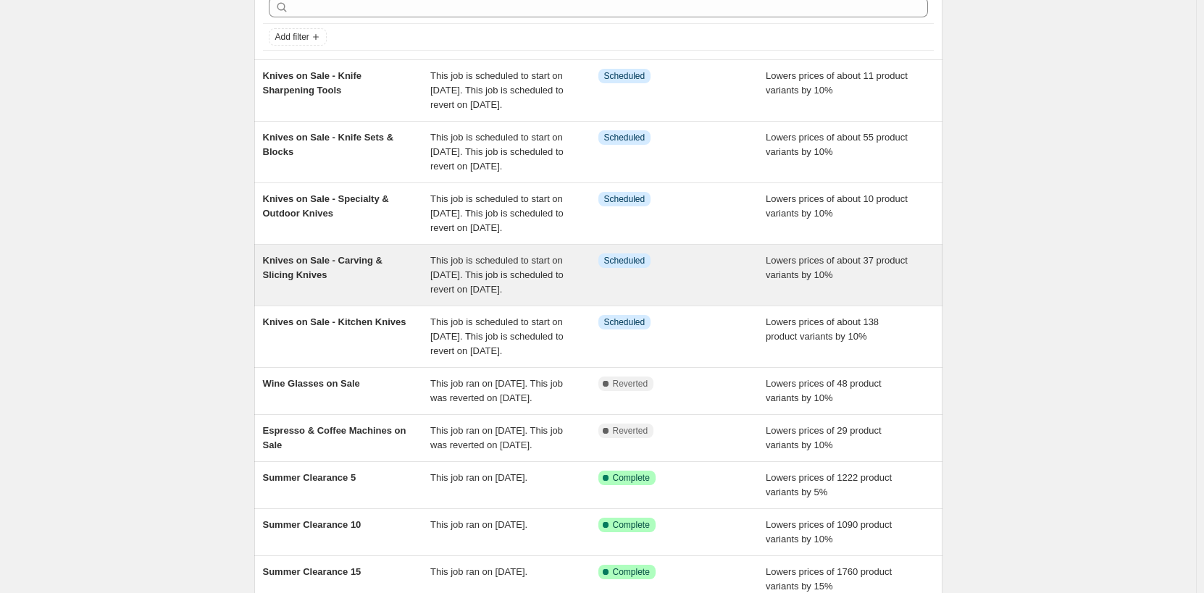
click at [398, 297] on div "Knives on Sale - Carving & Slicing Knives" at bounding box center [347, 275] width 168 height 43
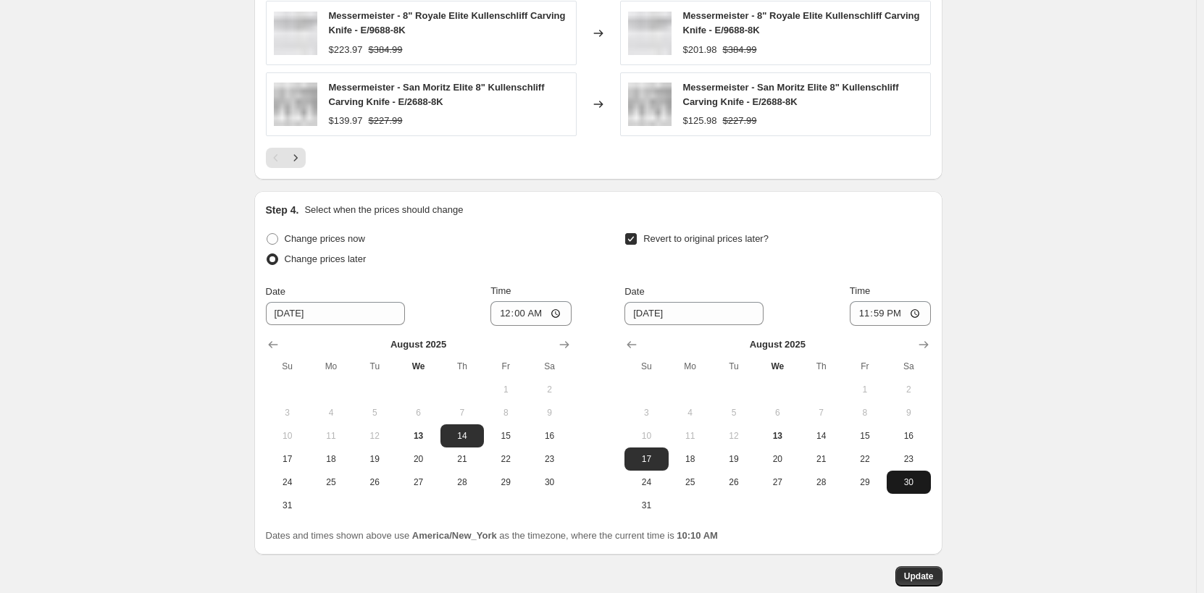
scroll to position [1667, 0]
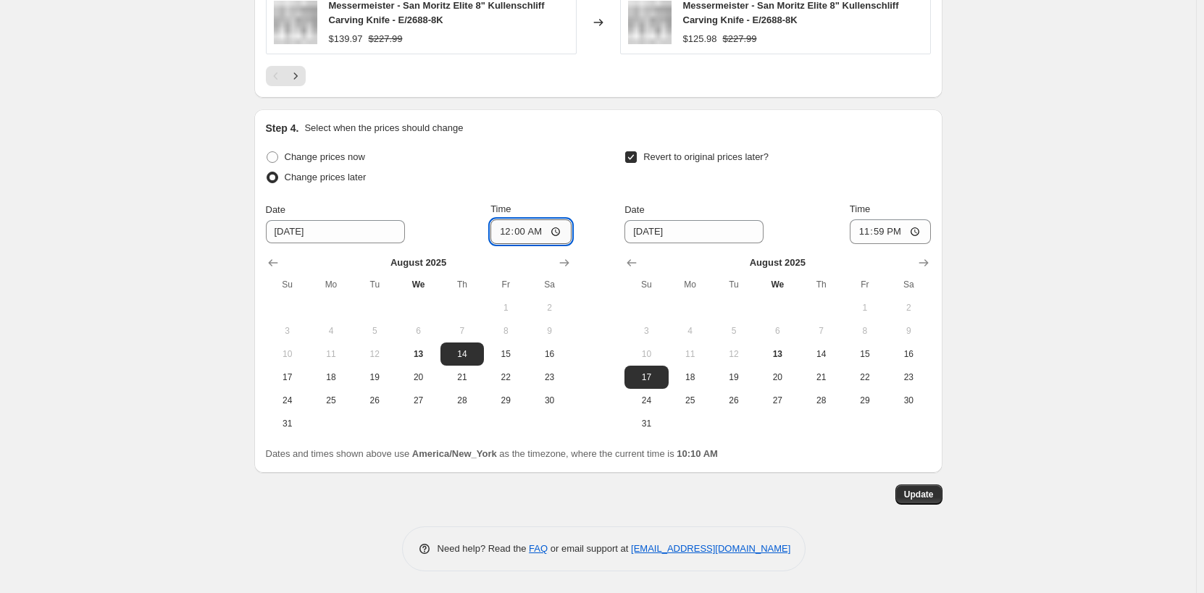
click at [524, 233] on input "00:00" at bounding box center [531, 232] width 81 height 25
click at [919, 493] on span "Update" at bounding box center [919, 495] width 30 height 12
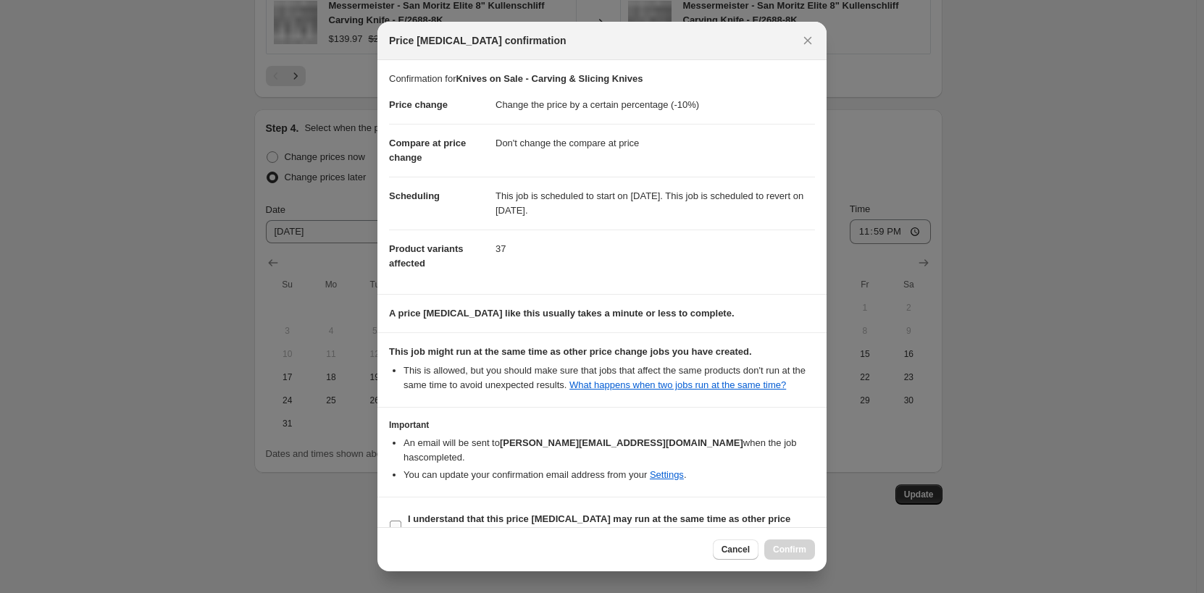
click at [424, 519] on b "I understand that this price [MEDICAL_DATA] may run at the same time as other p…" at bounding box center [599, 526] width 383 height 25
click at [401, 521] on input "I understand that this price [MEDICAL_DATA] may run at the same time as other p…" at bounding box center [396, 527] width 12 height 12
click at [798, 554] on span "Confirm" at bounding box center [789, 550] width 33 height 12
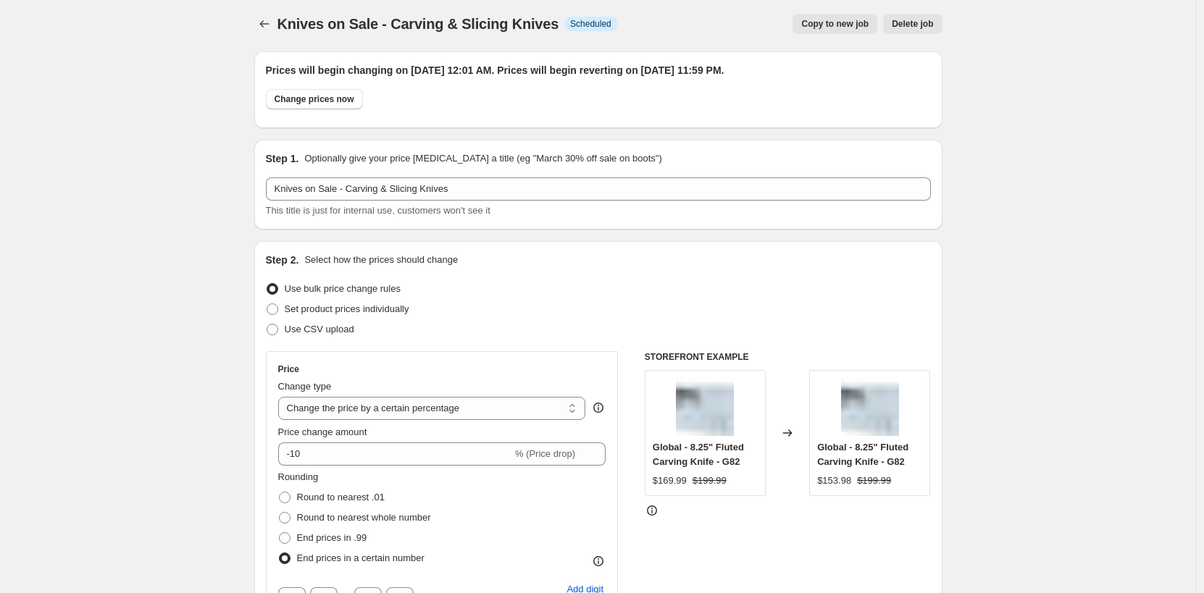
scroll to position [0, 0]
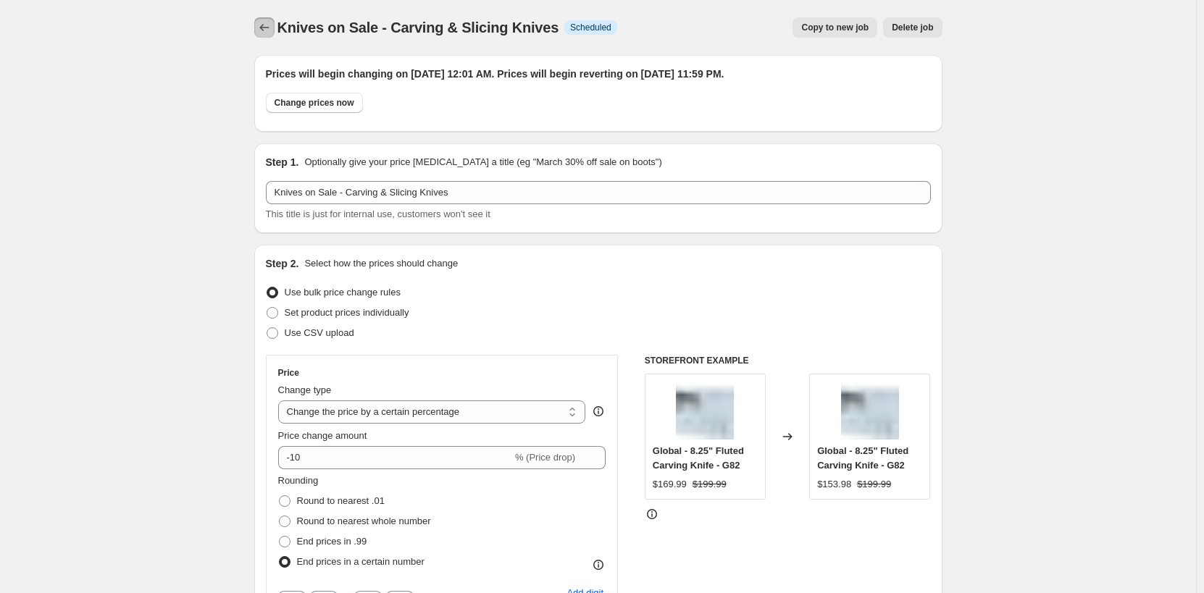
click at [267, 30] on icon "Price change jobs" at bounding box center [264, 27] width 14 height 14
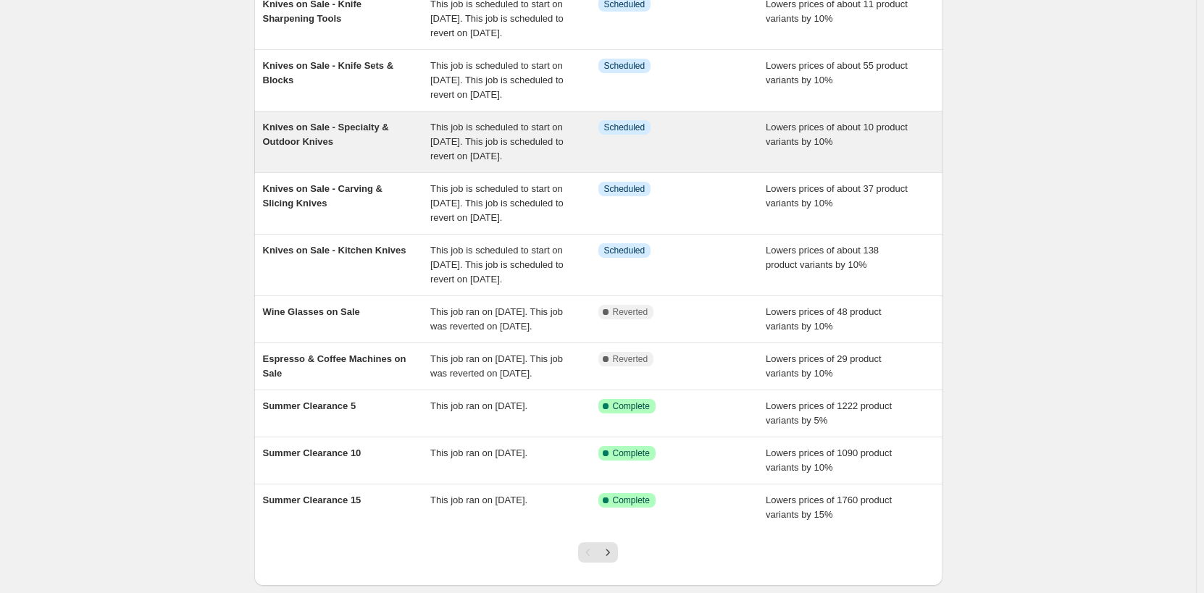
scroll to position [145, 0]
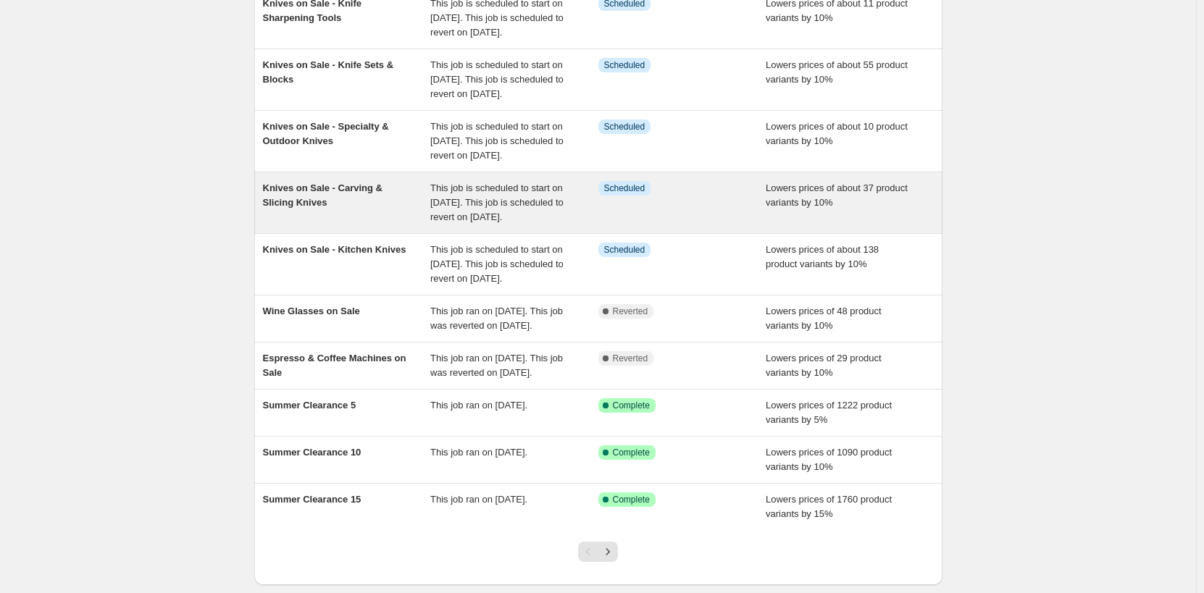
click at [399, 225] on div "Knives on Sale - Carving & Slicing Knives" at bounding box center [347, 202] width 168 height 43
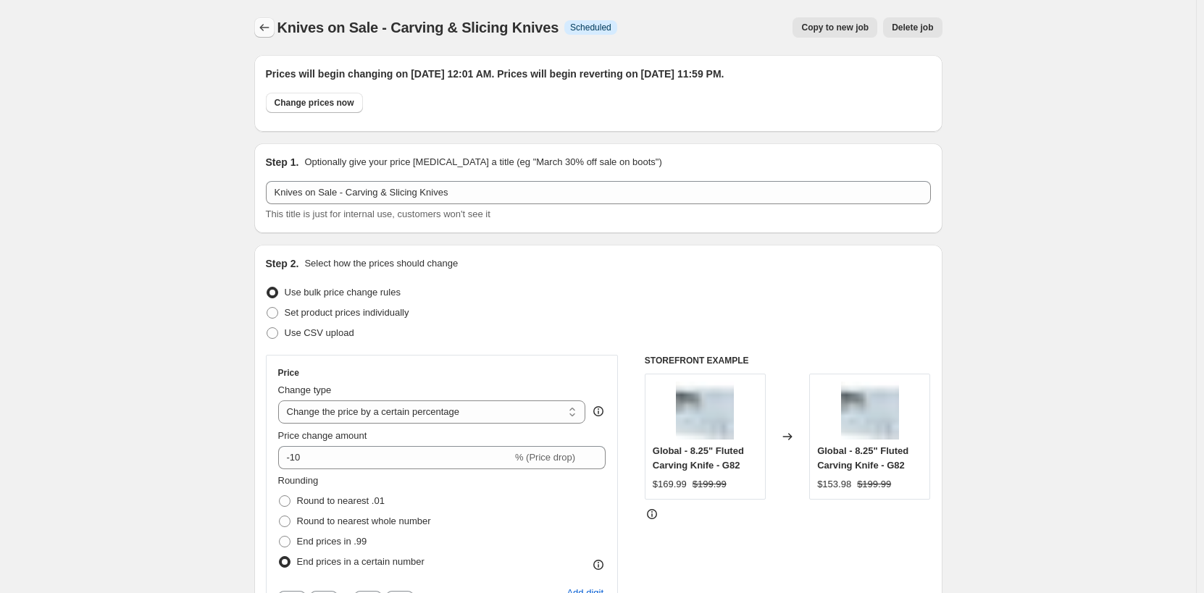
click at [270, 35] on button "Price change jobs" at bounding box center [264, 27] width 20 height 20
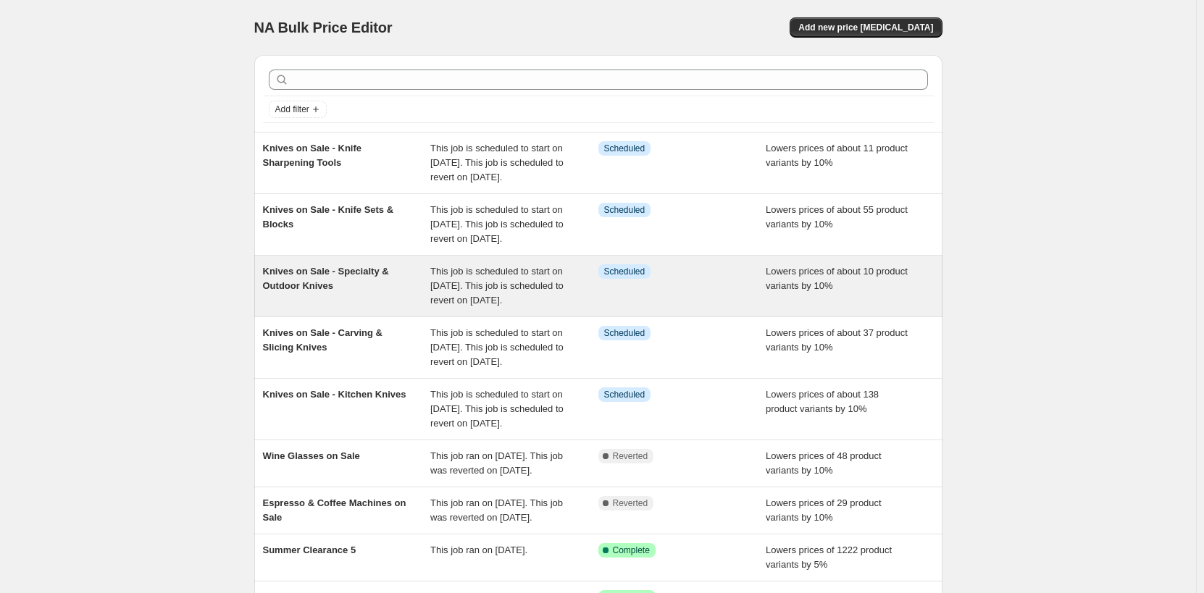
click at [408, 308] on div "Knives on Sale - Specialty & Outdoor Knives" at bounding box center [347, 285] width 168 height 43
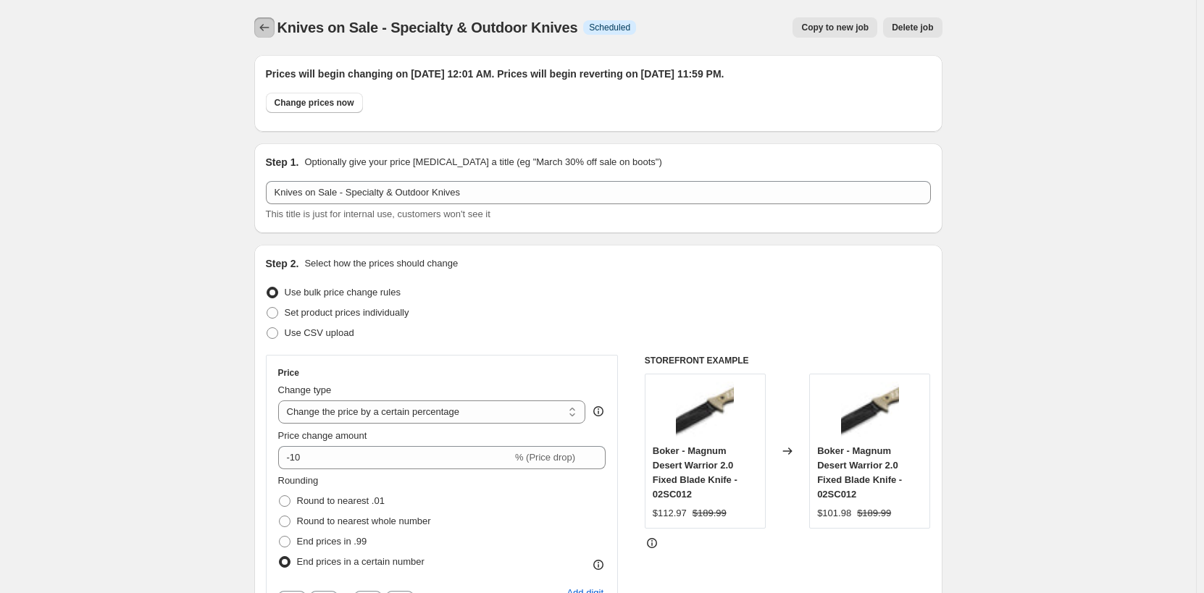
click at [269, 32] on icon "Price change jobs" at bounding box center [264, 27] width 14 height 14
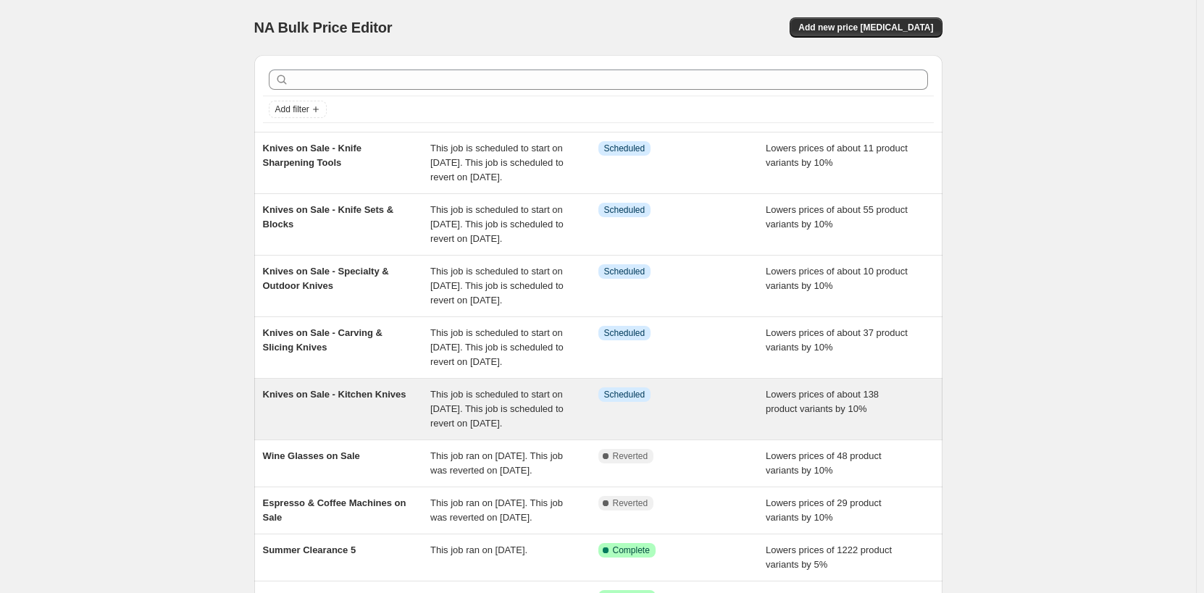
click at [362, 431] on div "Knives on Sale - Kitchen Knives" at bounding box center [347, 409] width 168 height 43
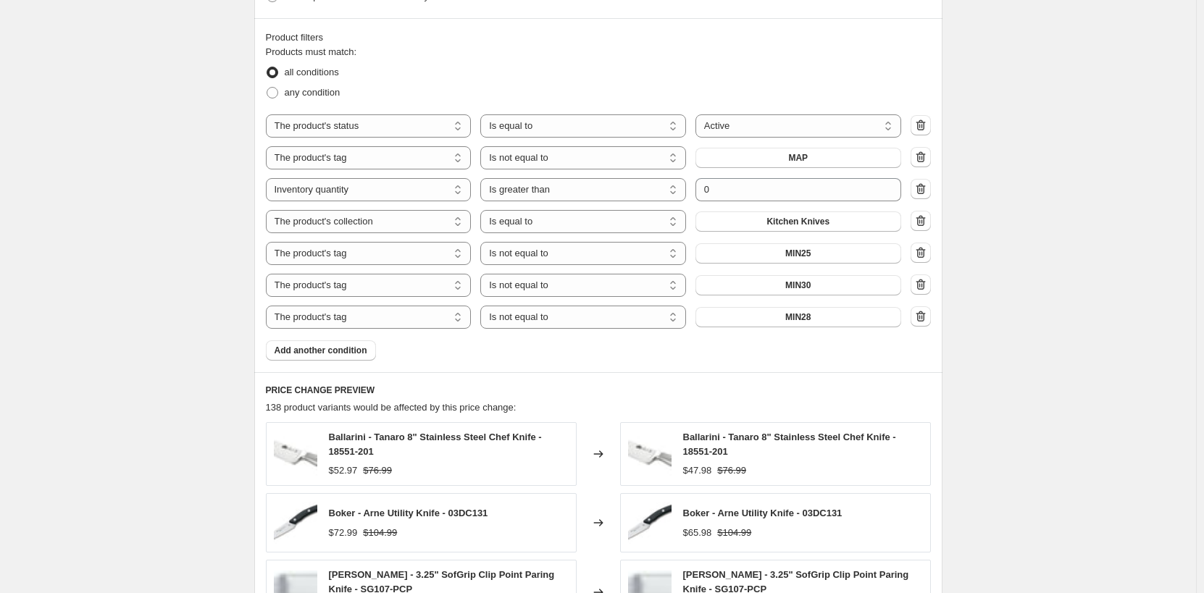
scroll to position [1087, 0]
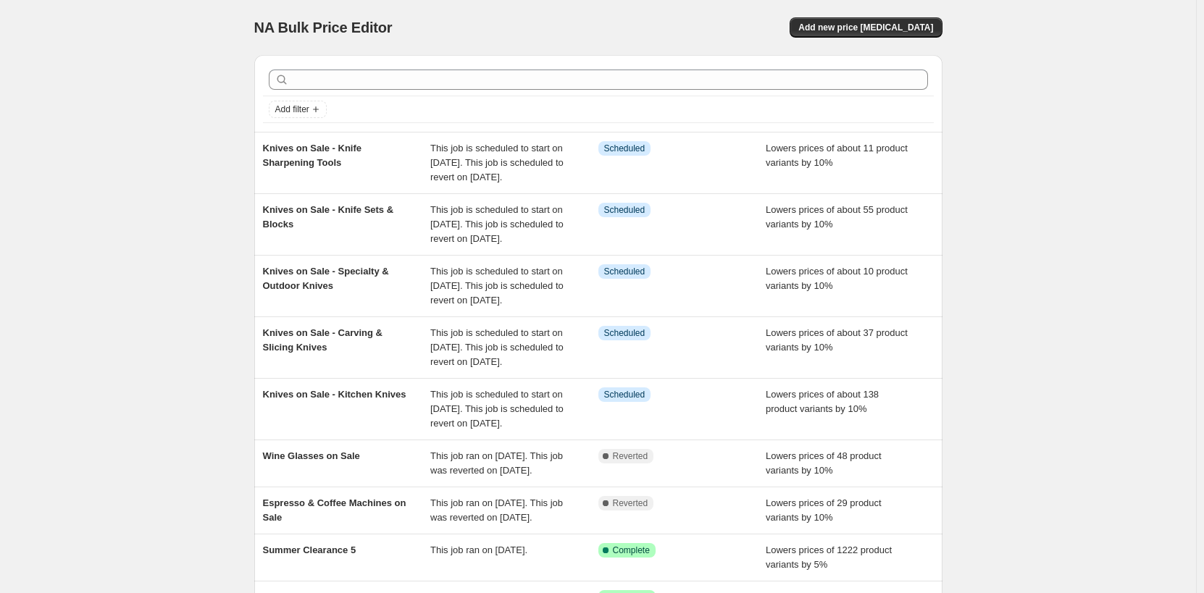
click at [1028, 214] on div "NA Bulk Price Editor. This page is ready NA Bulk Price Editor Add new price [ME…" at bounding box center [598, 409] width 1196 height 819
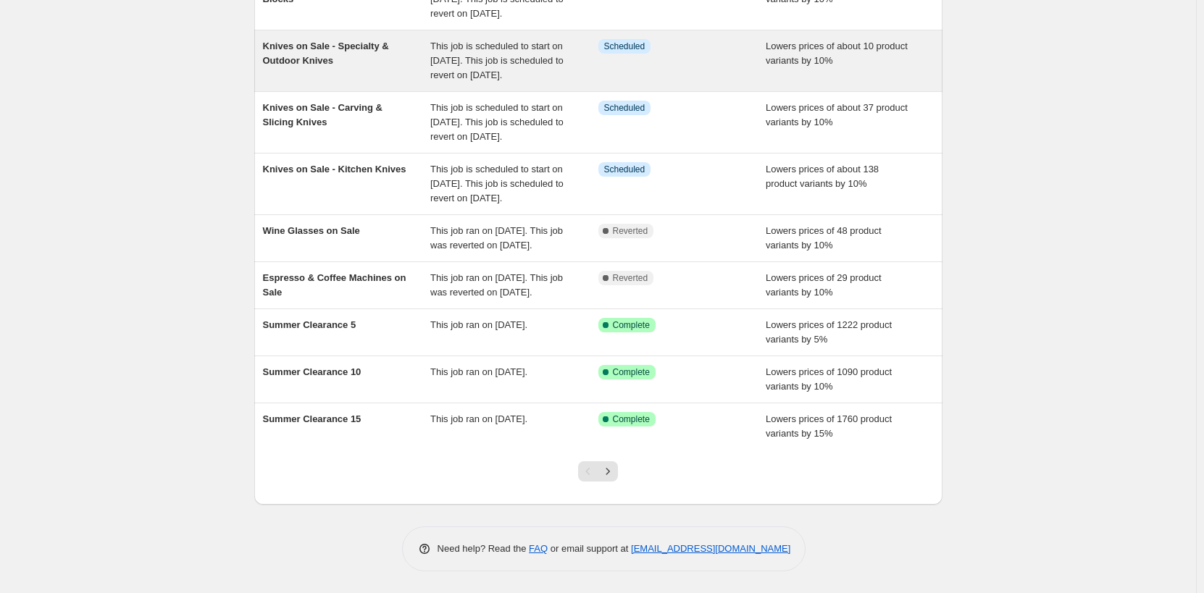
scroll to position [327, 0]
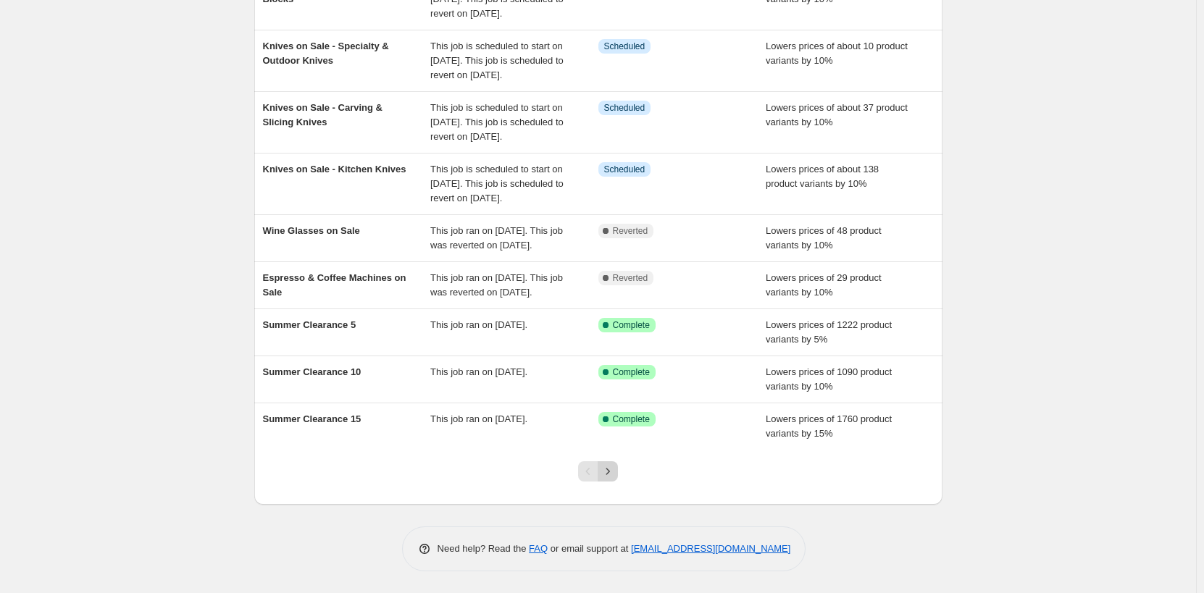
click at [609, 476] on icon "Next" at bounding box center [608, 471] width 14 height 14
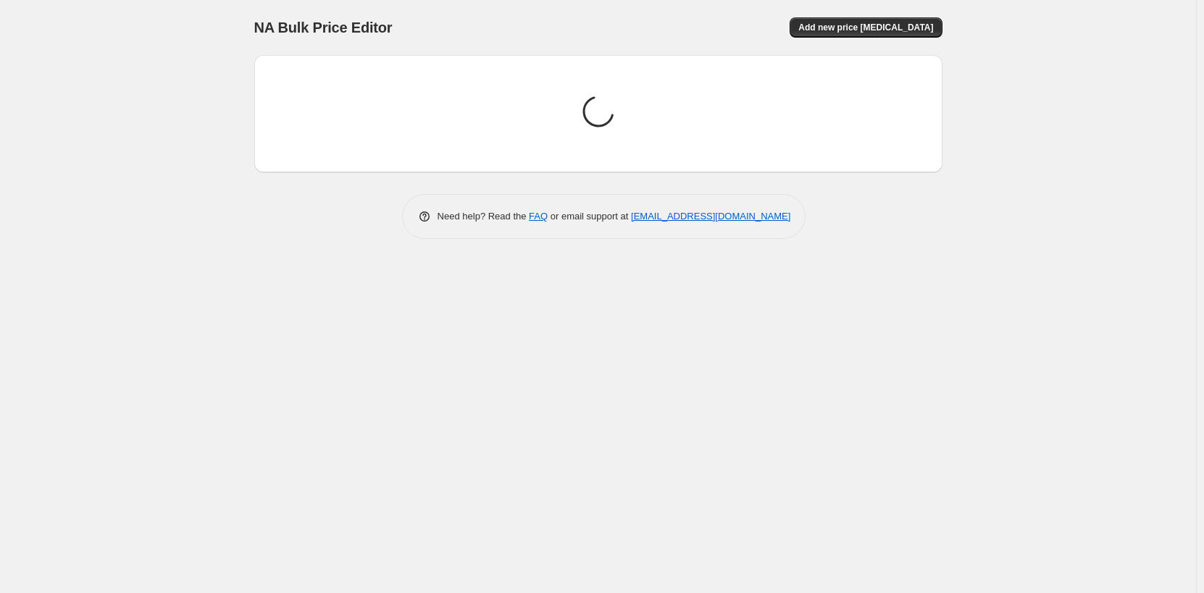
scroll to position [0, 0]
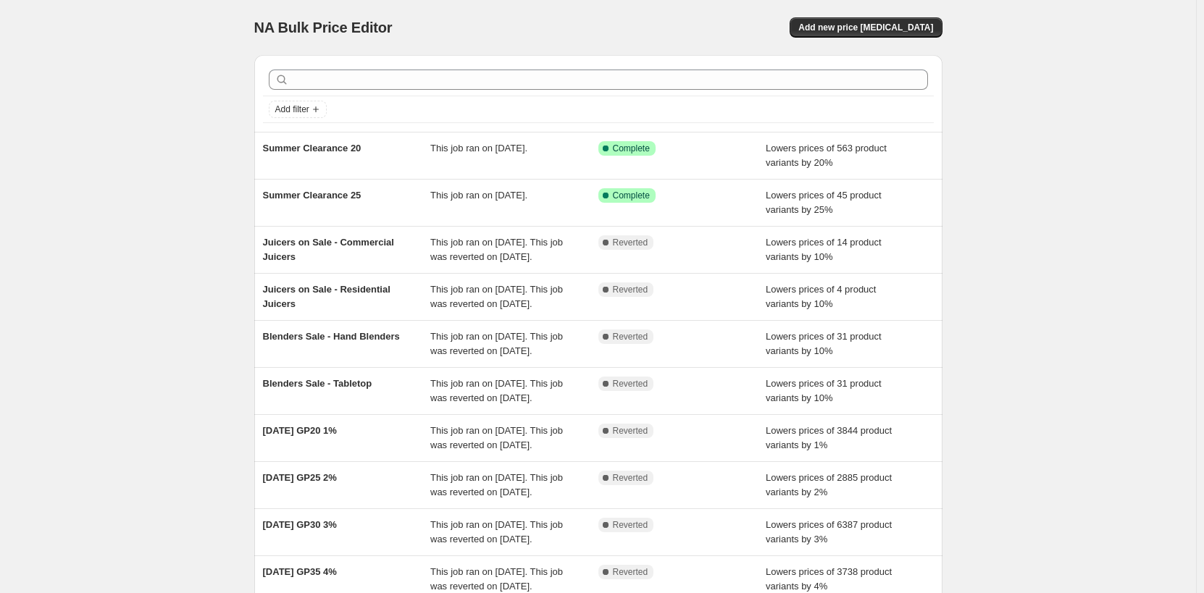
click at [1066, 317] on div "NA Bulk Price Editor. This page is ready NA Bulk Price Editor Add new price [ME…" at bounding box center [598, 373] width 1196 height 746
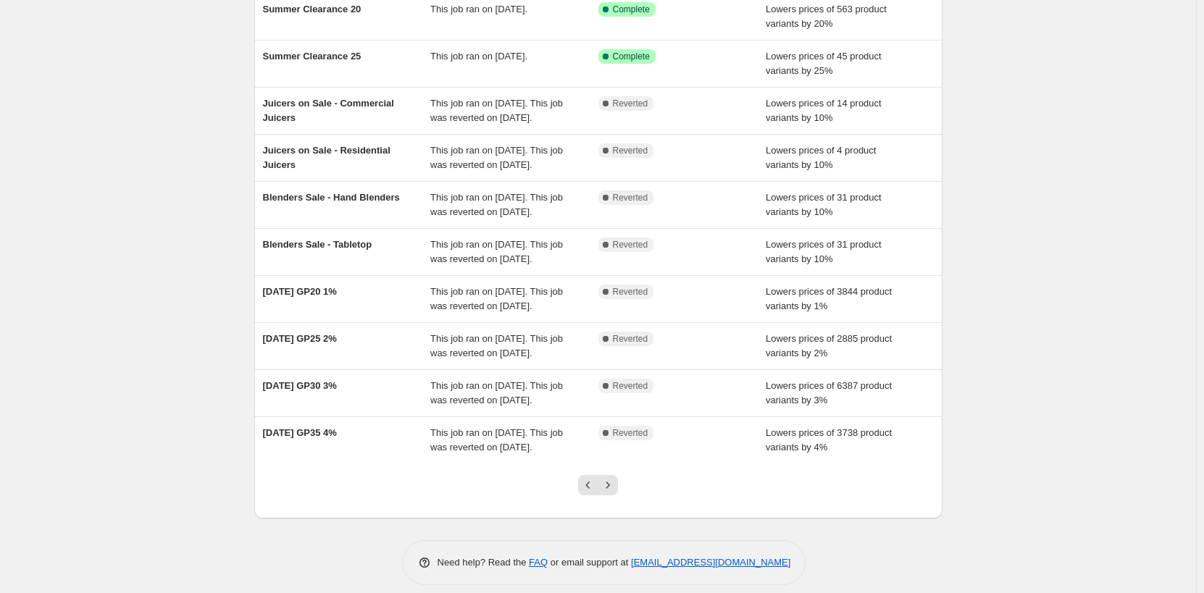
scroll to position [153, 0]
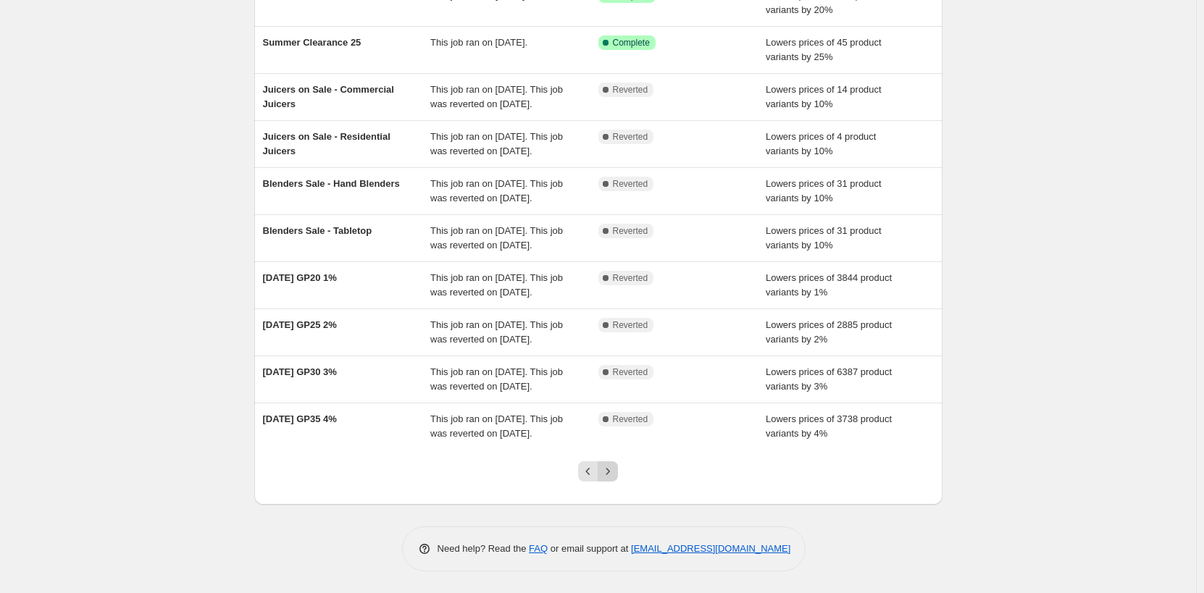
click at [612, 475] on icon "Next" at bounding box center [608, 471] width 14 height 14
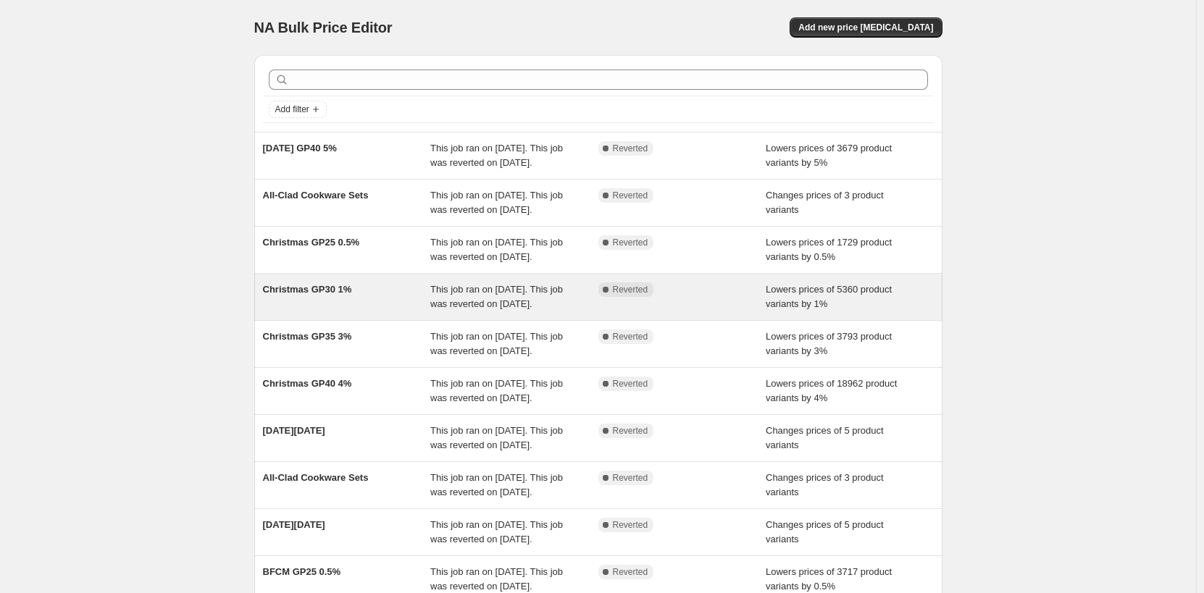
scroll to position [283, 0]
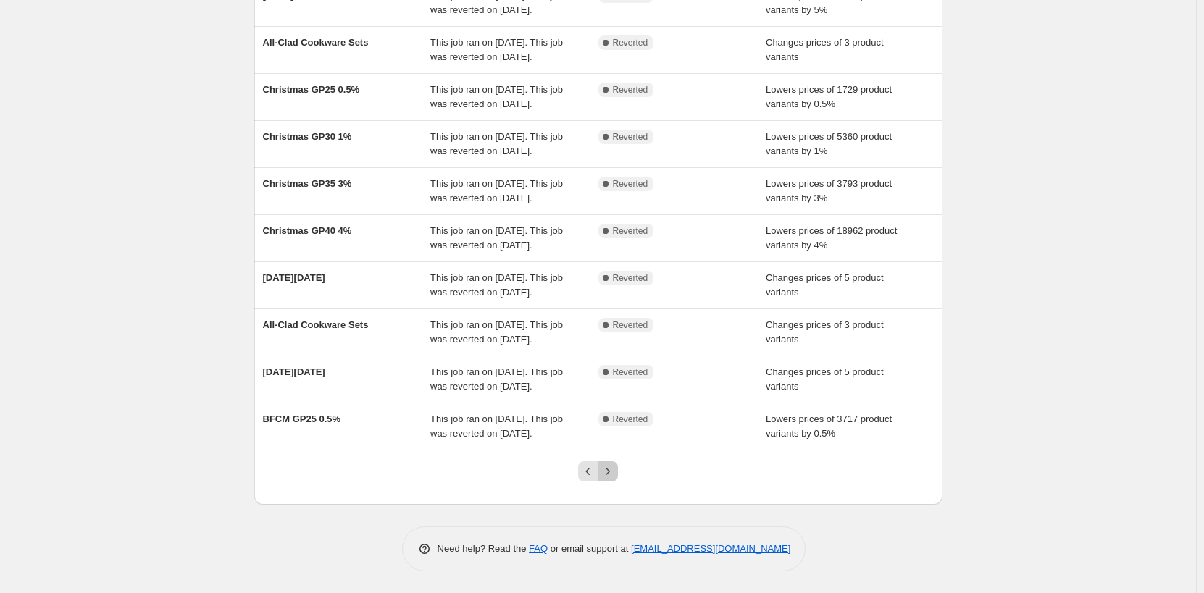
click at [615, 470] on icon "Next" at bounding box center [608, 471] width 14 height 14
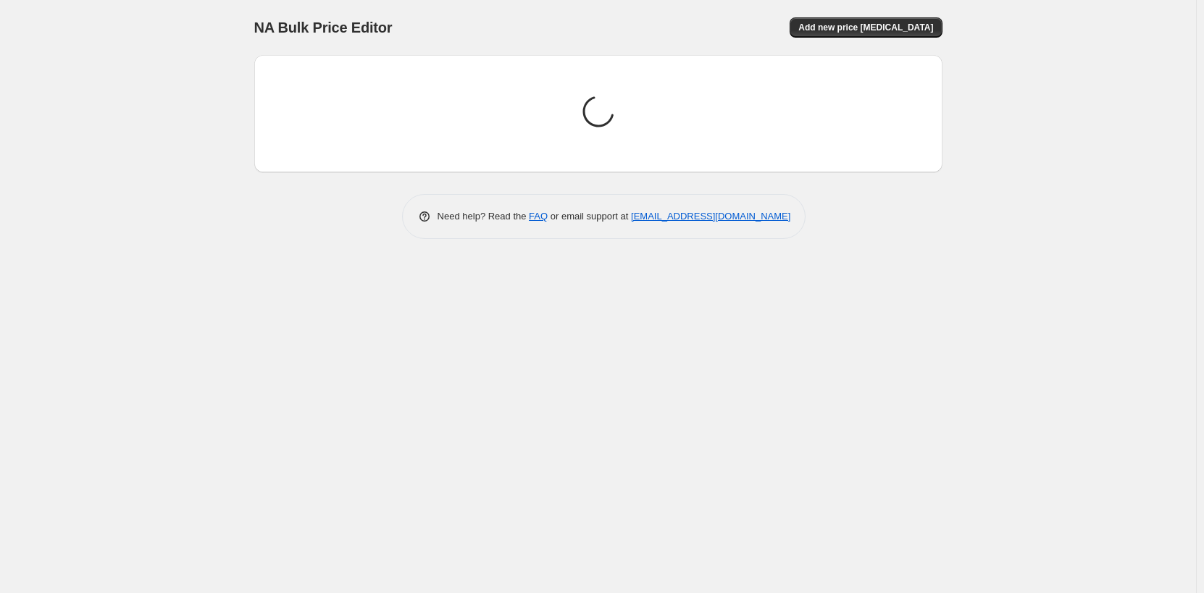
scroll to position [0, 0]
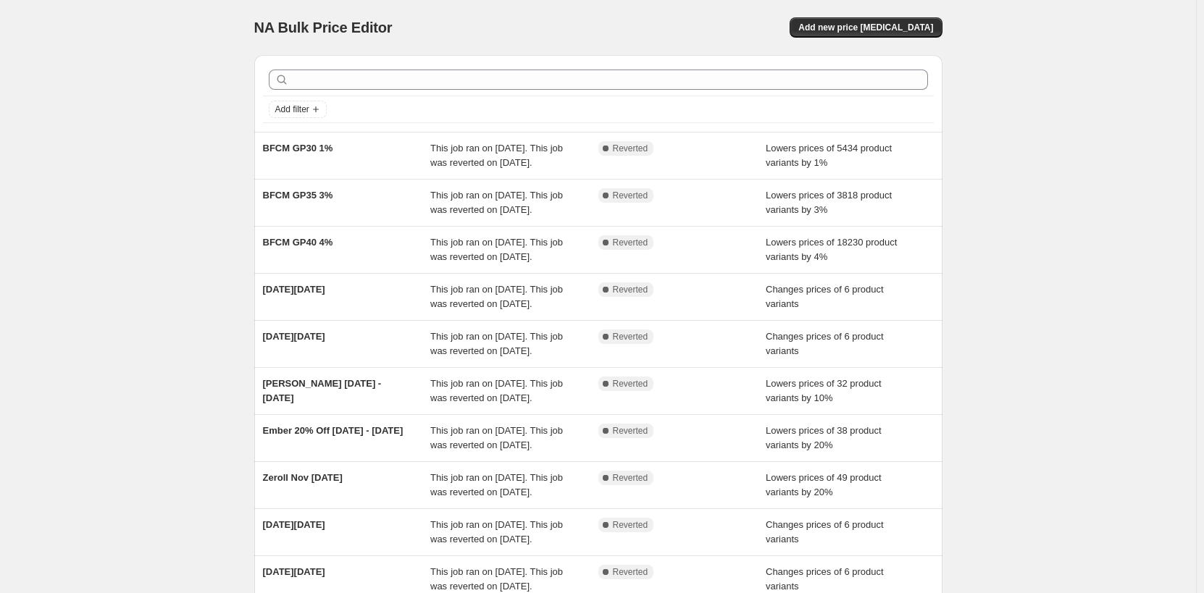
click at [1101, 321] on div "NA Bulk Price Editor. This page is ready NA Bulk Price Editor Add new price [ME…" at bounding box center [598, 373] width 1196 height 746
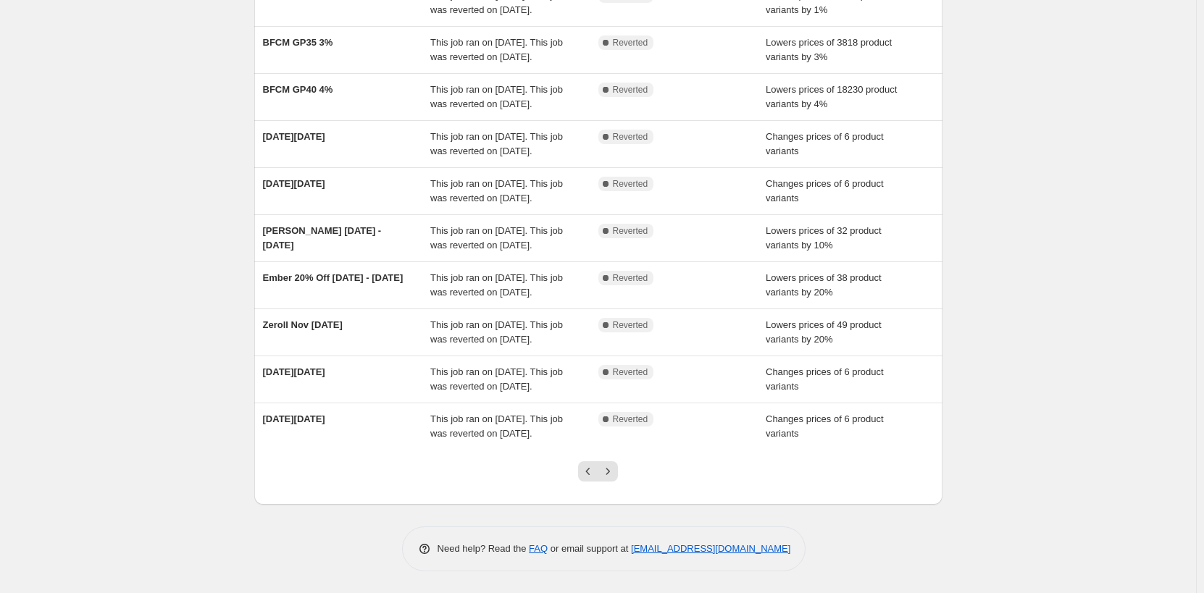
scroll to position [298, 0]
click at [588, 477] on icon "Previous" at bounding box center [588, 471] width 14 height 14
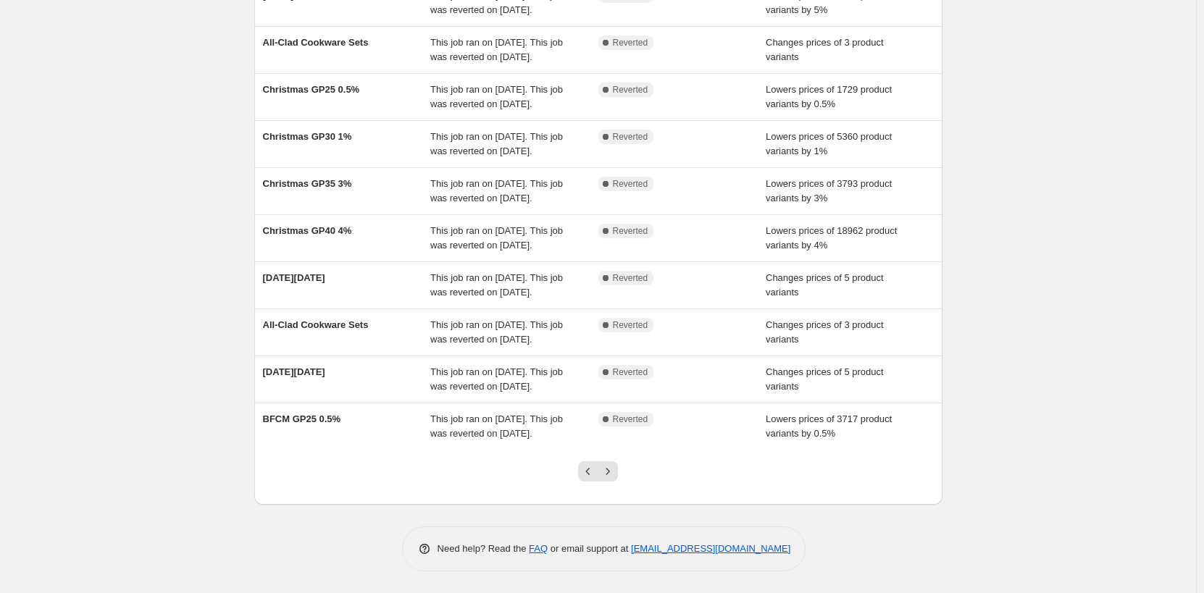
scroll to position [283, 0]
click at [586, 467] on icon "Previous" at bounding box center [588, 471] width 14 height 14
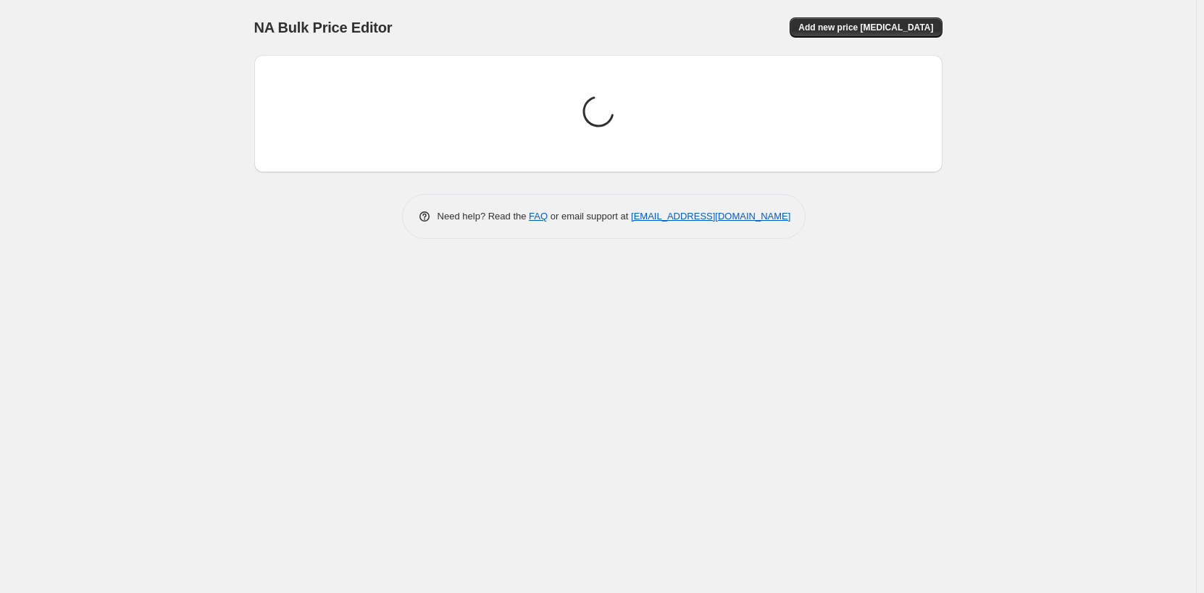
scroll to position [0, 0]
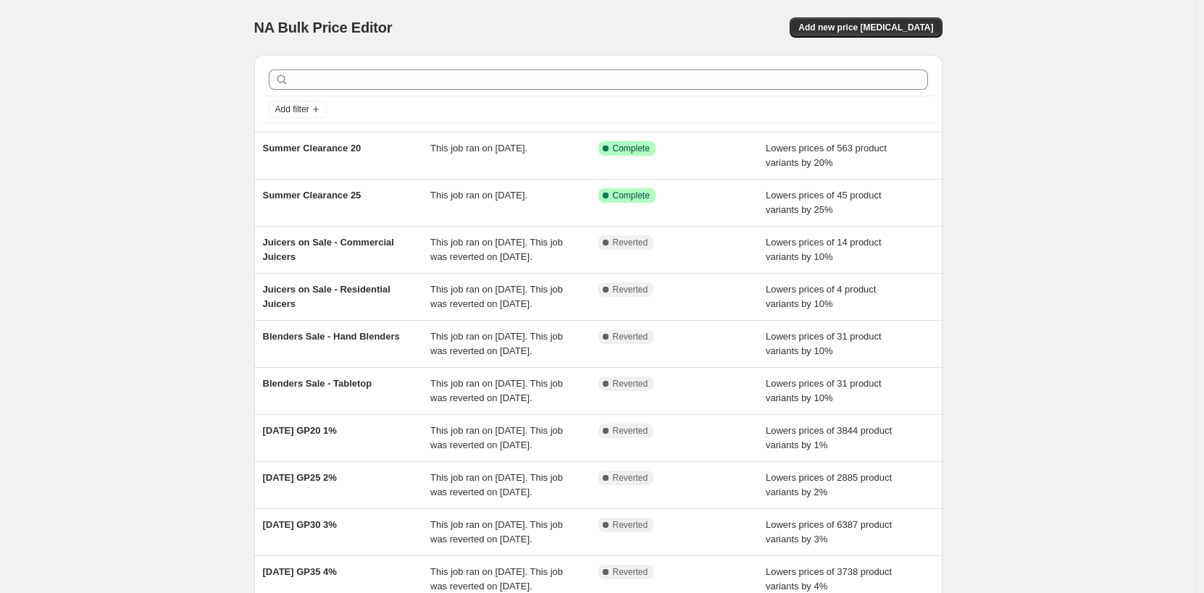
click at [1081, 389] on div "NA Bulk Price Editor. This page is ready NA Bulk Price Editor Add new price [ME…" at bounding box center [598, 373] width 1196 height 746
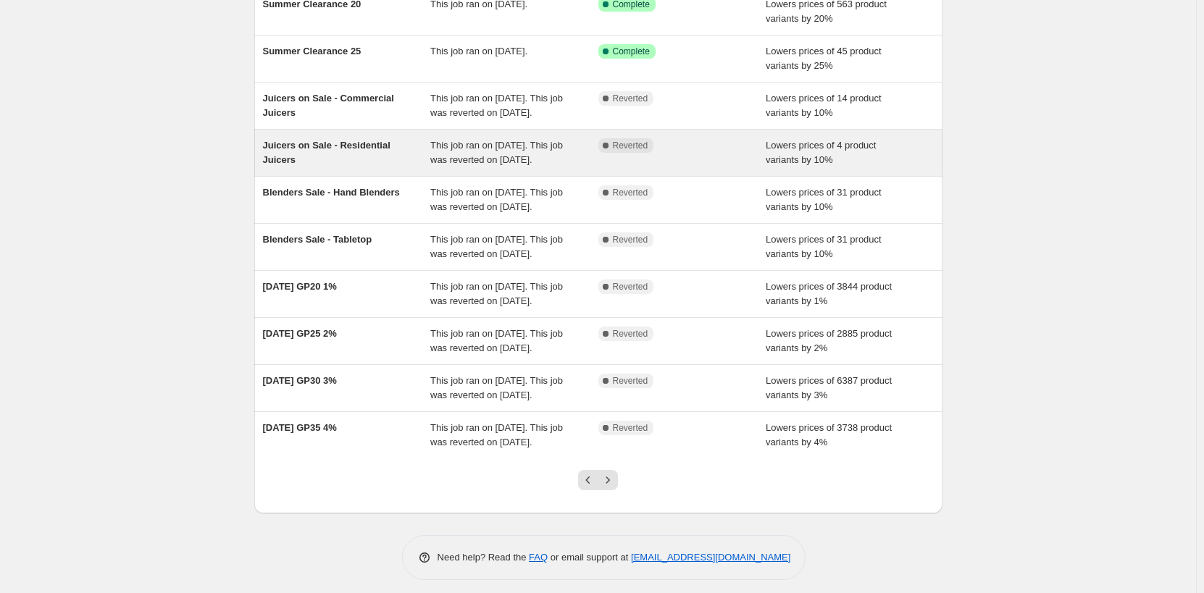
scroll to position [153, 0]
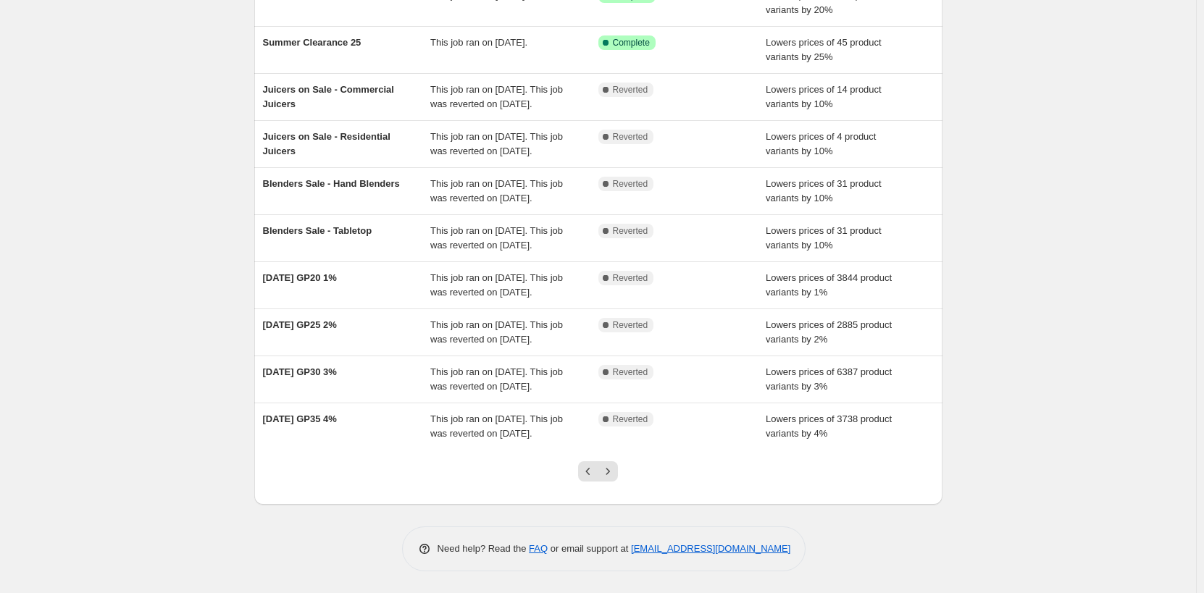
click at [1069, 304] on div "NA Bulk Price Editor. This page is ready NA Bulk Price Editor Add new price [ME…" at bounding box center [598, 220] width 1196 height 746
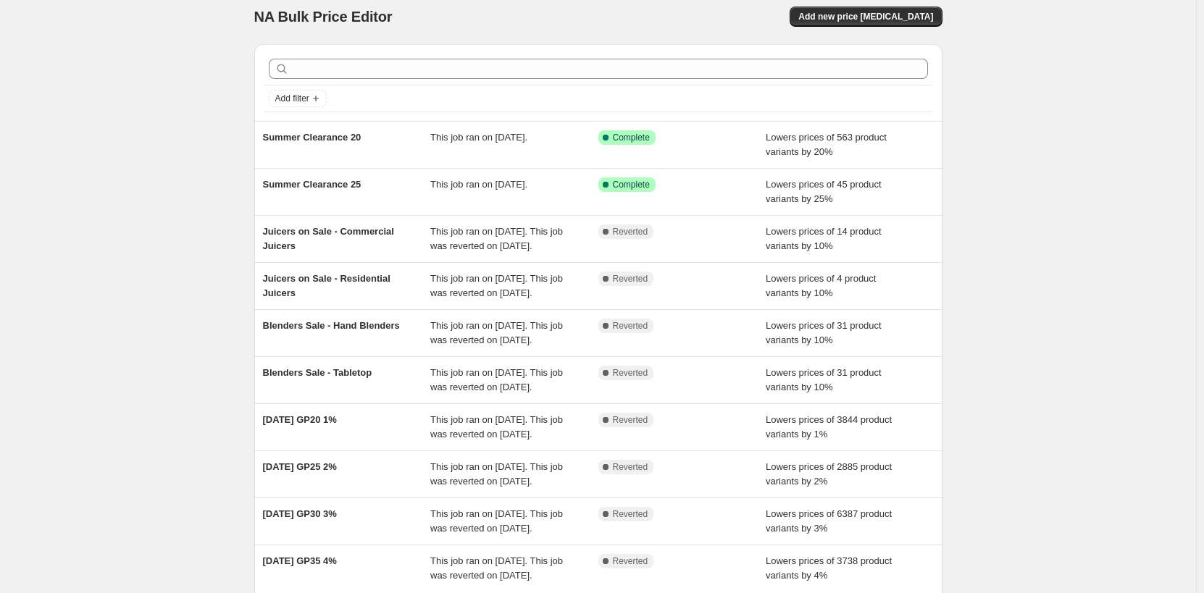
scroll to position [0, 0]
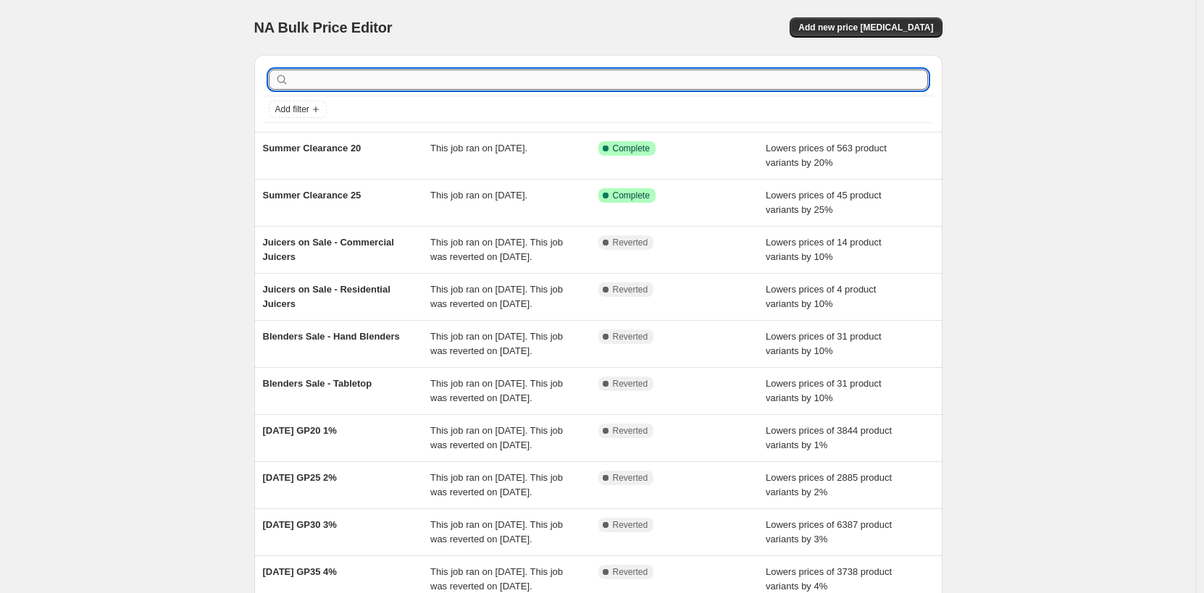
click at [467, 83] on input "text" at bounding box center [610, 80] width 636 height 20
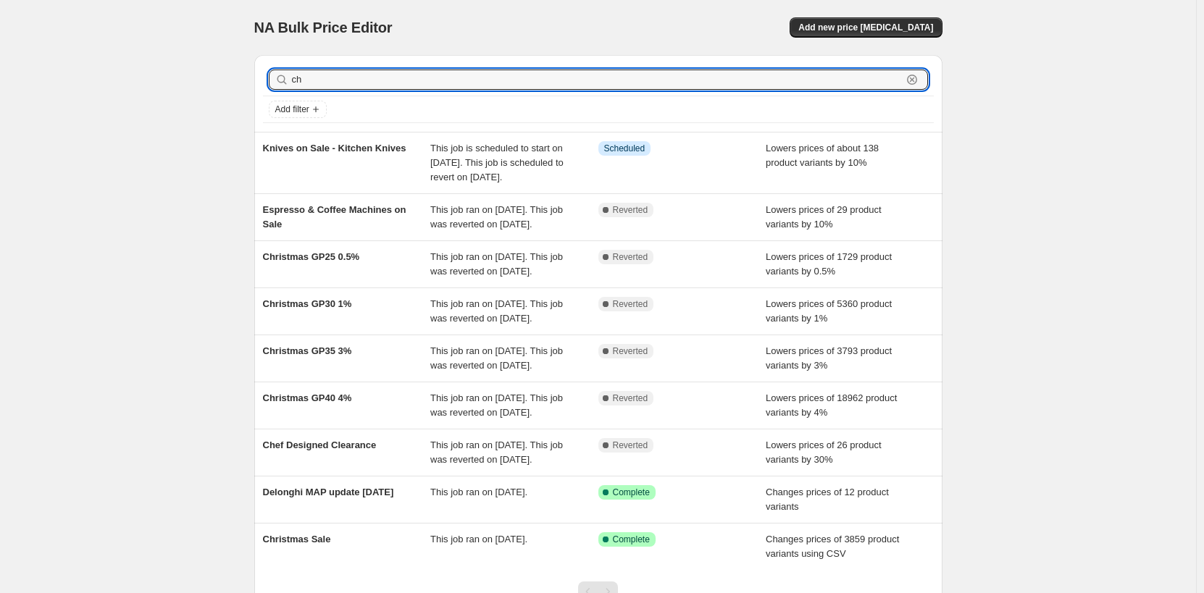
click at [466, 83] on input "ch" at bounding box center [597, 80] width 610 height 20
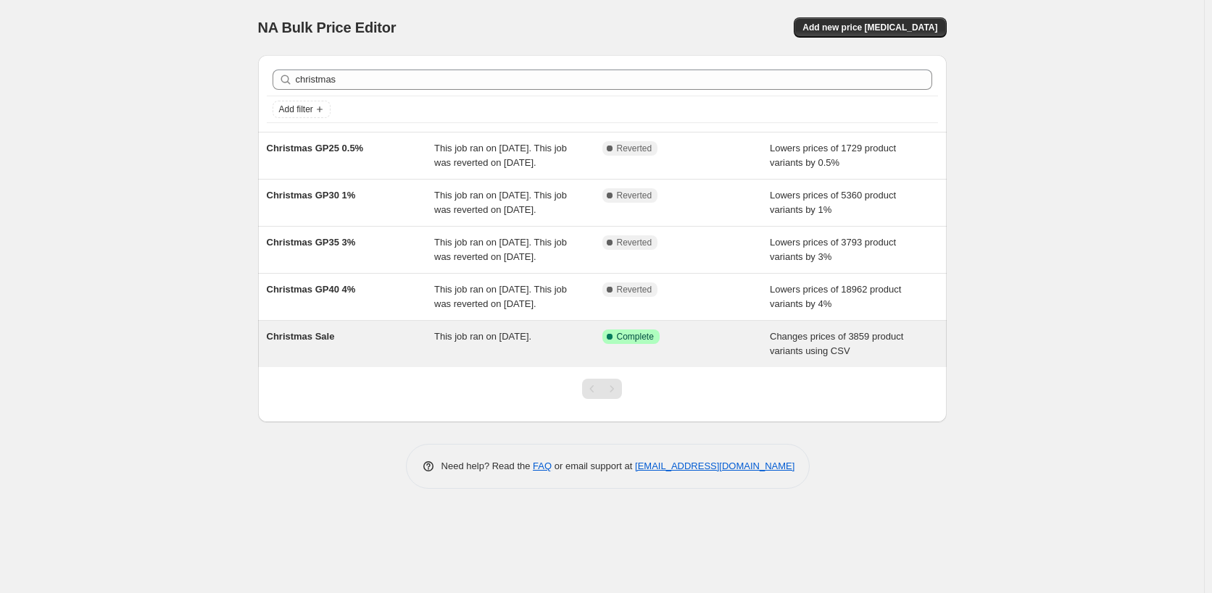
click at [401, 359] on div "Christmas Sale" at bounding box center [351, 344] width 168 height 29
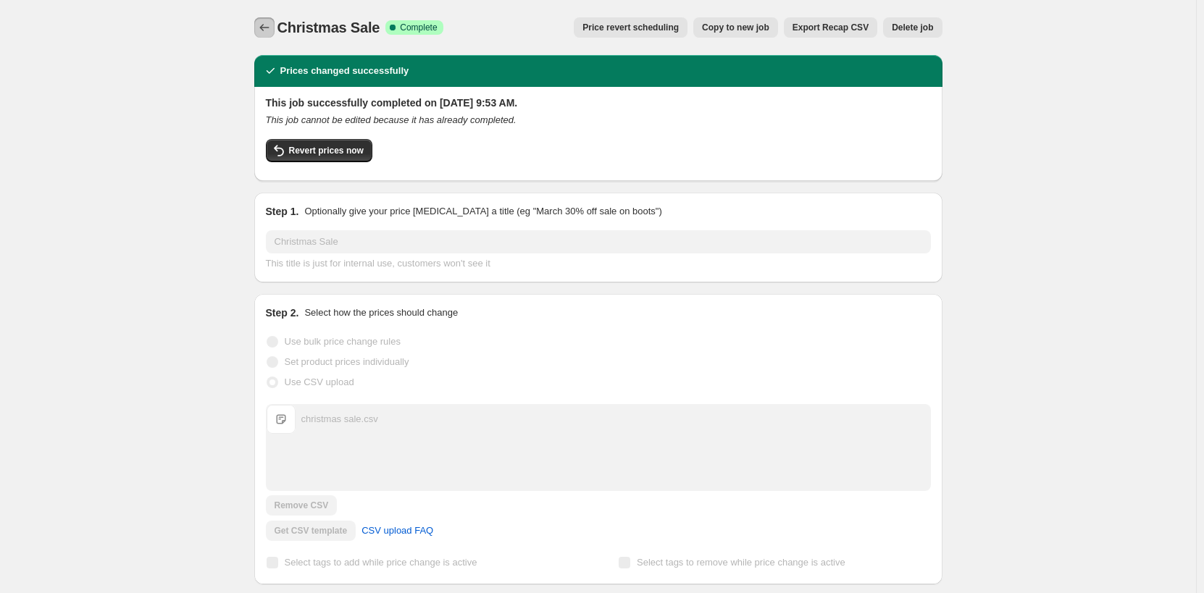
click at [267, 30] on icon "Price change jobs" at bounding box center [264, 27] width 14 height 14
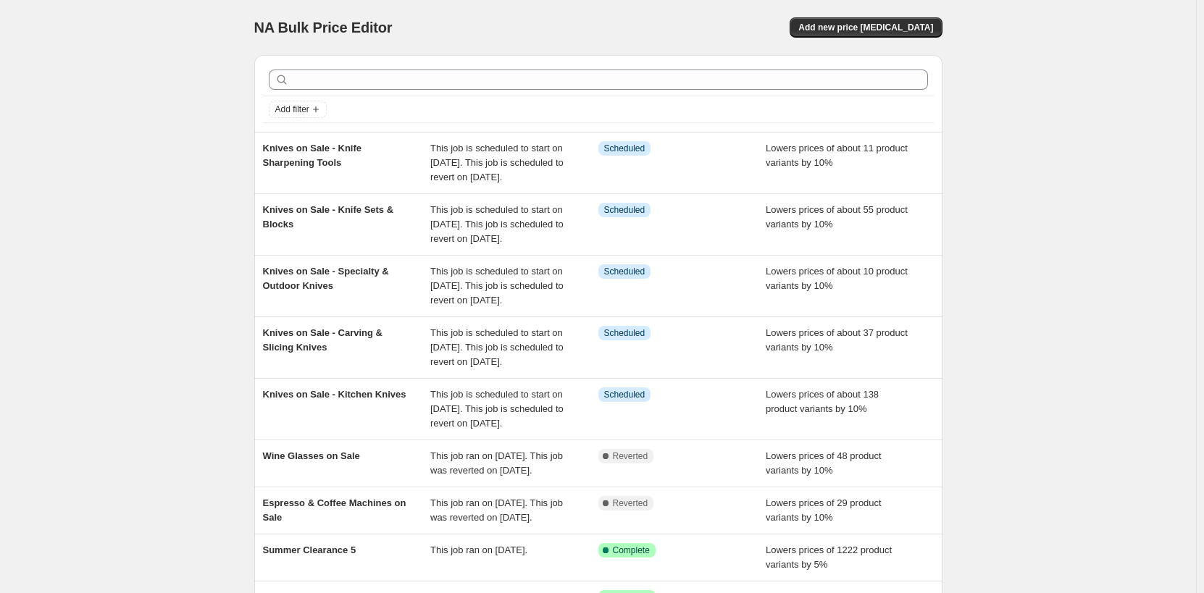
click at [1067, 283] on div "NA Bulk Price Editor. This page is ready NA Bulk Price Editor Add new price [ME…" at bounding box center [598, 409] width 1196 height 819
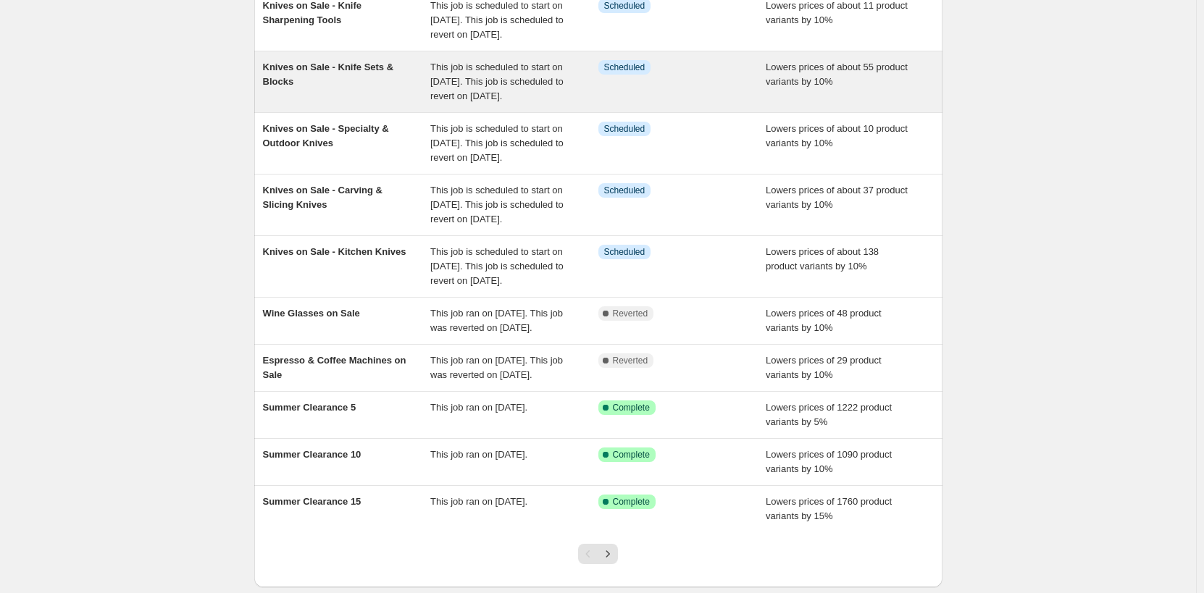
scroll to position [145, 0]
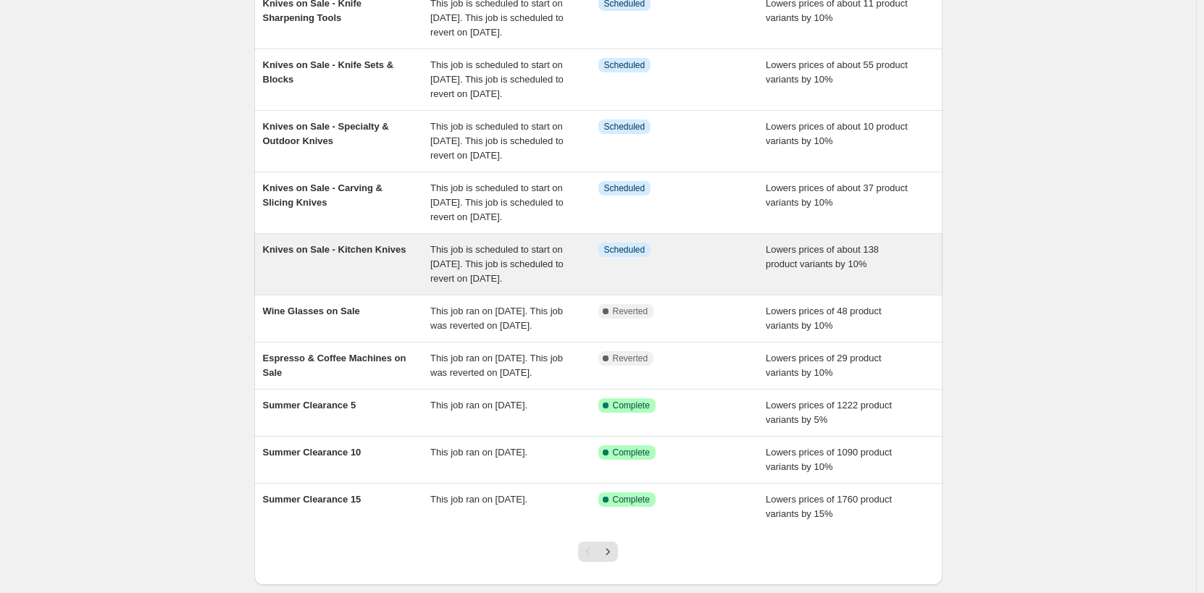
click at [385, 286] on div "Knives on Sale - Kitchen Knives" at bounding box center [347, 264] width 168 height 43
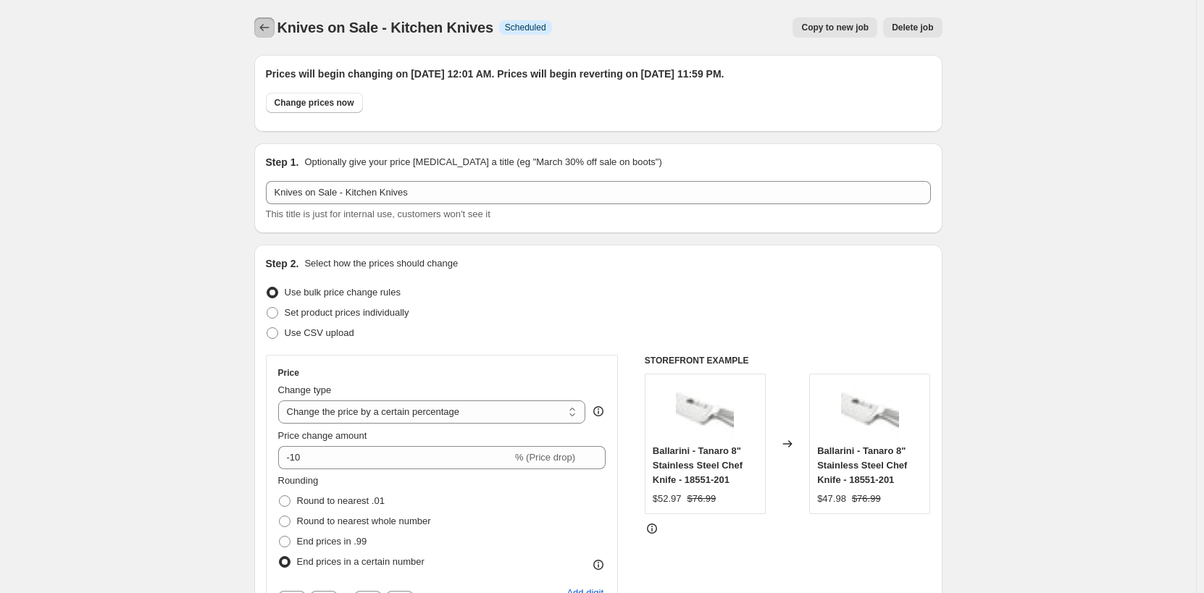
click at [275, 29] on button "Price change jobs" at bounding box center [264, 27] width 20 height 20
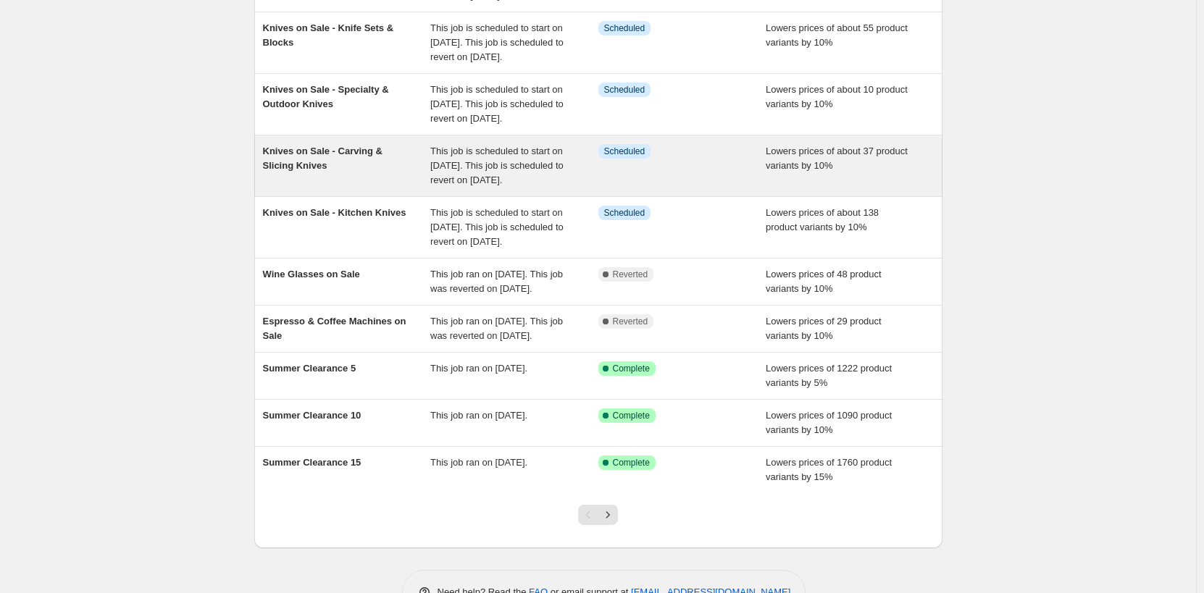
scroll to position [327, 0]
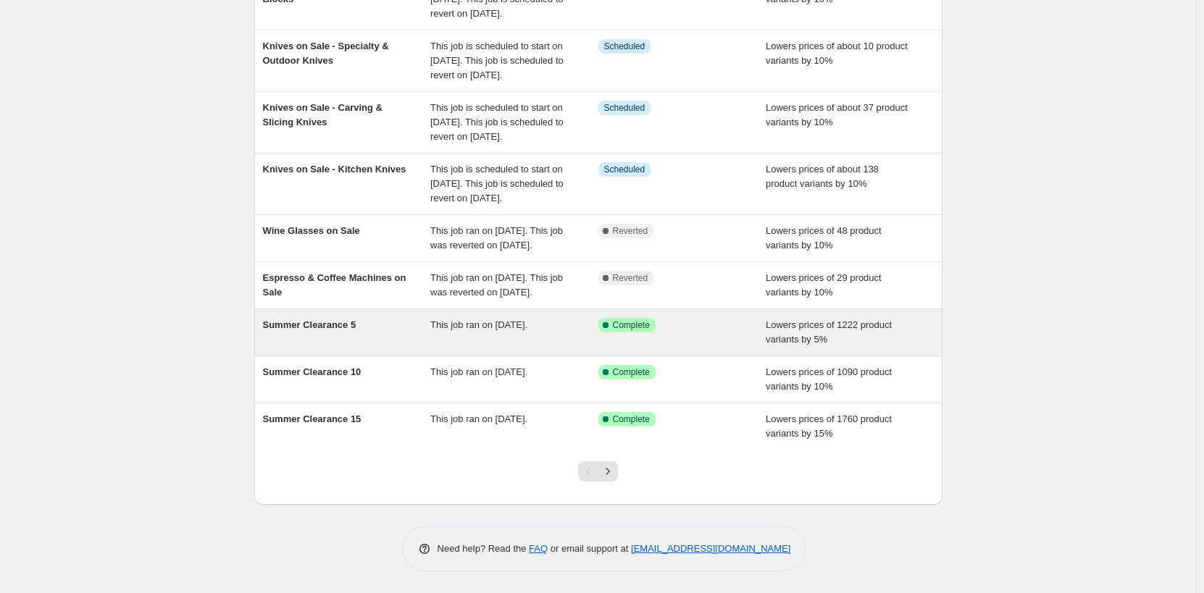
click at [404, 337] on div "Summer Clearance 5" at bounding box center [347, 332] width 168 height 29
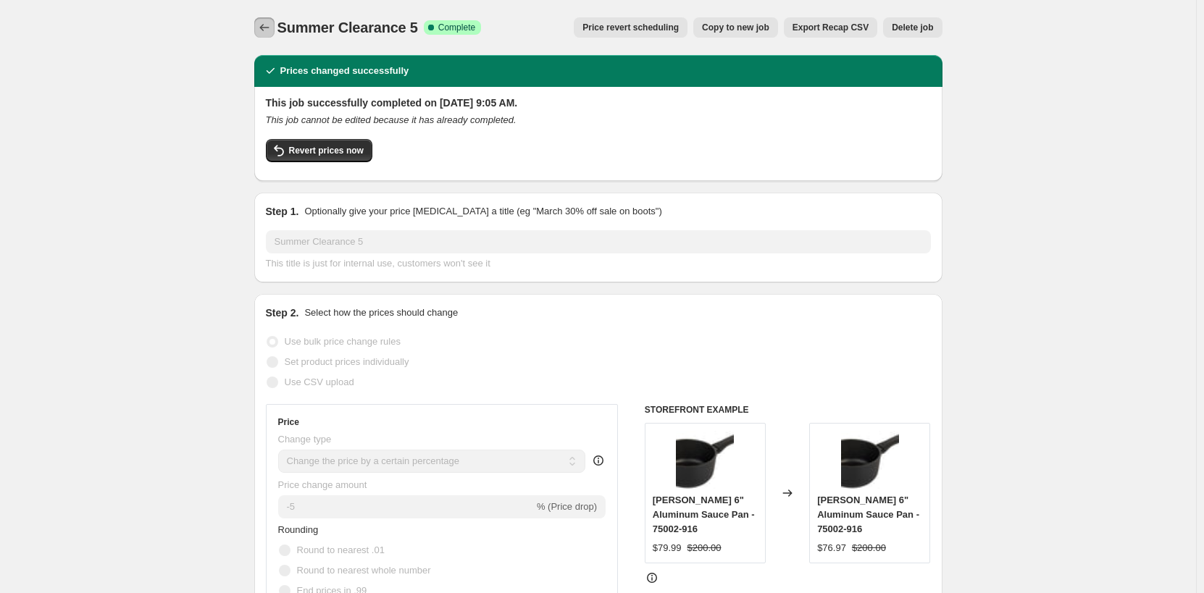
click at [268, 26] on icon "Price change jobs" at bounding box center [264, 27] width 14 height 14
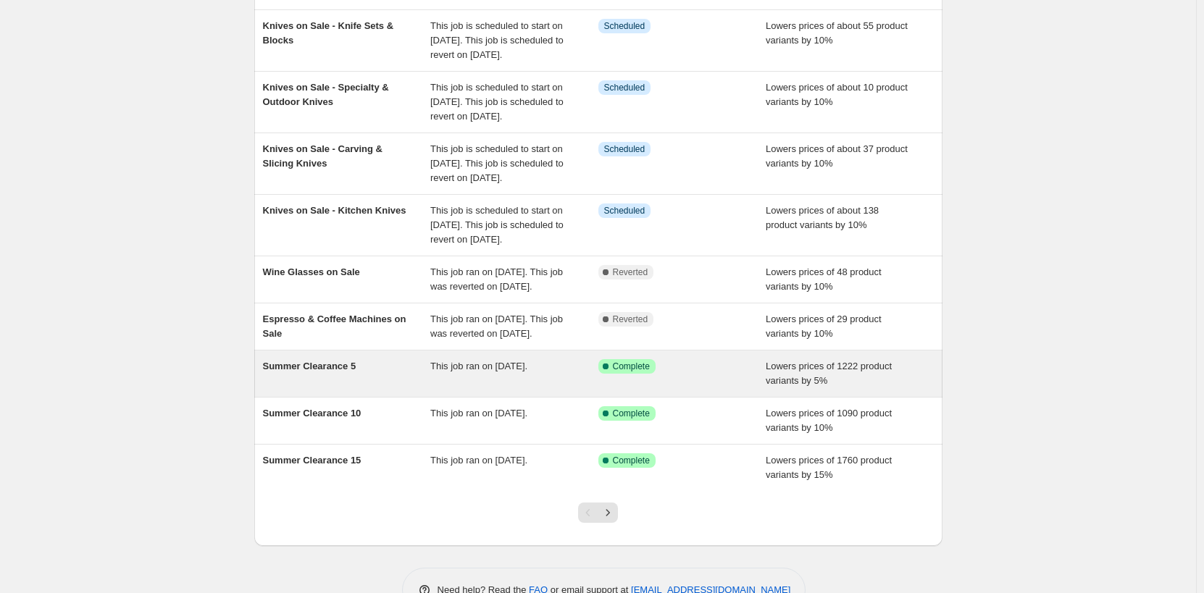
scroll to position [217, 0]
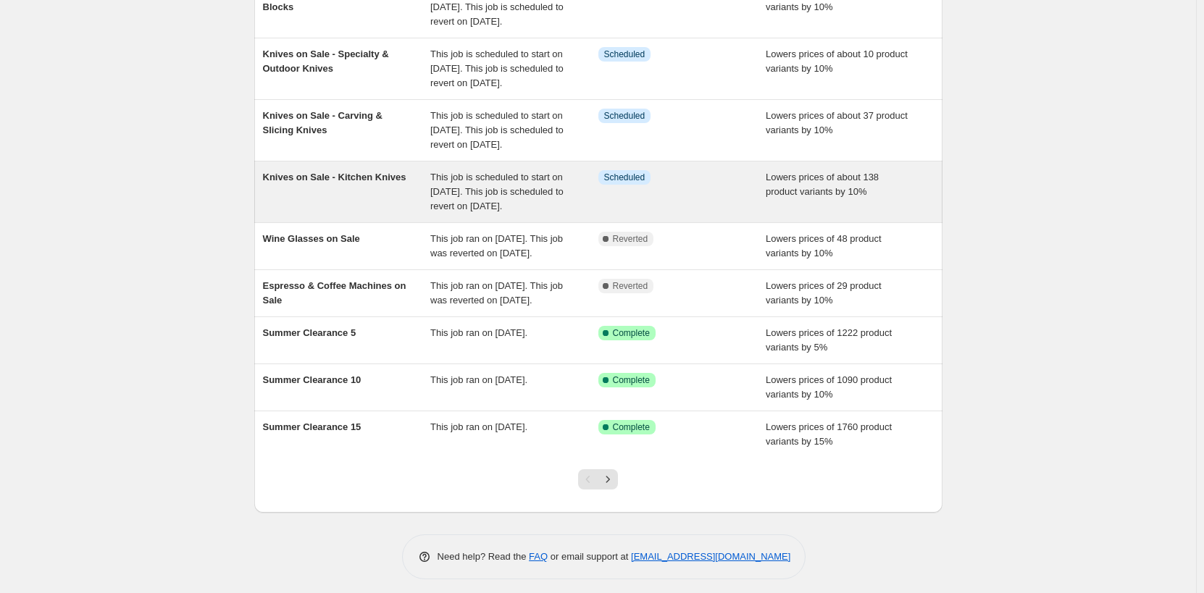
click at [698, 214] on div "Info Scheduled" at bounding box center [683, 191] width 168 height 43
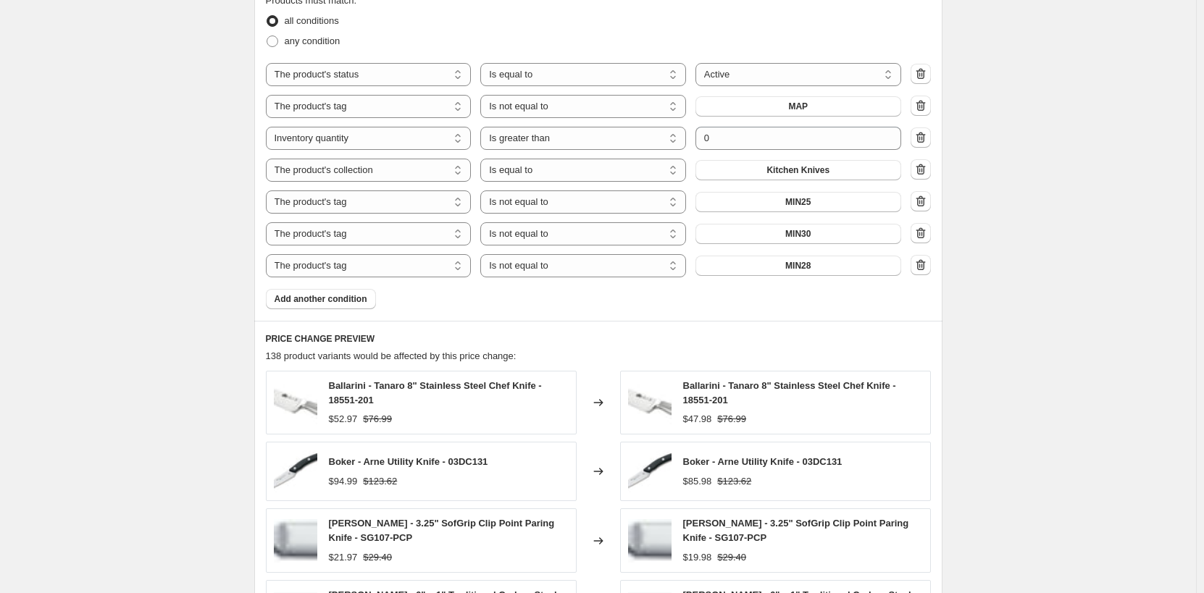
scroll to position [1014, 0]
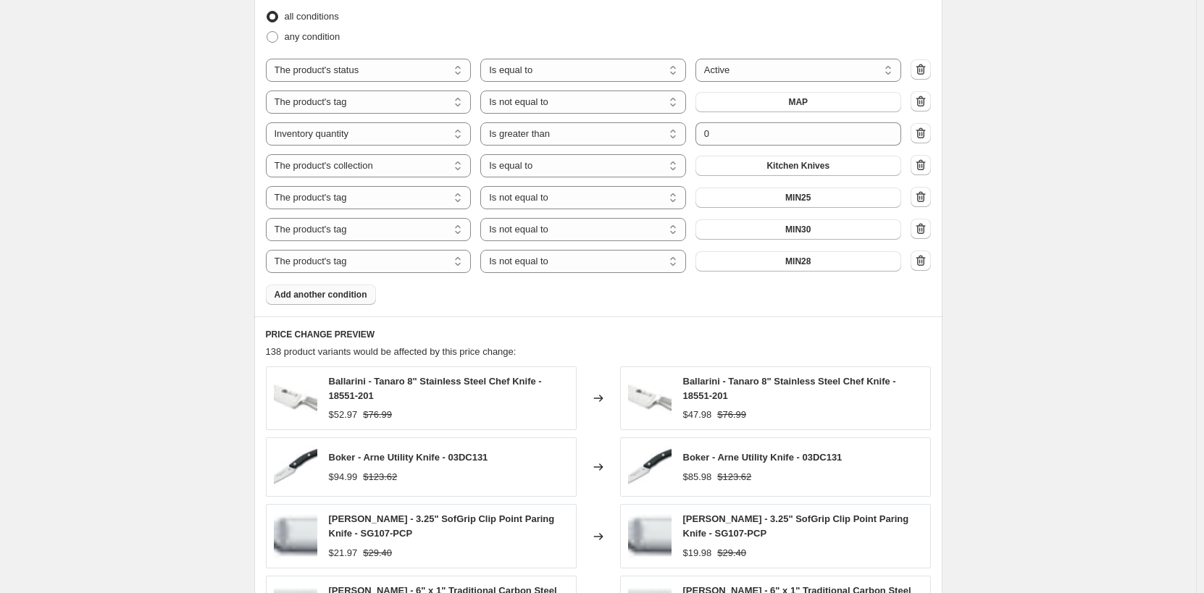
click at [353, 297] on span "Add another condition" at bounding box center [321, 295] width 93 height 12
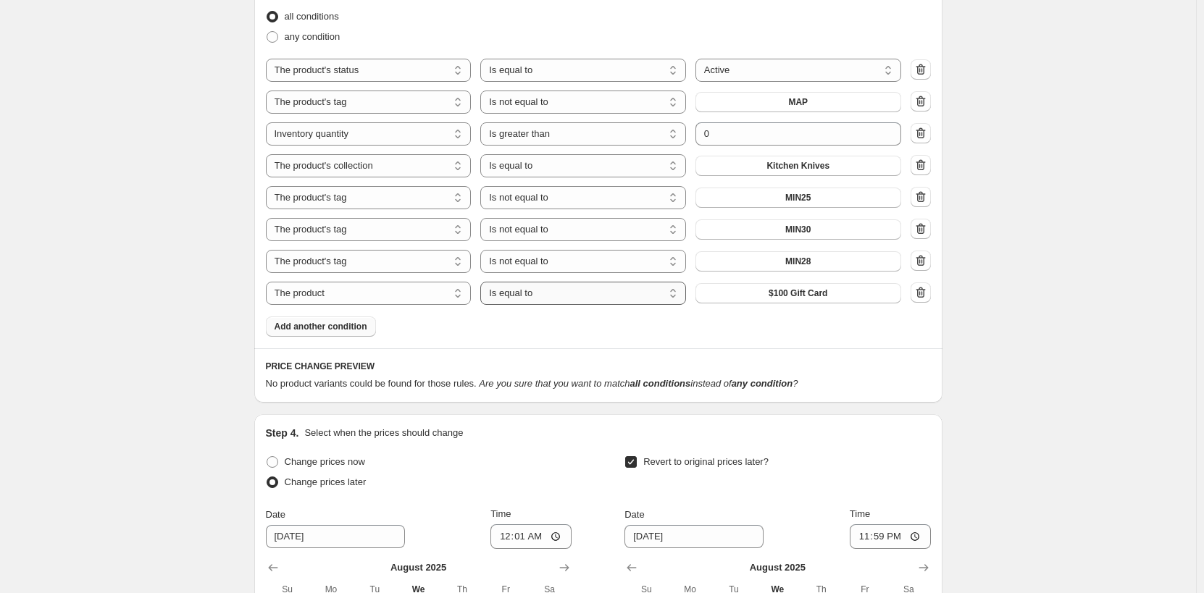
click at [547, 294] on select "Is equal to Is not equal to" at bounding box center [583, 293] width 206 height 23
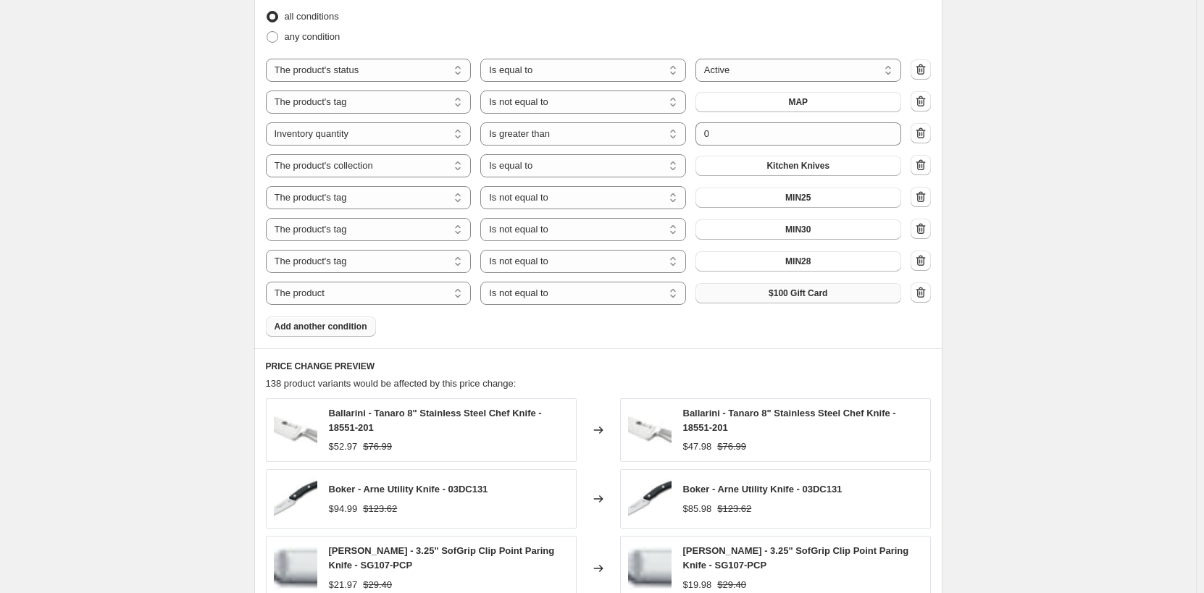
click at [802, 293] on span "$100 Gift Card" at bounding box center [798, 294] width 59 height 12
click at [404, 290] on select "The product The product's collection The product's tag The product's vendor The…" at bounding box center [369, 293] width 206 height 23
click at [767, 296] on span "["type]["Tabletop & Bar]Wine Glasses" at bounding box center [798, 294] width 155 height 12
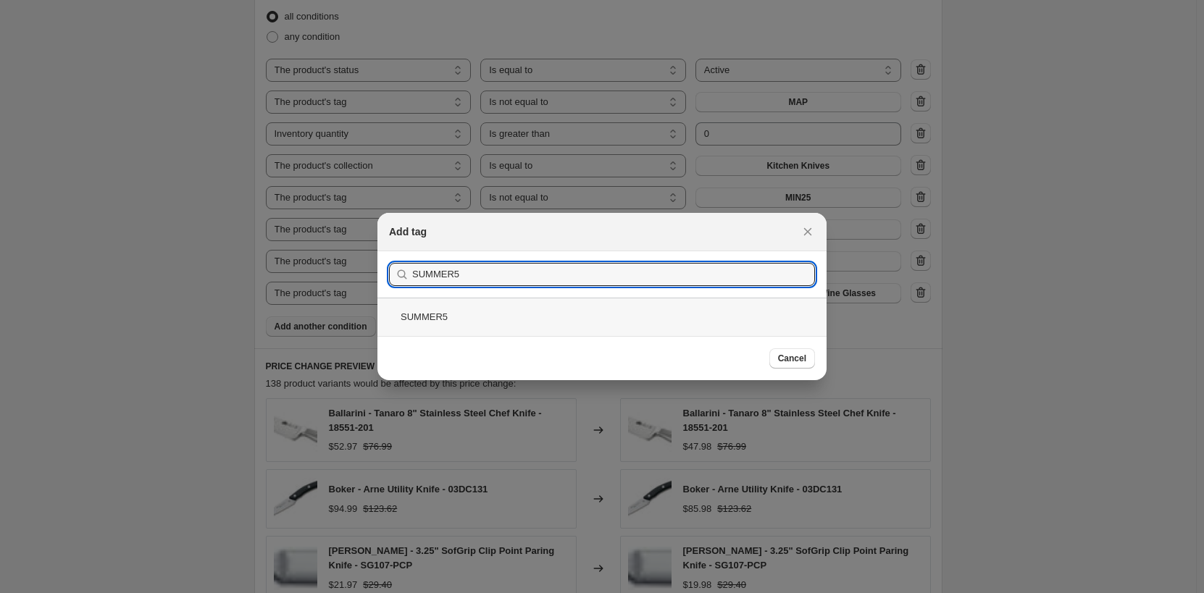
click at [650, 322] on div "SUMMER5" at bounding box center [602, 317] width 449 height 38
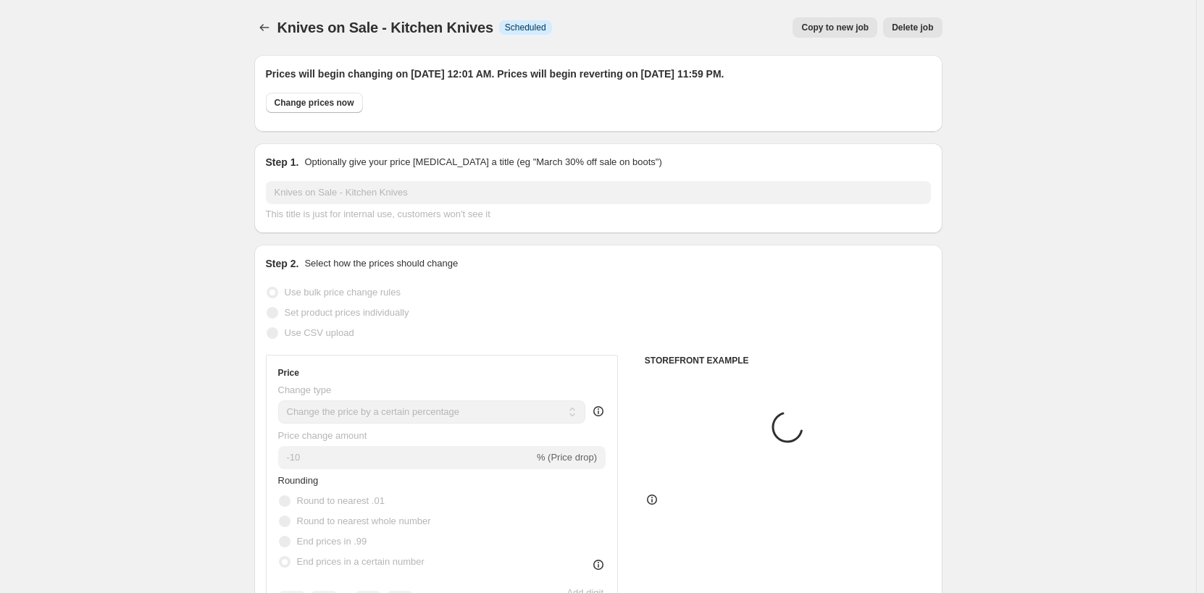
scroll to position [1014, 0]
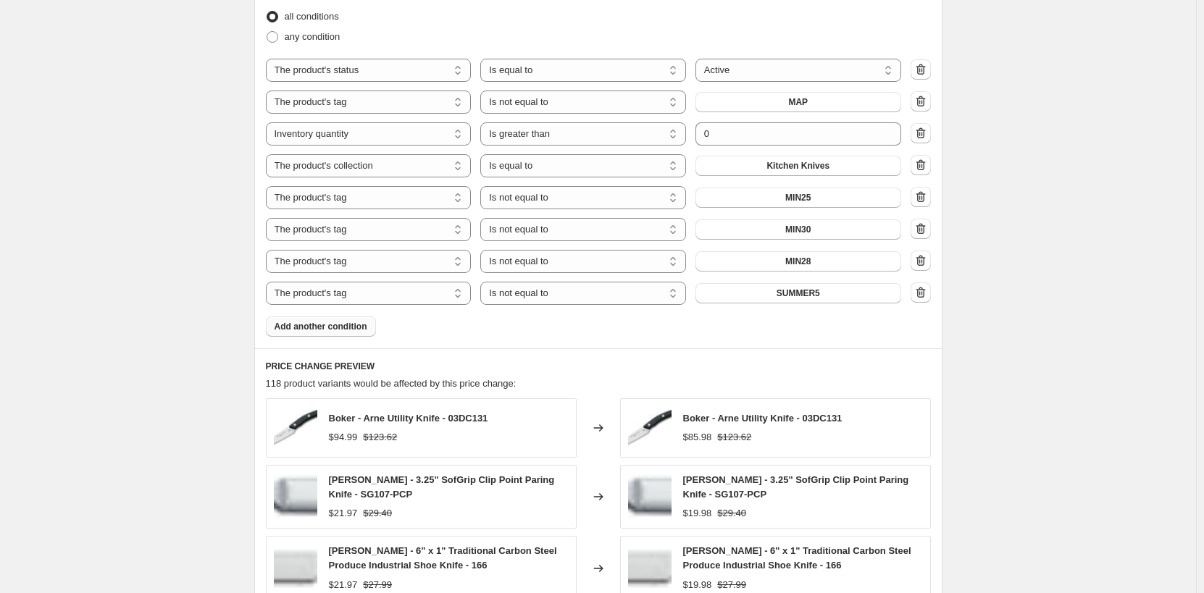
click at [316, 324] on span "Add another condition" at bounding box center [321, 327] width 93 height 12
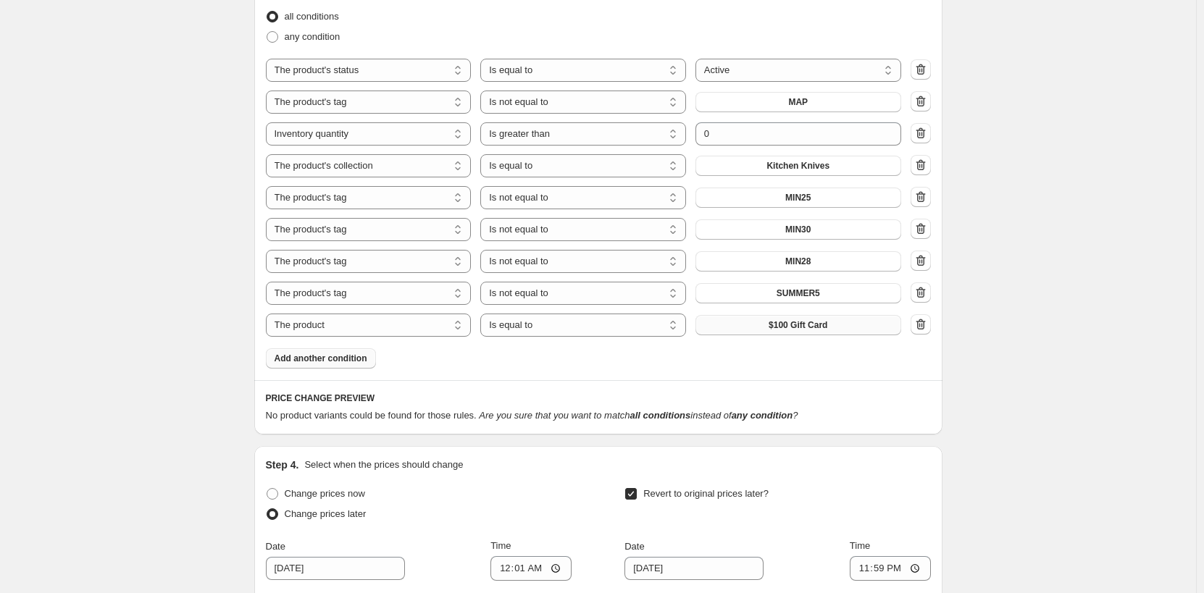
click at [801, 329] on span "$100 Gift Card" at bounding box center [798, 326] width 59 height 12
click at [830, 291] on button "SUMMER5" at bounding box center [799, 293] width 206 height 20
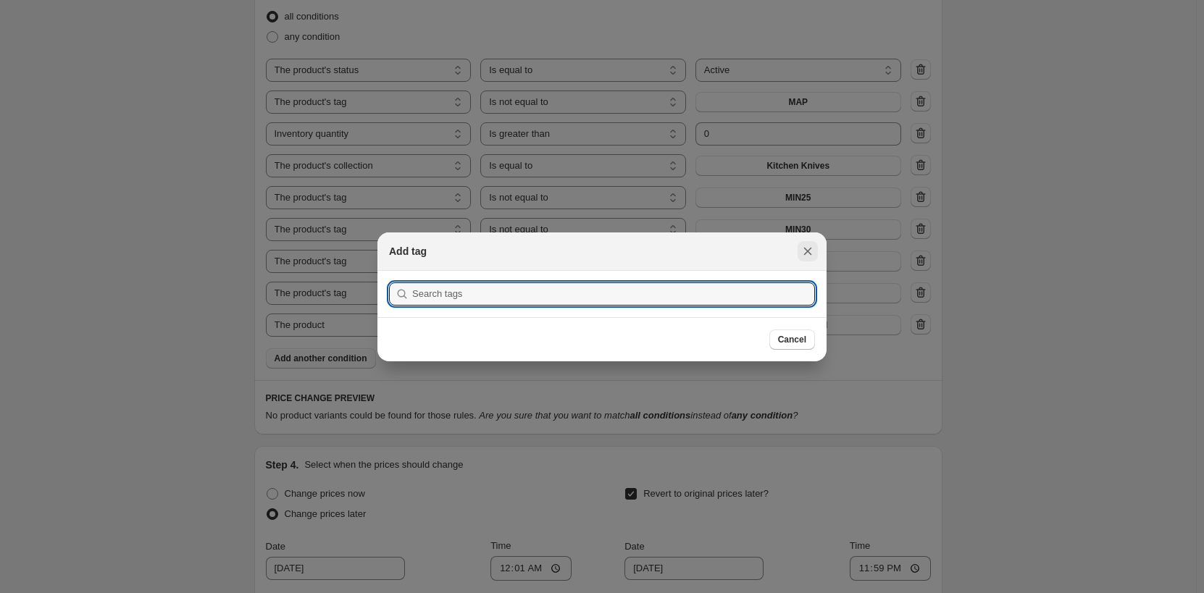
click at [809, 249] on icon "Close" at bounding box center [808, 251] width 8 height 8
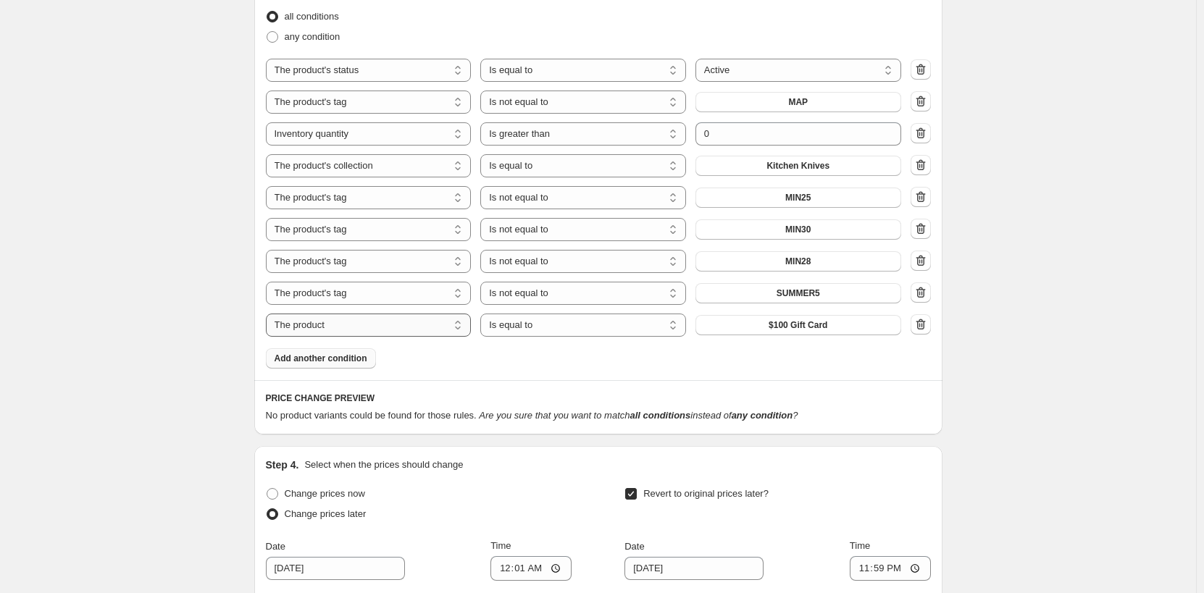
click at [341, 331] on select "The product The product's collection The product's tag The product's vendor The…" at bounding box center [369, 325] width 206 height 23
click at [654, 331] on select "Is equal to Is not equal to" at bounding box center [583, 325] width 206 height 23
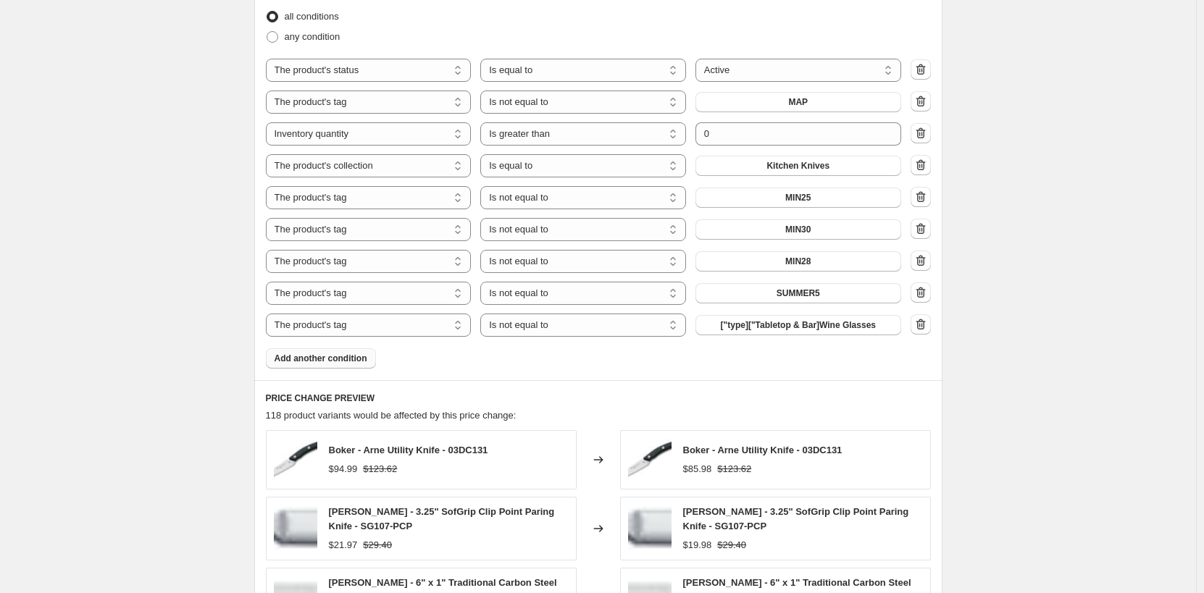
click at [796, 325] on span "["type]["Tabletop & Bar]Wine Glasses" at bounding box center [798, 326] width 155 height 12
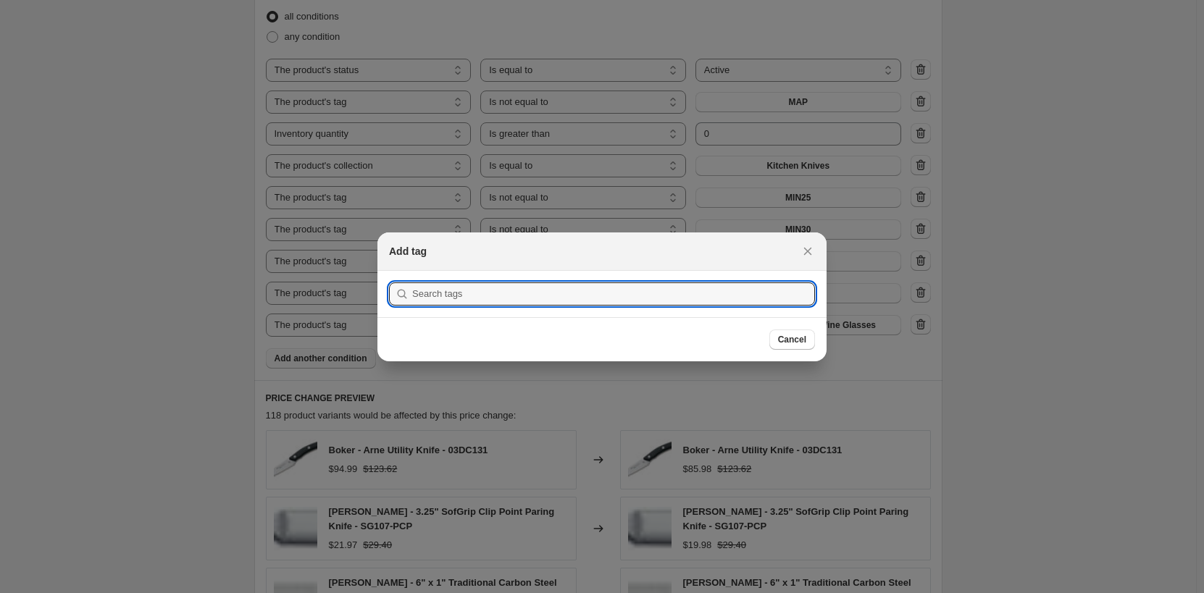
scroll to position [0, 0]
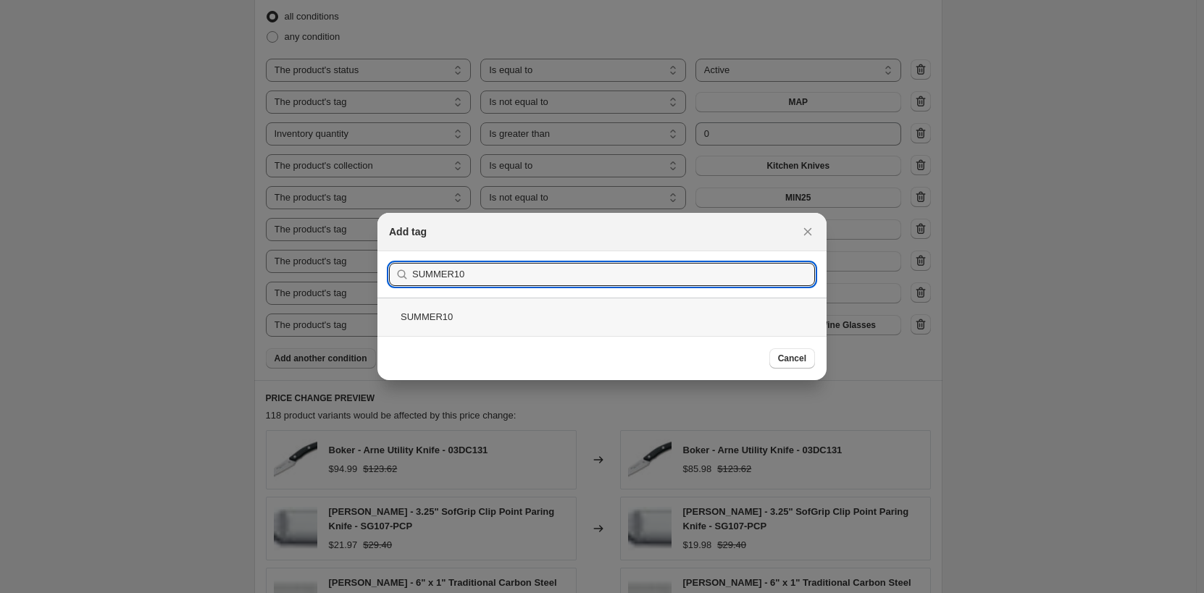
click at [633, 321] on div "SUMMER10" at bounding box center [602, 317] width 449 height 38
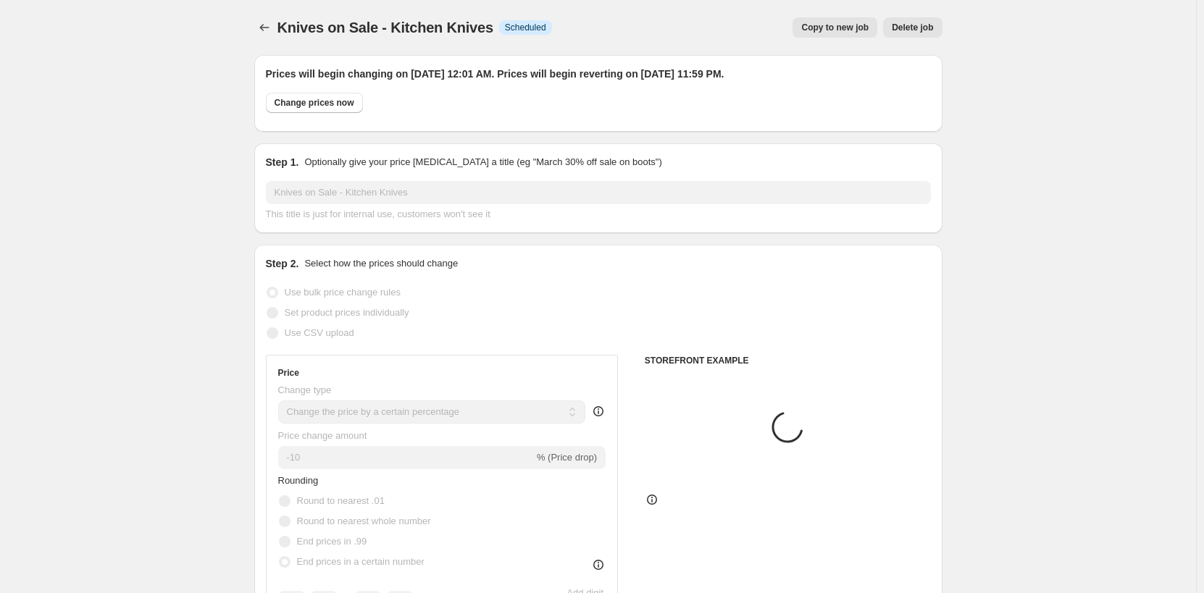
scroll to position [1014, 0]
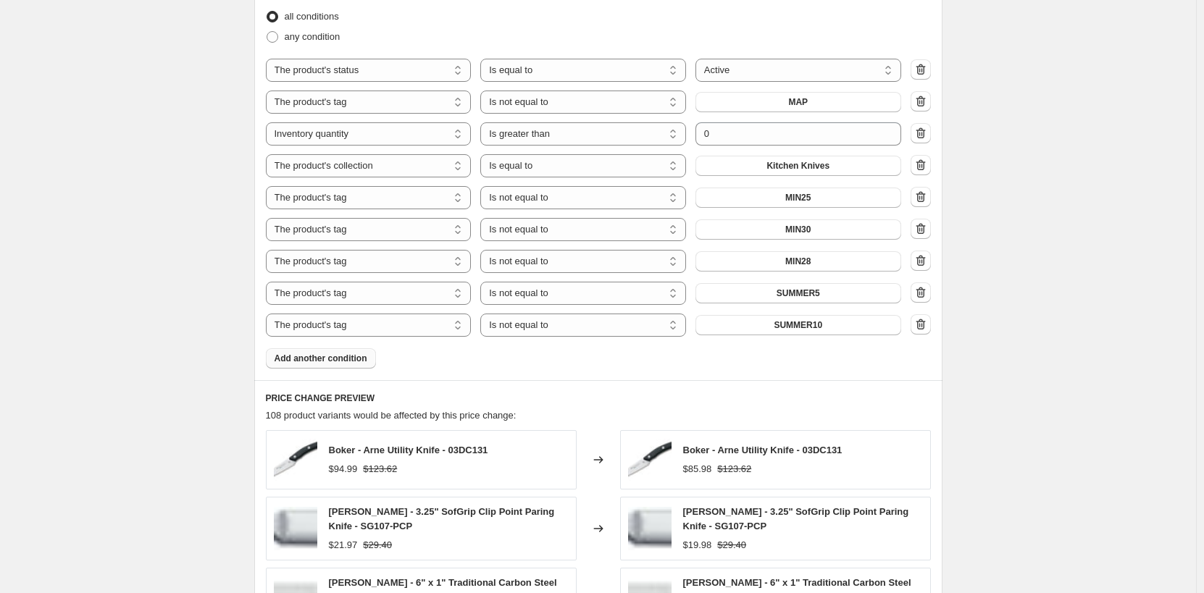
click at [356, 362] on span "Add another condition" at bounding box center [321, 359] width 93 height 12
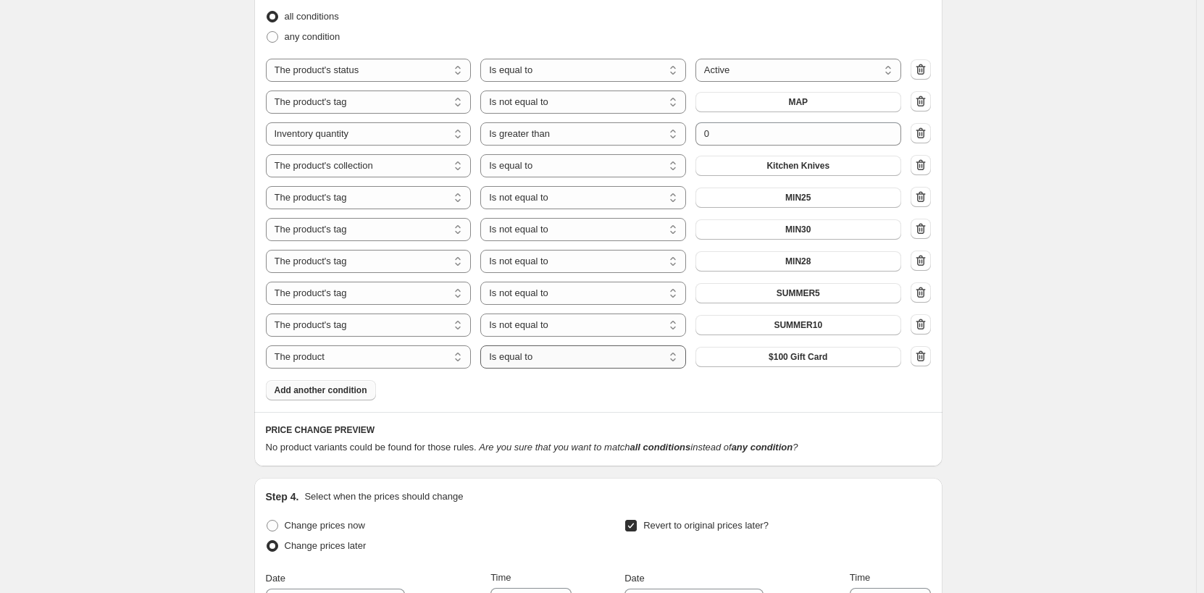
click at [638, 362] on select "Is equal to Is not equal to" at bounding box center [583, 357] width 206 height 23
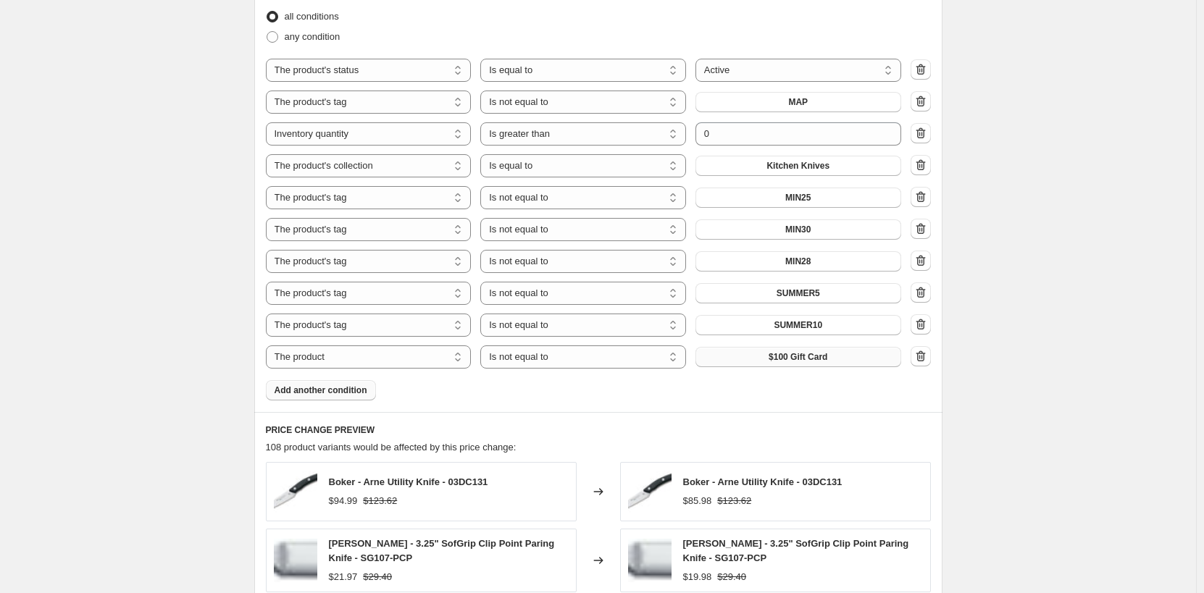
click at [806, 356] on span "$100 Gift Card" at bounding box center [798, 357] width 59 height 12
click at [367, 351] on select "The product The product's collection The product's tag The product's vendor The…" at bounding box center [369, 357] width 206 height 23
click at [771, 355] on span "["type]["Tabletop & Bar]Wine Glasses" at bounding box center [798, 357] width 155 height 12
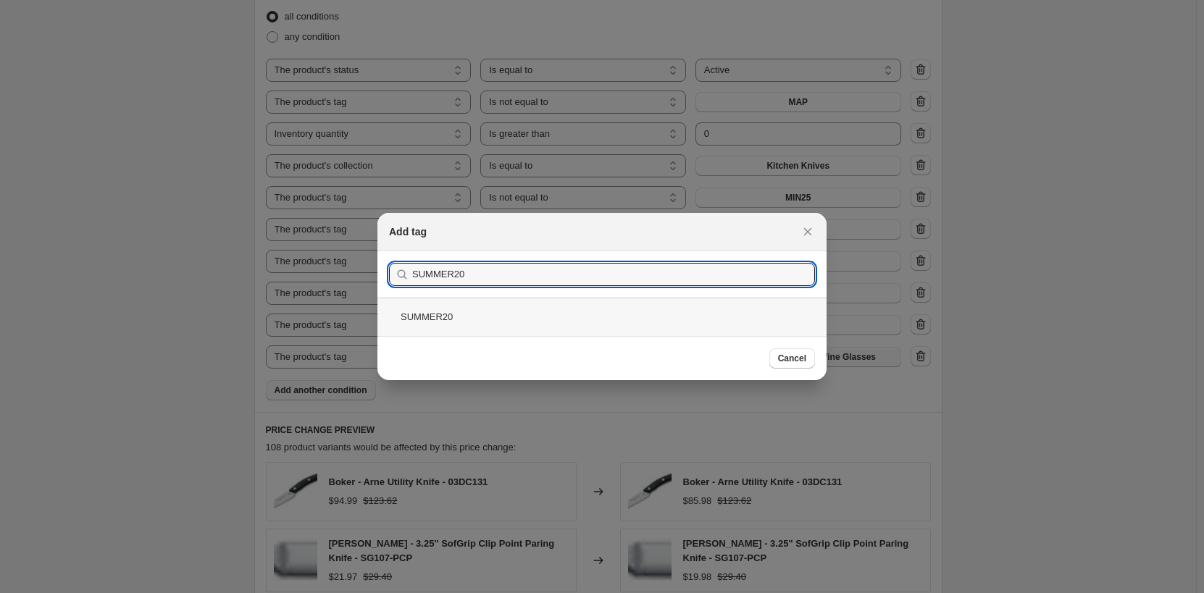
click at [772, 322] on div "SUMMER20" at bounding box center [602, 317] width 449 height 38
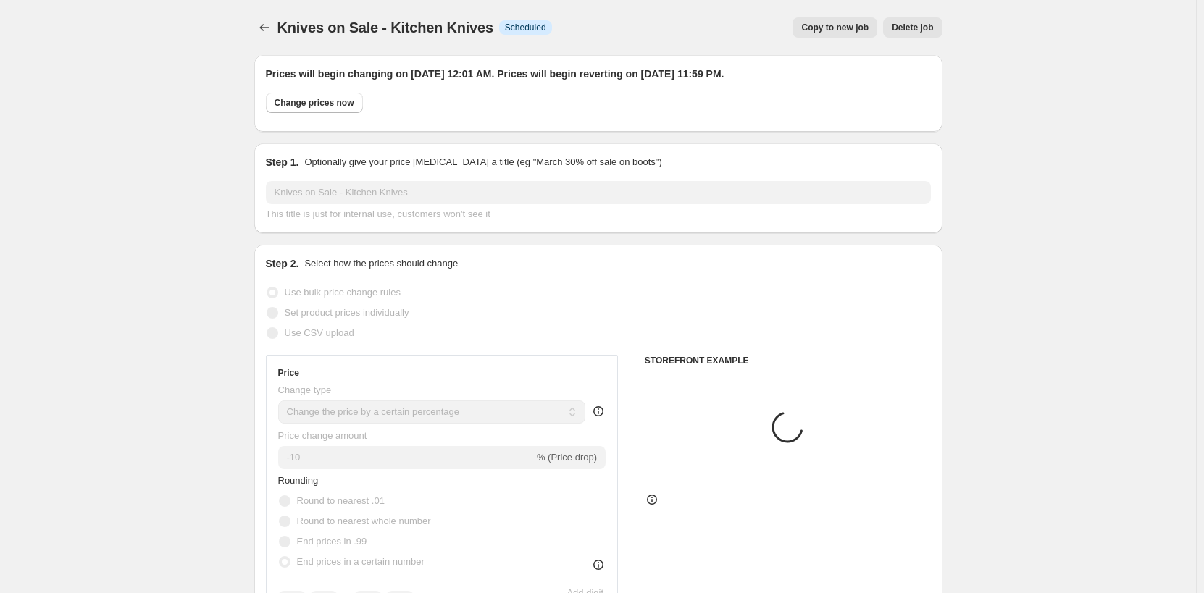
scroll to position [1014, 0]
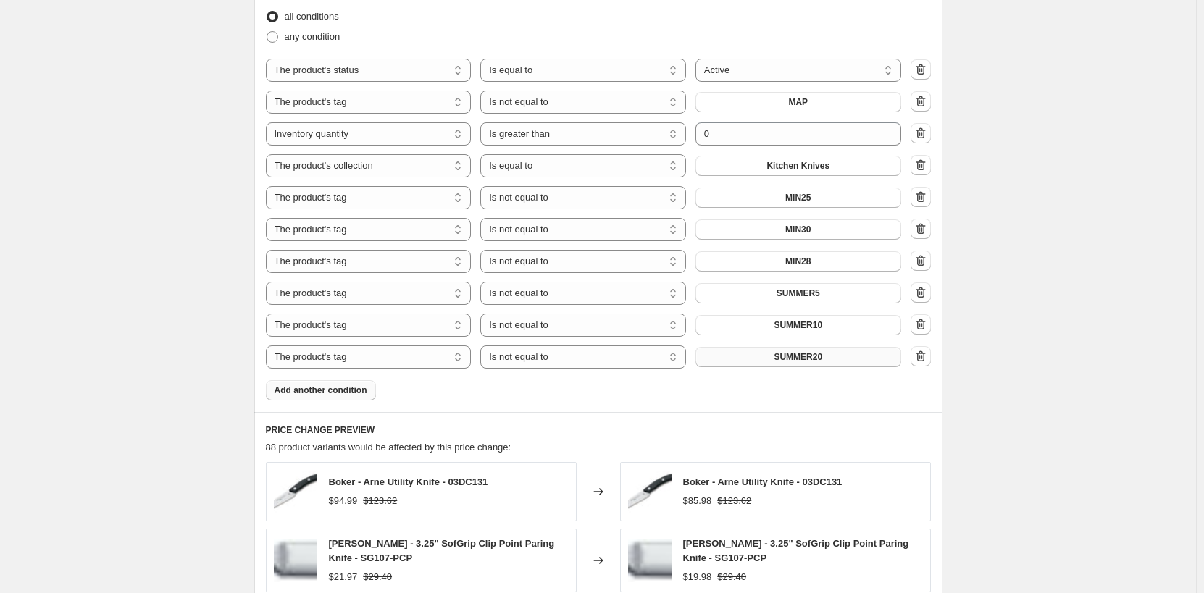
click at [359, 391] on span "Add another condition" at bounding box center [321, 391] width 93 height 12
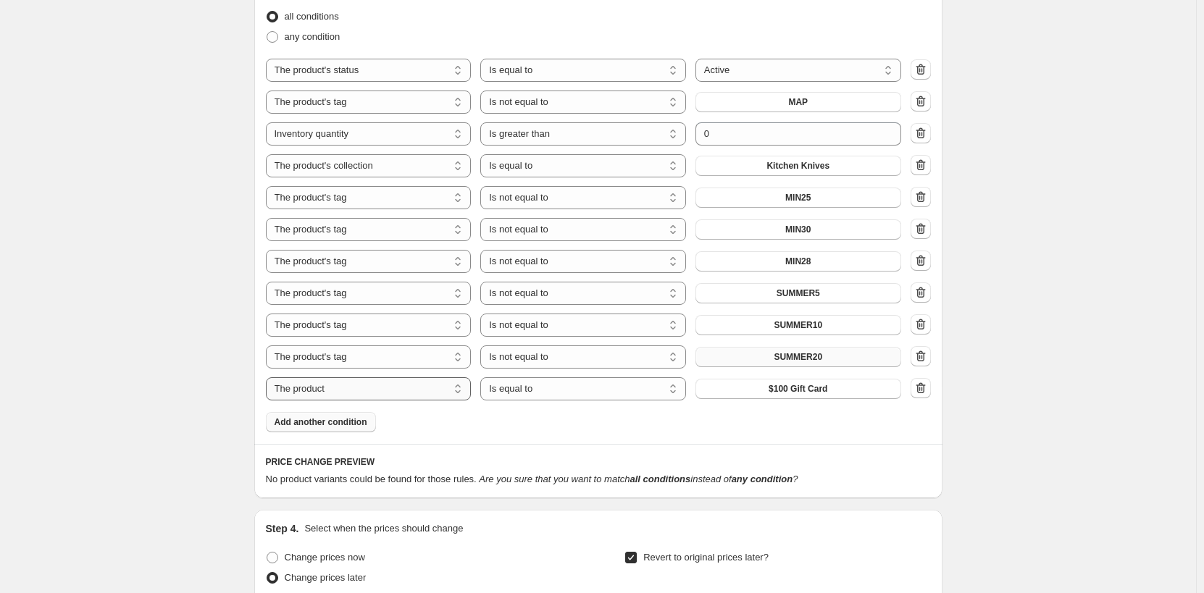
click at [369, 392] on select "The product The product's collection The product's tag The product's vendor The…" at bounding box center [369, 389] width 206 height 23
click at [572, 386] on select "Is equal to Is not equal to" at bounding box center [583, 389] width 206 height 23
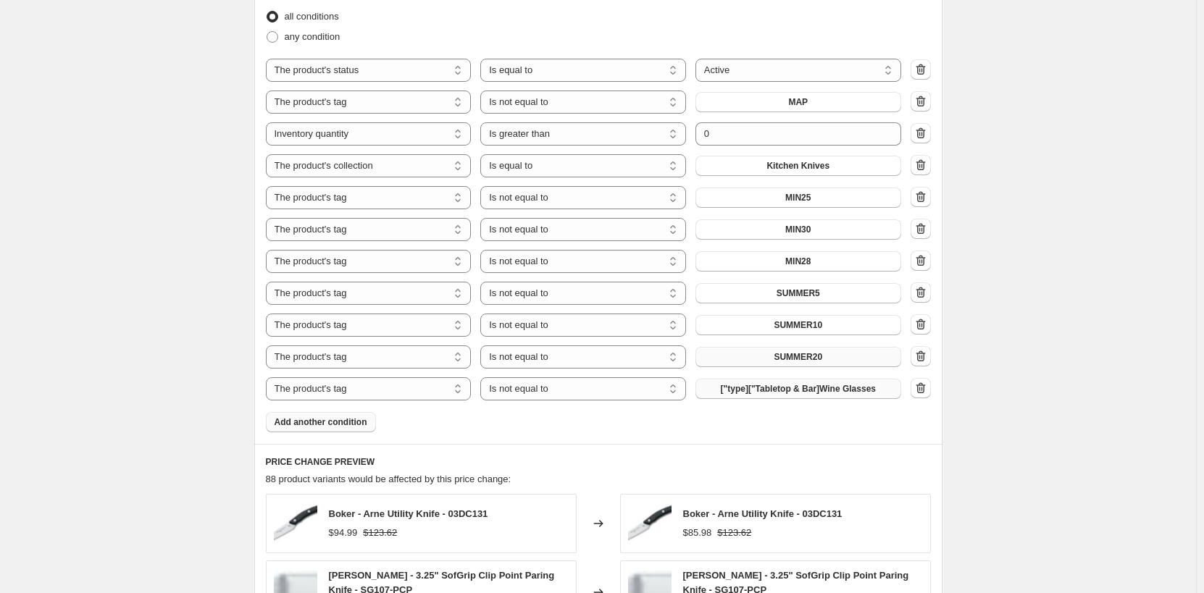
click at [813, 386] on span "["type]["Tabletop & Bar]Wine Glasses" at bounding box center [798, 389] width 155 height 12
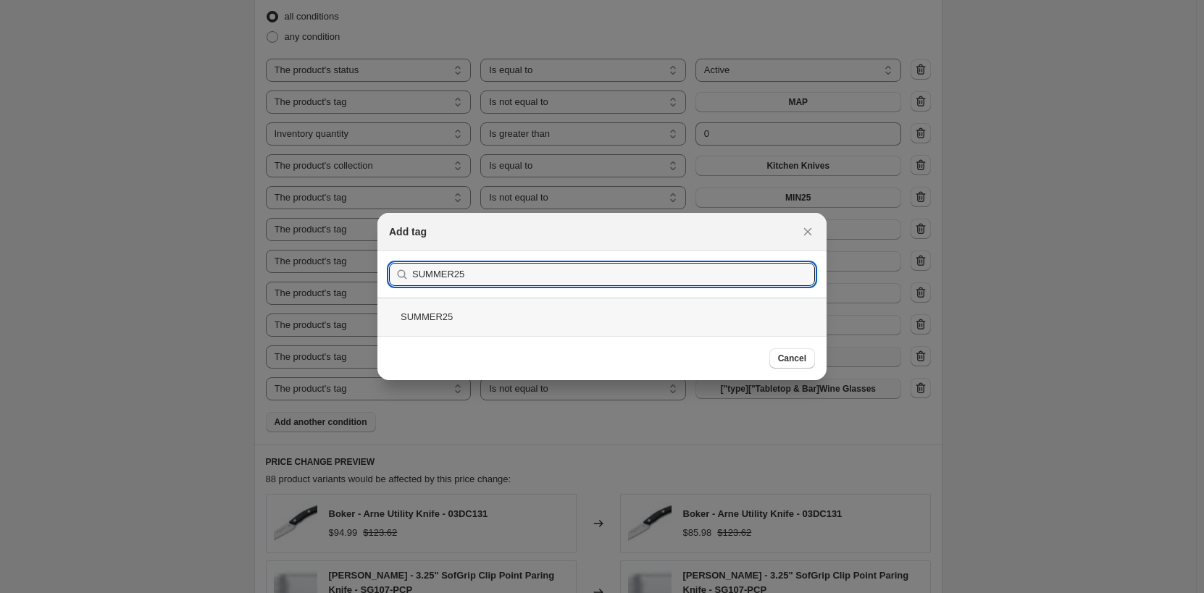
click at [643, 331] on div "SUMMER25" at bounding box center [602, 317] width 449 height 38
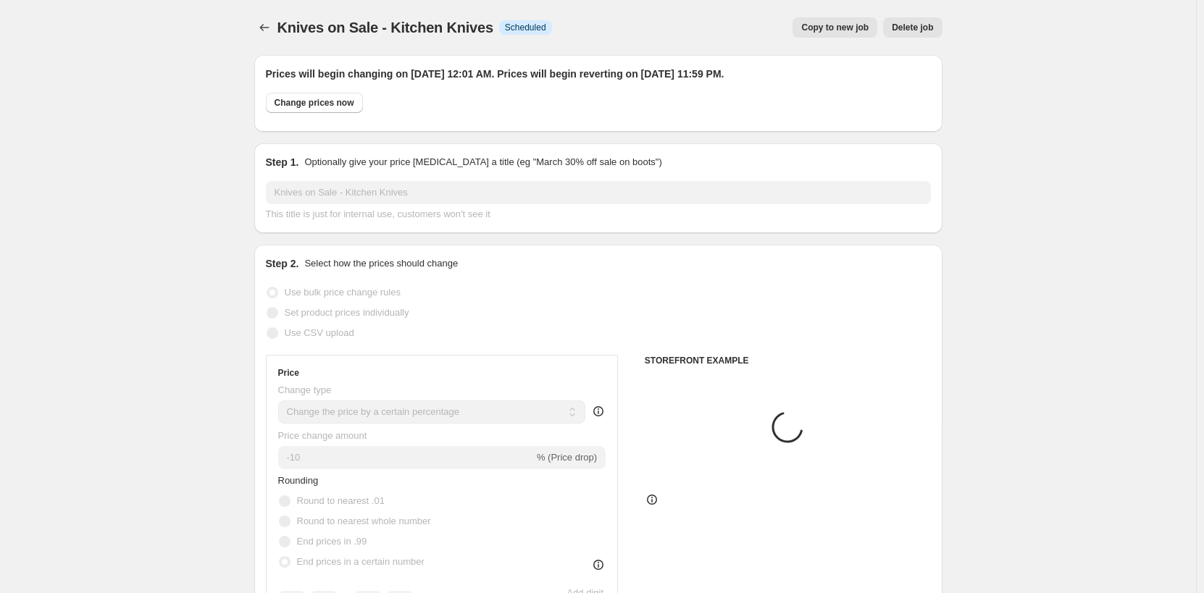
scroll to position [1014, 0]
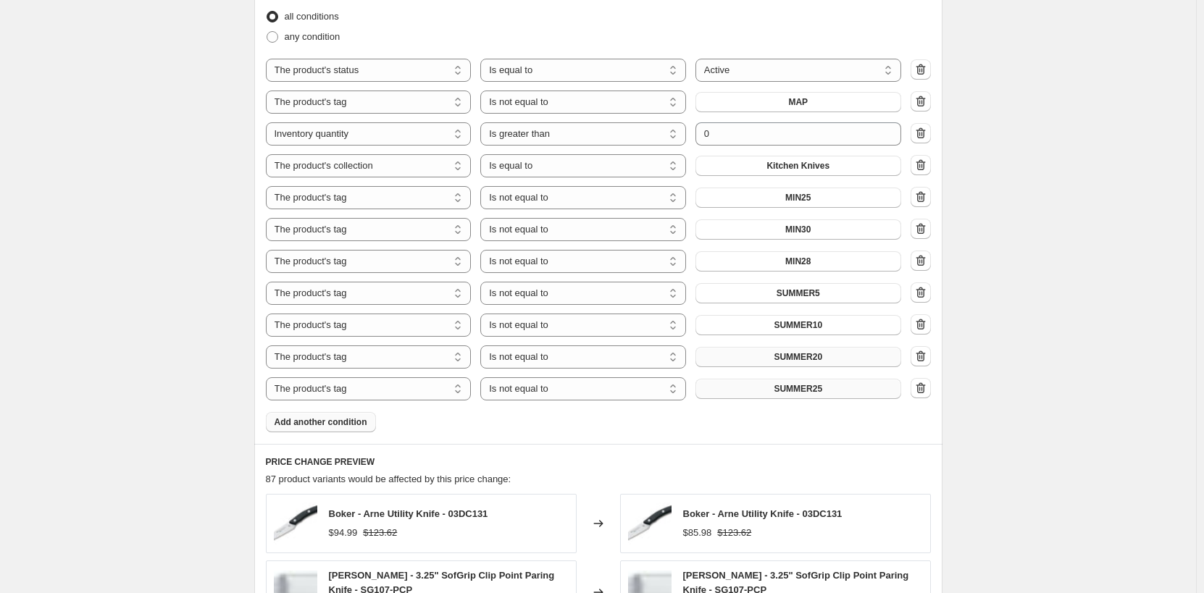
click at [859, 390] on button "SUMMER25" at bounding box center [799, 389] width 206 height 20
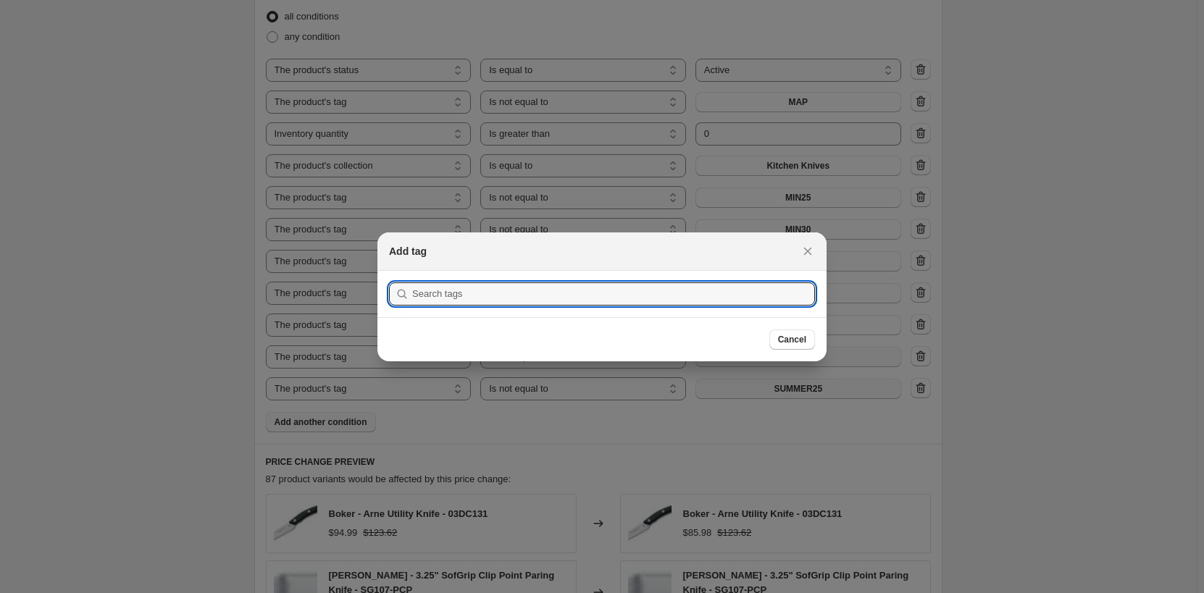
scroll to position [0, 0]
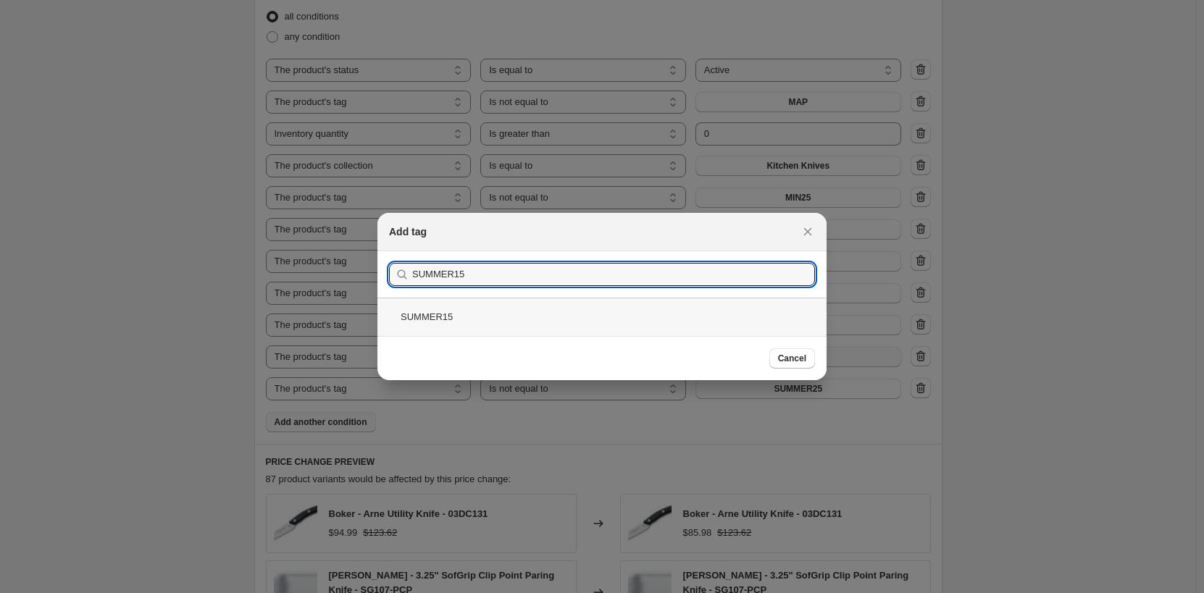
click at [633, 309] on div "SUMMER15" at bounding box center [602, 317] width 449 height 38
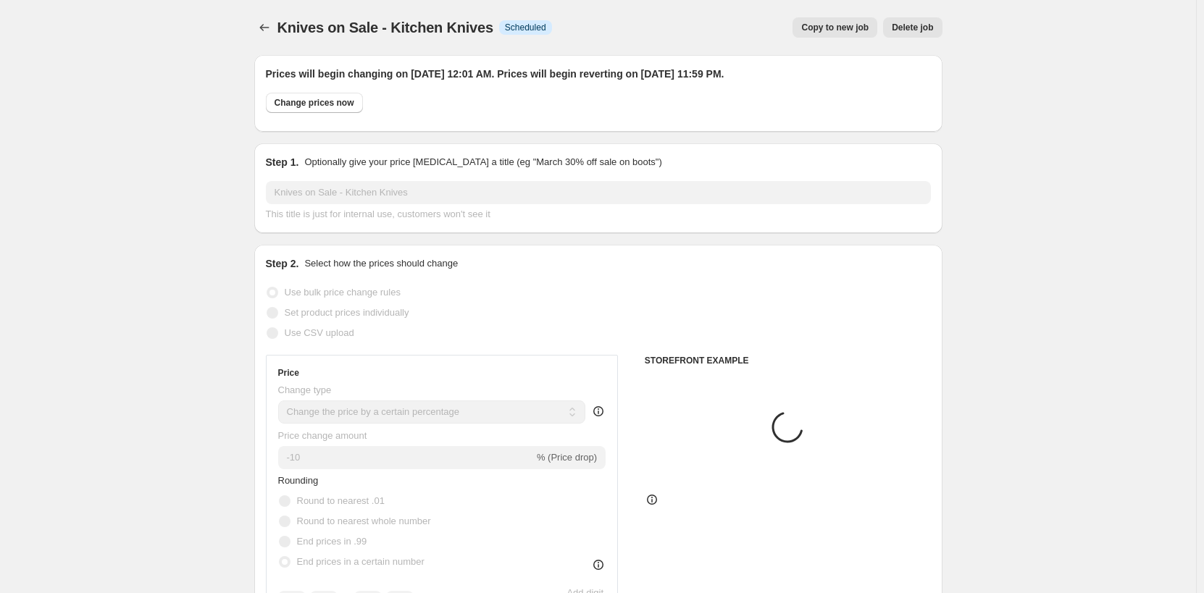
scroll to position [1014, 0]
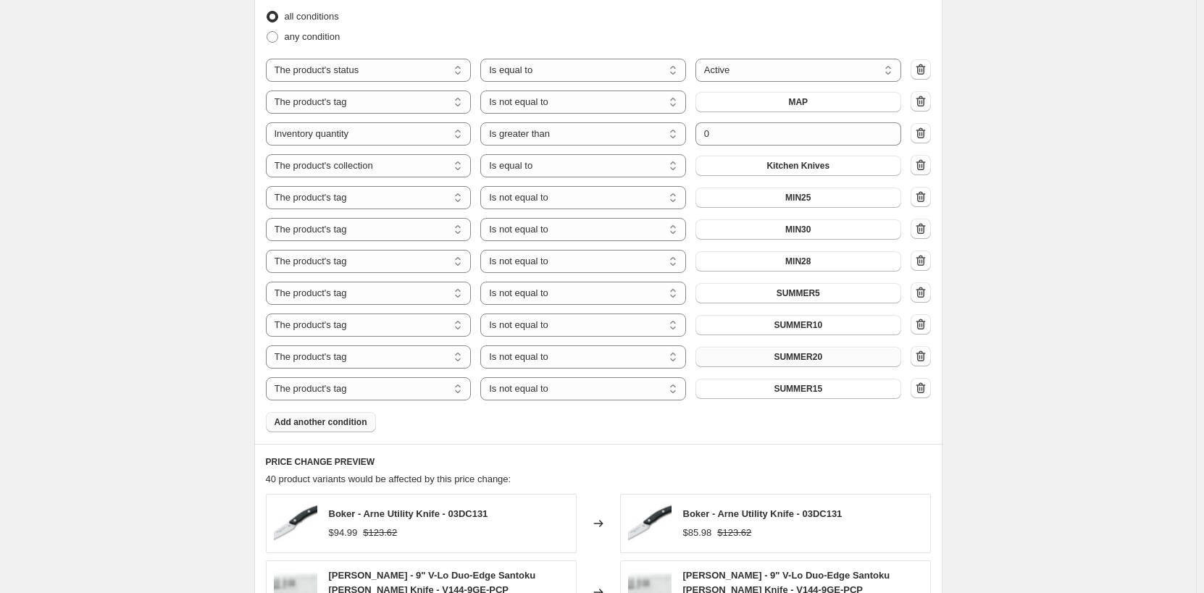
click at [1033, 461] on div "Knives on Sale - Kitchen Knives. This page is ready Knives on Sale - Kitchen Kn…" at bounding box center [598, 177] width 1196 height 2383
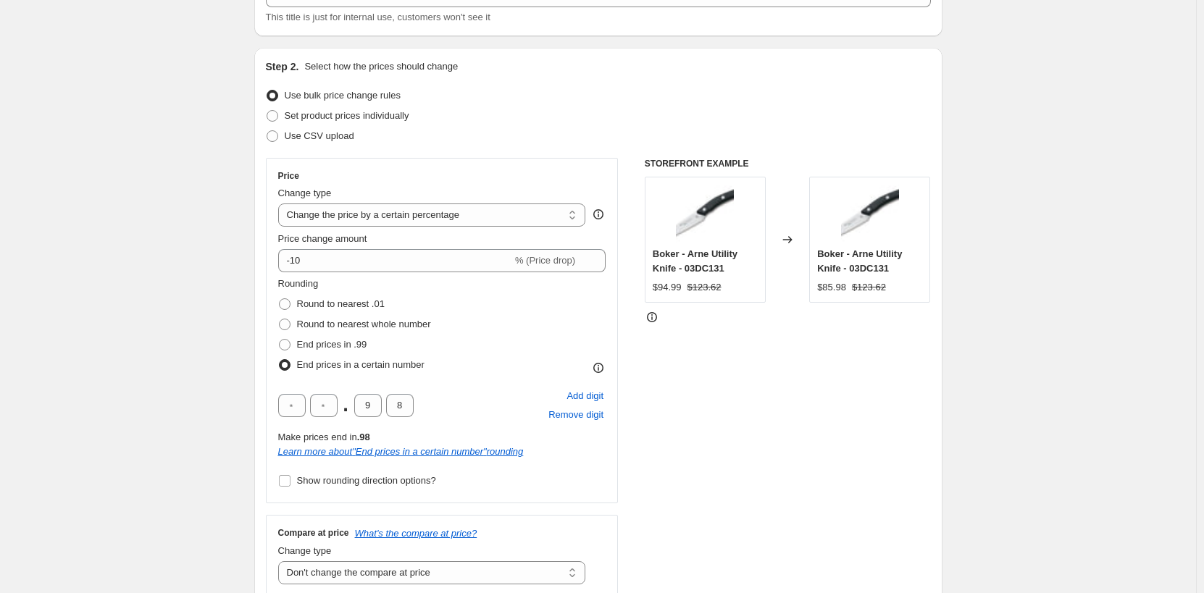
scroll to position [0, 0]
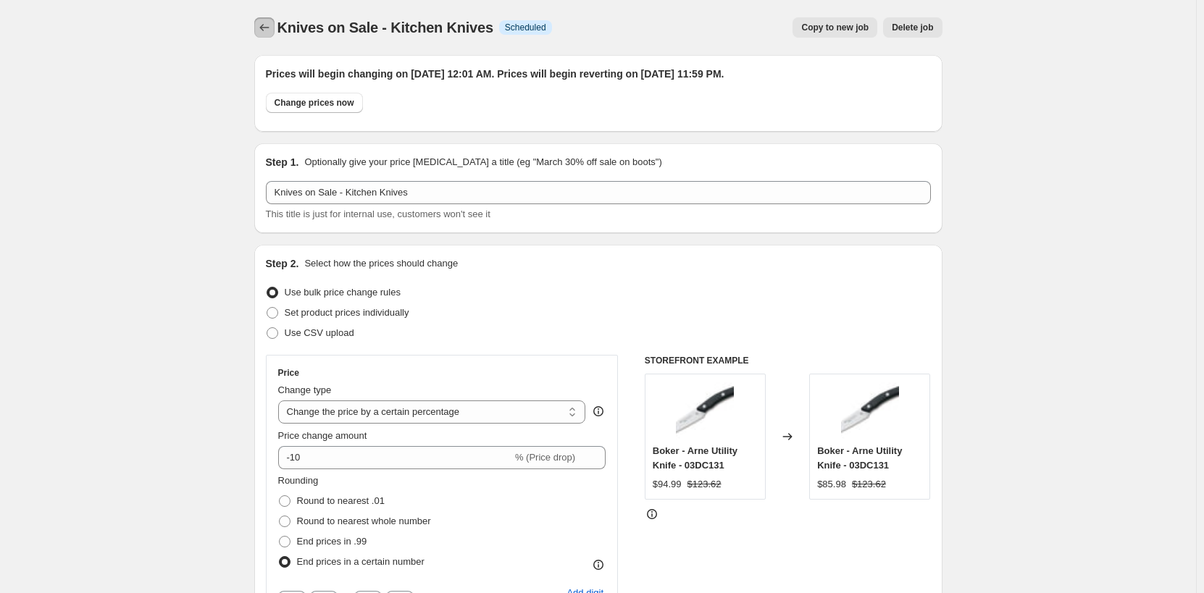
click at [265, 33] on icon "Price change jobs" at bounding box center [264, 27] width 14 height 14
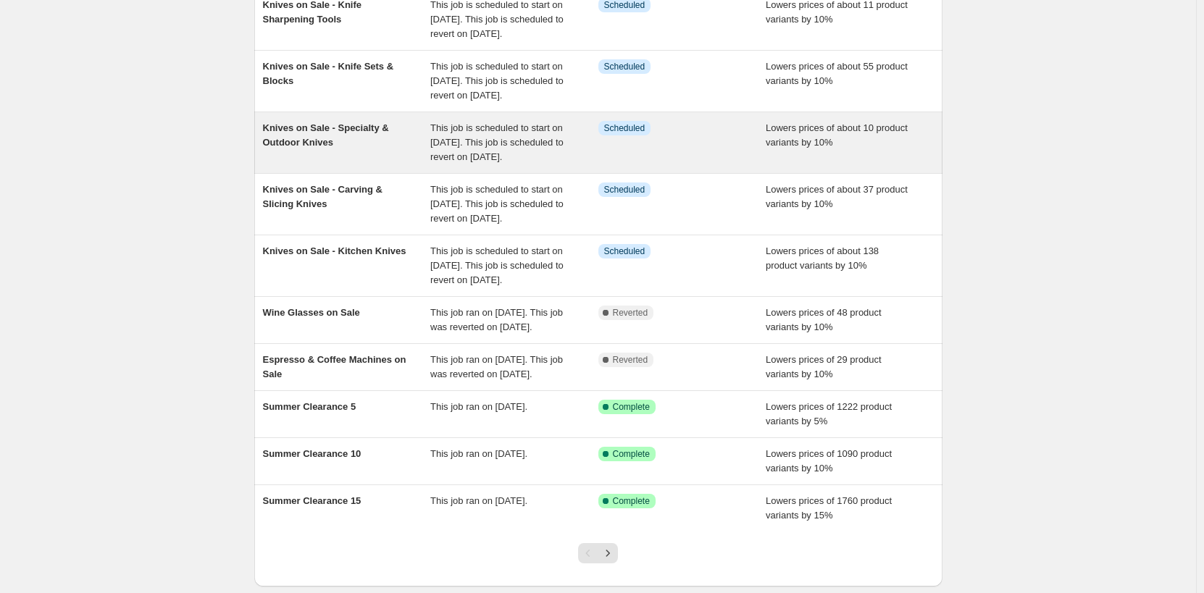
scroll to position [145, 0]
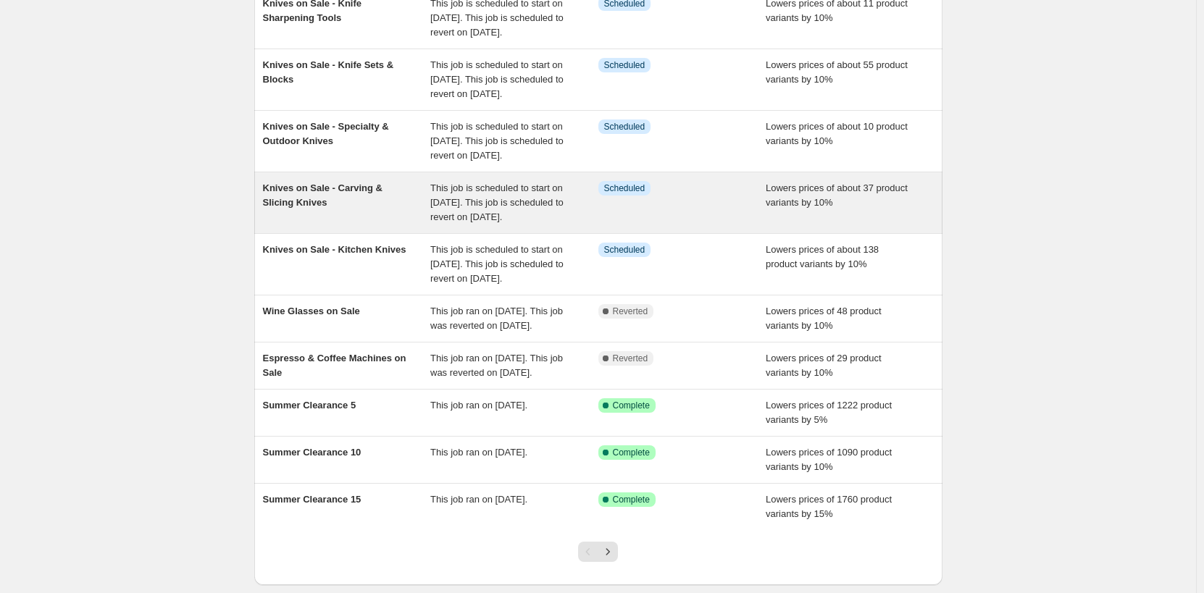
click at [402, 225] on div "Knives on Sale - Carving & Slicing Knives" at bounding box center [347, 202] width 168 height 43
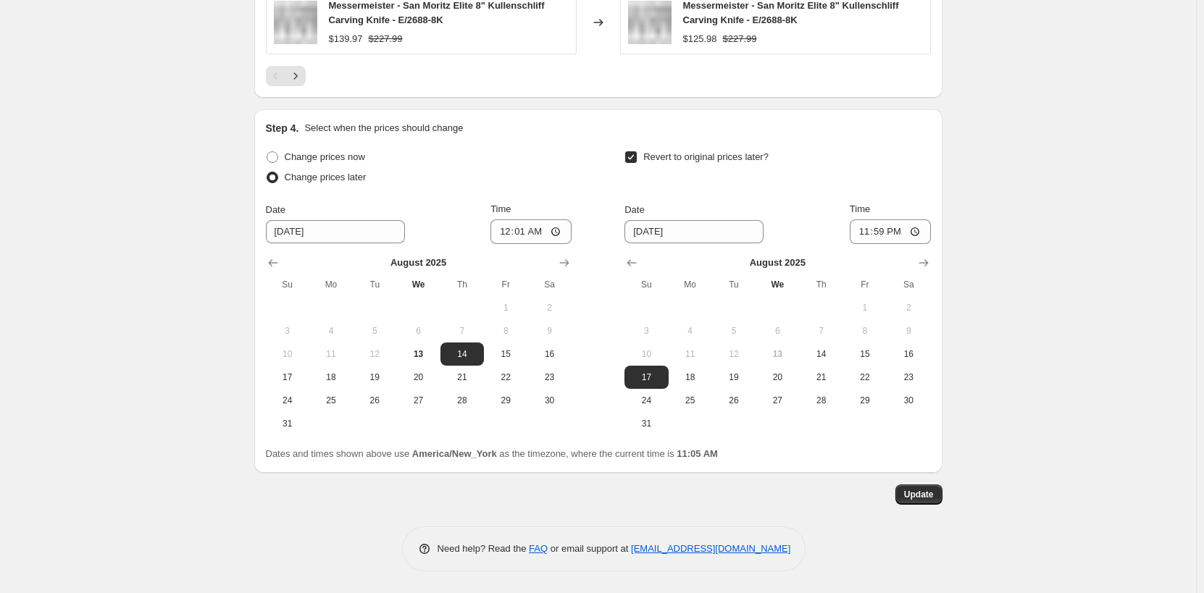
scroll to position [1667, 0]
click at [335, 162] on span "Change prices now" at bounding box center [325, 156] width 80 height 11
click at [267, 152] on input "Change prices now" at bounding box center [267, 151] width 1 height 1
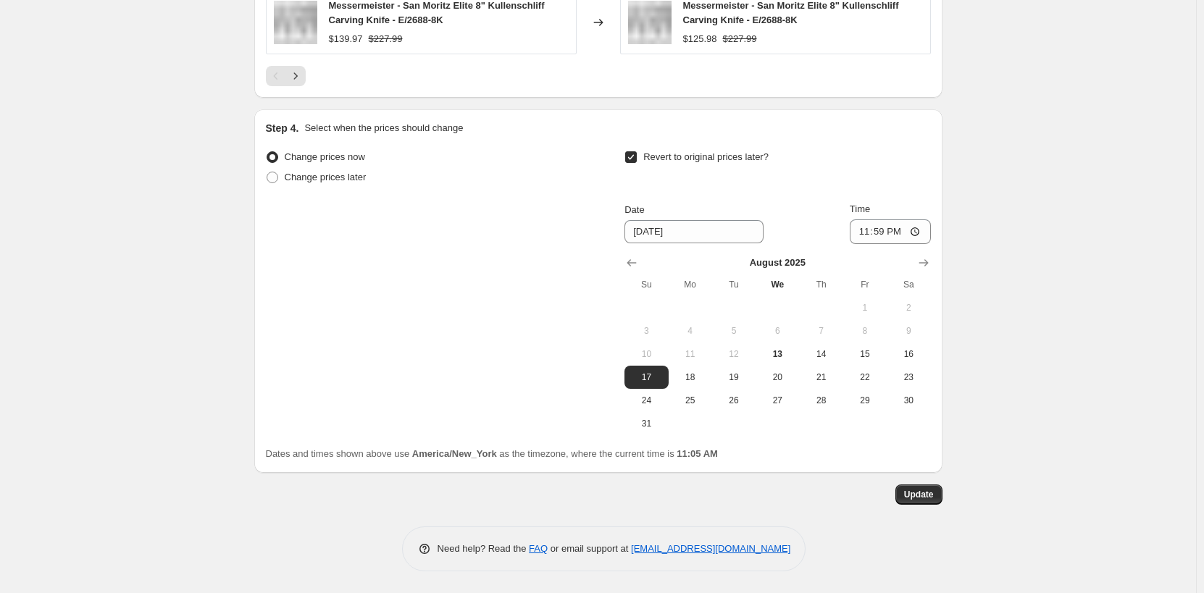
click at [672, 160] on span "Revert to original prices later?" at bounding box center [705, 156] width 125 height 11
click at [637, 160] on input "Revert to original prices later?" at bounding box center [631, 157] width 12 height 12
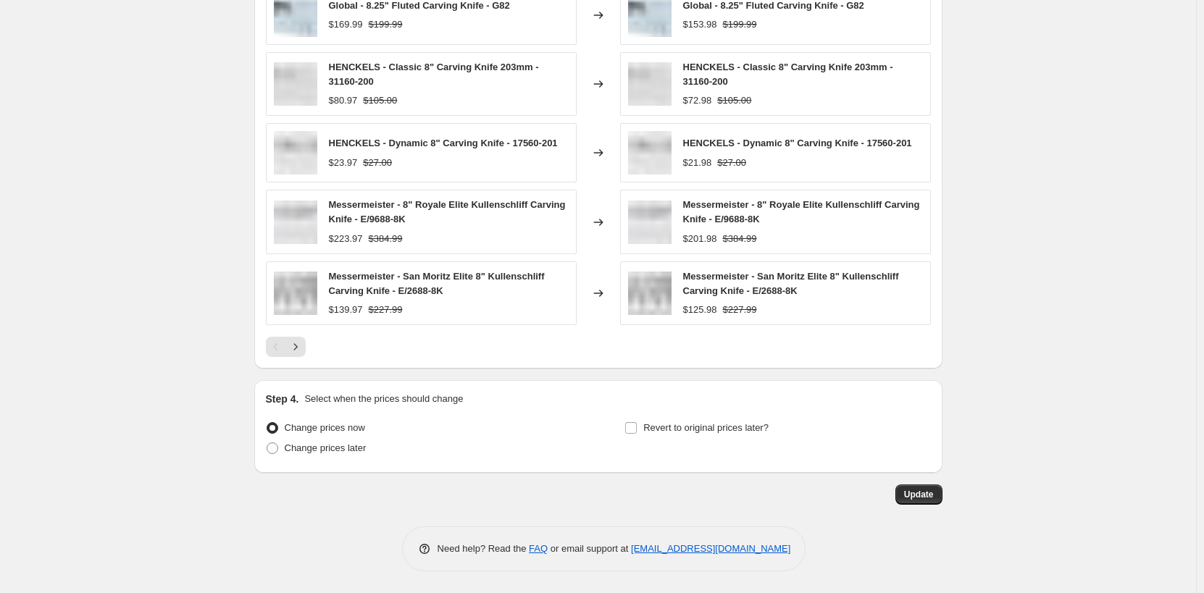
scroll to position [1396, 0]
click at [932, 497] on span "Update" at bounding box center [919, 495] width 30 height 12
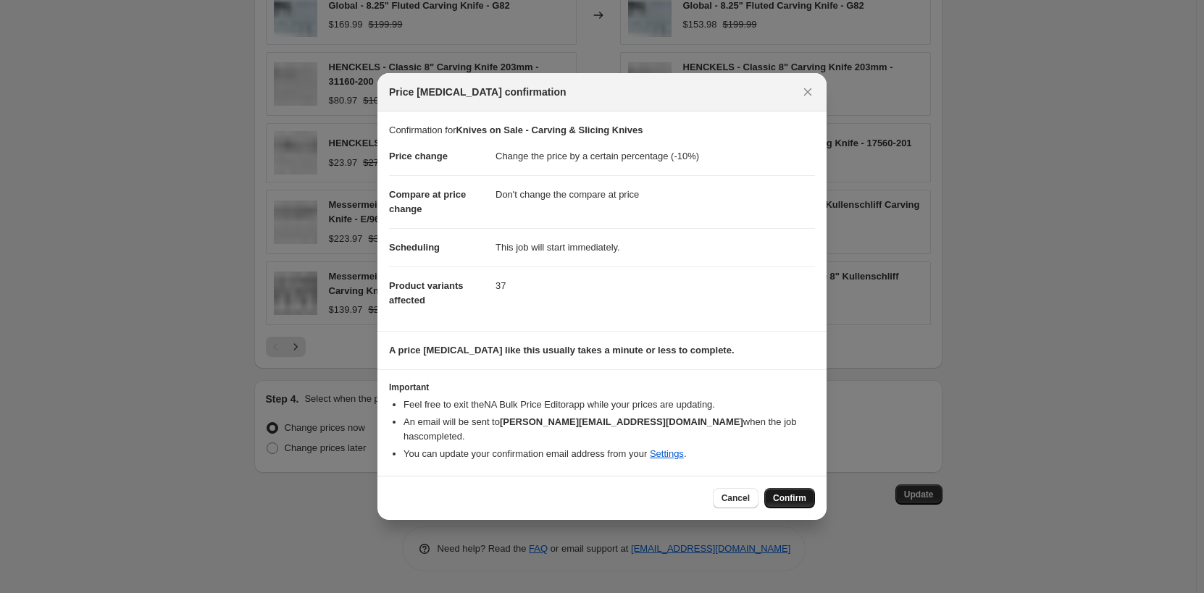
click at [783, 493] on span "Confirm" at bounding box center [789, 499] width 33 height 12
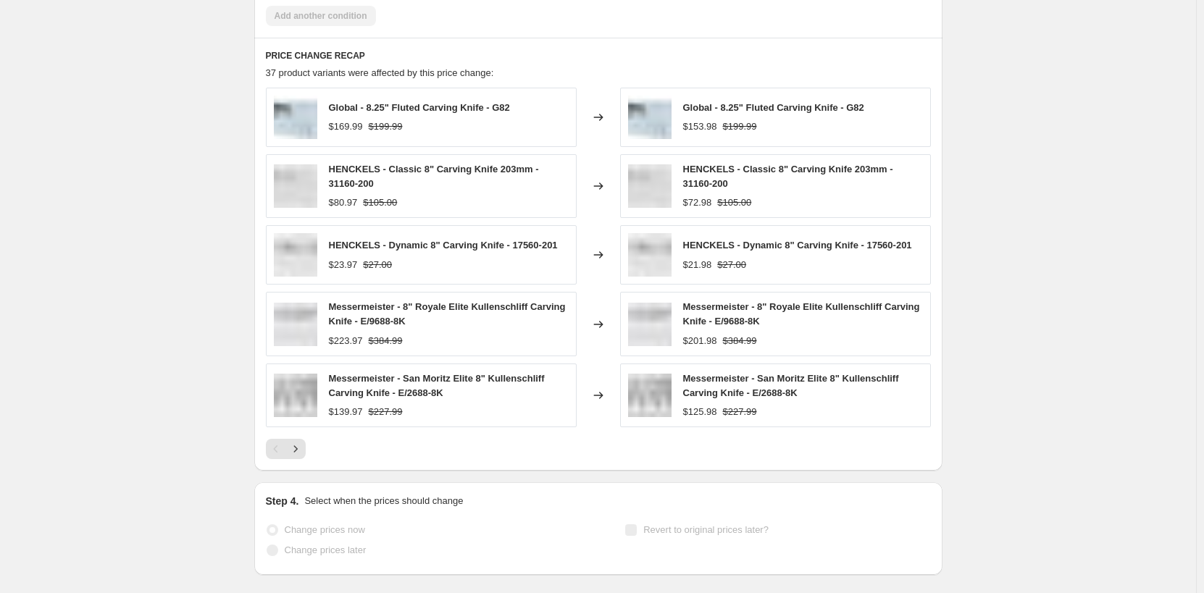
scroll to position [0, 0]
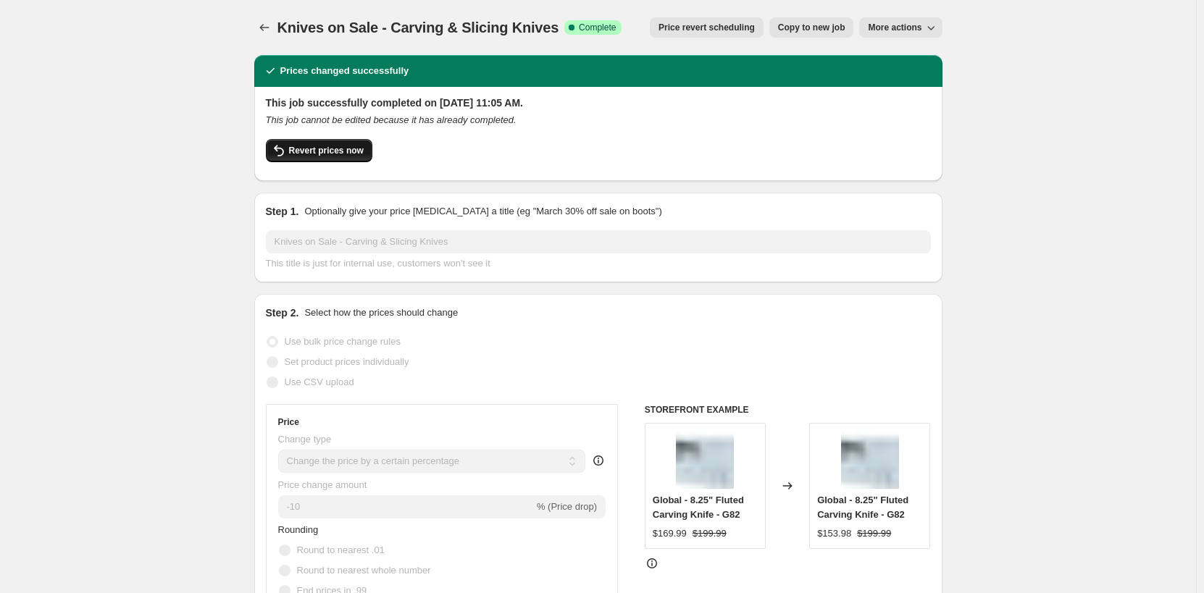
click at [325, 154] on span "Revert prices now" at bounding box center [326, 151] width 75 height 12
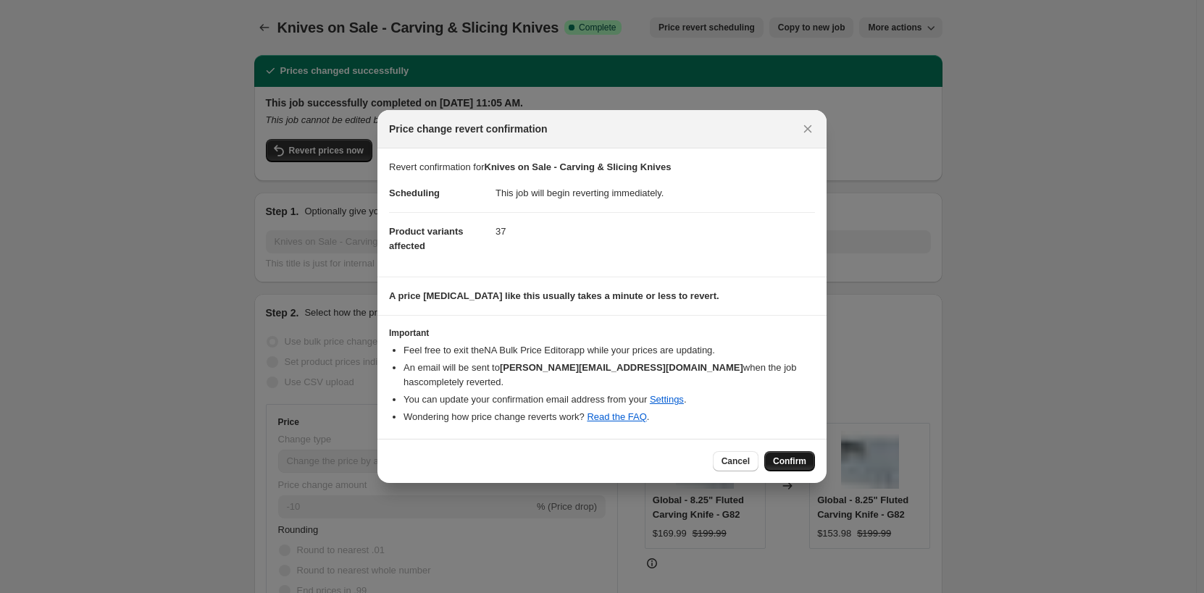
click at [788, 456] on span "Confirm" at bounding box center [789, 462] width 33 height 12
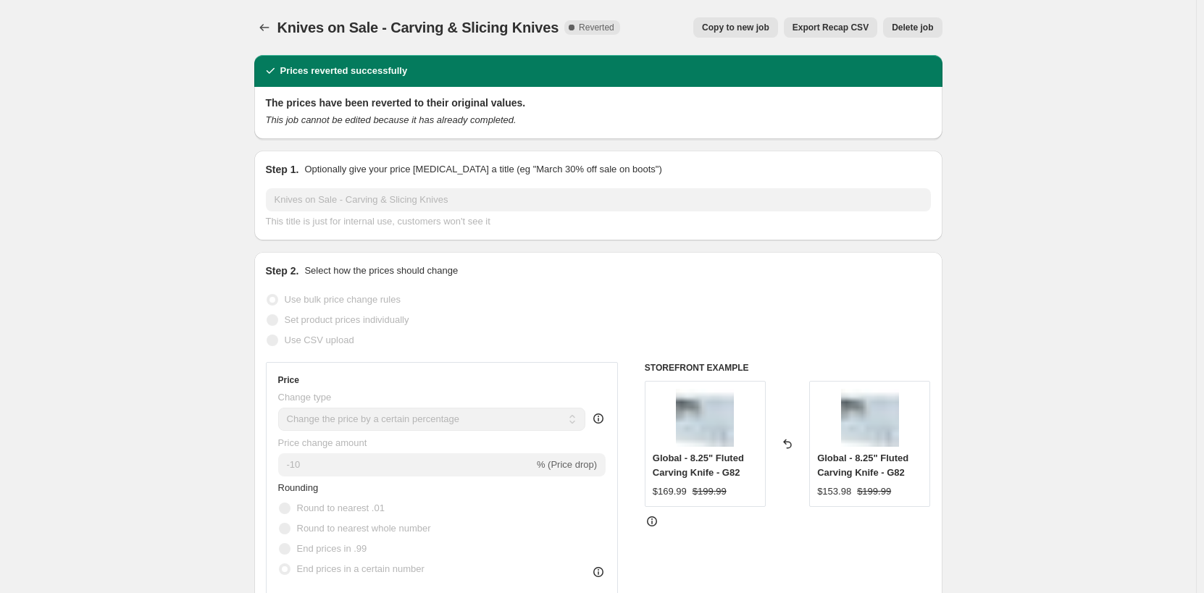
drag, startPoint x: 999, startPoint y: 321, endPoint x: 1000, endPoint y: 312, distance: 8.7
click at [272, 25] on icon "Price change jobs" at bounding box center [264, 27] width 14 height 14
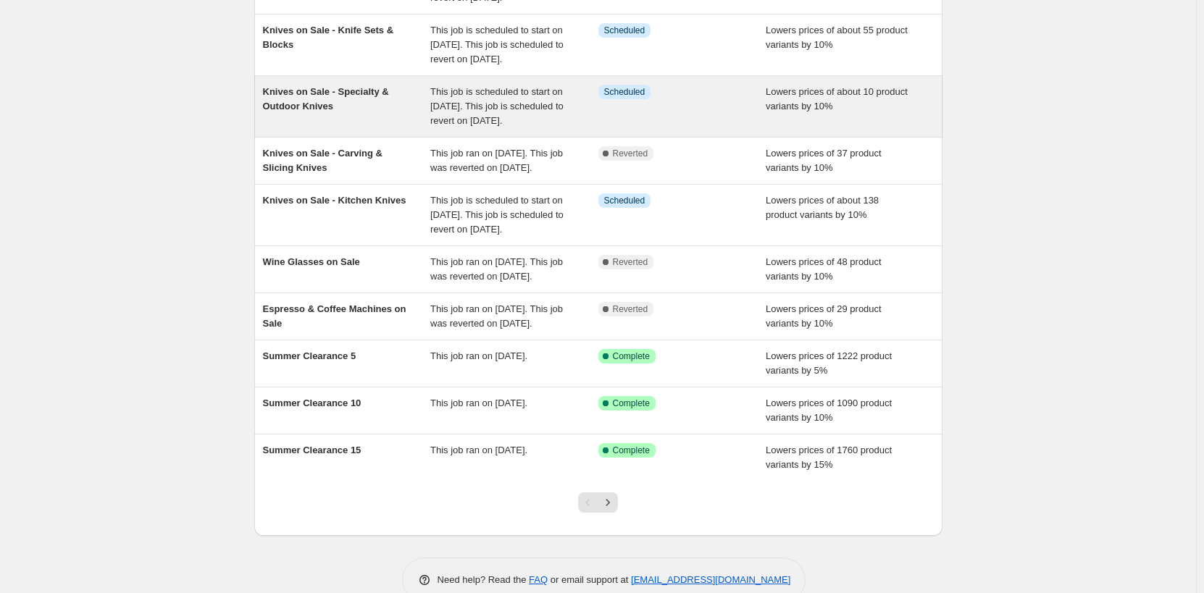
scroll to position [167, 0]
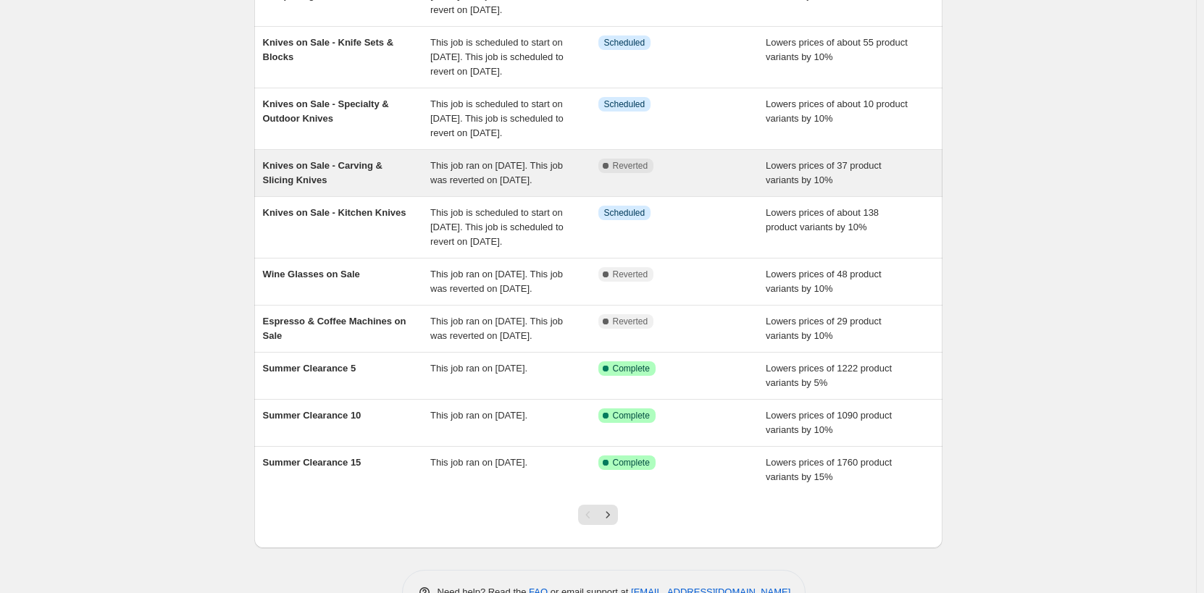
click at [399, 188] on div "Knives on Sale - Carving & Slicing Knives" at bounding box center [347, 173] width 168 height 29
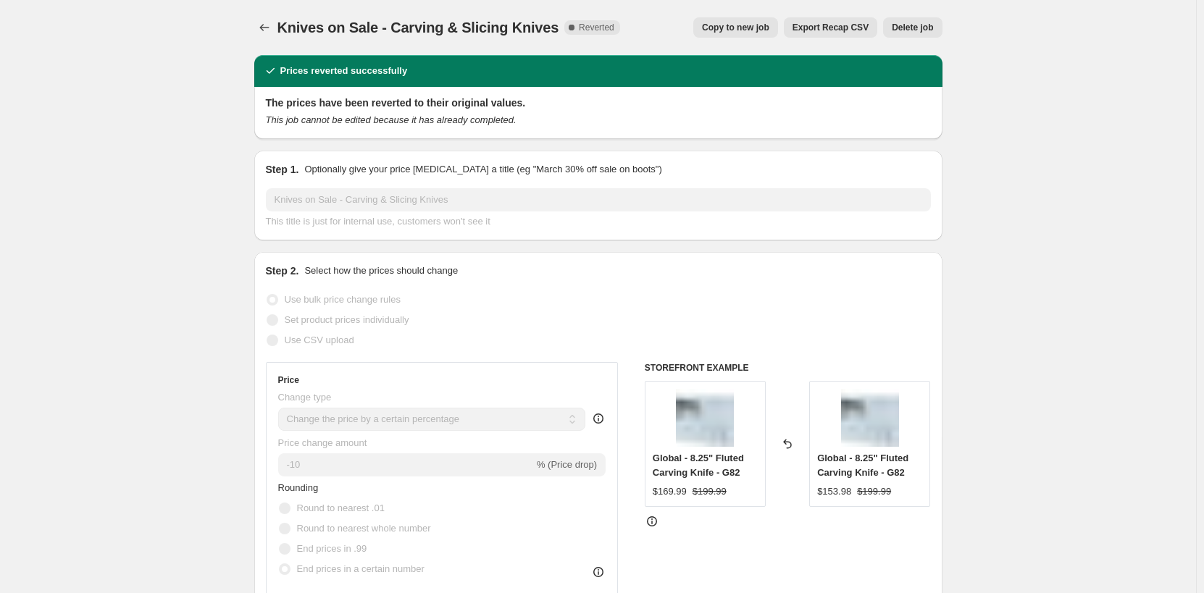
click at [767, 30] on span "Copy to new job" at bounding box center [735, 28] width 67 height 12
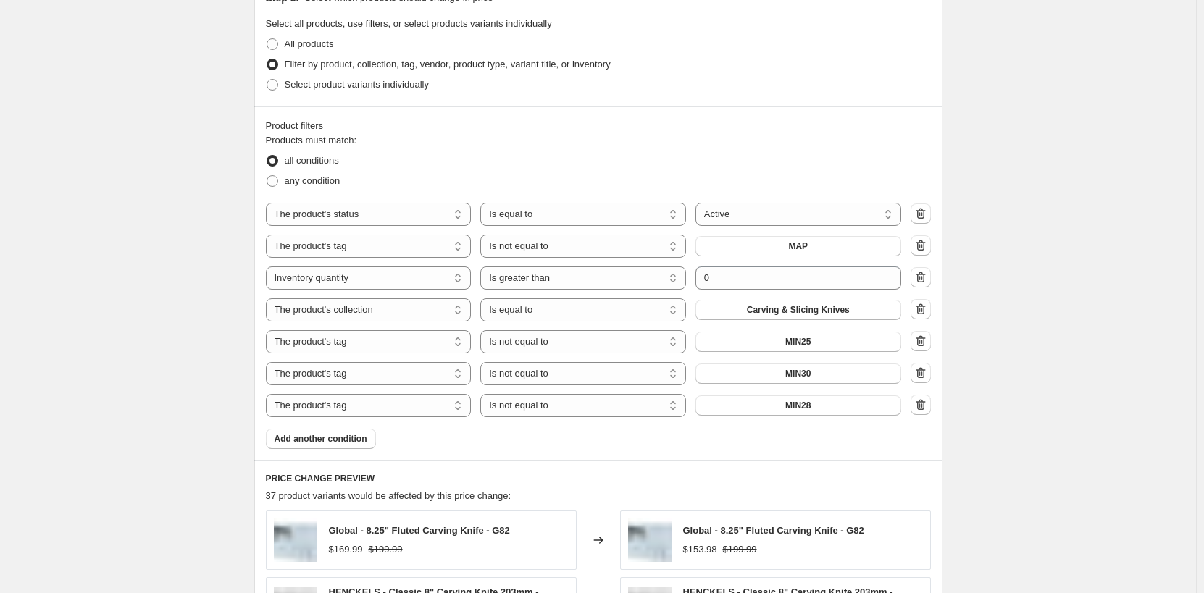
scroll to position [797, 0]
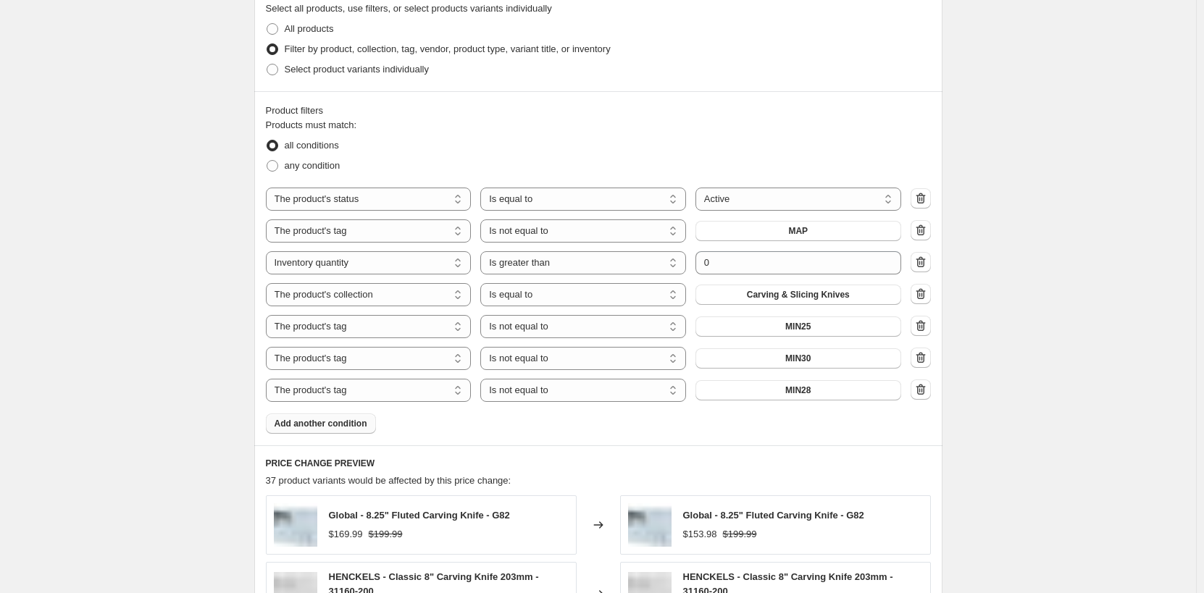
click at [291, 424] on span "Add another condition" at bounding box center [321, 424] width 93 height 12
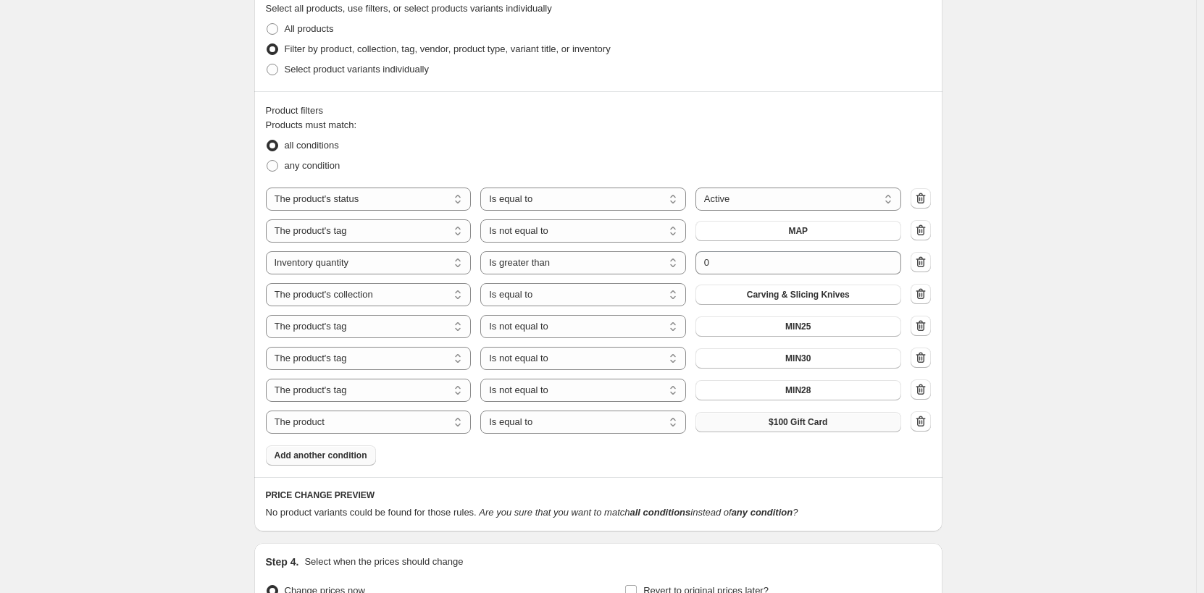
click at [787, 421] on span "$100 Gift Card" at bounding box center [798, 423] width 59 height 12
click at [397, 423] on select "The product The product's collection The product's tag The product's vendor The…" at bounding box center [369, 422] width 206 height 23
click at [515, 426] on select "Is equal to Is not equal to" at bounding box center [583, 422] width 206 height 23
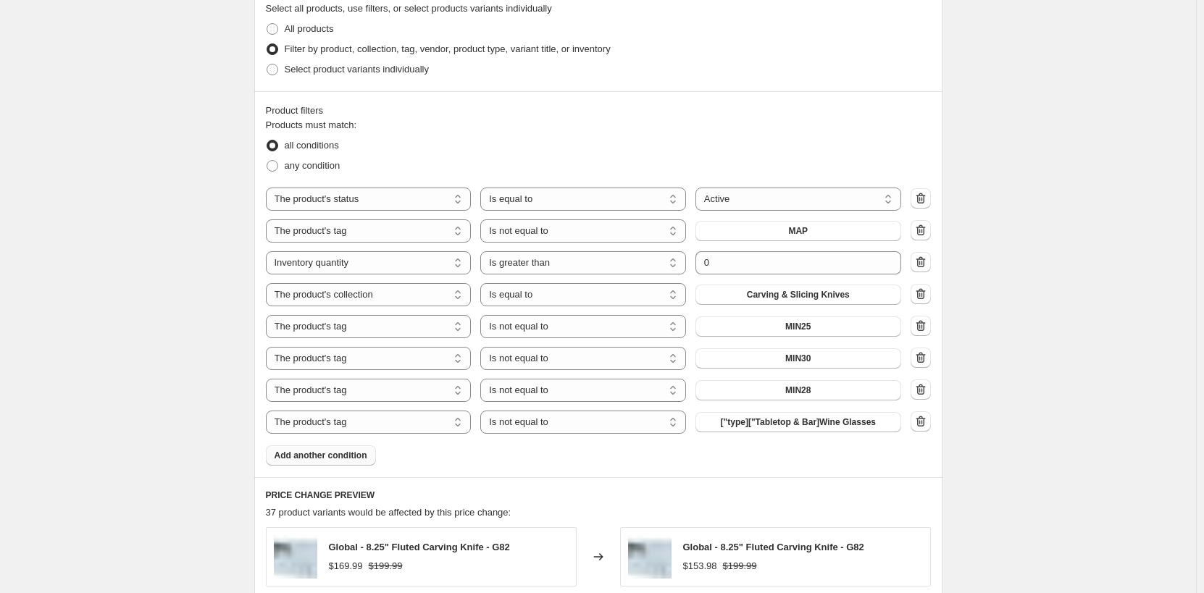
click at [807, 422] on span "["type]["Tabletop & Bar]Wine Glasses" at bounding box center [798, 423] width 155 height 12
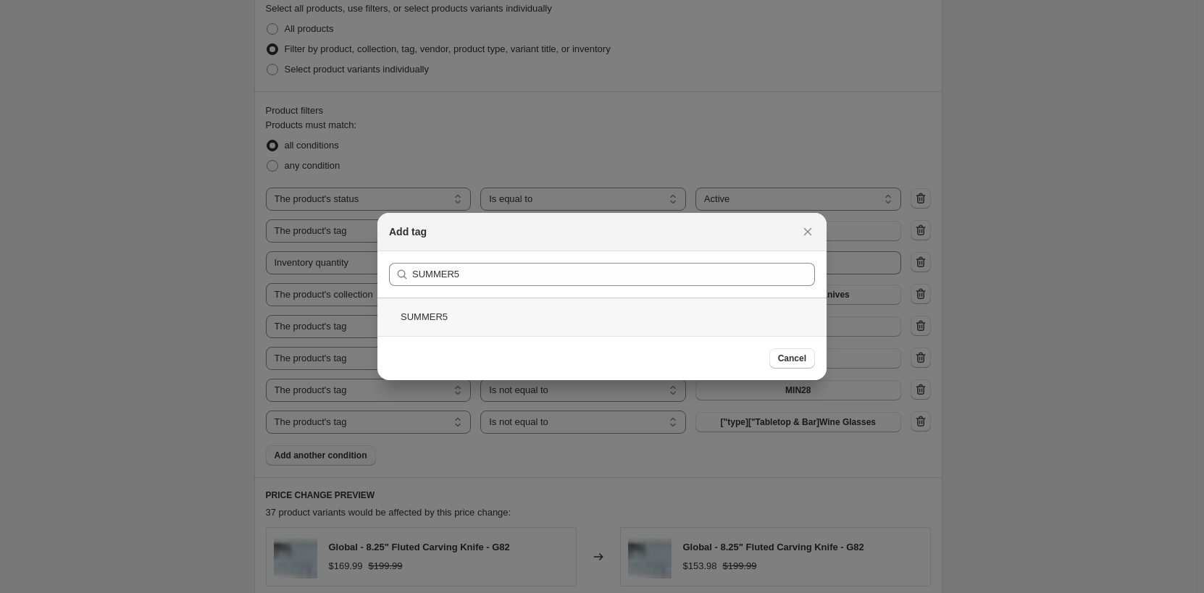
click at [562, 306] on div "SUMMER5" at bounding box center [602, 317] width 449 height 38
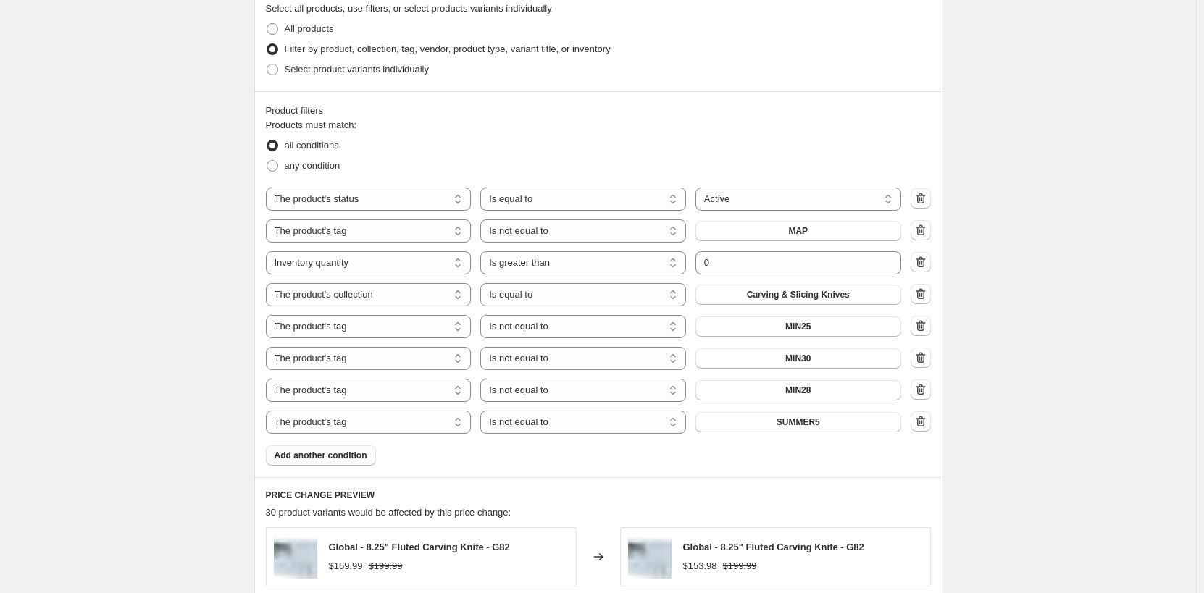
click at [356, 459] on span "Add another condition" at bounding box center [321, 456] width 93 height 12
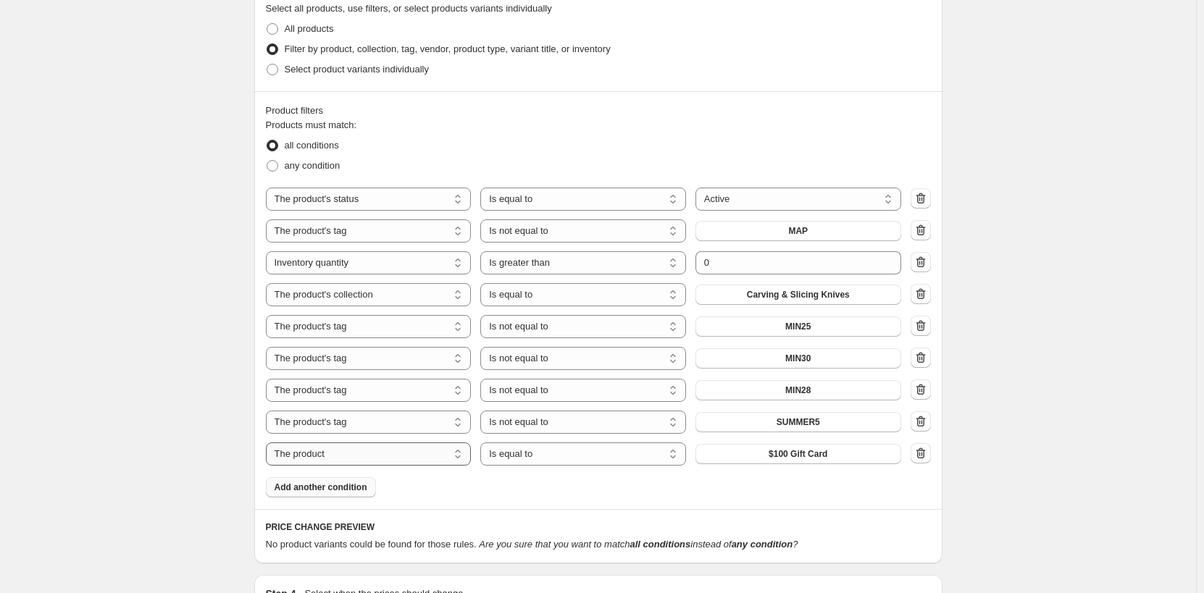
click at [402, 449] on select "The product The product's collection The product's tag The product's vendor The…" at bounding box center [369, 454] width 206 height 23
click at [548, 456] on select "Is equal to Is not equal to" at bounding box center [583, 454] width 206 height 23
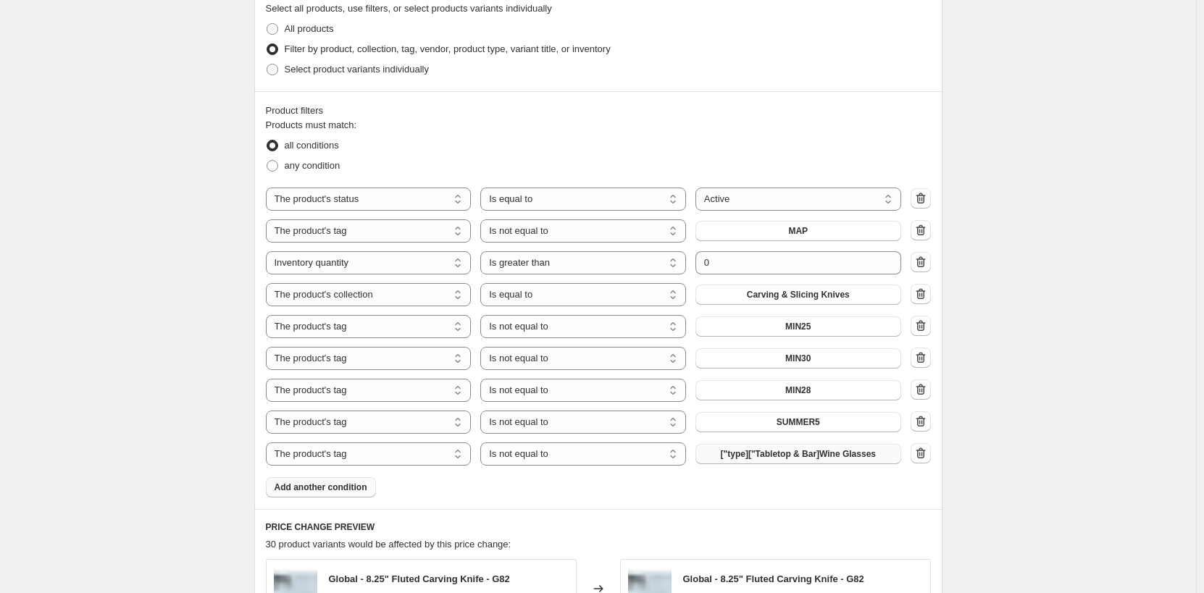
click at [841, 451] on span "["type]["Tabletop & Bar]Wine Glasses" at bounding box center [798, 455] width 155 height 12
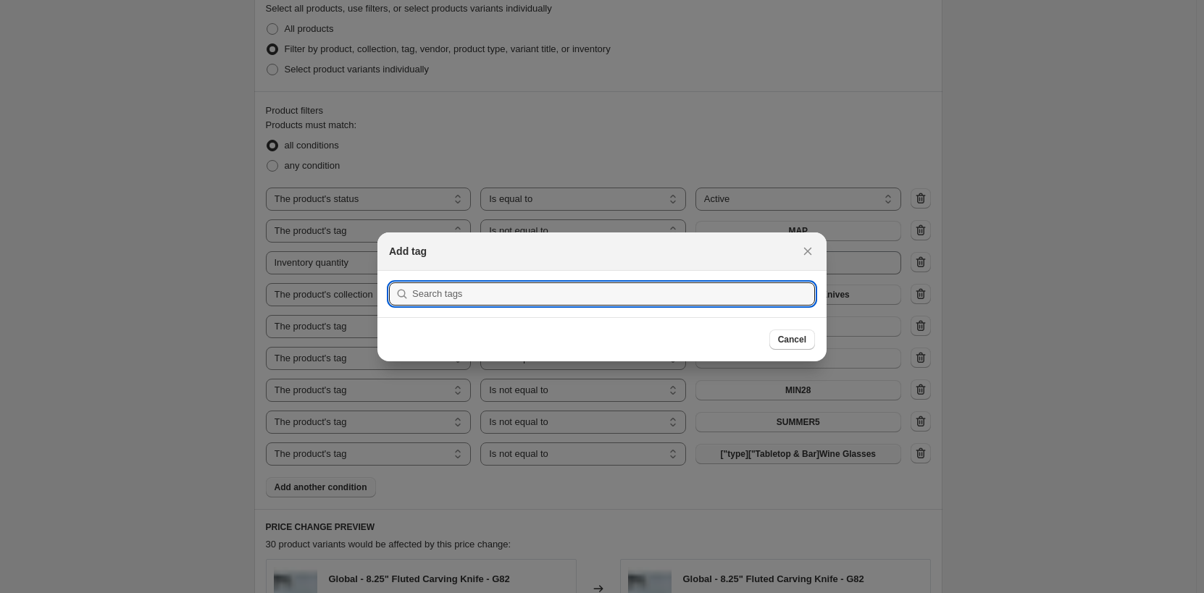
scroll to position [0, 0]
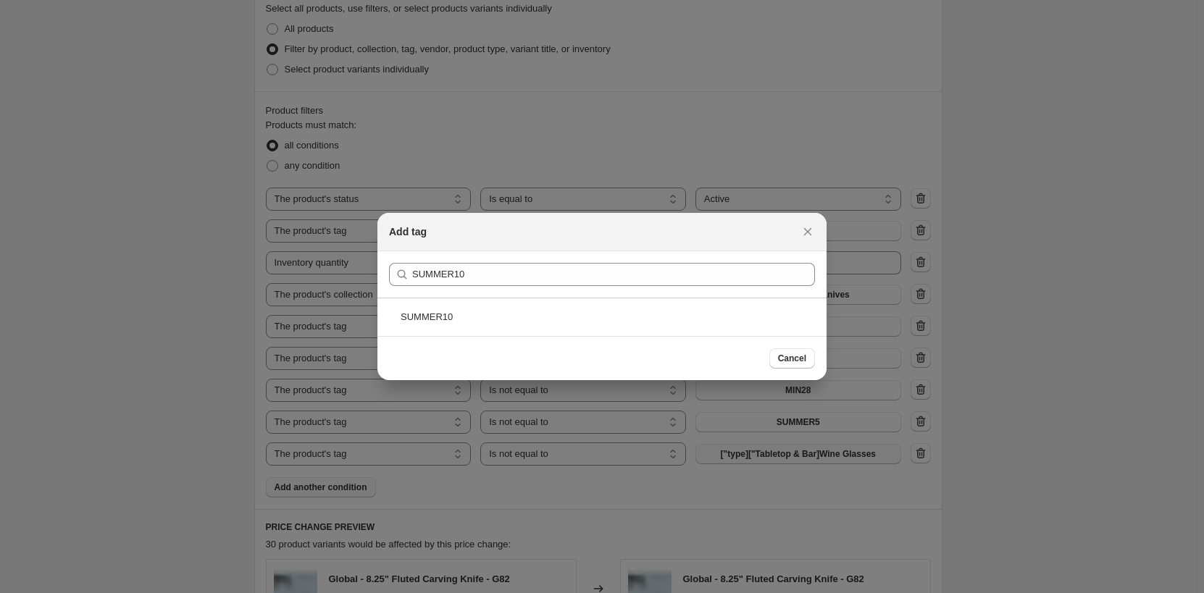
click at [638, 312] on div "SUMMER10" at bounding box center [602, 317] width 449 height 38
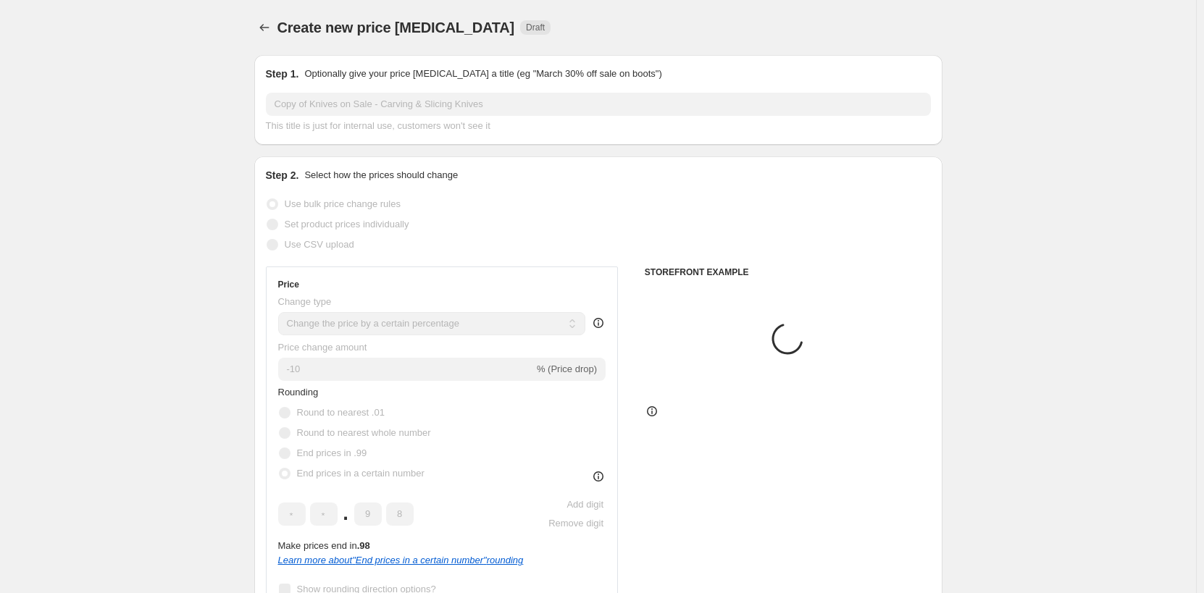
scroll to position [797, 0]
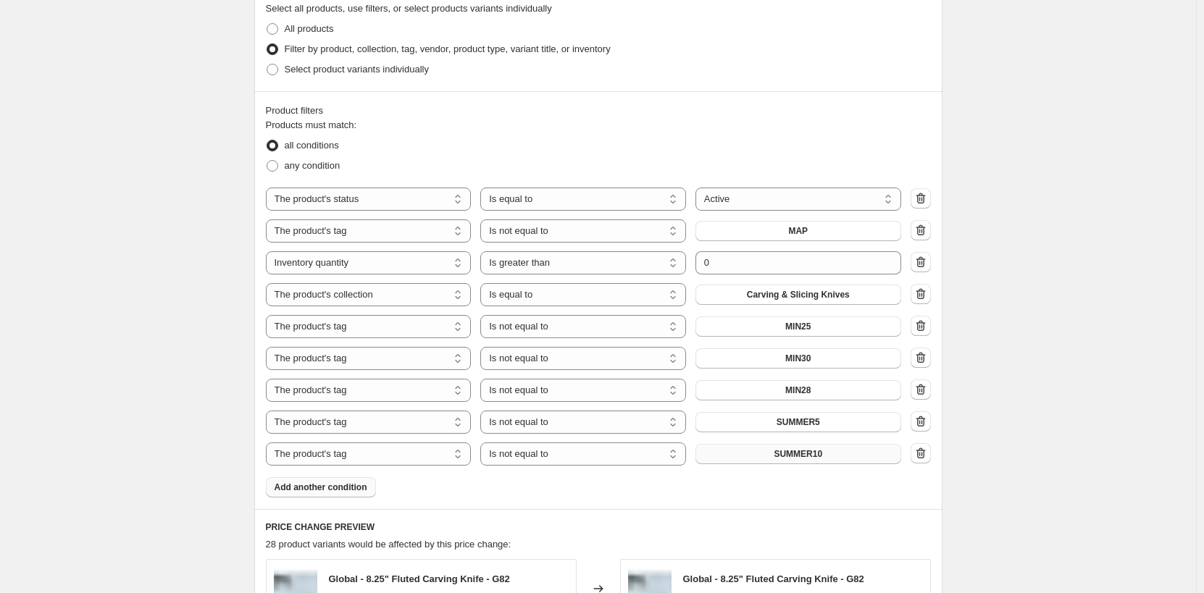
click at [365, 483] on span "Add another condition" at bounding box center [321, 488] width 93 height 12
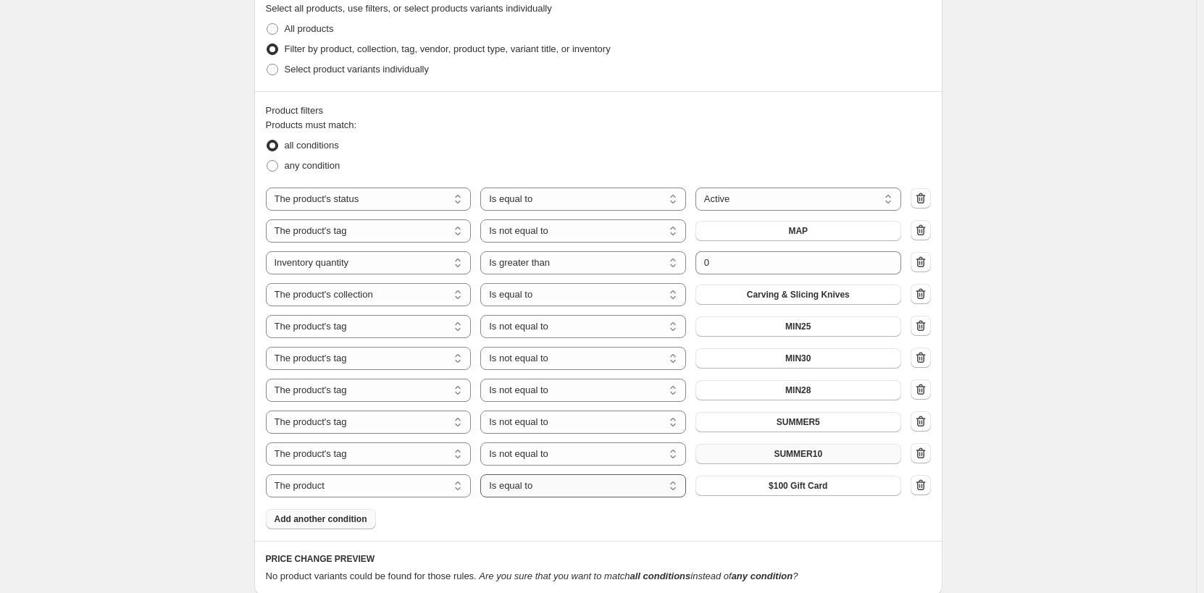
click at [546, 485] on select "Is equal to Is not equal to" at bounding box center [583, 486] width 206 height 23
click at [400, 483] on select "The product The product's collection The product's tag The product's vendor The…" at bounding box center [369, 486] width 206 height 23
click at [572, 486] on select "Is equal to Is not equal to" at bounding box center [583, 486] width 206 height 23
click at [820, 487] on span "["type]["Tabletop & Bar]Wine Glasses" at bounding box center [798, 486] width 155 height 12
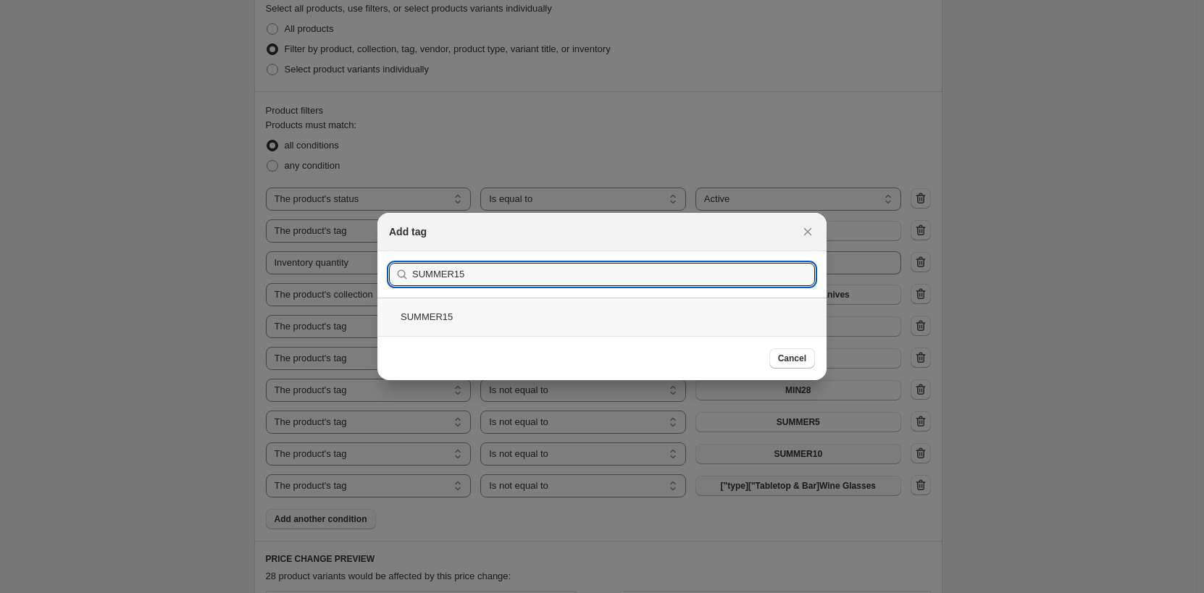
click at [549, 312] on div "SUMMER15" at bounding box center [602, 317] width 449 height 38
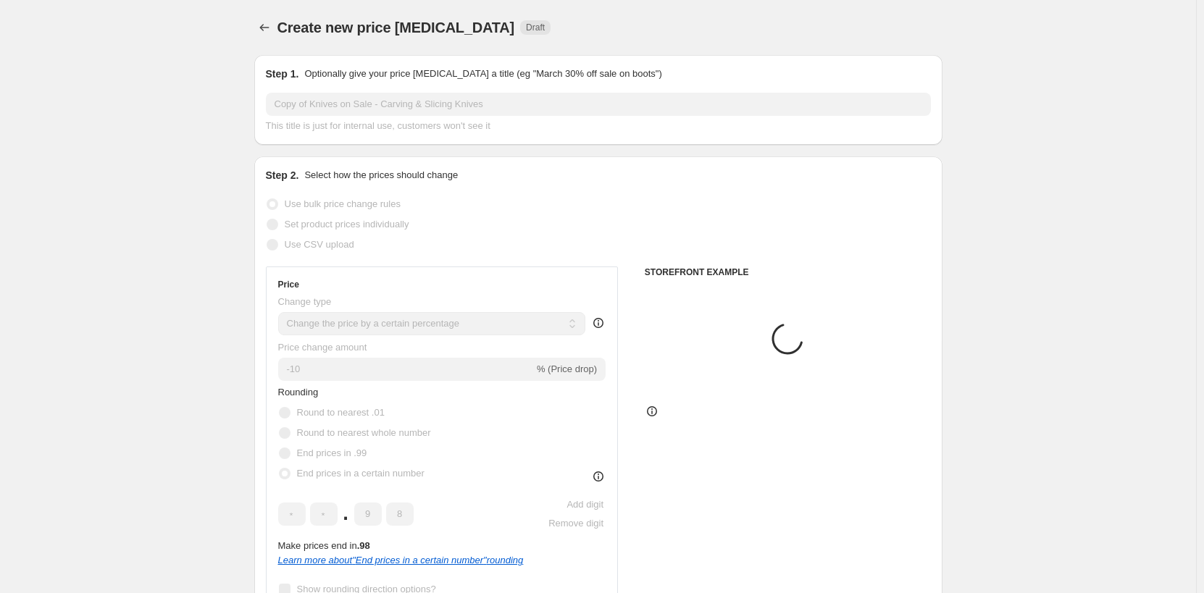
scroll to position [797, 0]
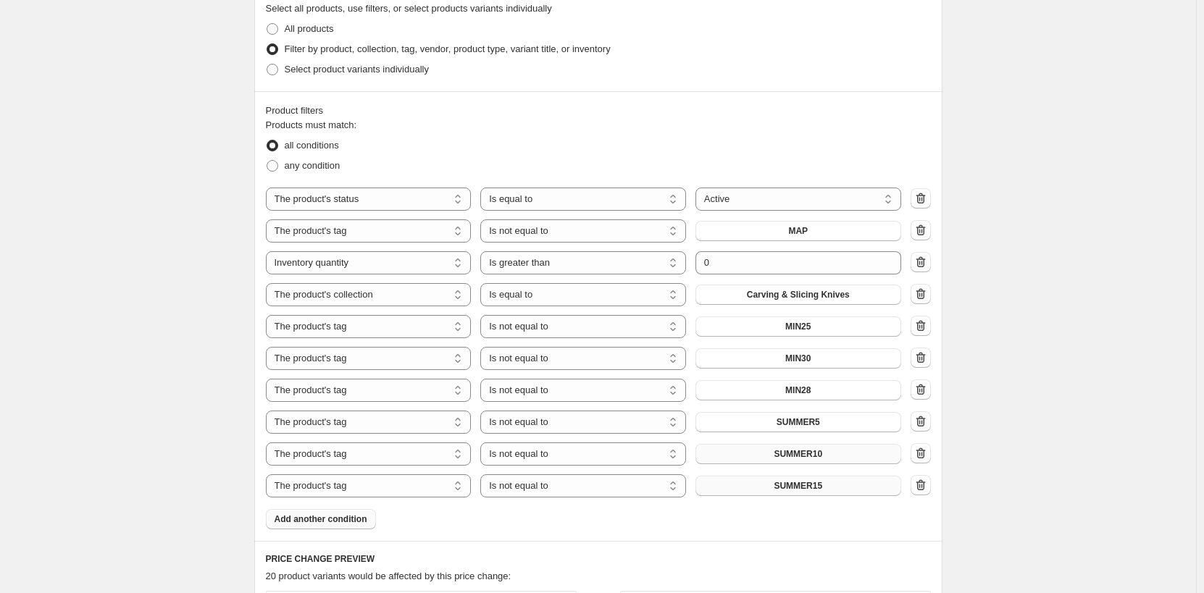
click at [335, 521] on span "Add another condition" at bounding box center [321, 520] width 93 height 12
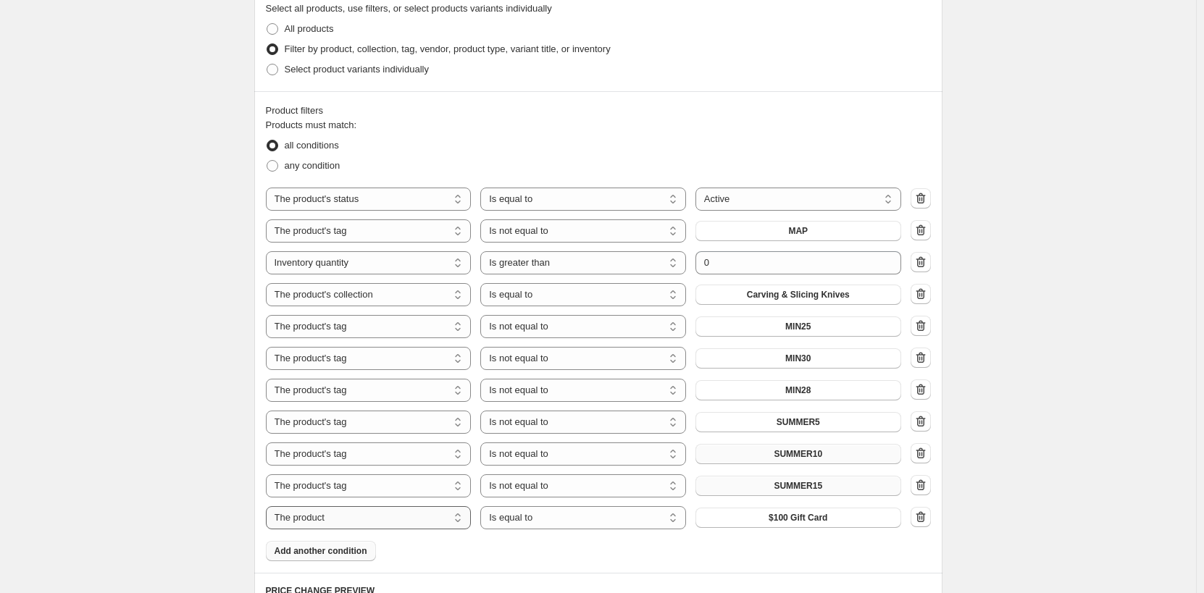
drag, startPoint x: 351, startPoint y: 520, endPoint x: 351, endPoint y: 510, distance: 10.1
click at [351, 520] on select "The product The product's collection The product's tag The product's vendor The…" at bounding box center [369, 517] width 206 height 23
click at [583, 520] on select "Is equal to Is not equal to" at bounding box center [583, 517] width 206 height 23
click at [831, 522] on span "["type]["Tabletop & Bar]Wine Glasses" at bounding box center [798, 518] width 155 height 12
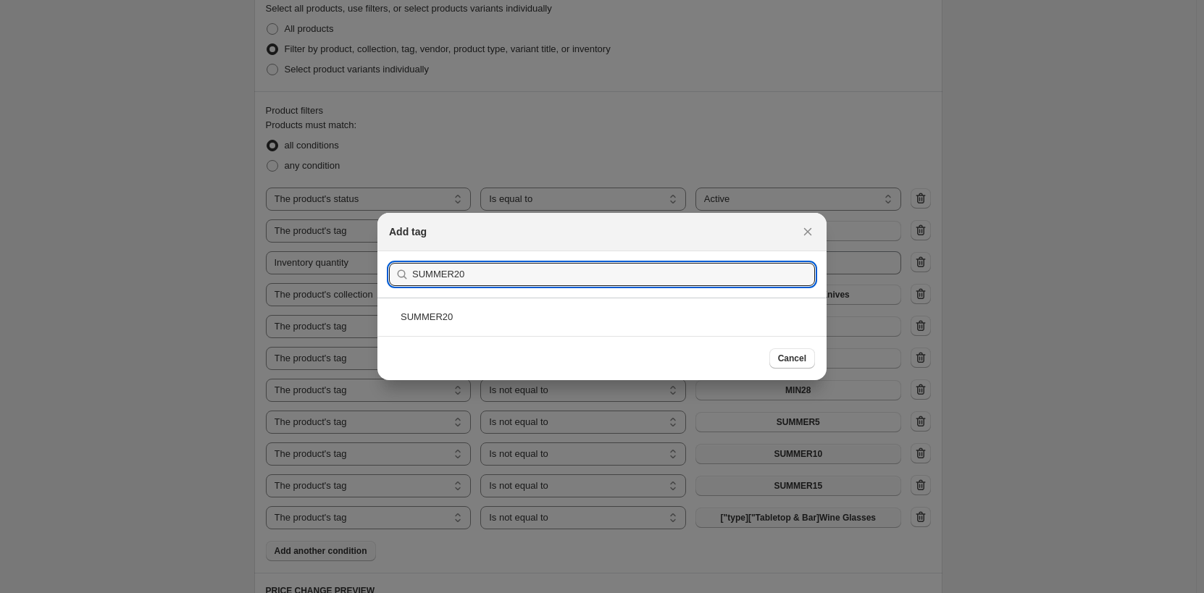
click at [530, 308] on div "SUMMER20" at bounding box center [602, 317] width 449 height 38
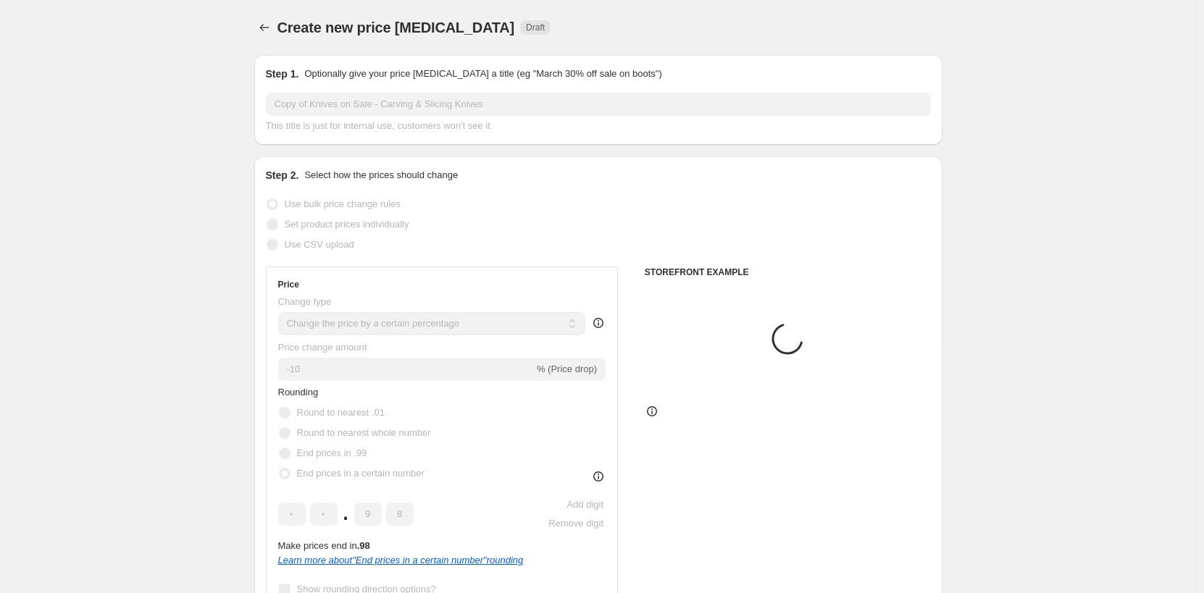
scroll to position [797, 0]
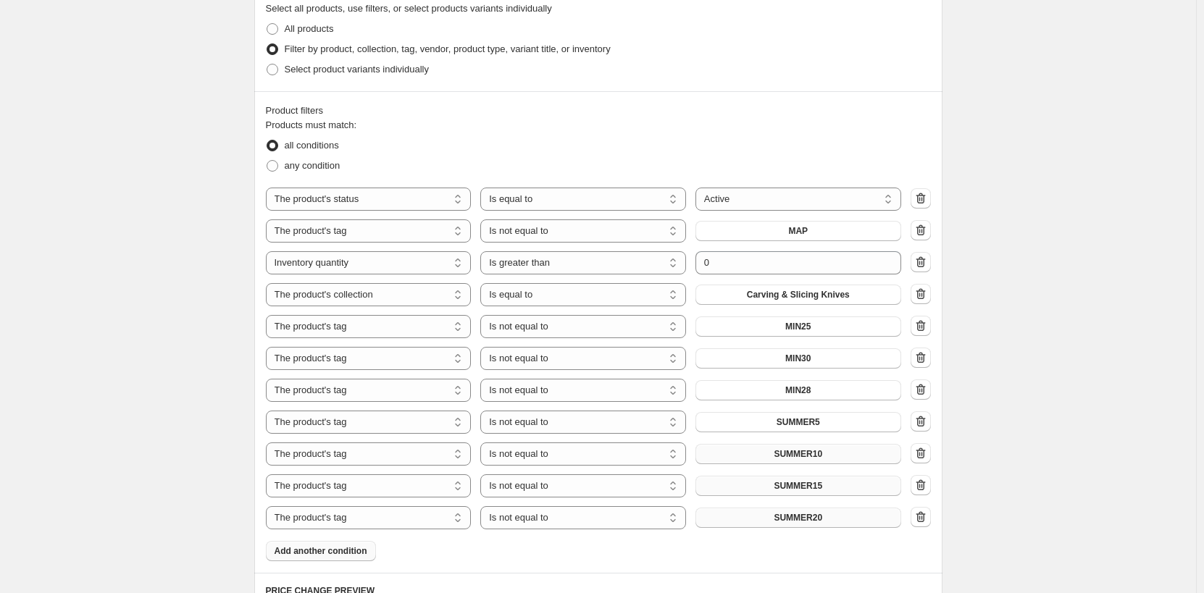
click at [1062, 380] on div "Create new price [MEDICAL_DATA]. This page is ready Create new price [MEDICAL_D…" at bounding box center [598, 217] width 1196 height 2028
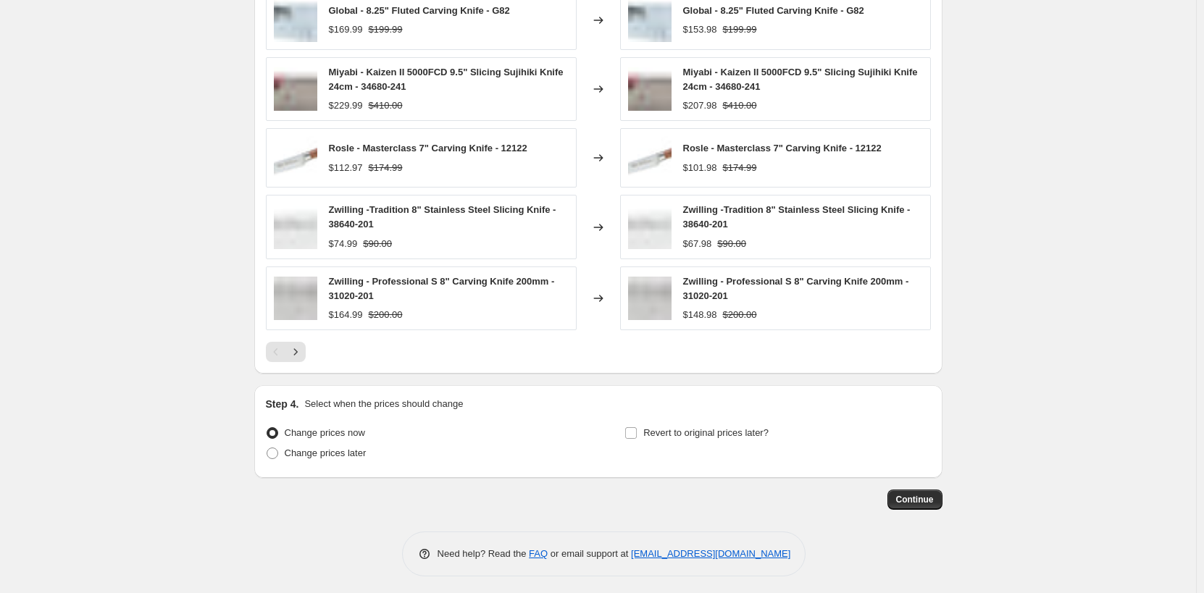
scroll to position [1435, 0]
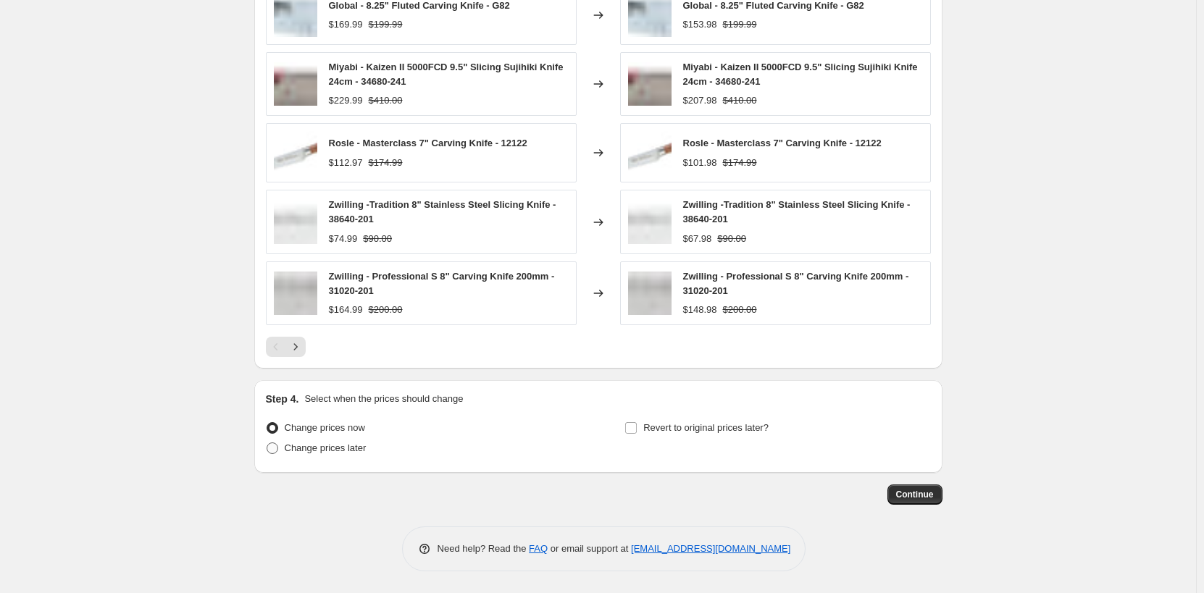
click at [349, 449] on span "Change prices later" at bounding box center [326, 448] width 82 height 11
click at [267, 443] on input "Change prices later" at bounding box center [267, 443] width 1 height 1
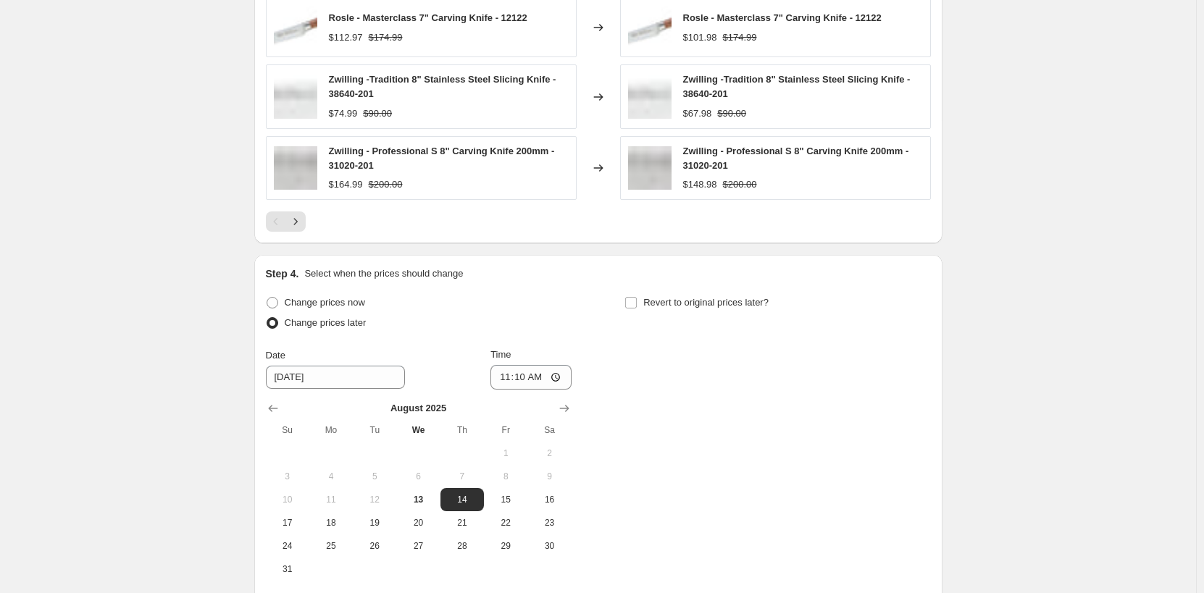
scroll to position [1653, 0]
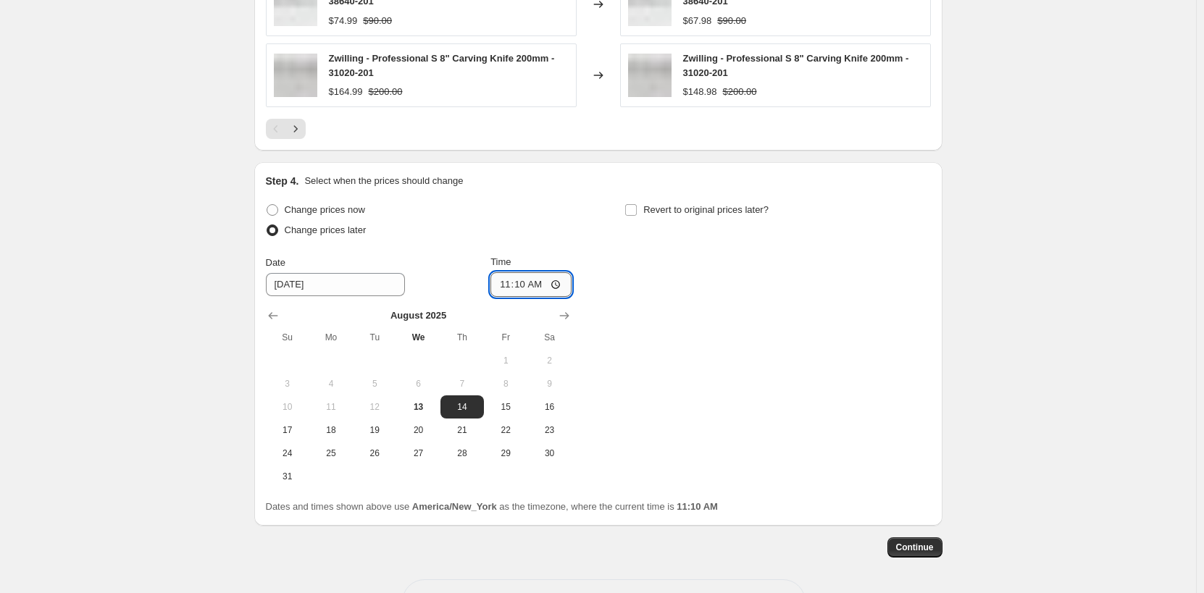
click at [510, 284] on input "11:10" at bounding box center [531, 284] width 81 height 25
click at [658, 219] on label "Revert to original prices later?" at bounding box center [697, 210] width 144 height 20
click at [637, 216] on input "Revert to original prices later?" at bounding box center [631, 210] width 12 height 12
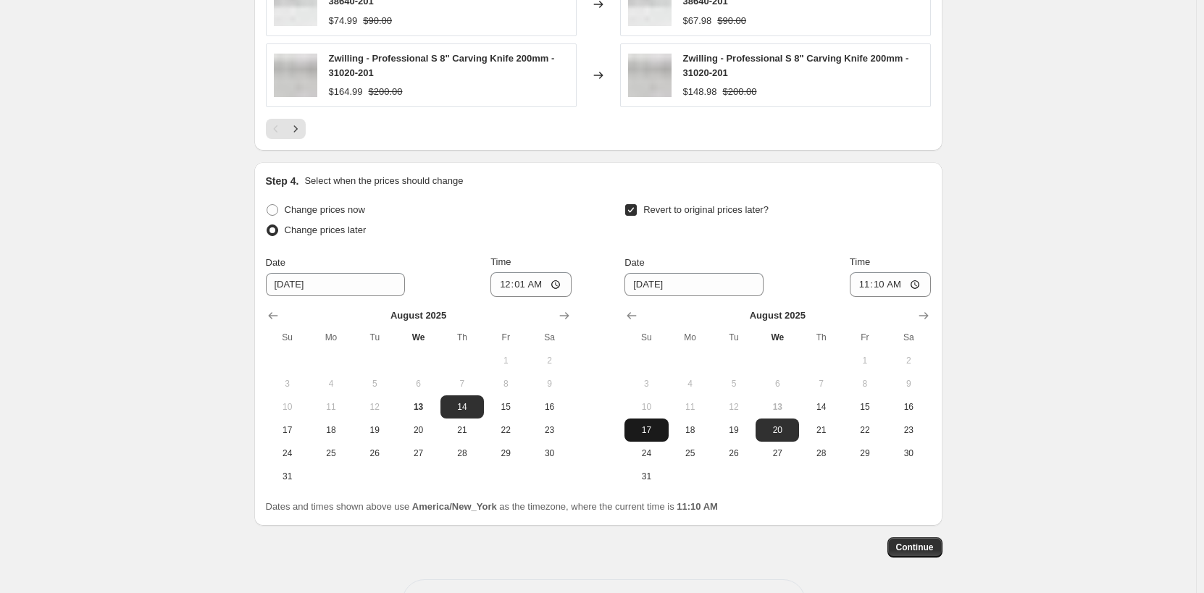
click at [653, 433] on span "17" at bounding box center [646, 431] width 32 height 12
click at [882, 285] on input "11:10" at bounding box center [890, 284] width 81 height 25
click at [924, 547] on span "Continue" at bounding box center [915, 548] width 38 height 12
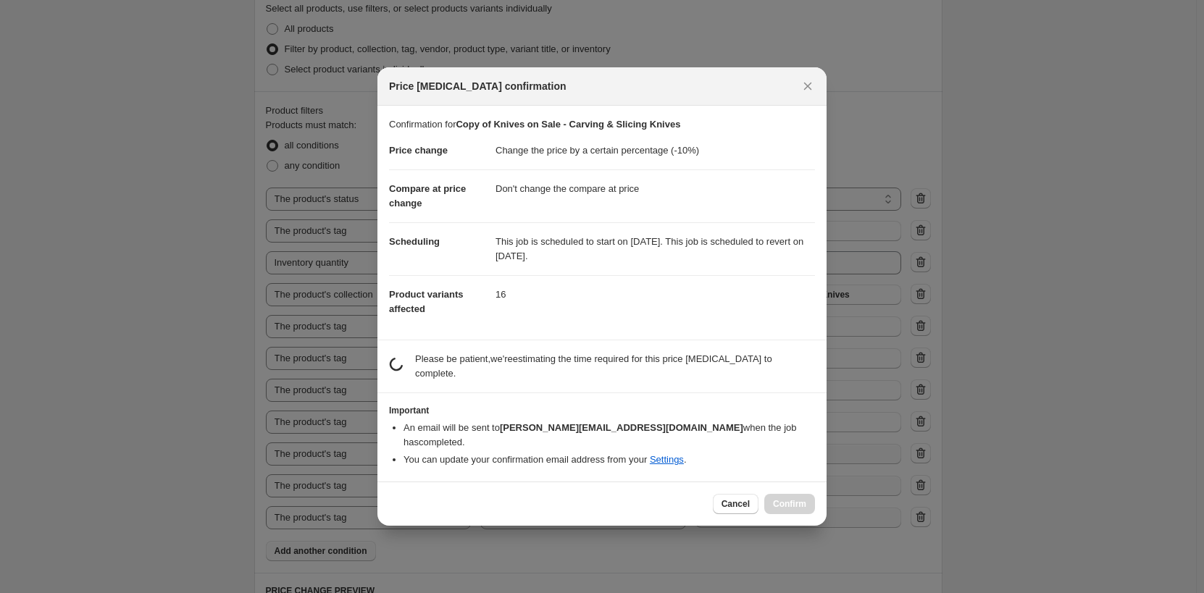
scroll to position [0, 0]
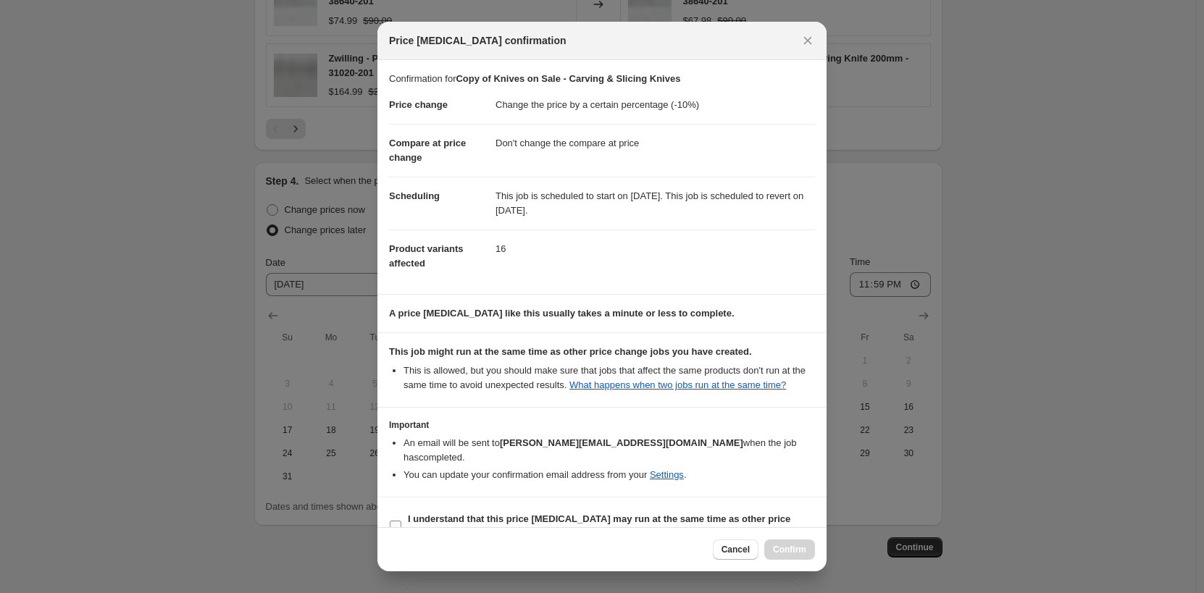
click at [563, 512] on span "I understand that this price [MEDICAL_DATA] may run at the same time as other p…" at bounding box center [611, 526] width 407 height 29
click at [401, 521] on input "I understand that this price [MEDICAL_DATA] may run at the same time as other p…" at bounding box center [396, 527] width 12 height 12
click at [777, 554] on span "Confirm" at bounding box center [789, 550] width 33 height 12
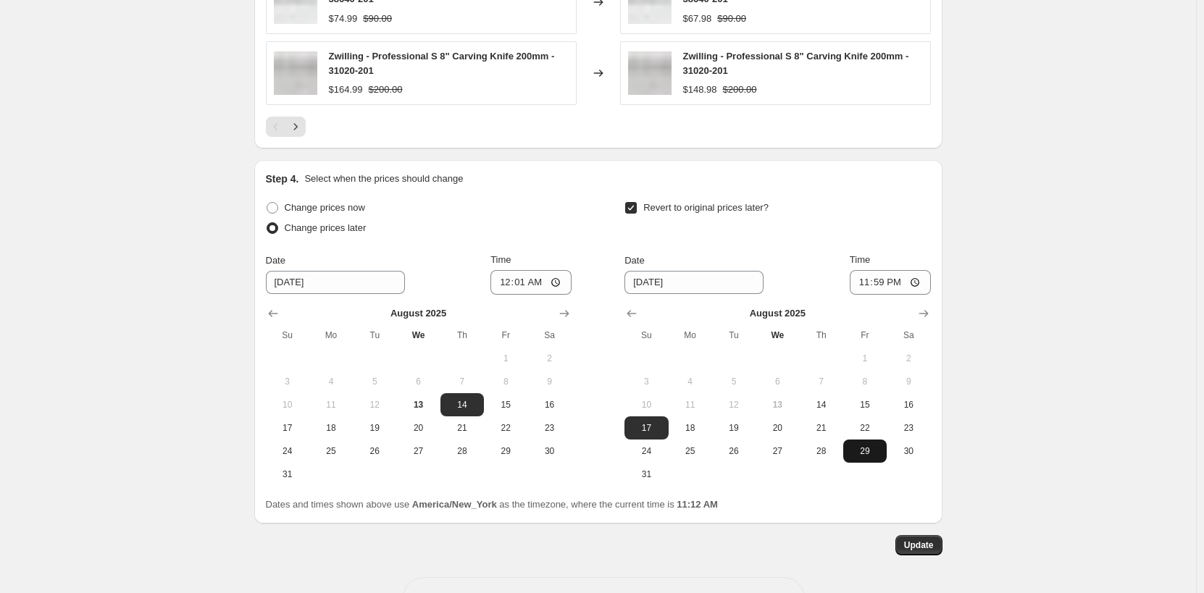
scroll to position [1795, 0]
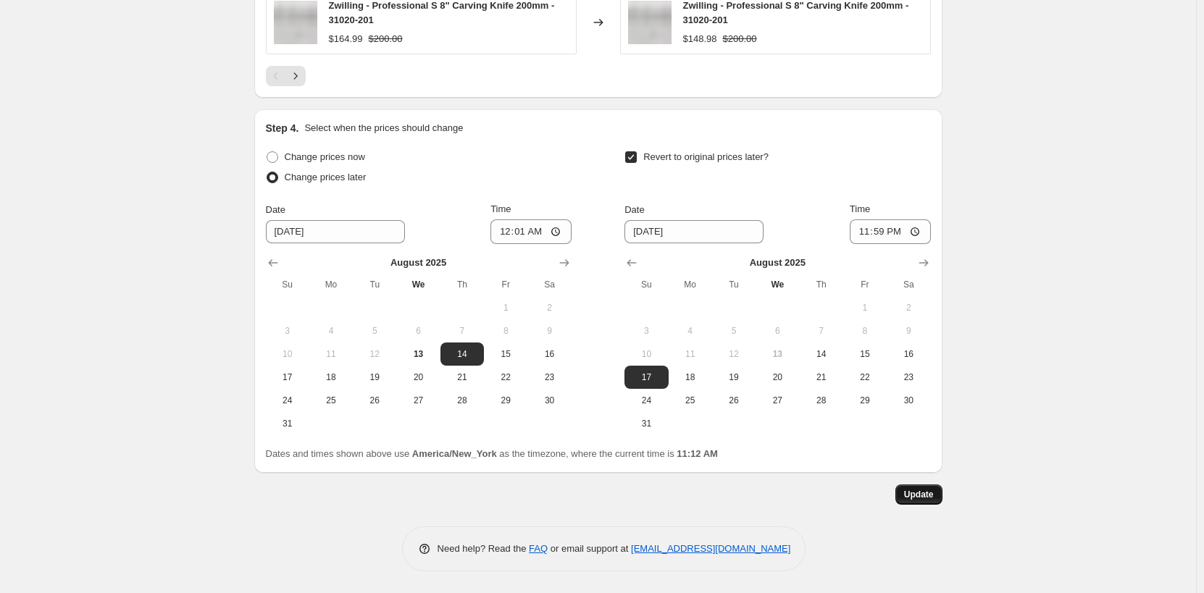
click at [917, 493] on span "Update" at bounding box center [919, 495] width 30 height 12
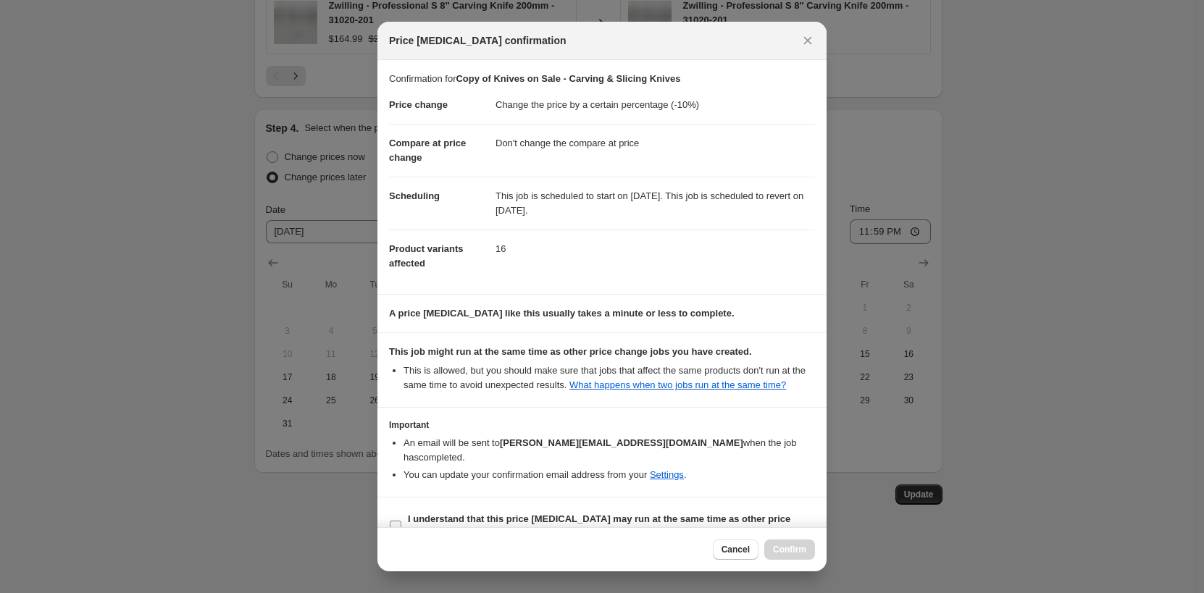
click at [421, 514] on b "I understand that this price [MEDICAL_DATA] may run at the same time as other p…" at bounding box center [599, 526] width 383 height 25
click at [401, 521] on input "I understand that this price [MEDICAL_DATA] may run at the same time as other p…" at bounding box center [396, 527] width 12 height 12
click at [783, 550] on span "Confirm" at bounding box center [789, 550] width 33 height 12
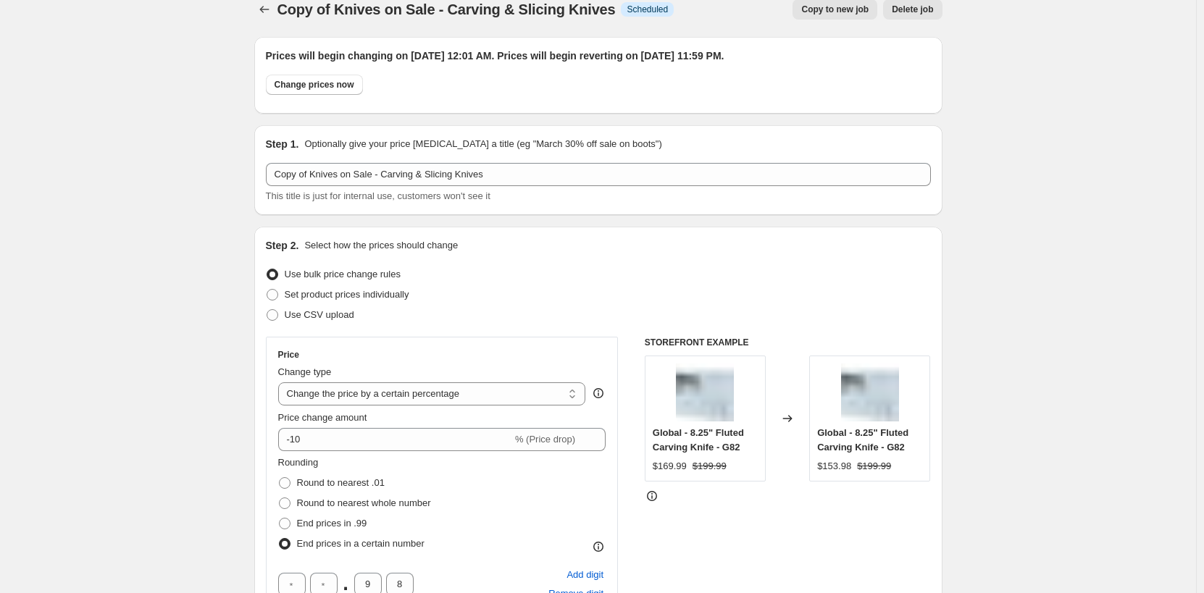
scroll to position [0, 0]
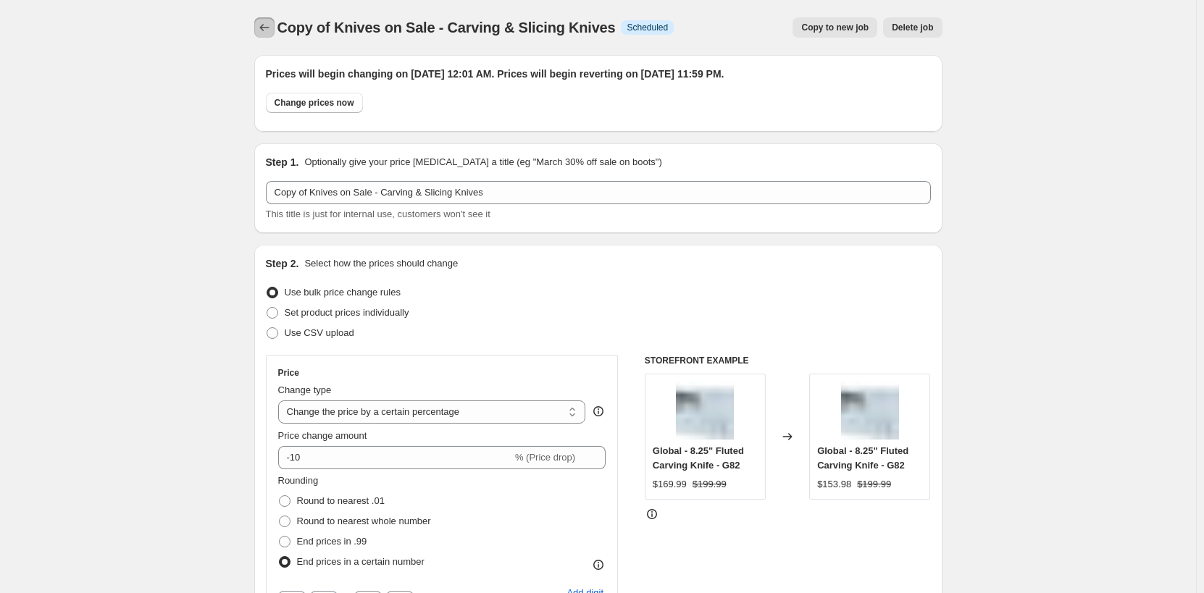
click at [268, 30] on icon "Price change jobs" at bounding box center [264, 27] width 14 height 14
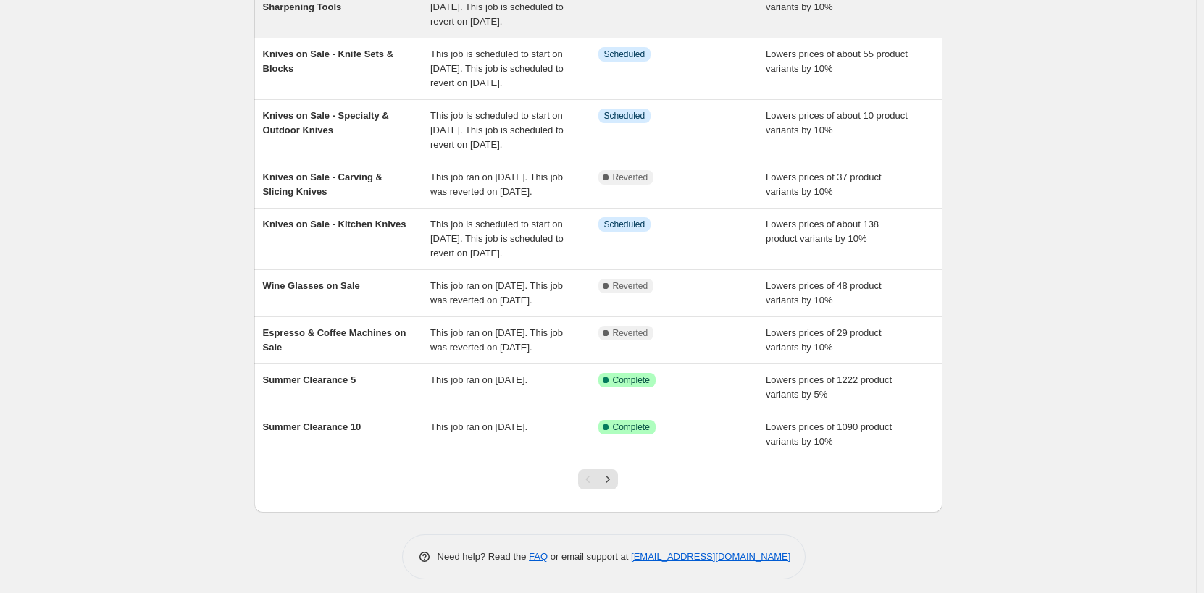
scroll to position [290, 0]
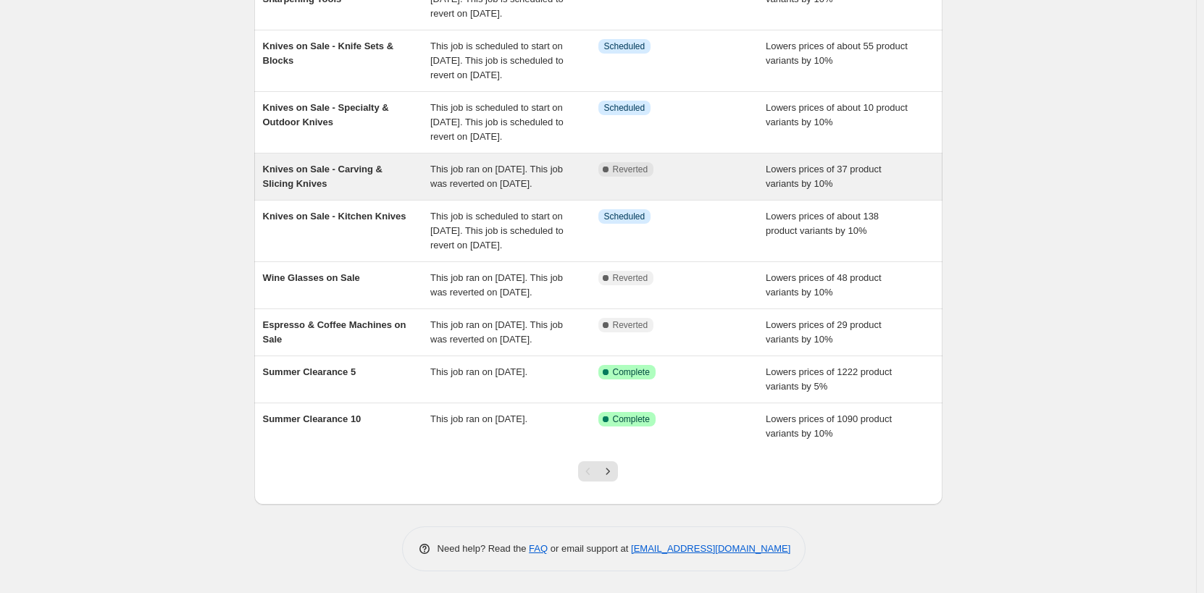
click at [363, 186] on div "Knives on Sale - Carving & Slicing Knives" at bounding box center [347, 176] width 168 height 29
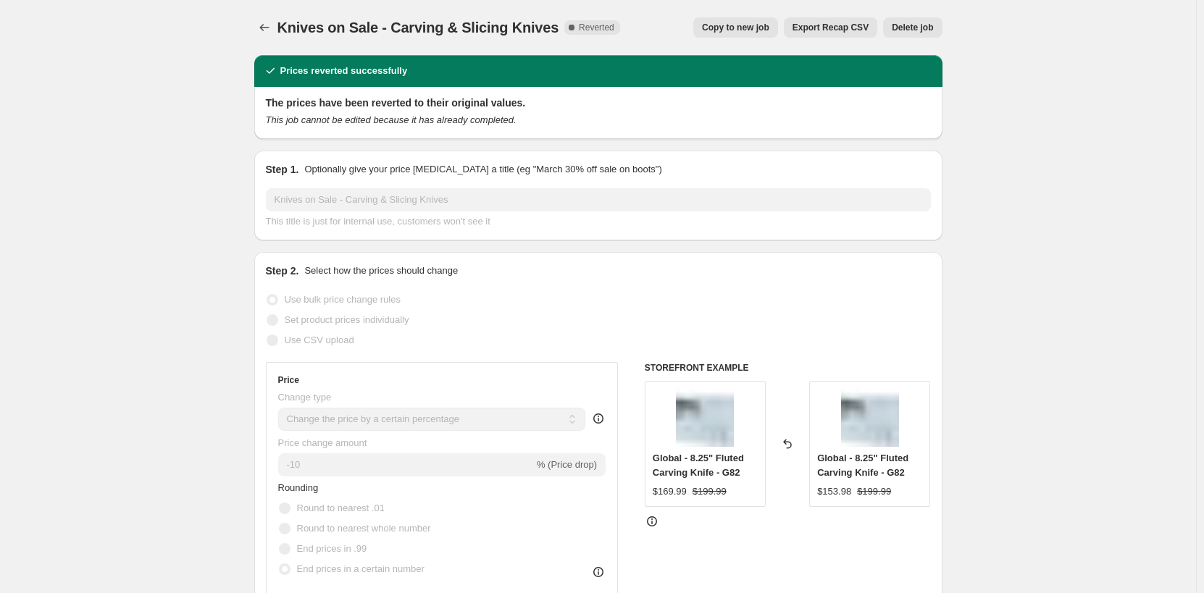
click at [914, 26] on span "Delete job" at bounding box center [912, 28] width 41 height 12
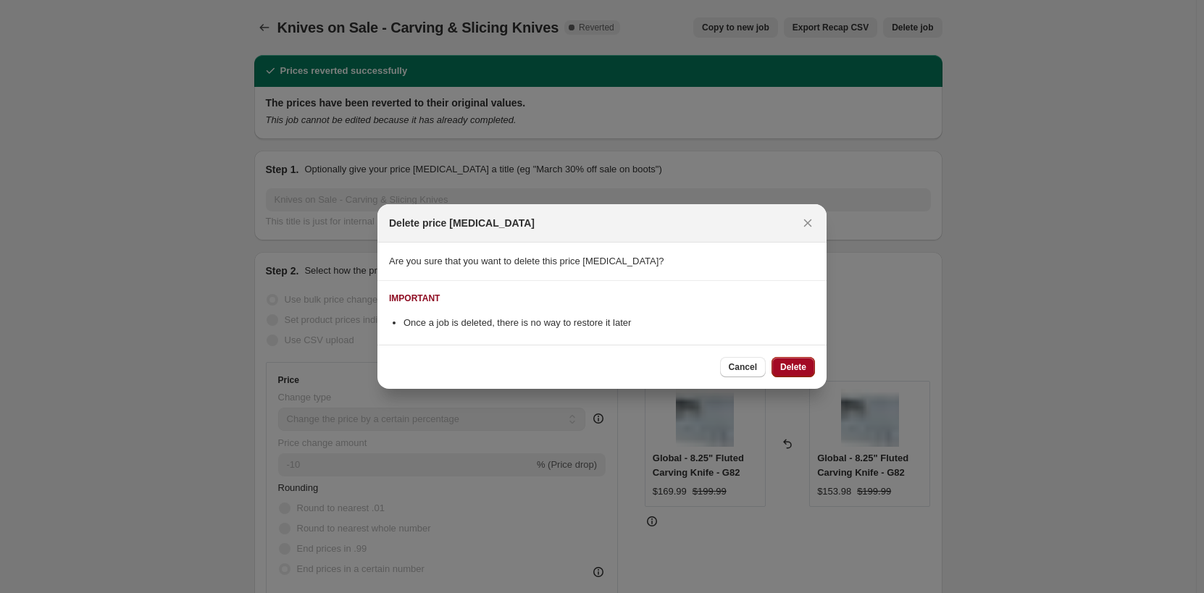
click at [789, 367] on span "Delete" at bounding box center [793, 368] width 26 height 12
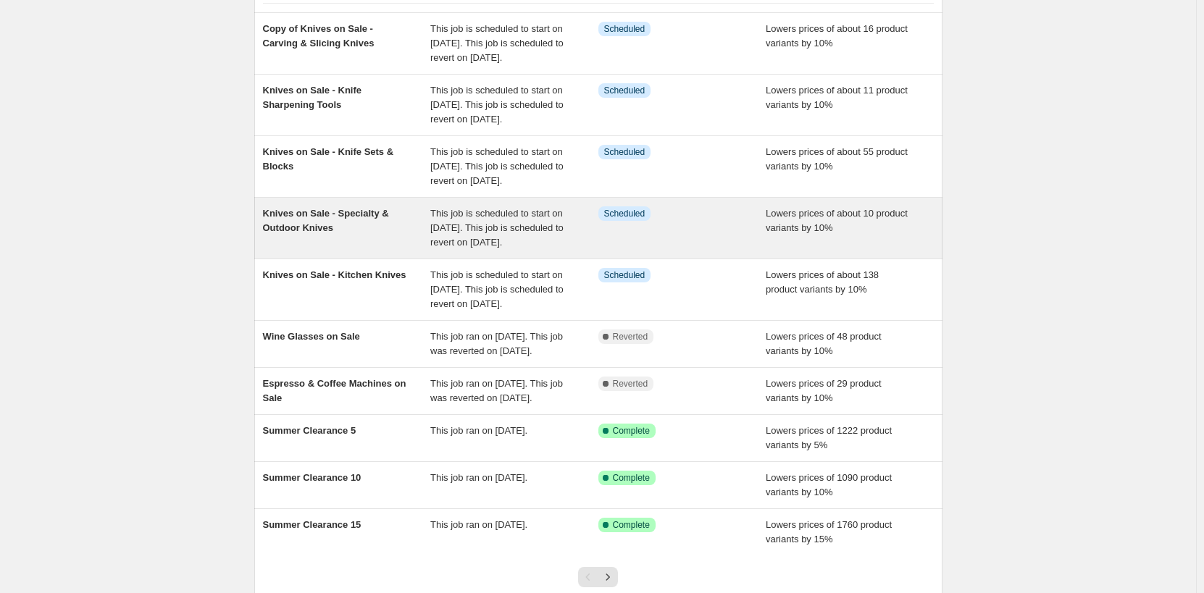
scroll to position [37, 0]
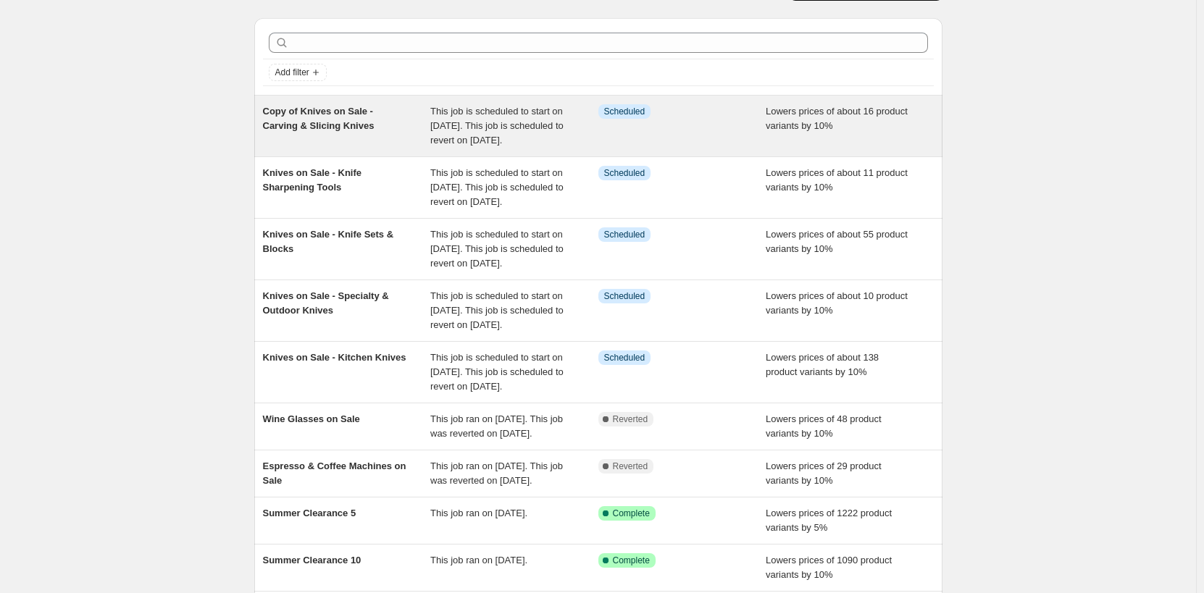
click at [384, 148] on div "Copy of Knives on Sale - Carving & Slicing Knives" at bounding box center [347, 125] width 168 height 43
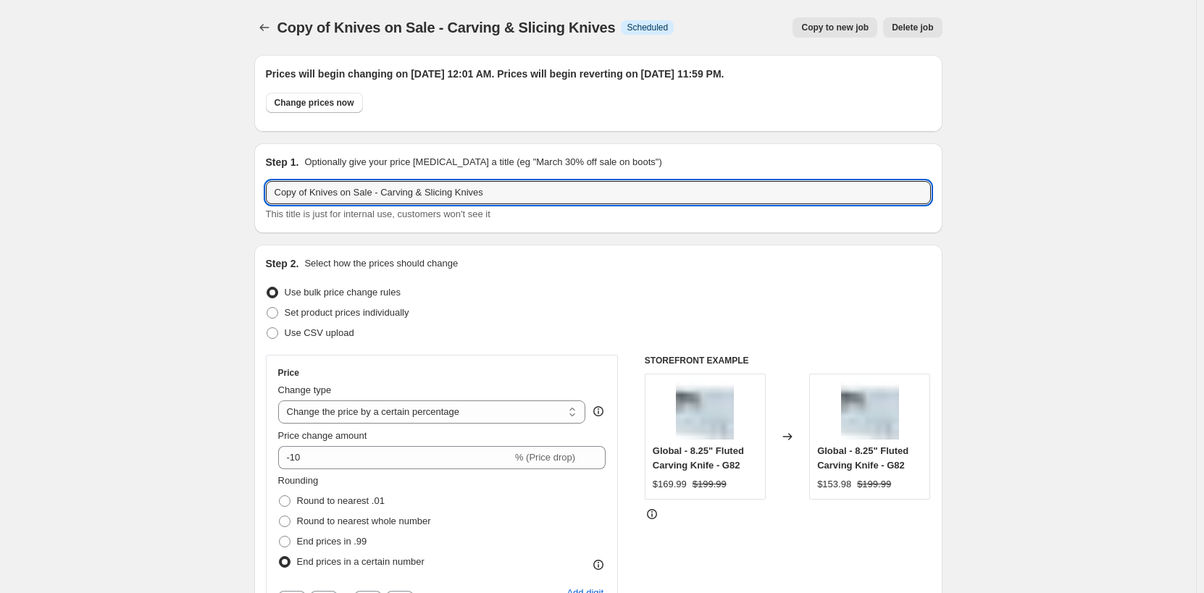
drag, startPoint x: 314, startPoint y: 196, endPoint x: 233, endPoint y: 185, distance: 81.1
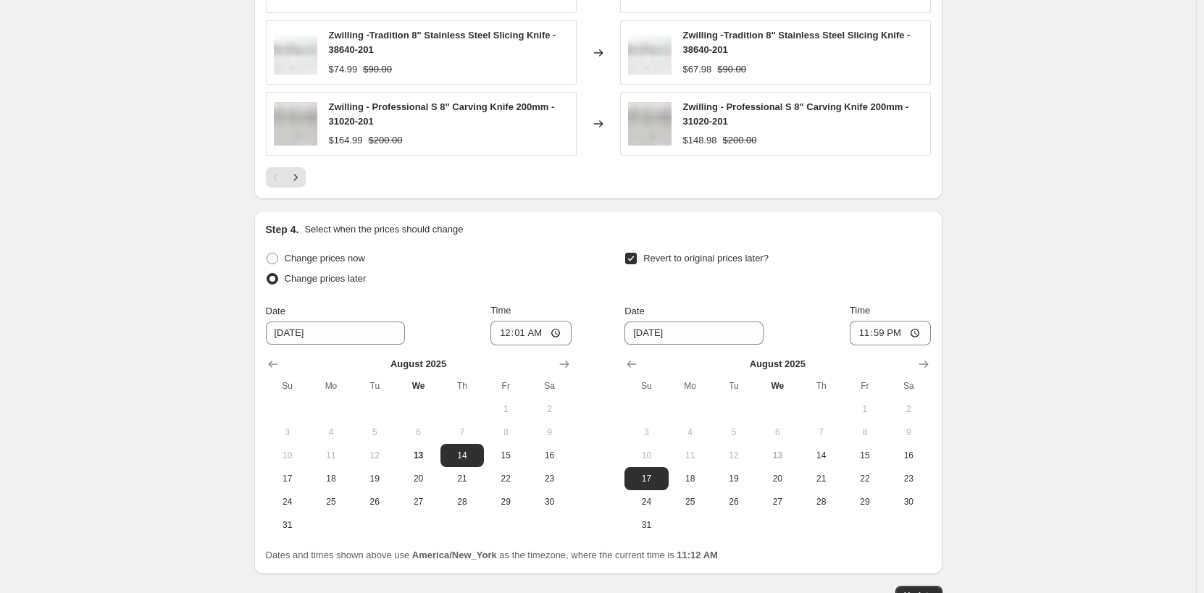
scroll to position [1795, 0]
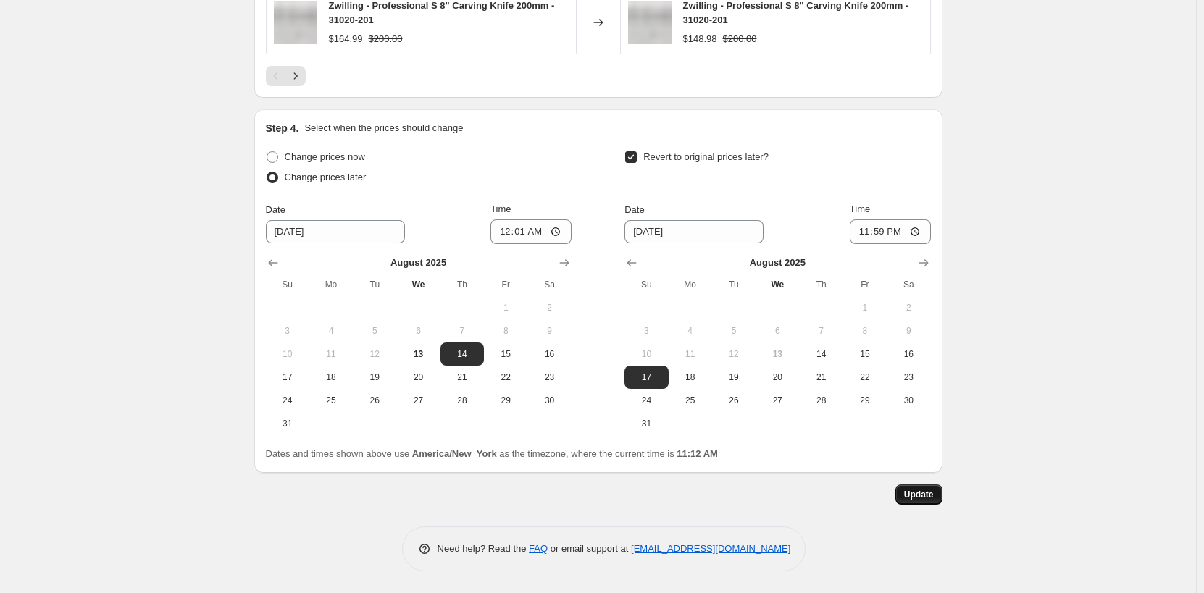
click at [920, 489] on button "Update" at bounding box center [919, 495] width 47 height 20
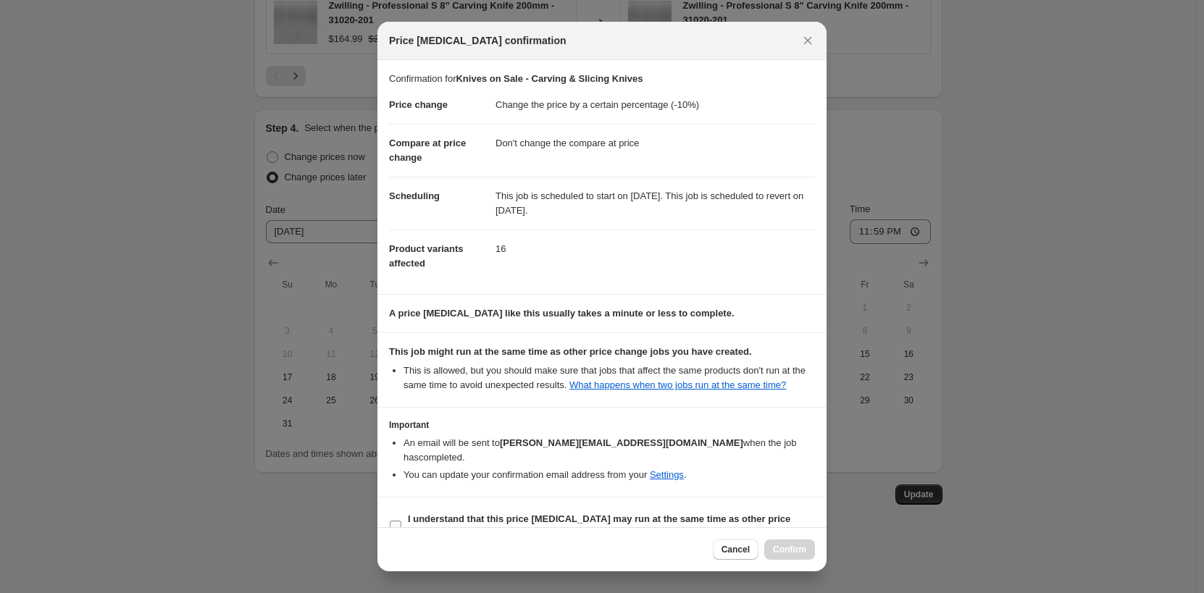
click at [481, 512] on span "I understand that this price [MEDICAL_DATA] may run at the same time as other p…" at bounding box center [611, 526] width 407 height 29
click at [508, 512] on span "I understand that this price [MEDICAL_DATA] may run at the same time as other p…" at bounding box center [611, 526] width 407 height 29
click at [401, 521] on input "I understand that this price [MEDICAL_DATA] may run at the same time as other p…" at bounding box center [396, 527] width 12 height 12
click at [783, 551] on span "Confirm" at bounding box center [789, 550] width 33 height 12
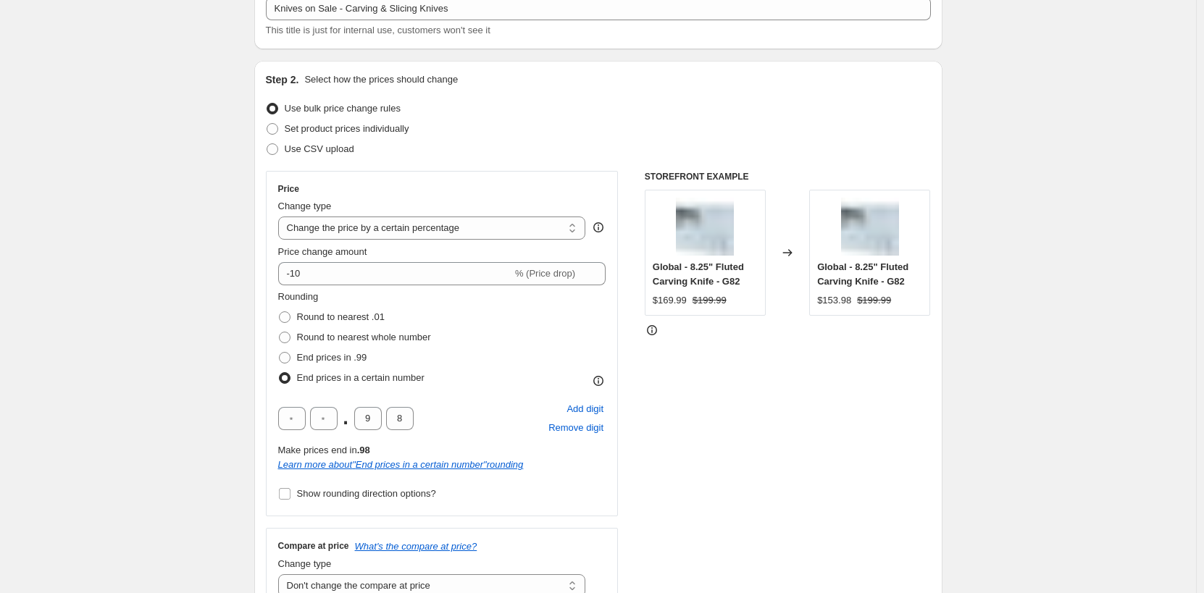
scroll to position [0, 0]
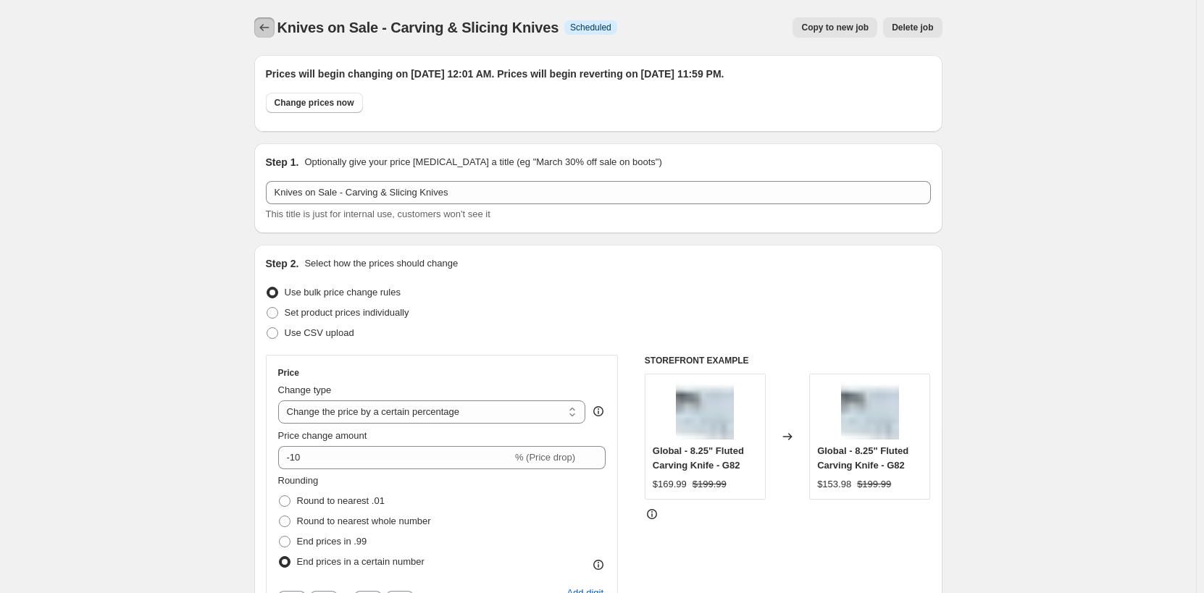
click at [272, 26] on icon "Price change jobs" at bounding box center [264, 27] width 14 height 14
